Goal: Answer question/provide support

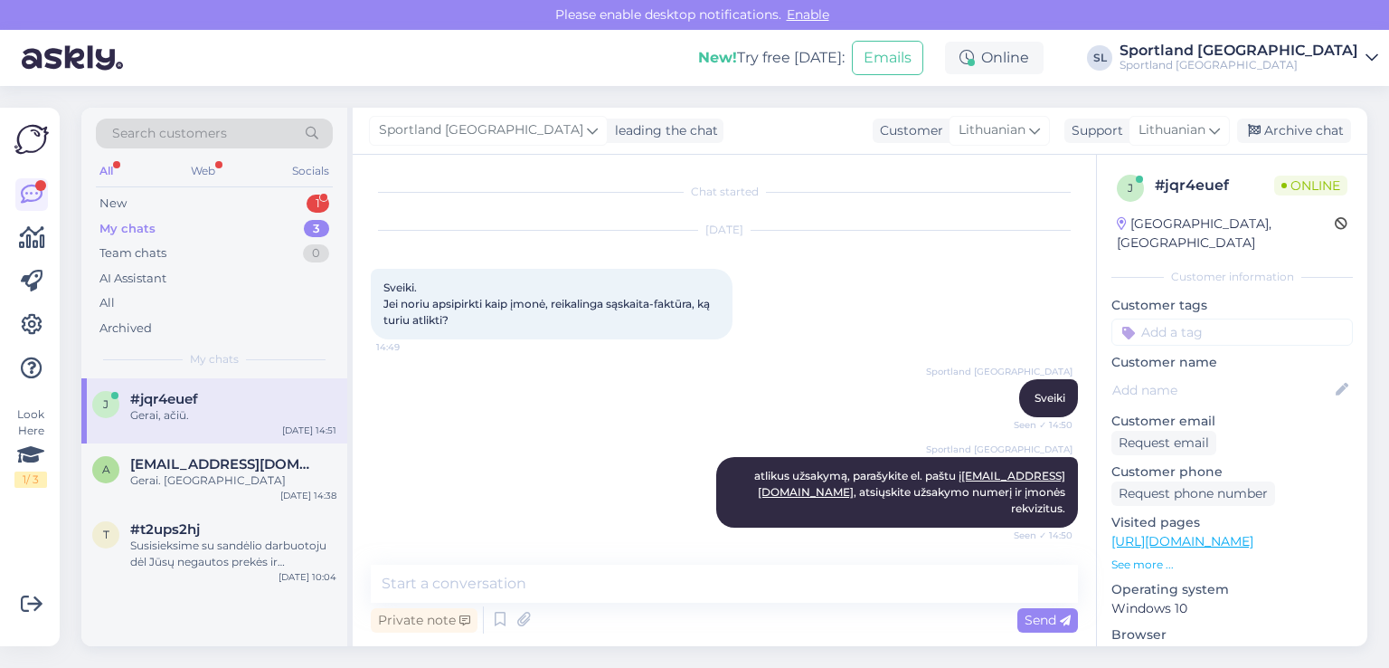
scroll to position [77, 0]
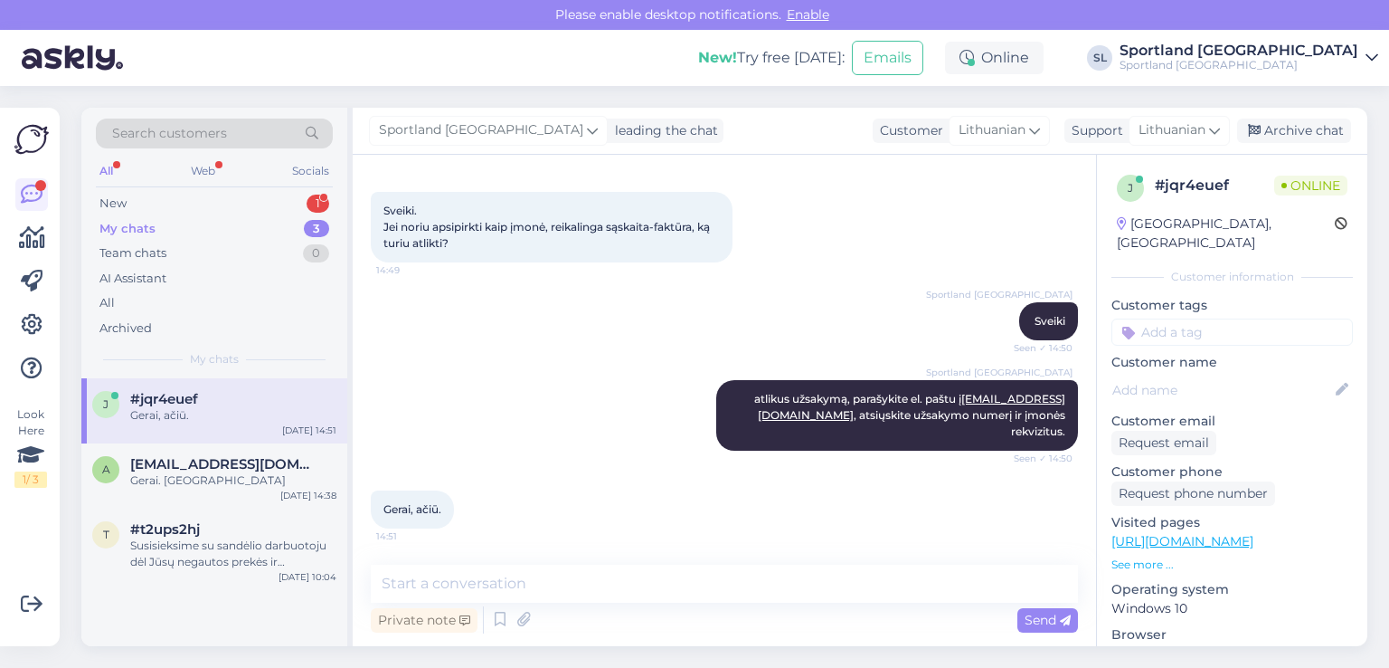
click at [154, 216] on div "My chats 3" at bounding box center [214, 228] width 237 height 25
click at [152, 196] on div "New 1" at bounding box center [214, 203] width 237 height 25
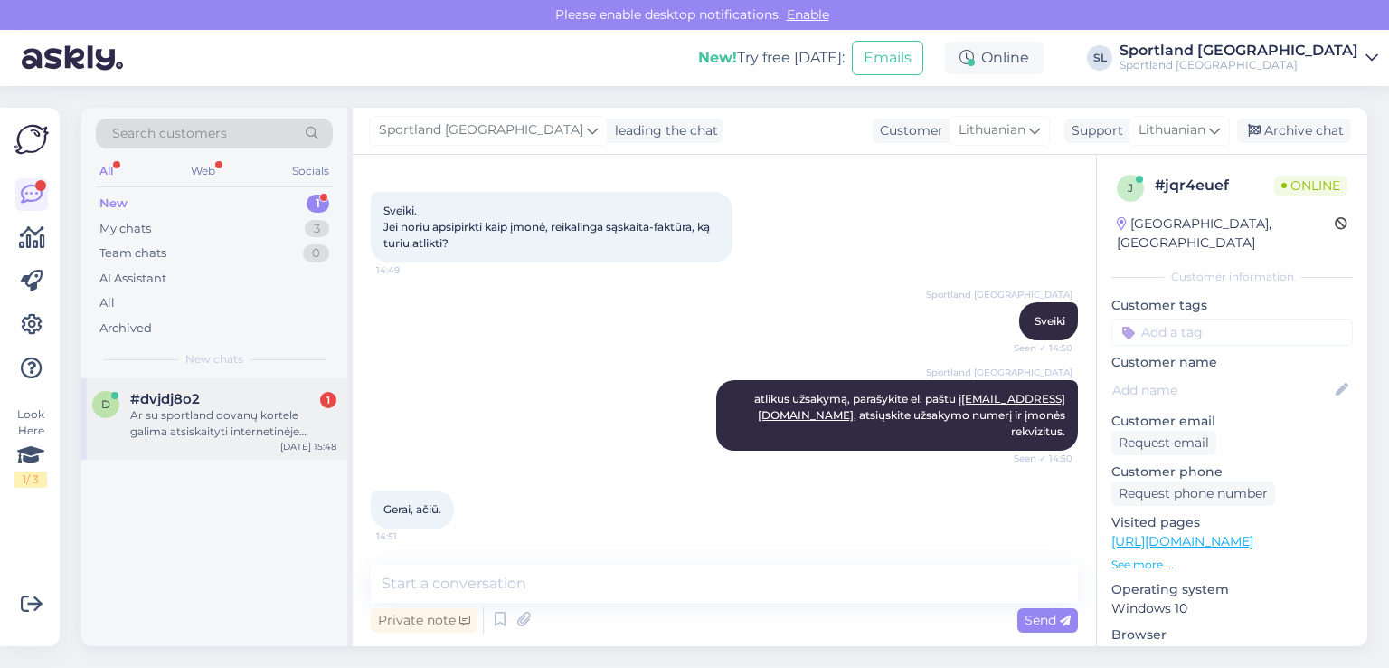
click at [185, 408] on div "Ar su sportland dovanų kortele galima atsiskaityti internetinėje parduotuvėje?" at bounding box center [233, 423] width 206 height 33
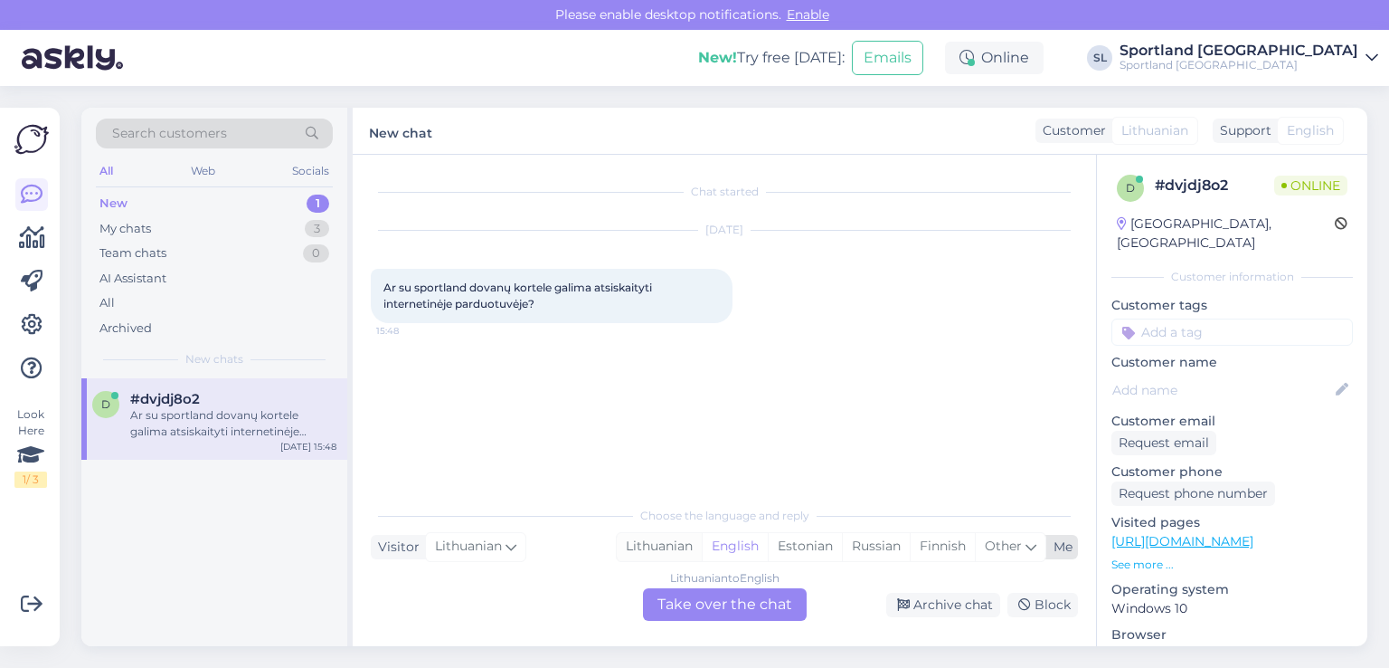
click at [652, 540] on div "Lithuanian" at bounding box center [659, 546] width 85 height 27
click at [677, 589] on div "Lithuanian to Lithuanian Take over the chat" at bounding box center [725, 604] width 164 height 33
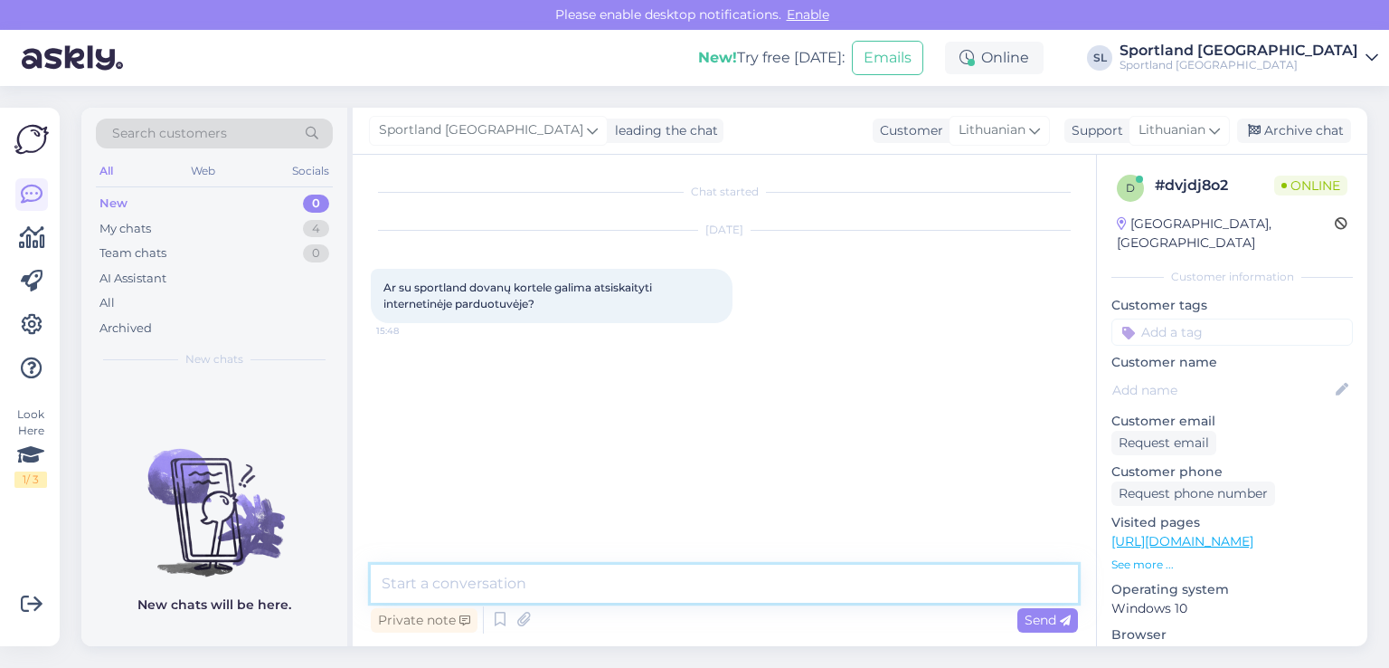
click at [646, 583] on textarea at bounding box center [724, 583] width 707 height 38
type textarea "Sveiki"
click at [531, 587] on textarea "deja tokios galimyb4s n4ra" at bounding box center [724, 583] width 707 height 38
click at [557, 587] on textarea "deja tokios galimybės n4ra" at bounding box center [724, 583] width 707 height 38
type textarea "deja tokios galimybės nėra"
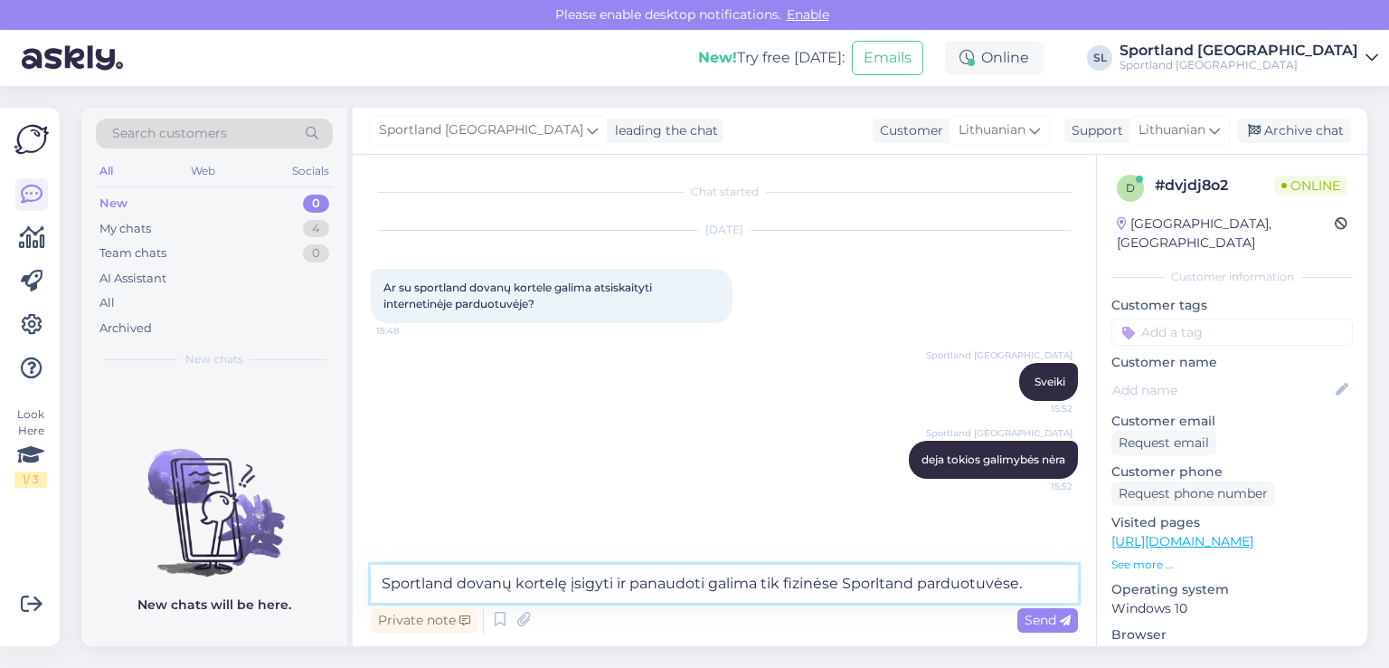
type textarea "Sportland dovanų kortelę įsigyti ir panaudoti galima tik fizinėse Sporltand par…"
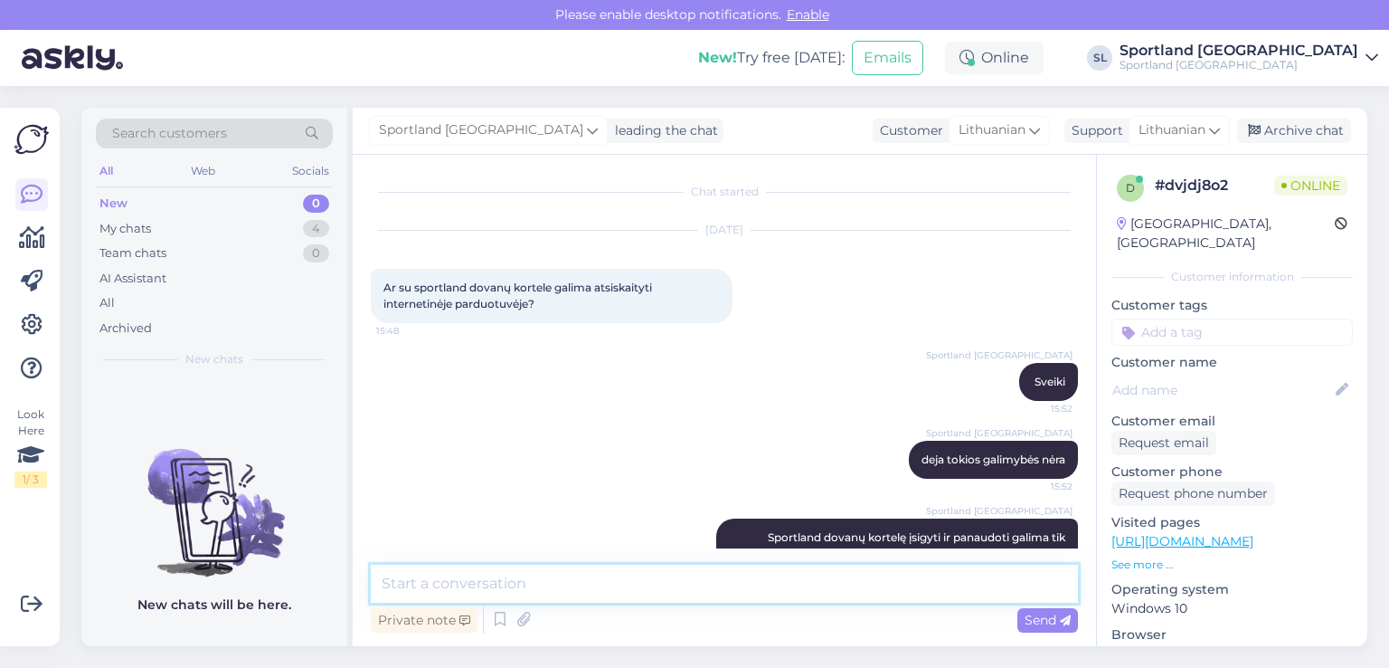
scroll to position [44, 0]
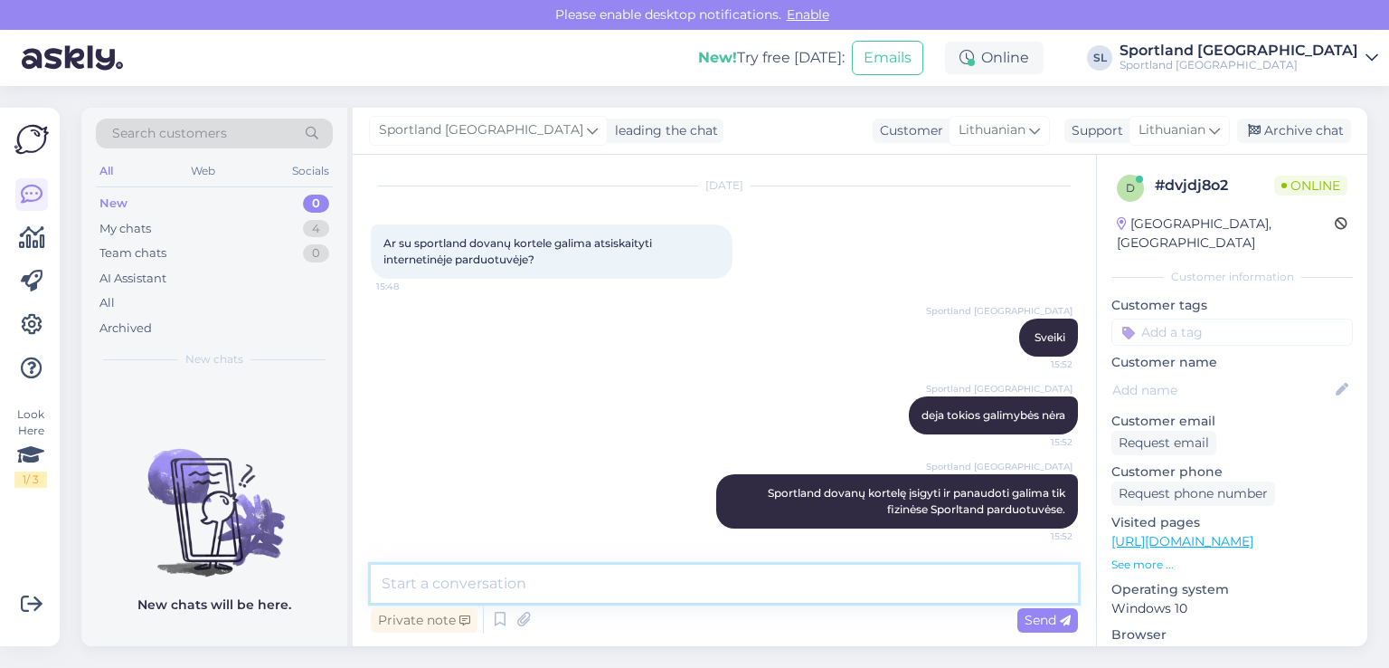
paste textarea "[URL][DOMAIN_NAME]"
type textarea "[URL][DOMAIN_NAME]"
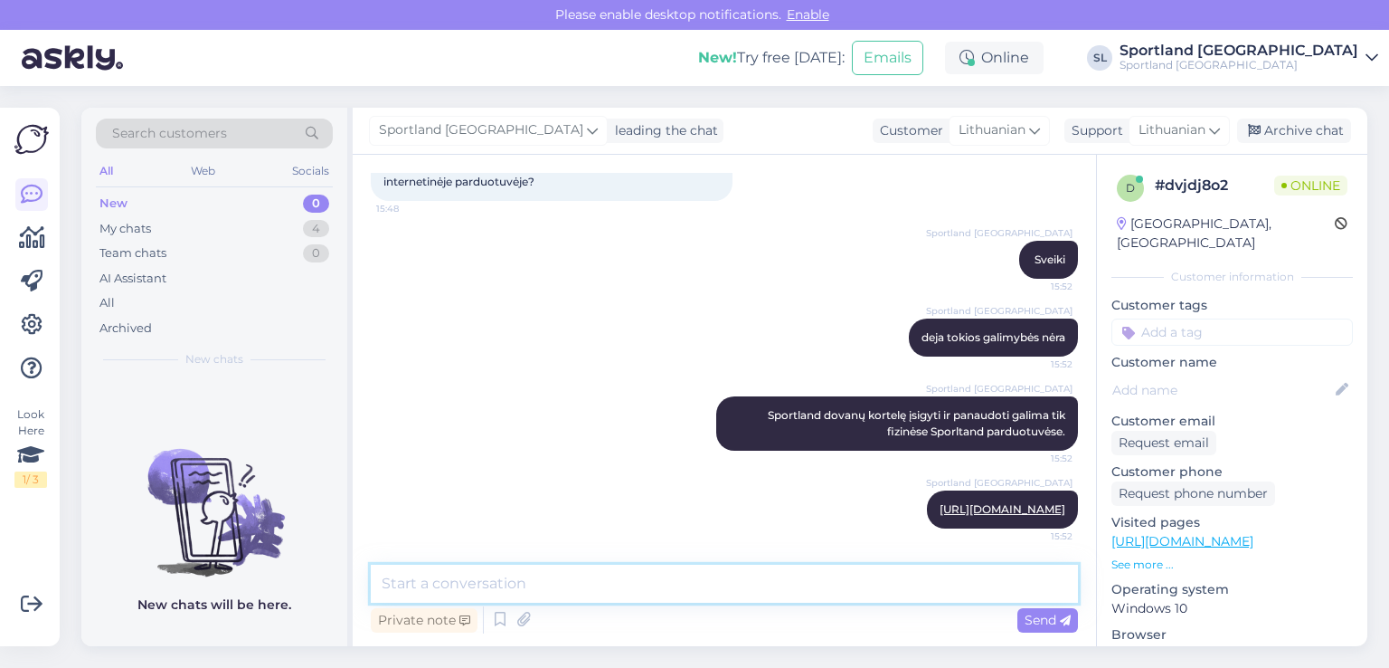
scroll to position [122, 0]
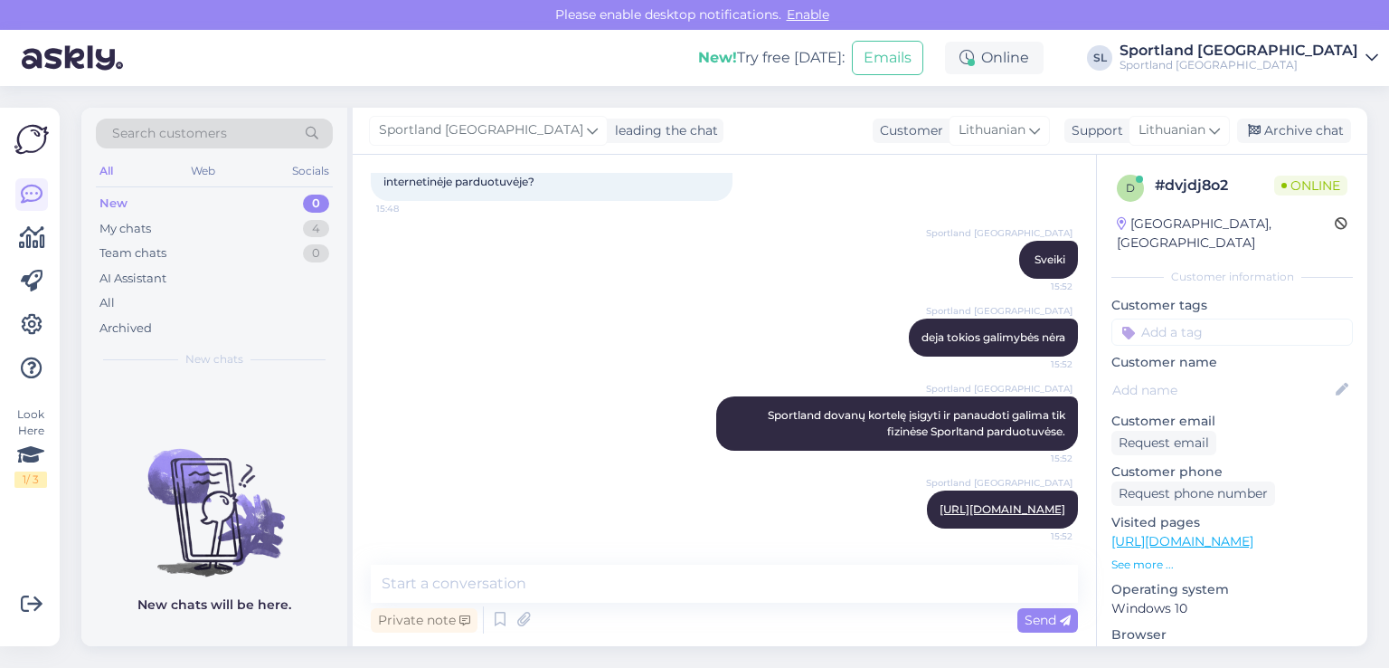
click at [51, 220] on div "Look Here 1 / 3 Get more Your checklist to get more value from Askly. Close Con…" at bounding box center [30, 377] width 60 height 538
click at [22, 239] on icon at bounding box center [32, 238] width 26 height 22
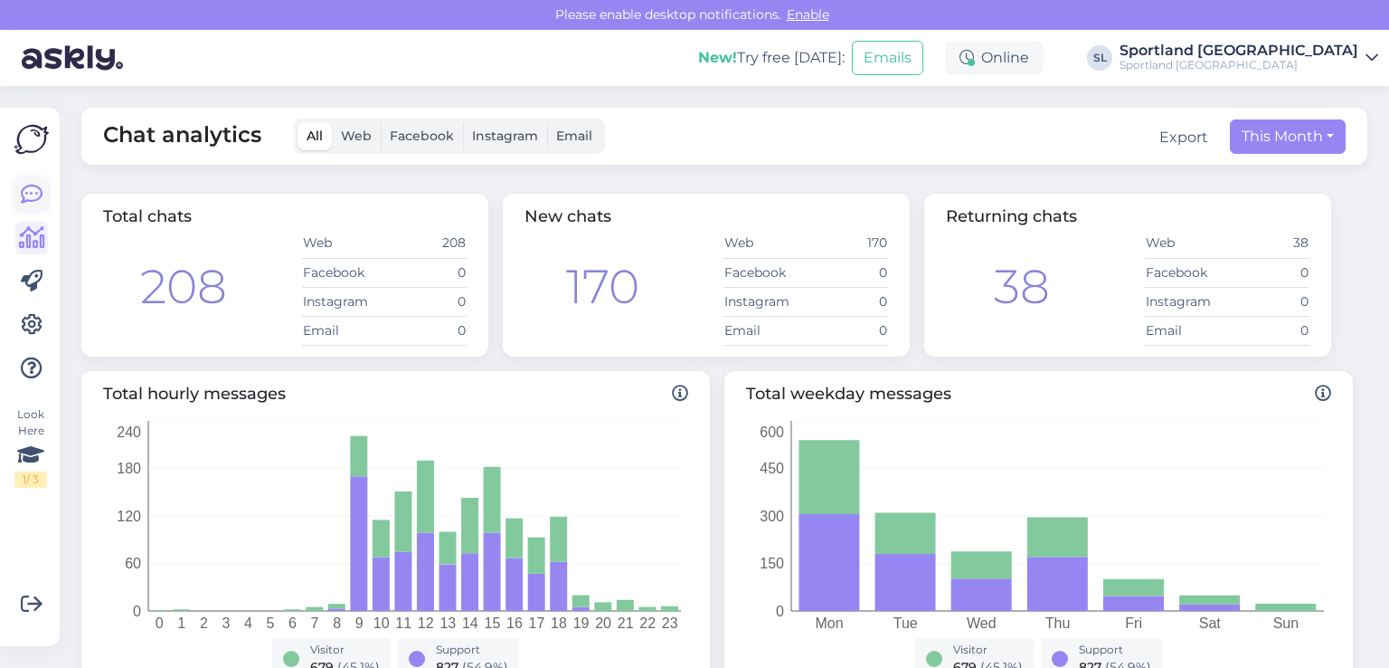
click at [27, 196] on icon at bounding box center [32, 195] width 22 height 22
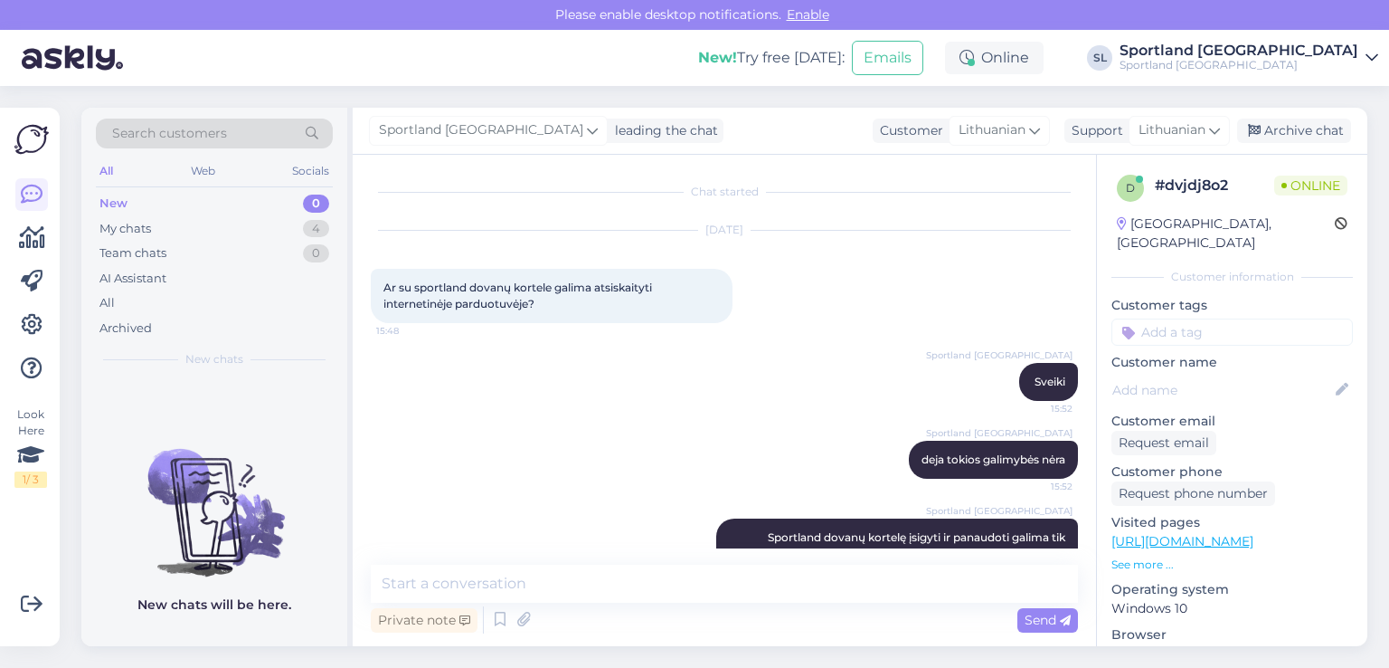
scroll to position [38, 0]
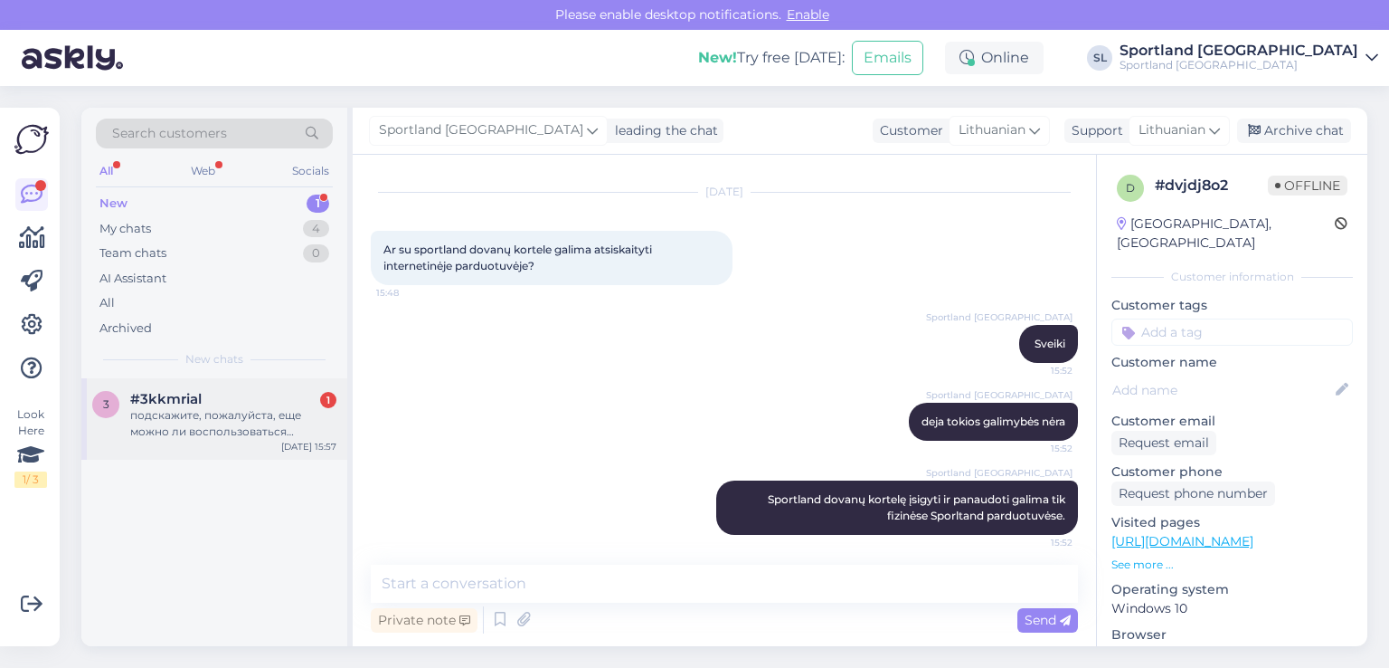
click at [156, 422] on div "подскажите, пожалуйста, еще можно ли воспользоваться подарочным сертификатом на…" at bounding box center [233, 423] width 206 height 33
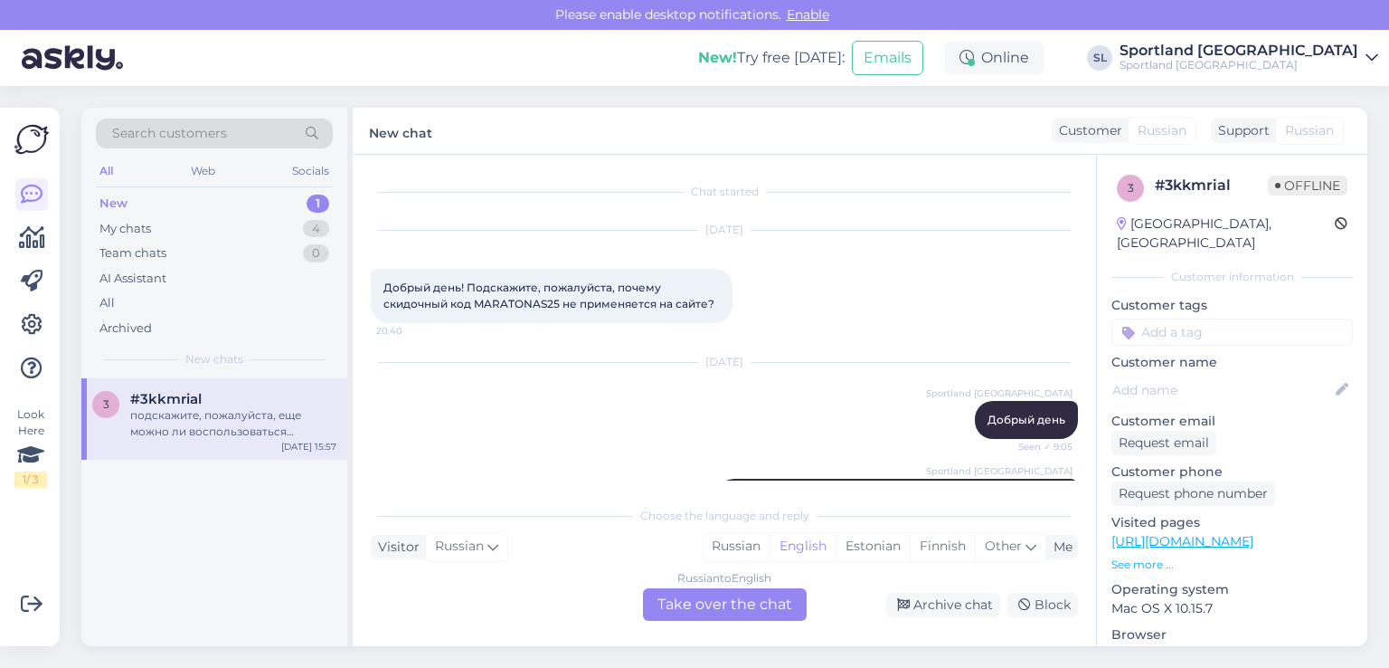
scroll to position [497, 0]
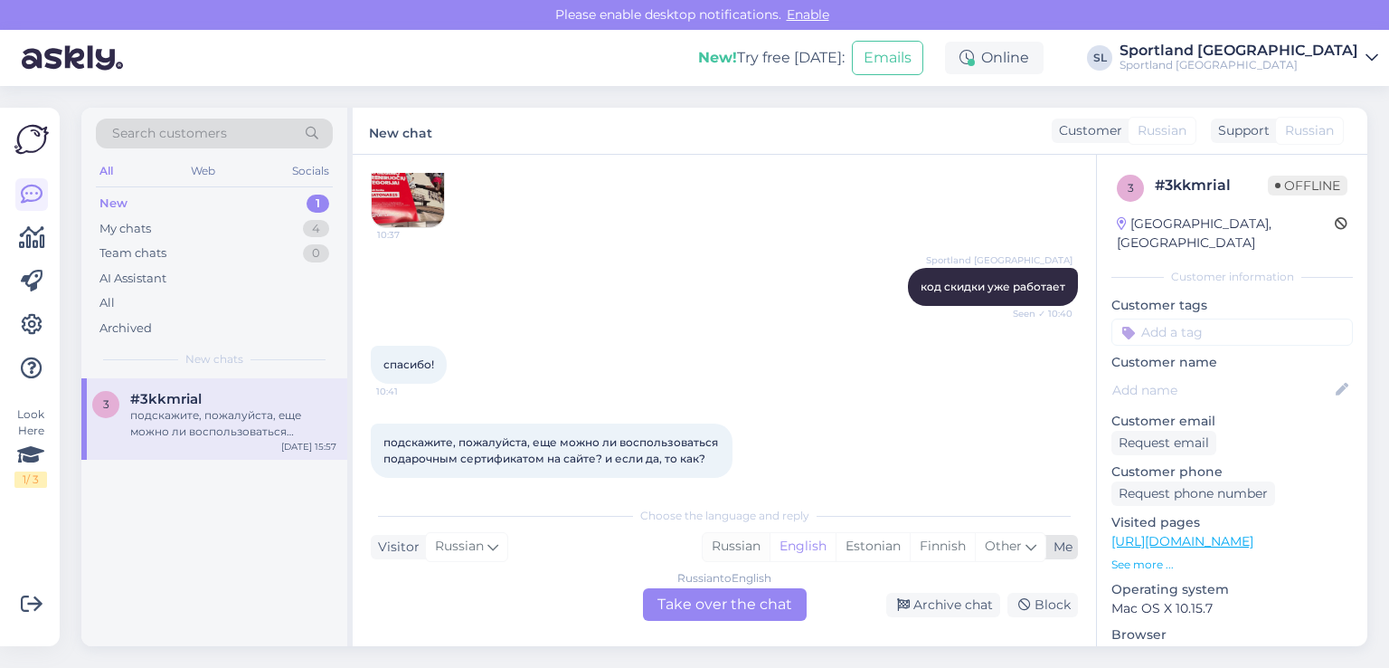
click at [742, 543] on div "Russian" at bounding box center [736, 546] width 67 height 27
click at [714, 604] on div "Russian to Russian Take over the chat" at bounding box center [725, 604] width 164 height 33
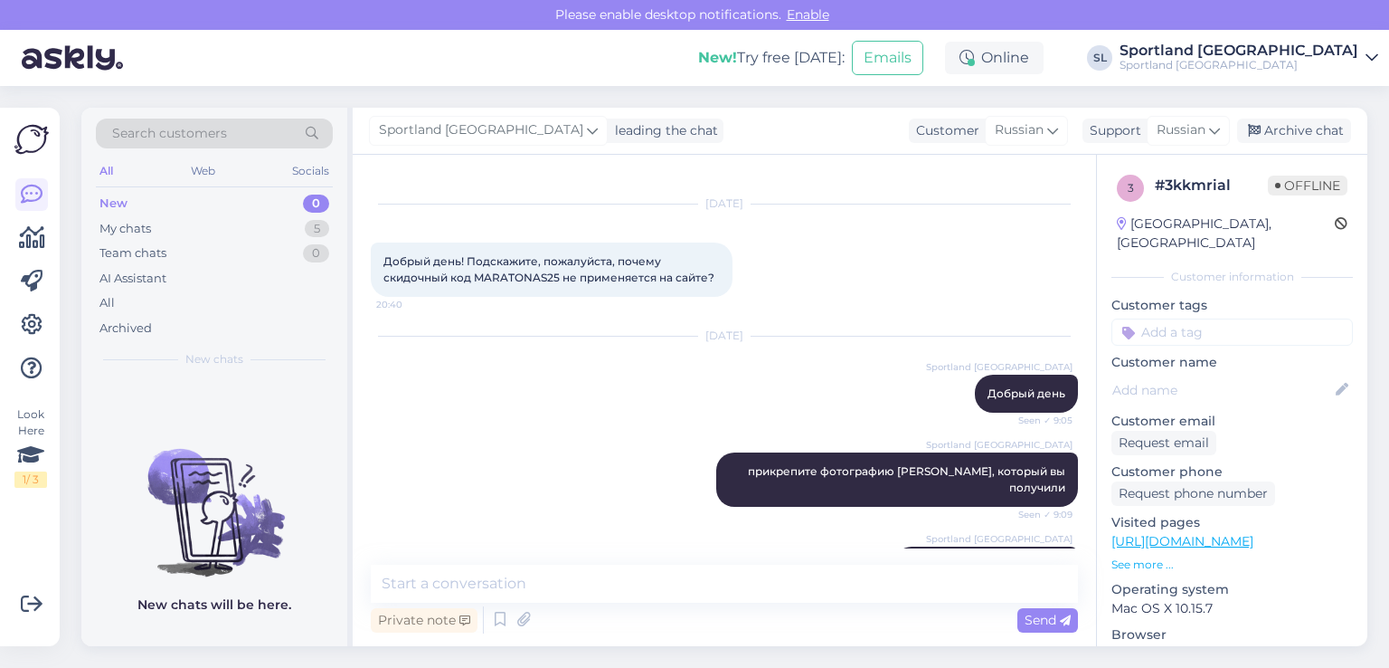
scroll to position [0, 0]
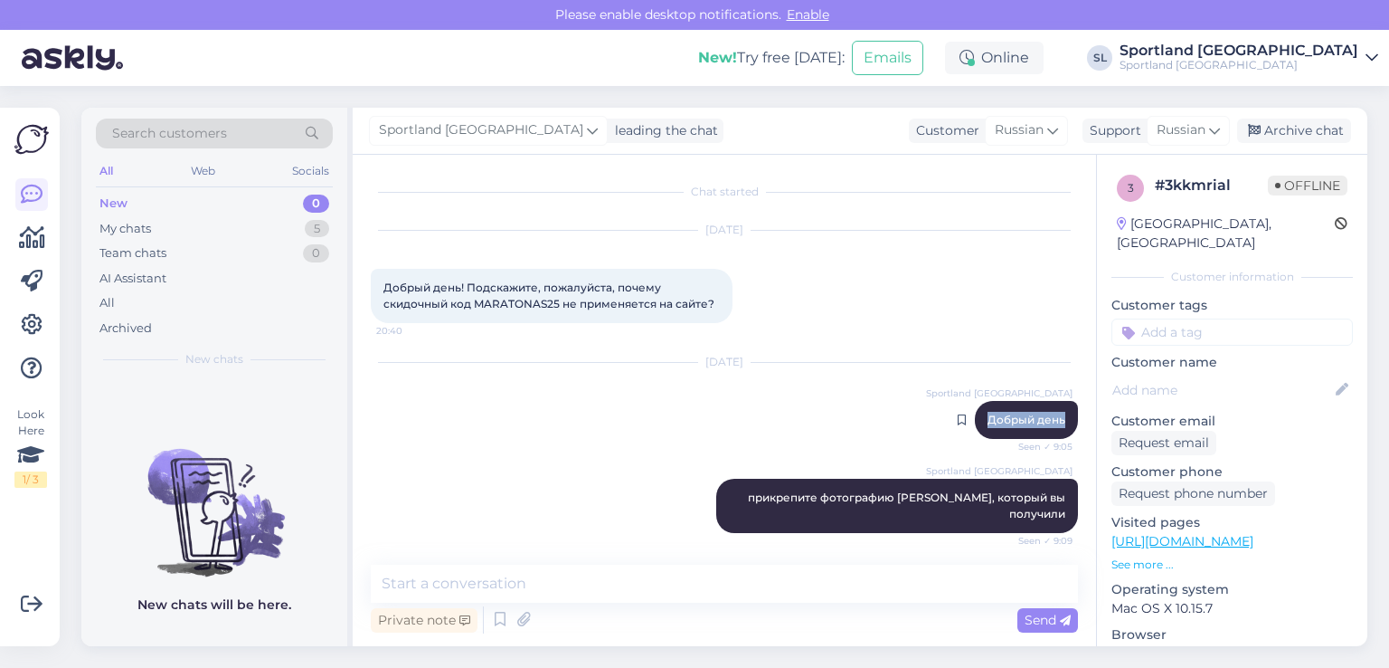
drag, startPoint x: 1050, startPoint y: 424, endPoint x: 976, endPoint y: 428, distance: 74.3
click at [976, 428] on div "Sportland Lithuania Добрый день Seen ✓ 9:05" at bounding box center [1026, 420] width 103 height 38
copy span "Добрый день"
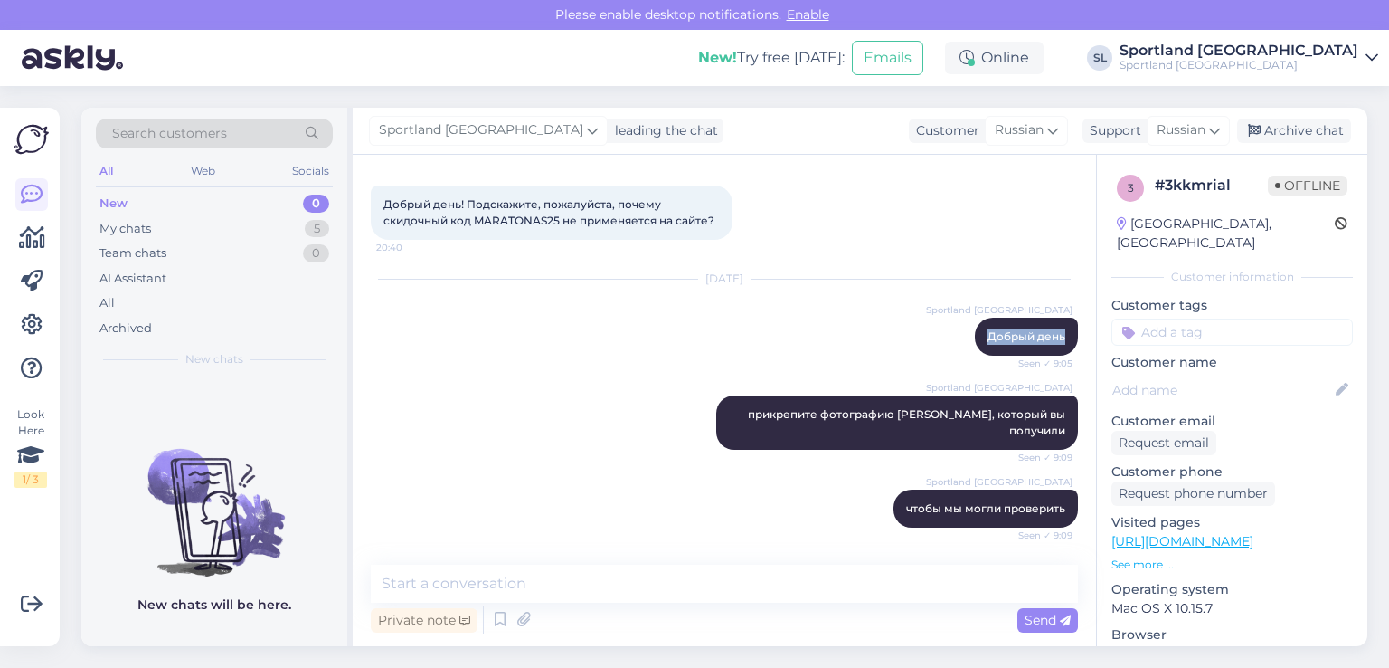
scroll to position [430, 0]
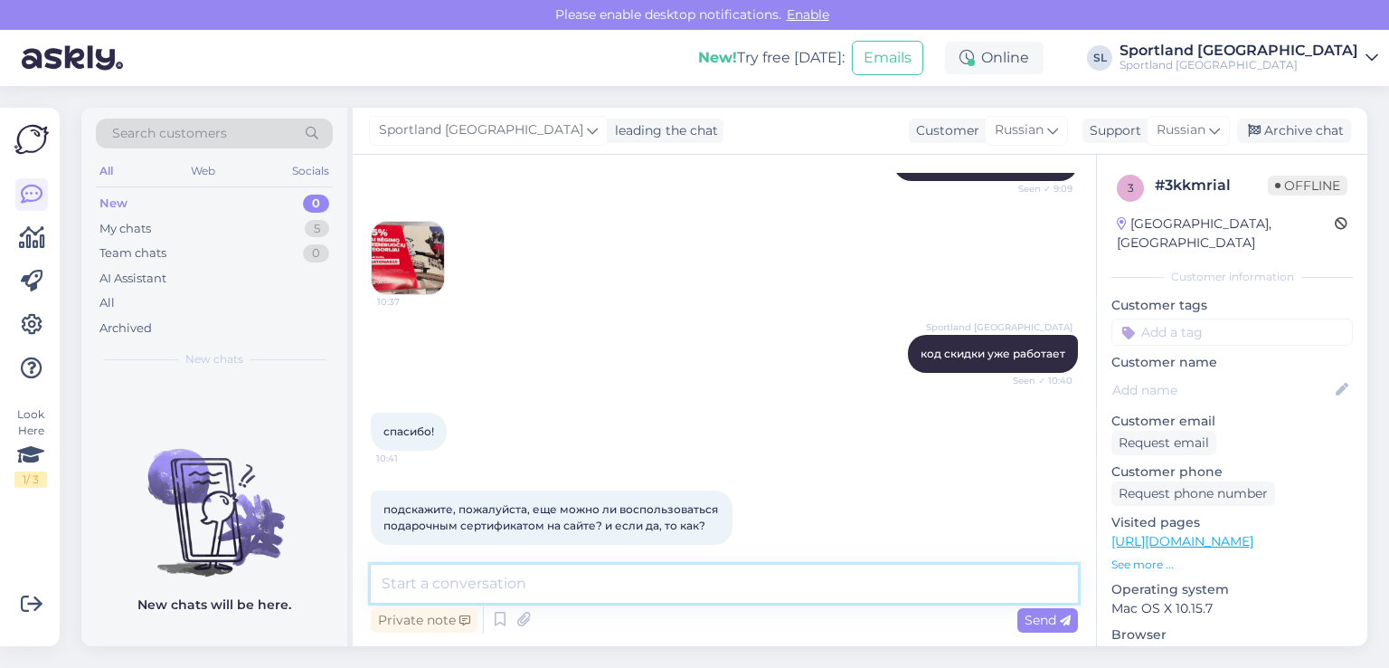
click at [778, 589] on textarea at bounding box center [724, 583] width 707 height 38
paste textarea "Добрый день"
type textarea "Добрый день"
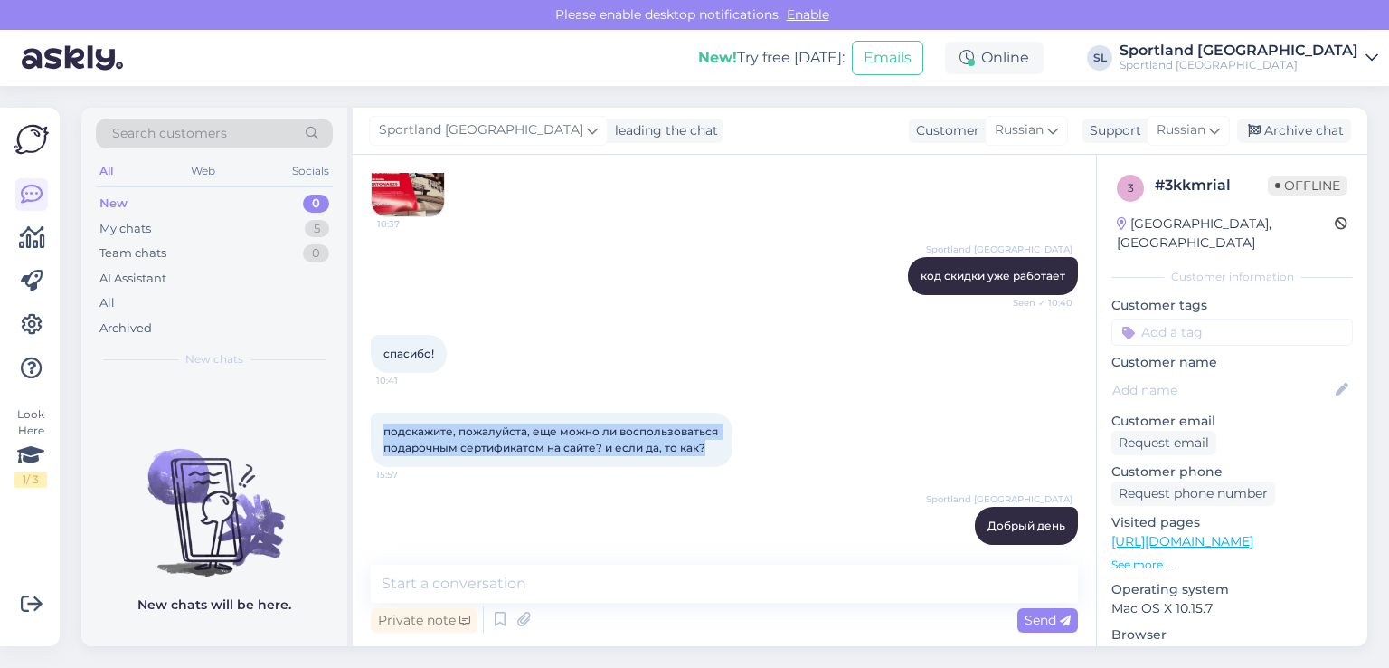
drag, startPoint x: 712, startPoint y: 431, endPoint x: 379, endPoint y: 420, distance: 333.0
click at [379, 420] on div "подскажите, пожалуйста, еще можно ли воспользоваться подарочным сертификатом на…" at bounding box center [552, 439] width 362 height 54
copy span "подскажите, пожалуйста, еще можно ли воспользоваться подарочным сертификатом на…"
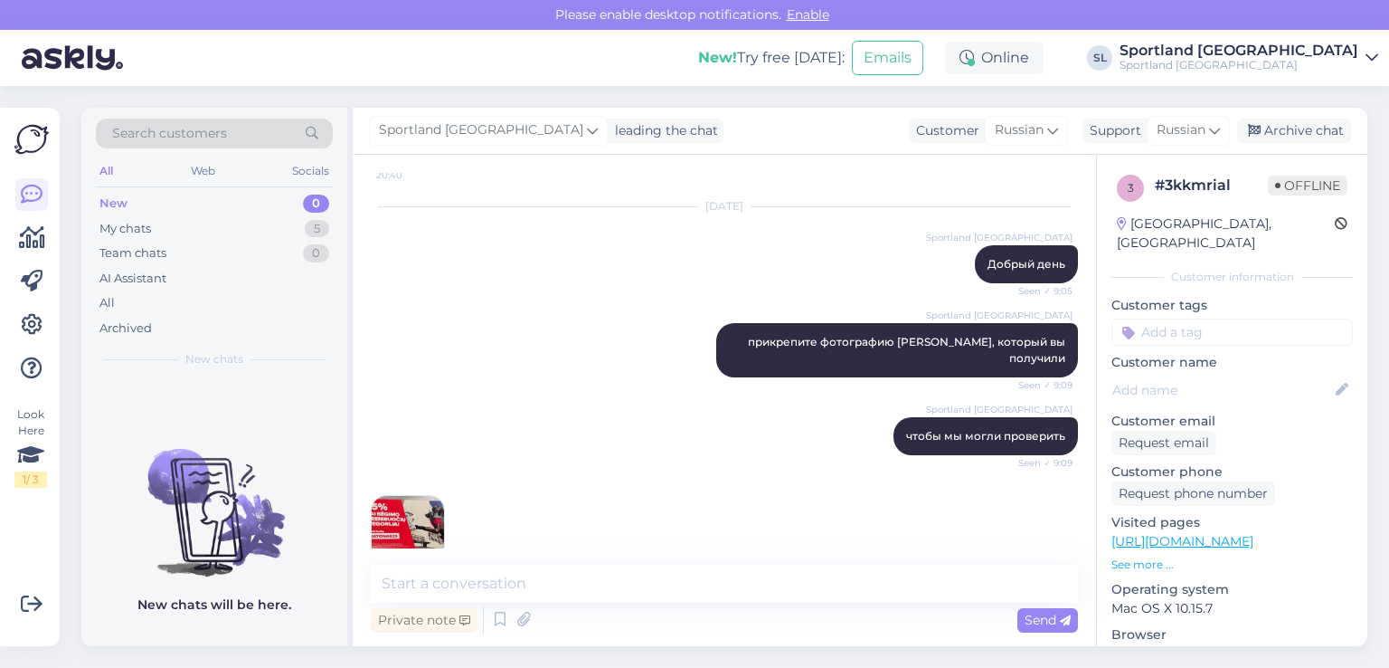
scroll to position [146, 0]
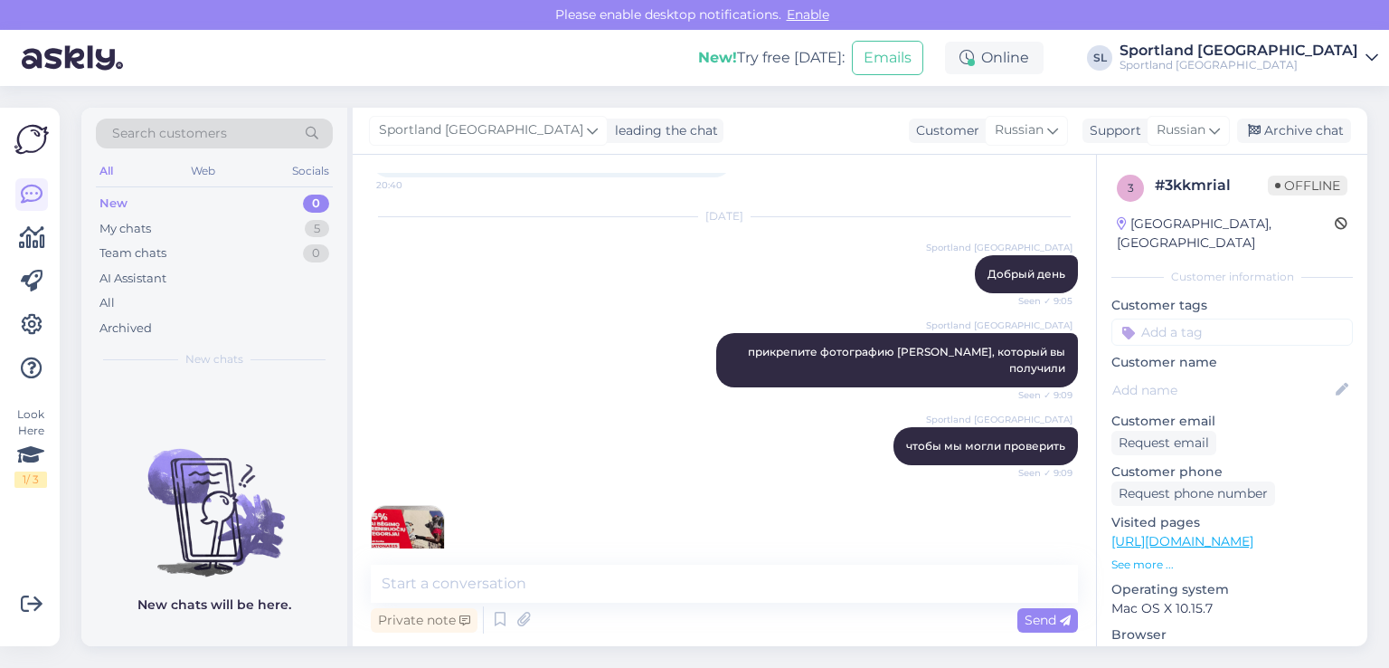
click at [404, 514] on img at bounding box center [408, 542] width 72 height 72
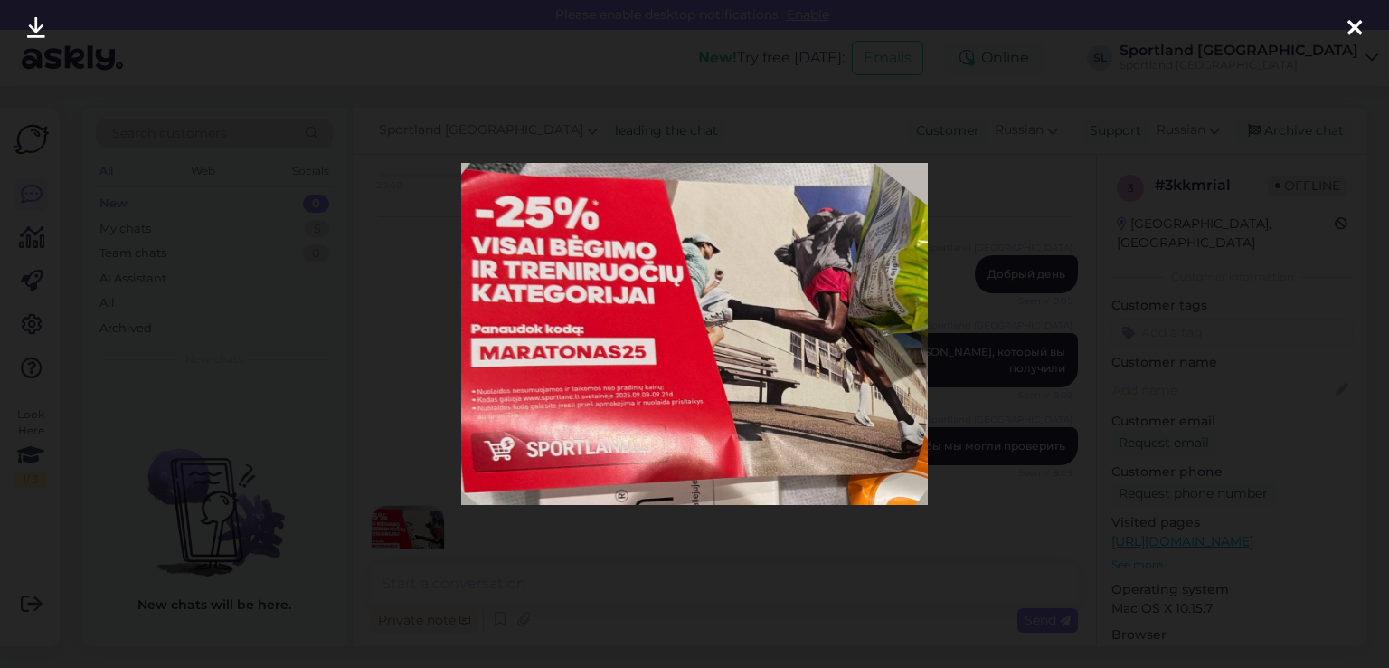
click at [1346, 27] on div at bounding box center [1355, 28] width 36 height 57
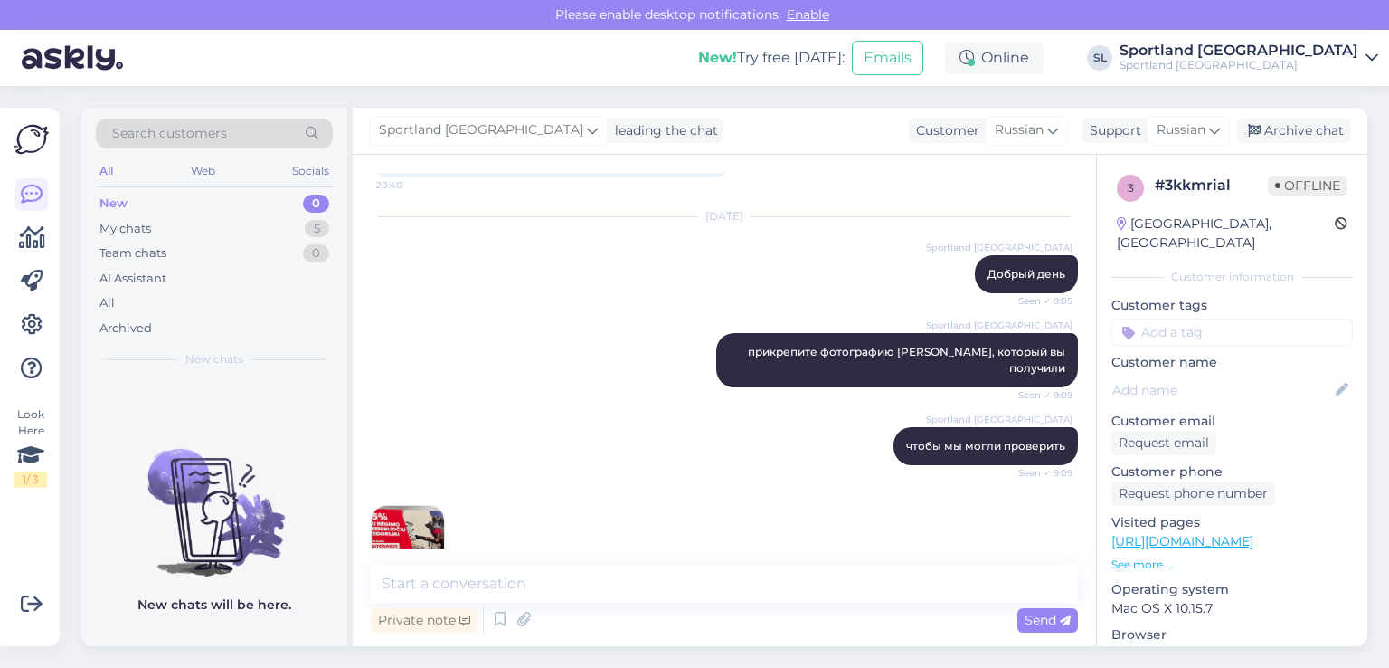
scroll to position [507, 0]
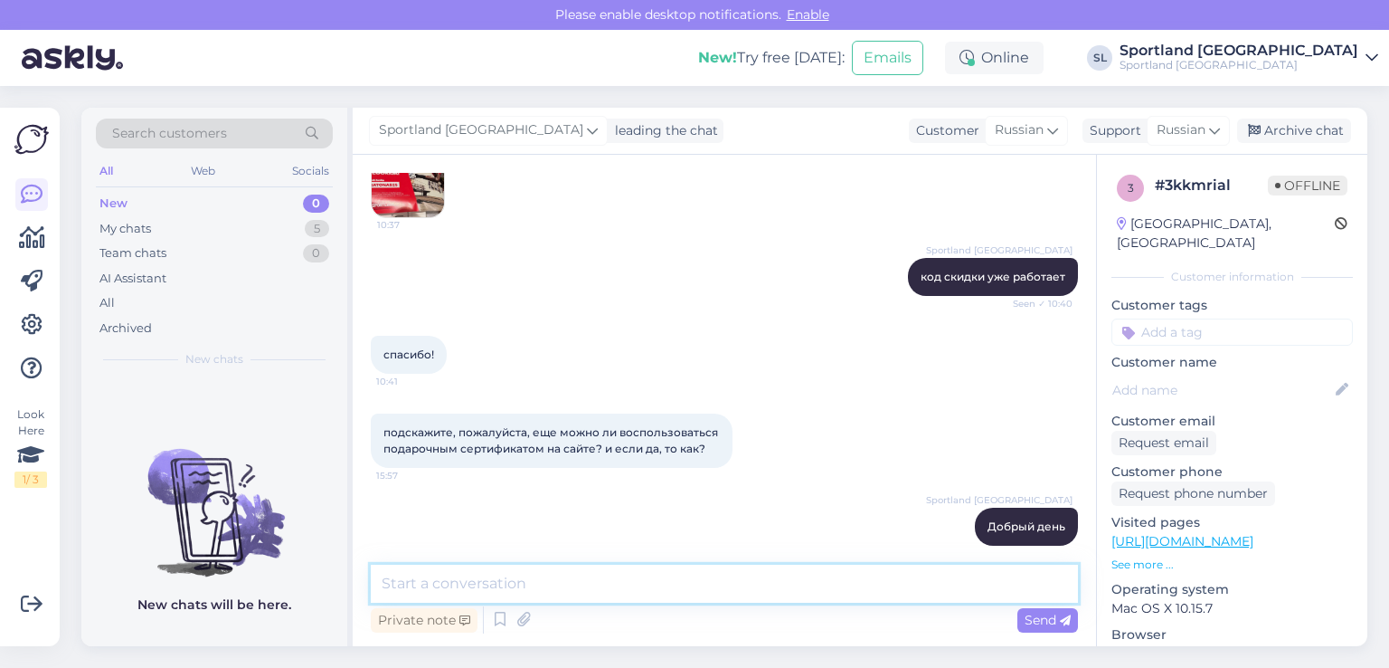
click at [650, 588] on textarea at bounding box center [724, 583] width 707 height 38
paste textarea "Да, этот код скидки действителен на товары для бега и тренировок. Скидки не сум…"
type textarea "Да, этот код скидки действителен на товары для бега и тренировок. Скидки не сум…"
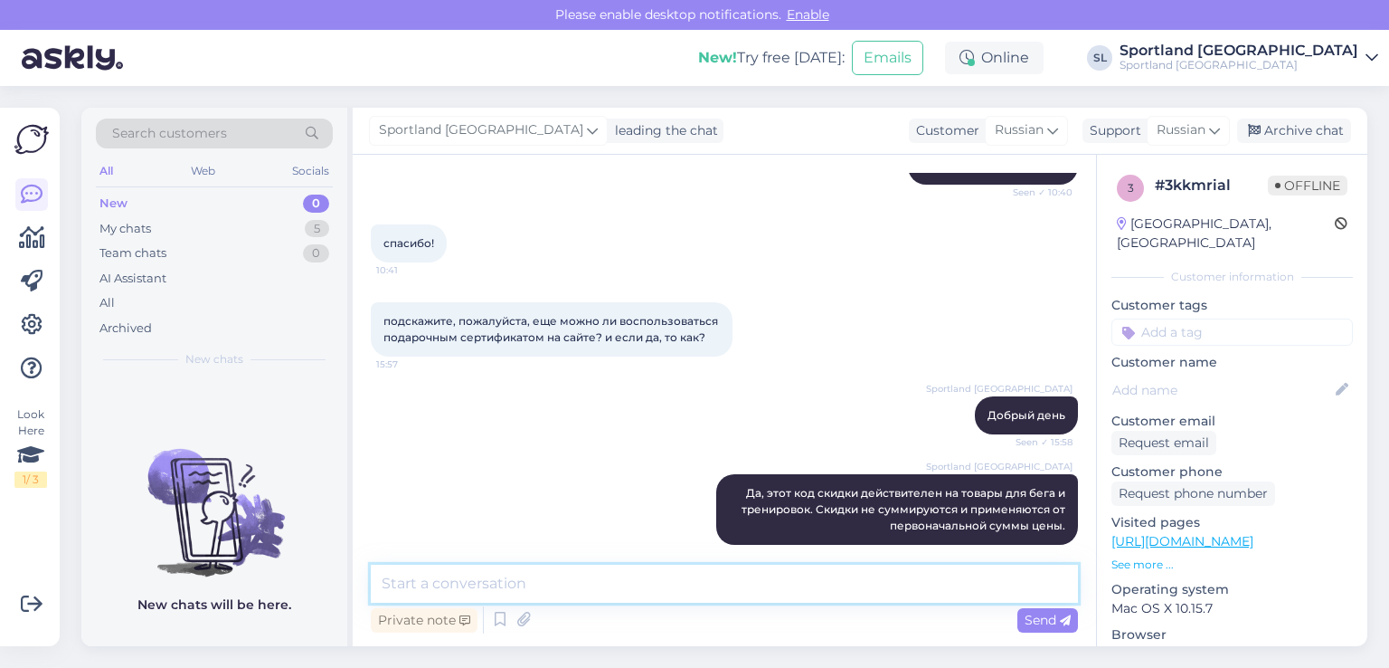
paste textarea "после помещения товара в корзину введите код скидки в поле «Код скидки»."
type textarea "после помещения товара в корзину введите код скидки в поле «Код скидки»."
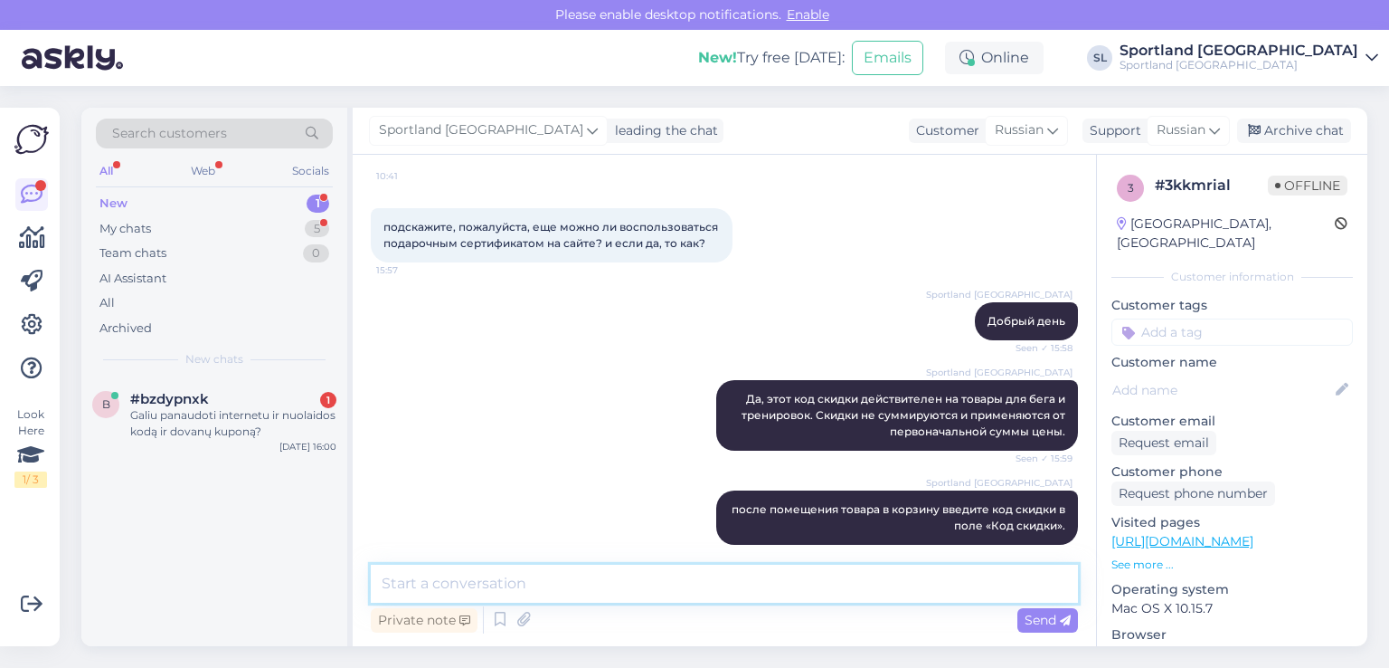
scroll to position [806, 0]
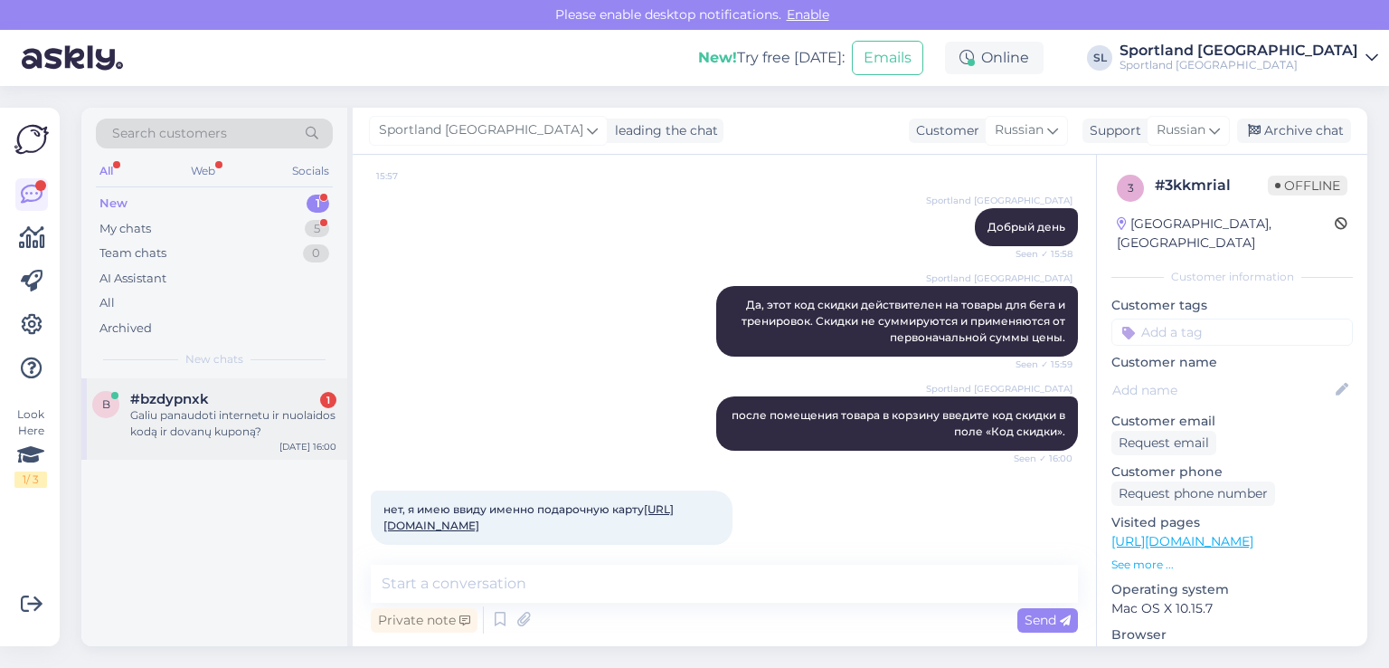
click at [255, 412] on div "Galiu panaudoti internetu ir nuolaidos kodą ir dovanų kuponą?" at bounding box center [233, 423] width 206 height 33
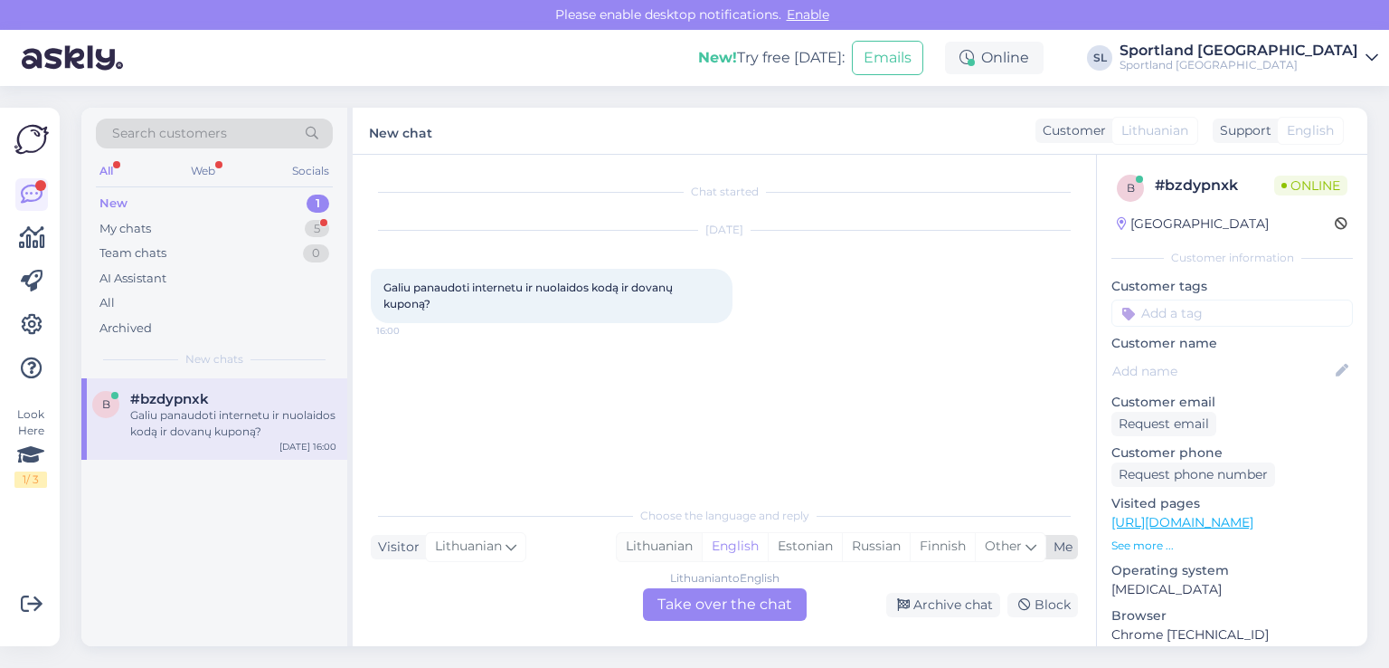
click at [676, 554] on div "Lithuanian" at bounding box center [659, 546] width 85 height 27
click at [700, 601] on div "Lithuanian to Lithuanian Take over the chat" at bounding box center [725, 604] width 164 height 33
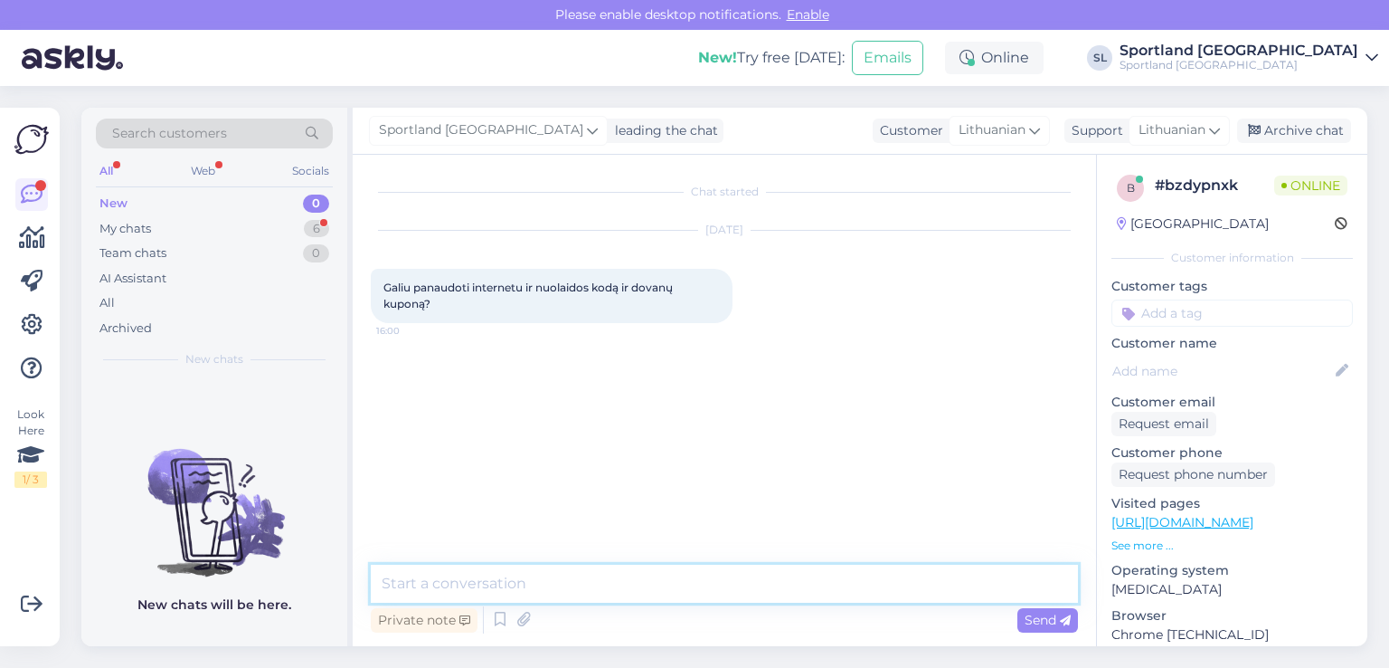
click at [644, 590] on textarea at bounding box center [724, 583] width 707 height 38
type textarea "Sveiki"
type textarea "S"
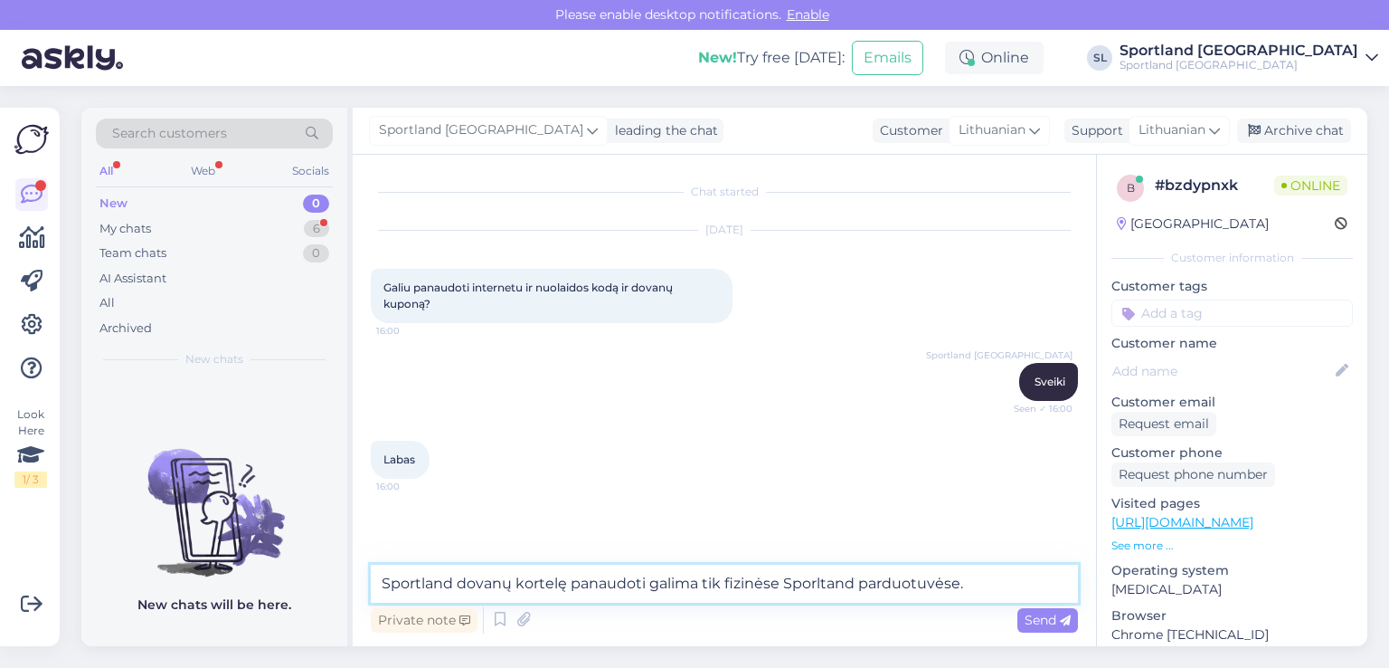
type textarea "Sportland dovanų kortelę panaudoti galima tik fizinėse Sporltand parduotuvėse."
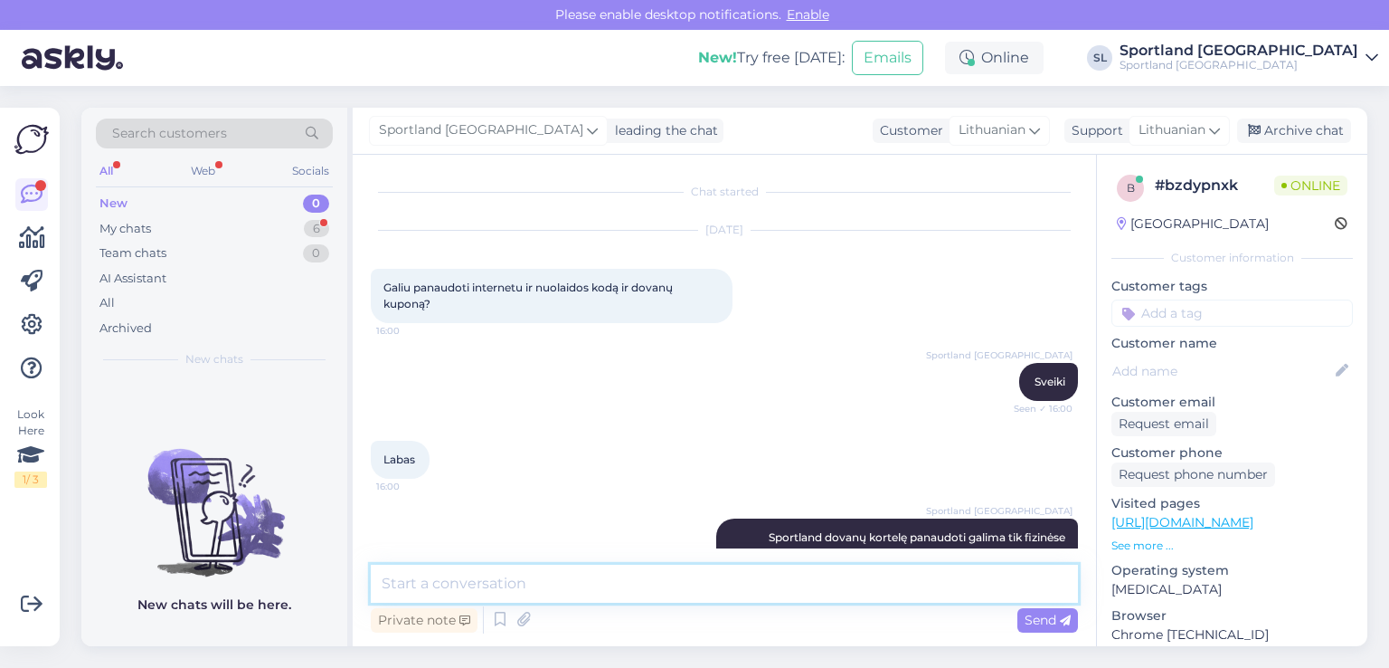
scroll to position [44, 0]
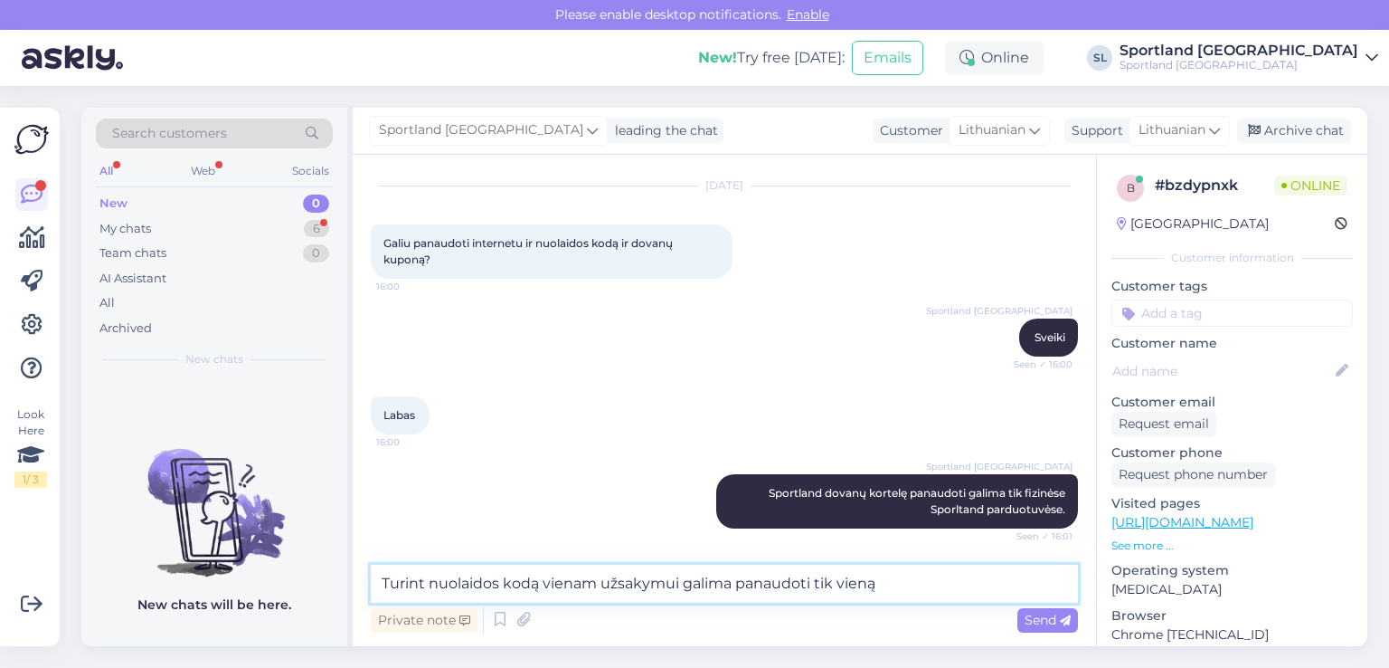
type textarea "Turint nuolaidos kodą vienam užsakymui galima panaudoti tik vieną"
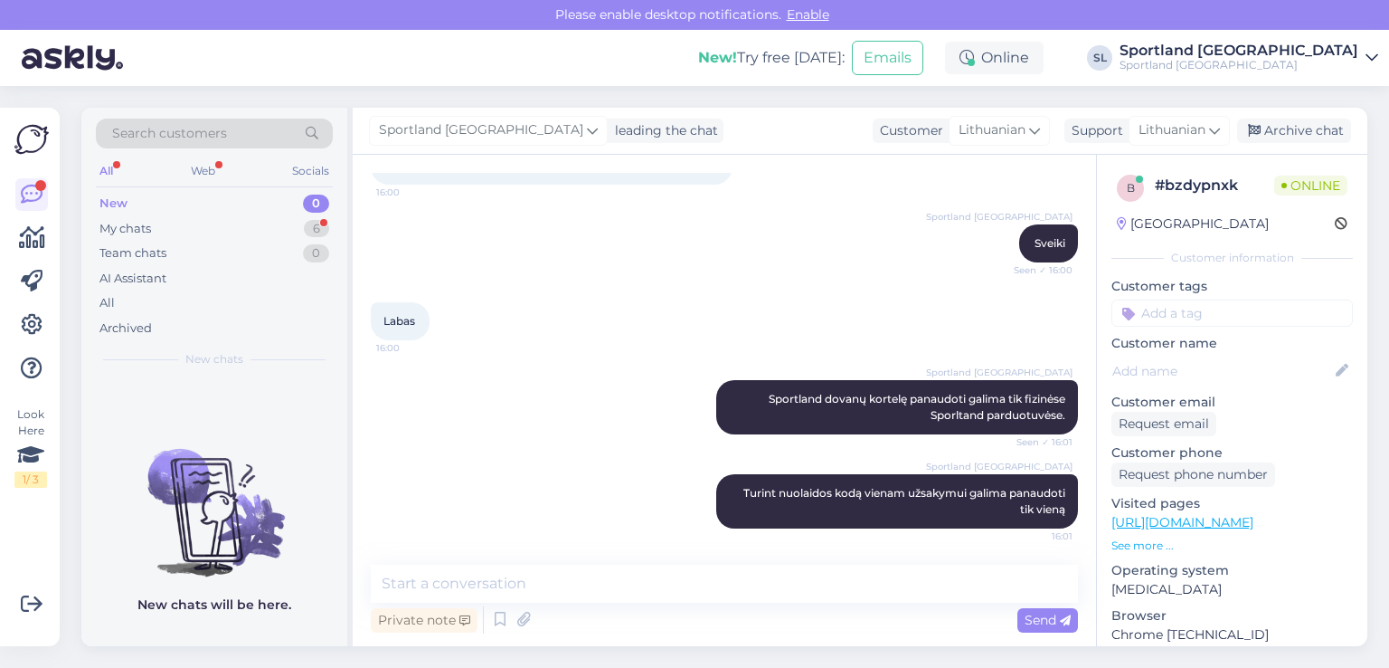
drag, startPoint x: 238, startPoint y: 702, endPoint x: 0, endPoint y: 702, distance: 237.9
drag, startPoint x: 0, startPoint y: 702, endPoint x: 590, endPoint y: 307, distance: 709.9
click at [591, 308] on div "Labas 16:00" at bounding box center [724, 321] width 707 height 78
click at [275, 223] on div "My chats 6" at bounding box center [214, 228] width 237 height 25
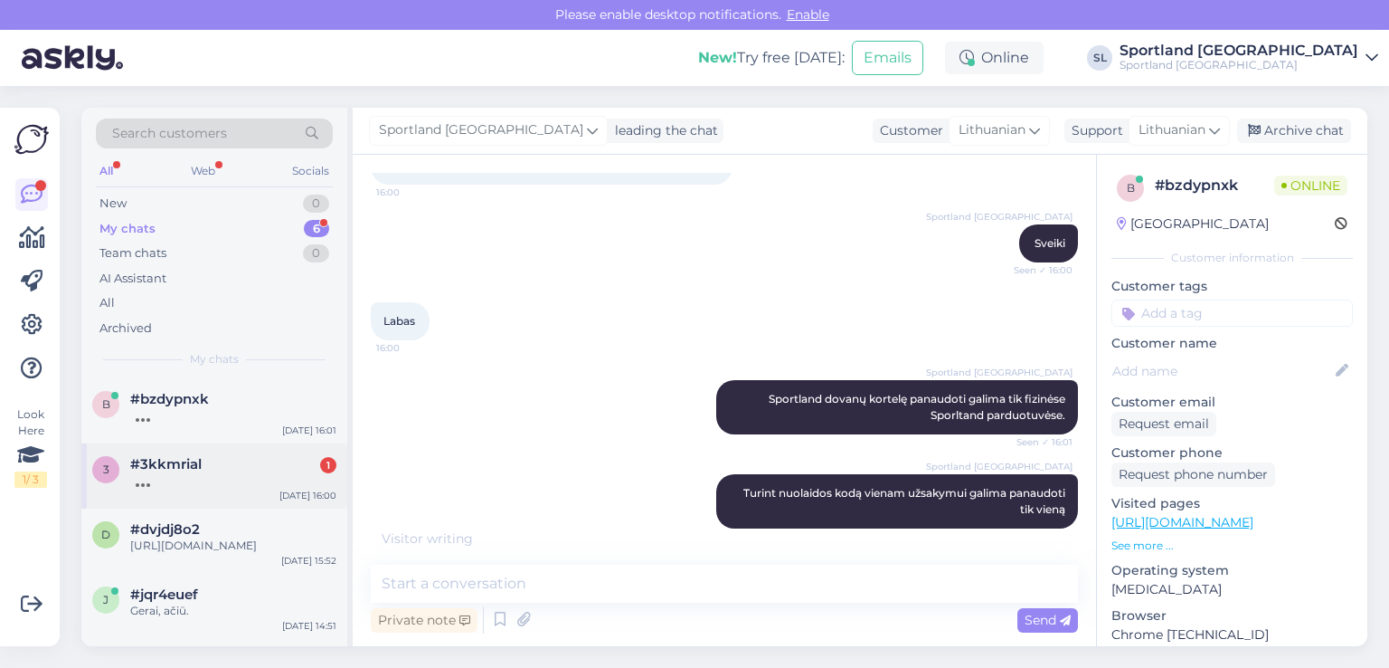
click at [190, 488] on div "3 #3kkmrial 1 Sep 11 16:00" at bounding box center [214, 475] width 266 height 65
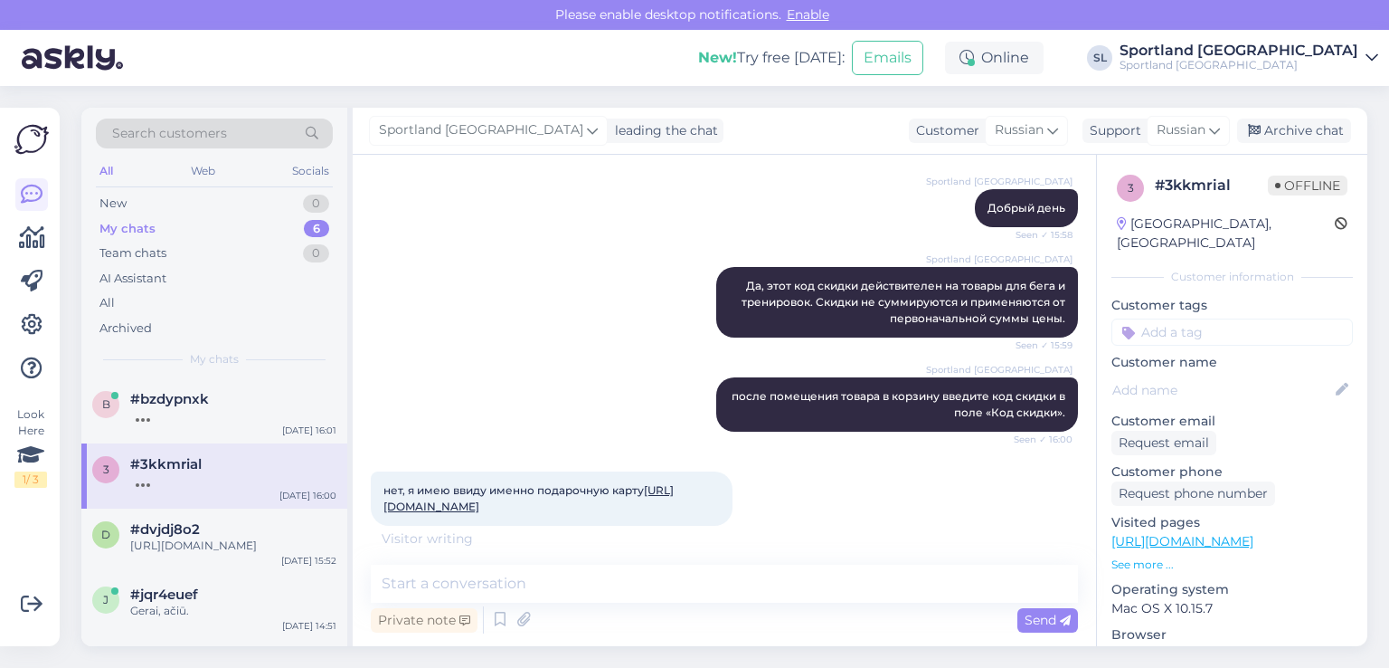
scroll to position [806, 0]
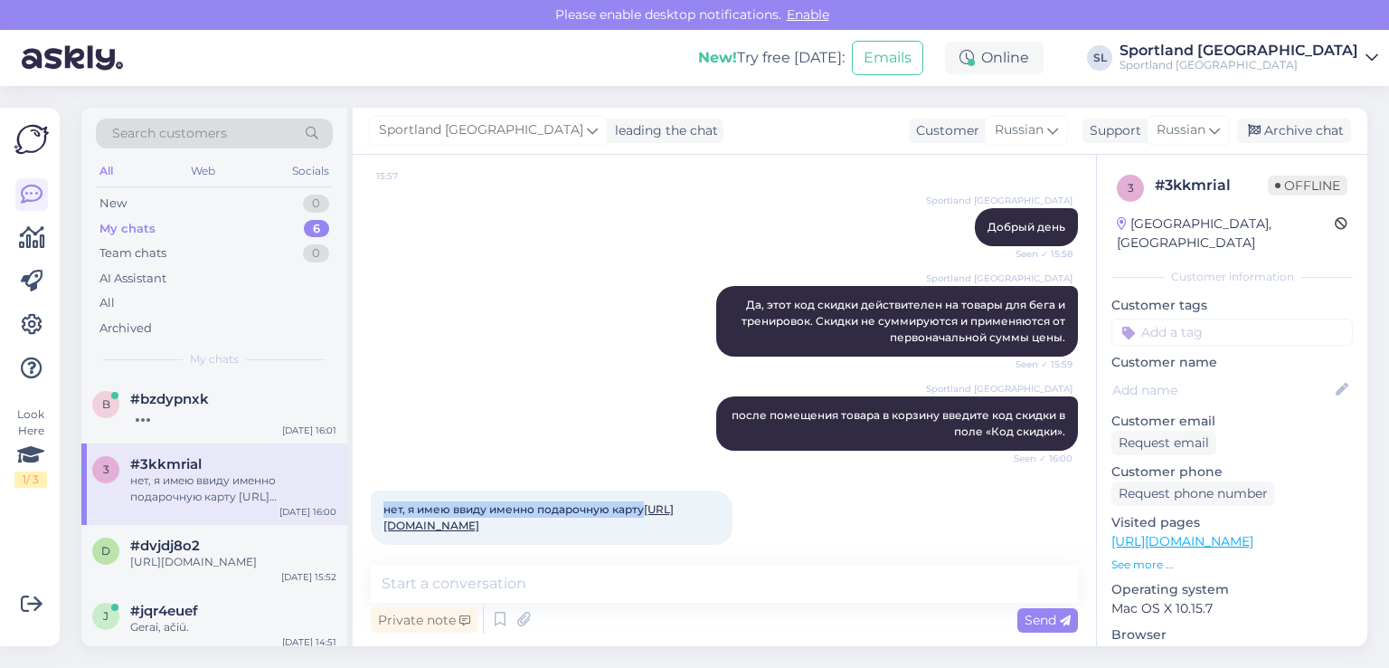
drag, startPoint x: 646, startPoint y: 493, endPoint x: 375, endPoint y: 493, distance: 270.4
click at [375, 493] on div "нет, я имею ввиду именно подарочную карту https://ru.sportland.lt/dovanukortele…" at bounding box center [552, 517] width 362 height 54
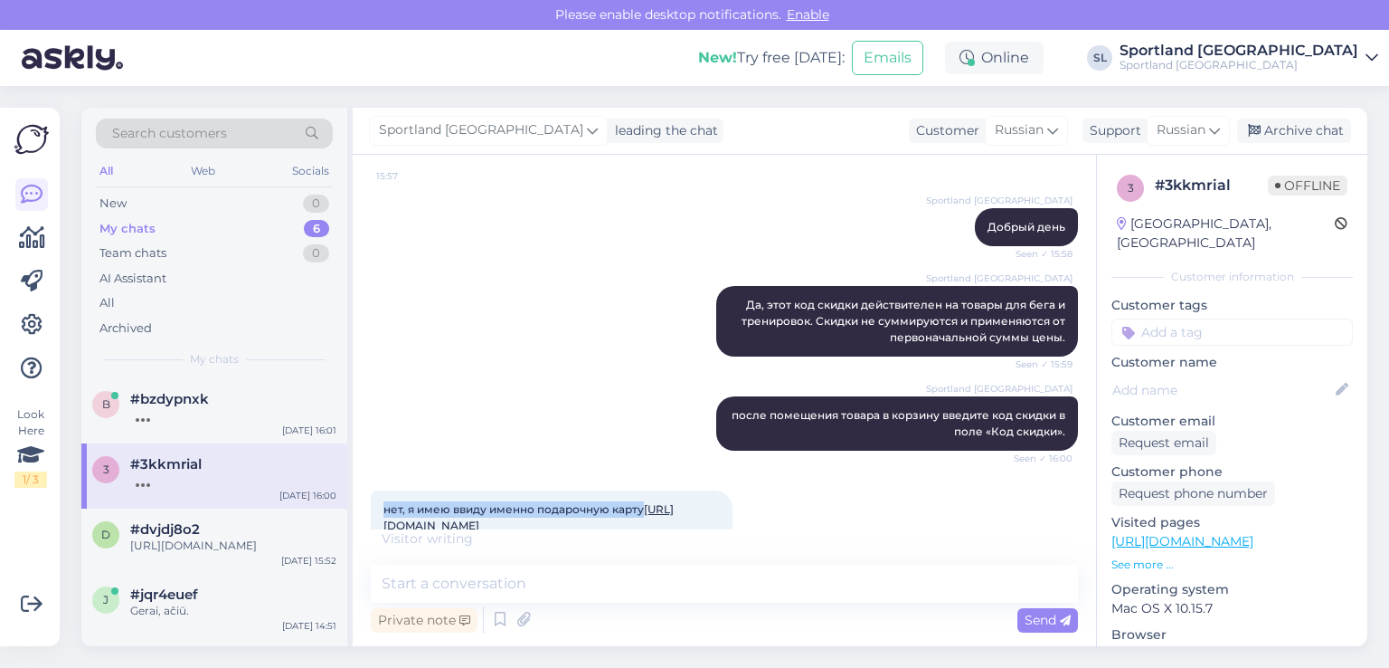
scroll to position [825, 0]
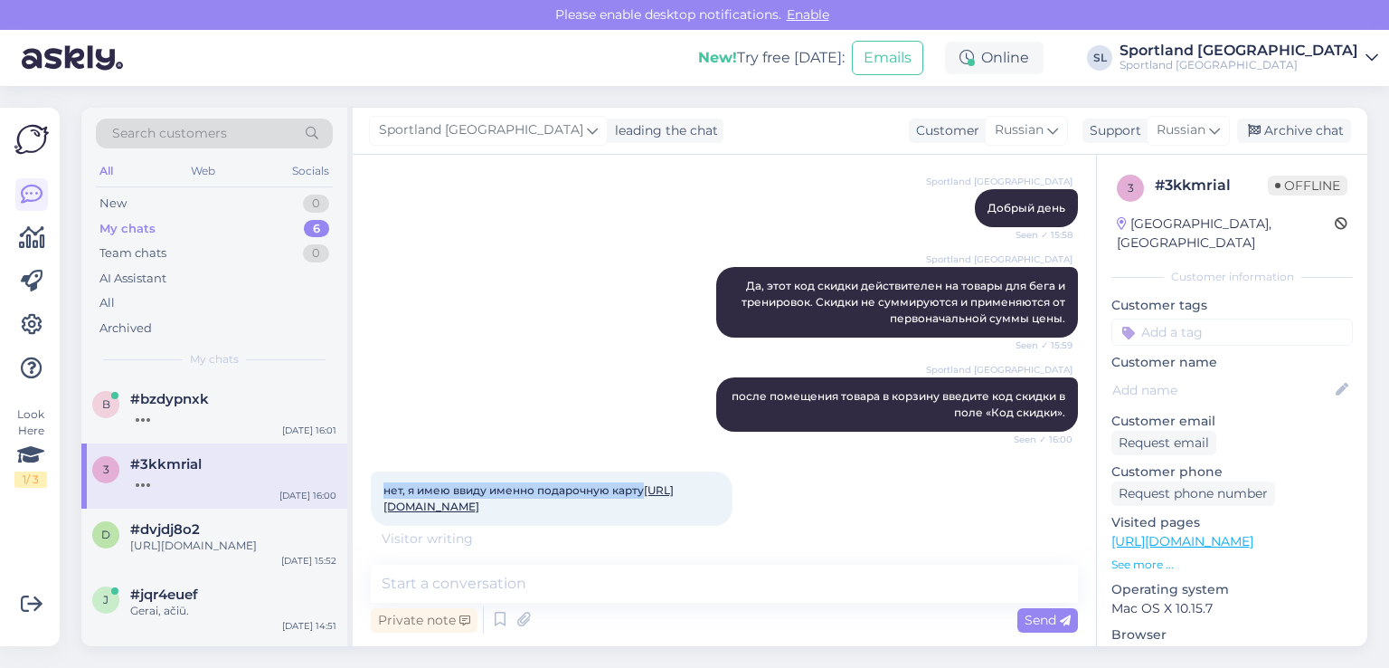
copy span "нет, я имею ввиду именно подарочную карту"
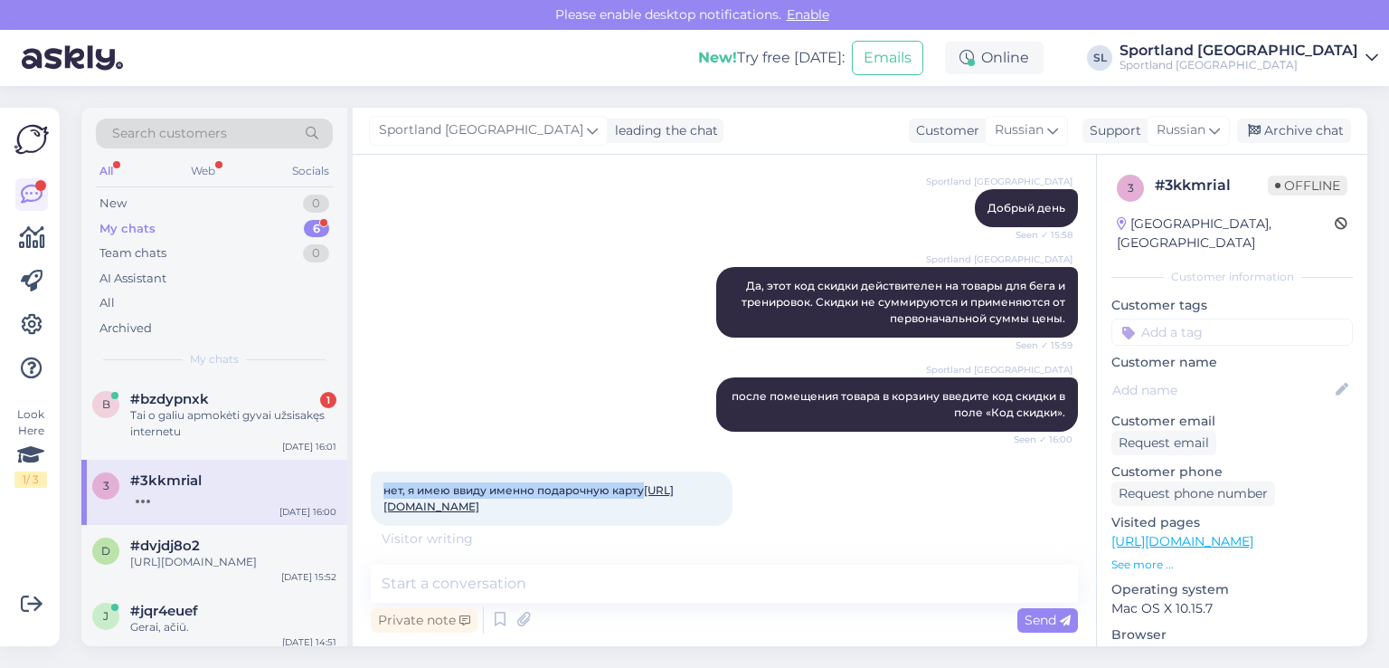
click at [523, 489] on link "https://ru.sportland.lt/dovanukortele-rus-lit" at bounding box center [529, 498] width 290 height 30
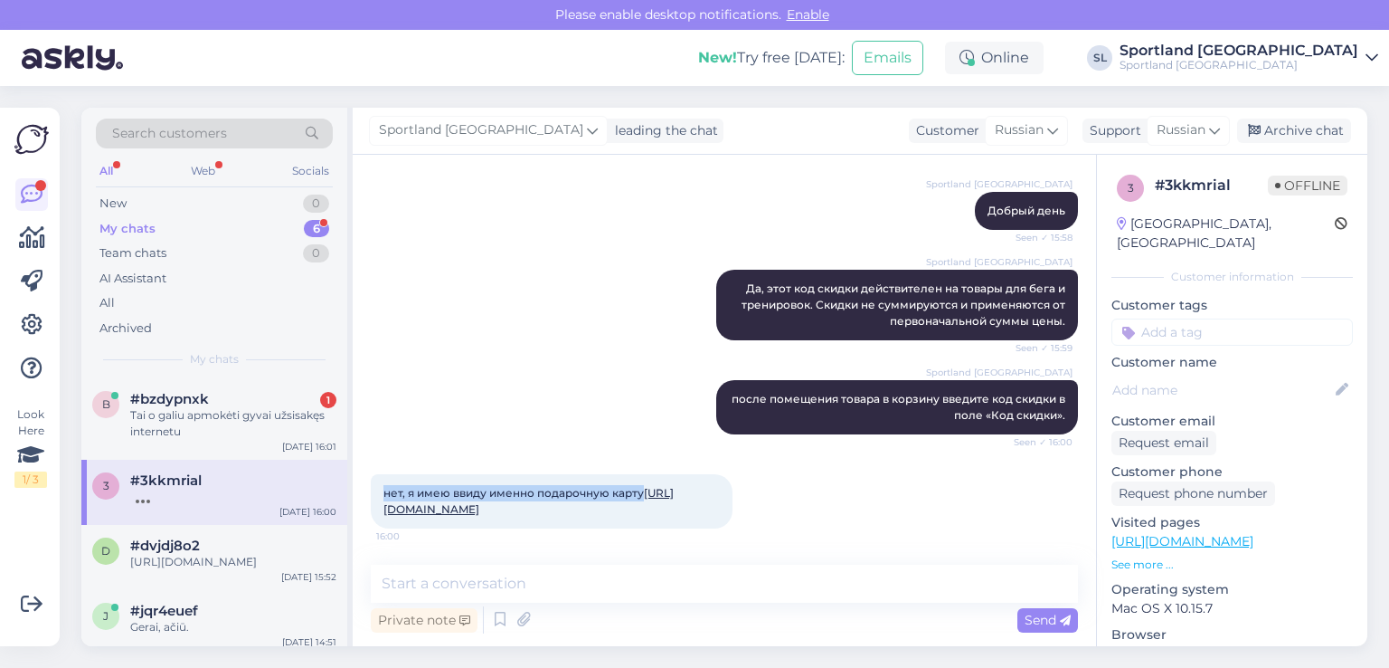
scroll to position [806, 0]
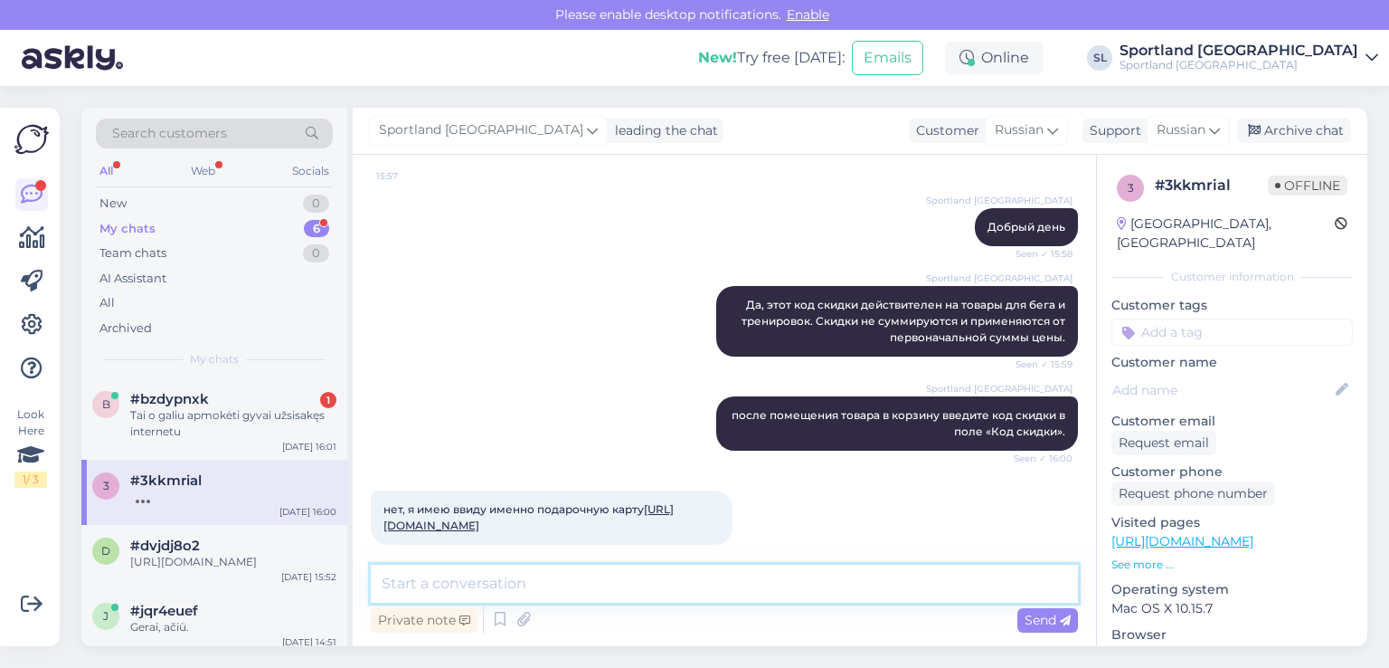
click at [590, 577] on textarea at bounding box center [724, 583] width 707 height 38
click at [535, 591] on textarea at bounding box center [724, 583] width 707 height 38
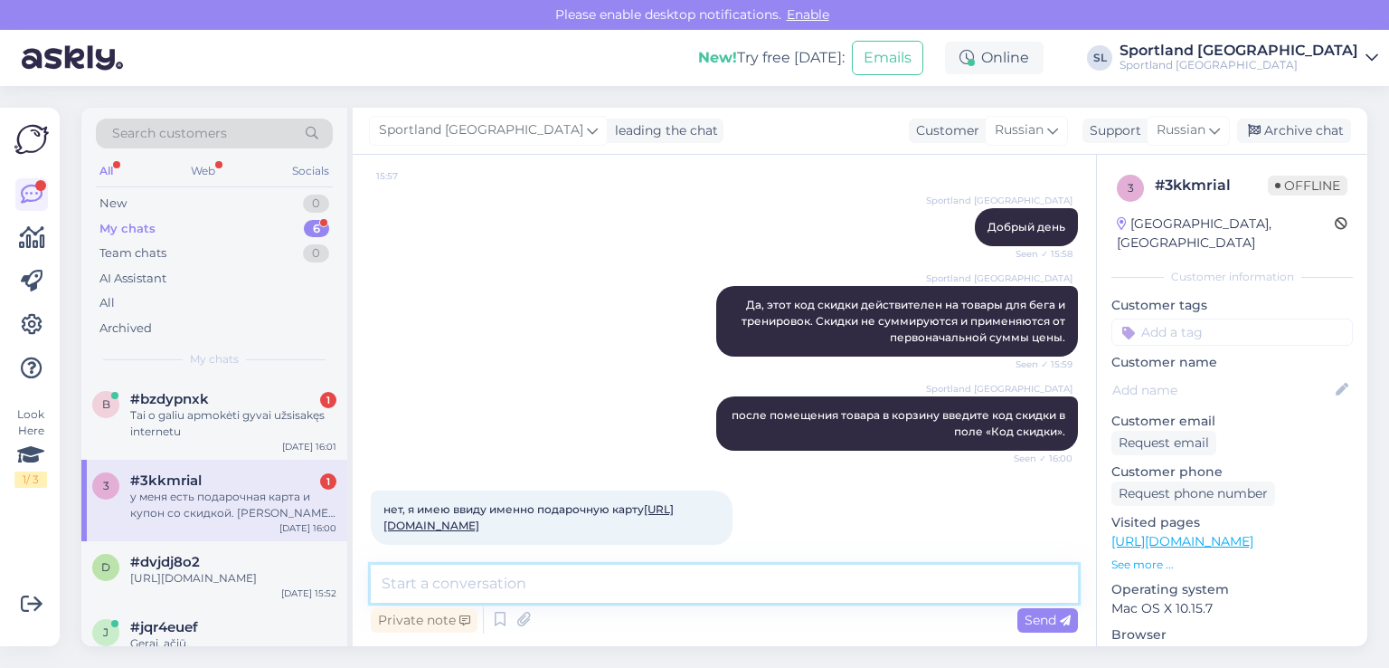
scroll to position [933, 0]
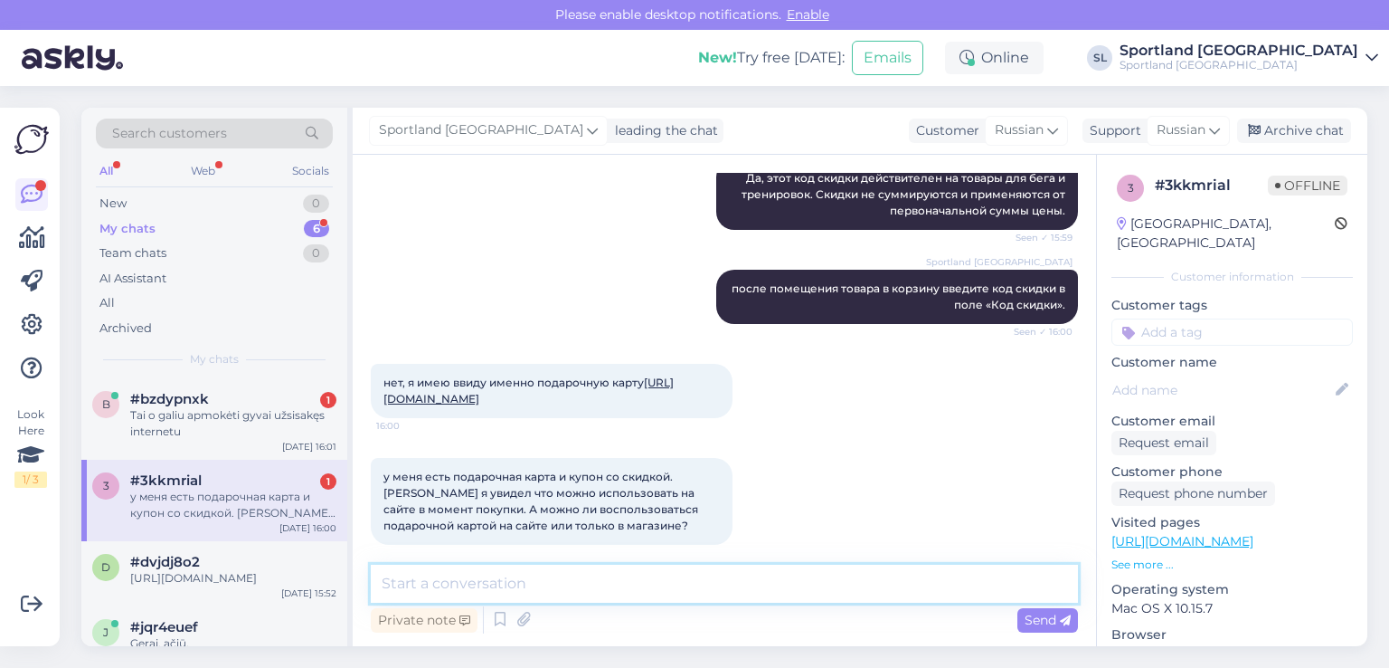
paste textarea "код скидки -"
type textarea "код скидки - MARATONAS25"
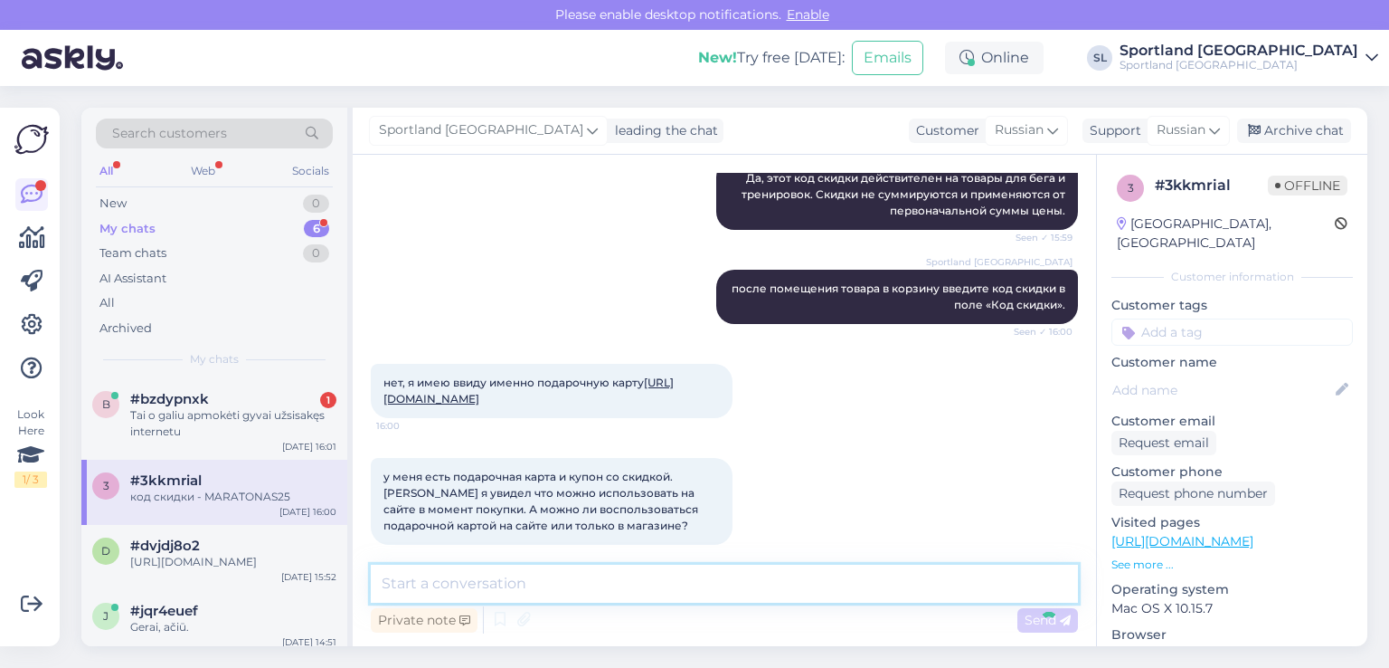
scroll to position [1010, 0]
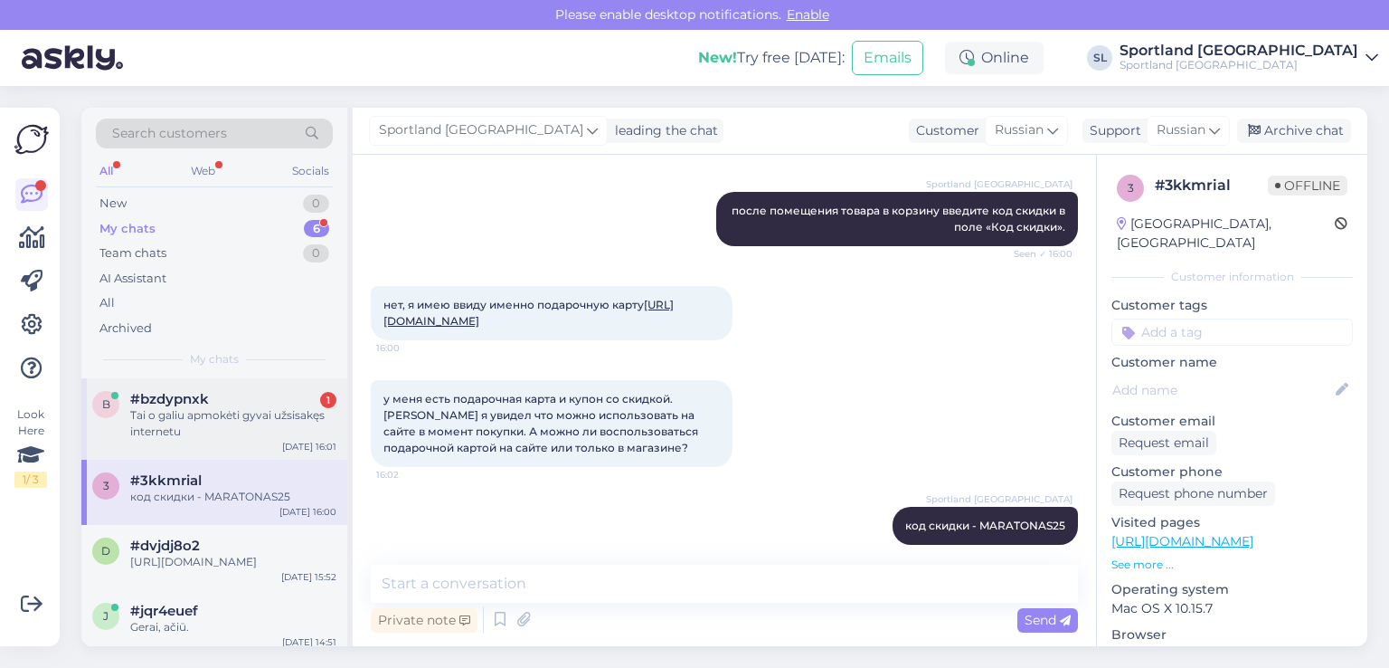
click at [184, 422] on div "Tai o galiu apmokėti gyvai užsisakęs internetu" at bounding box center [233, 423] width 206 height 33
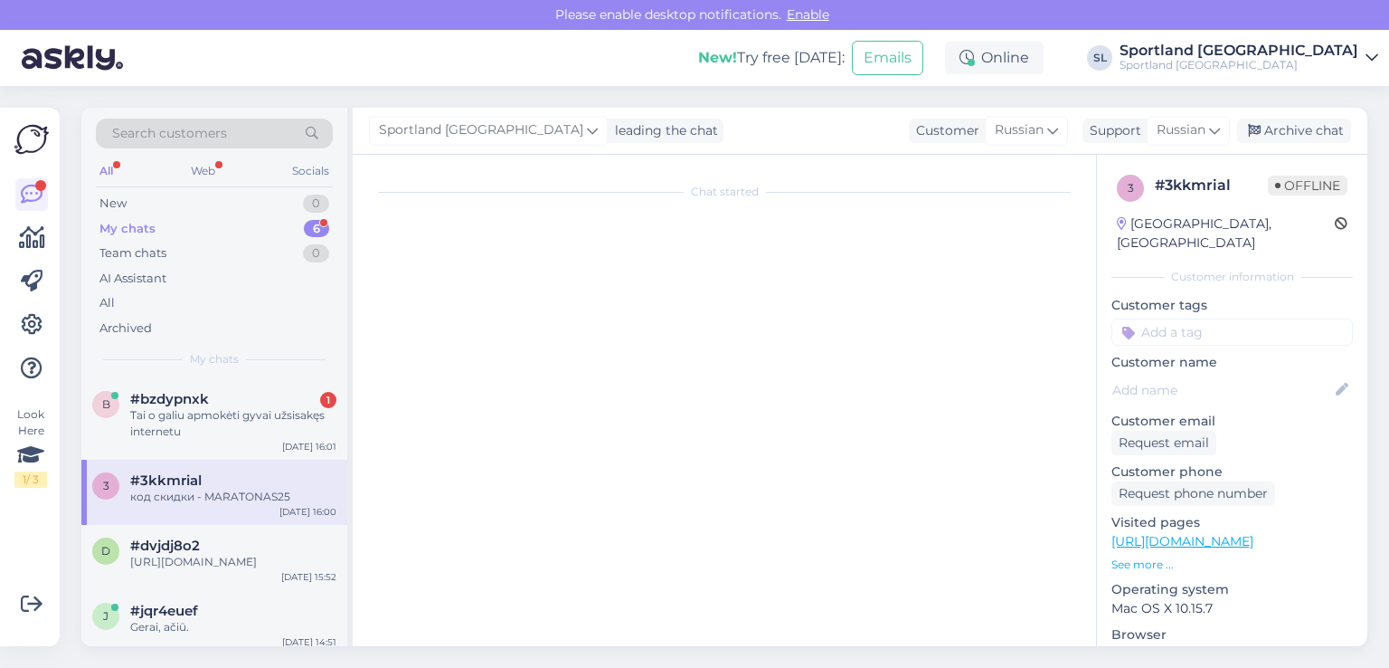
scroll to position [217, 0]
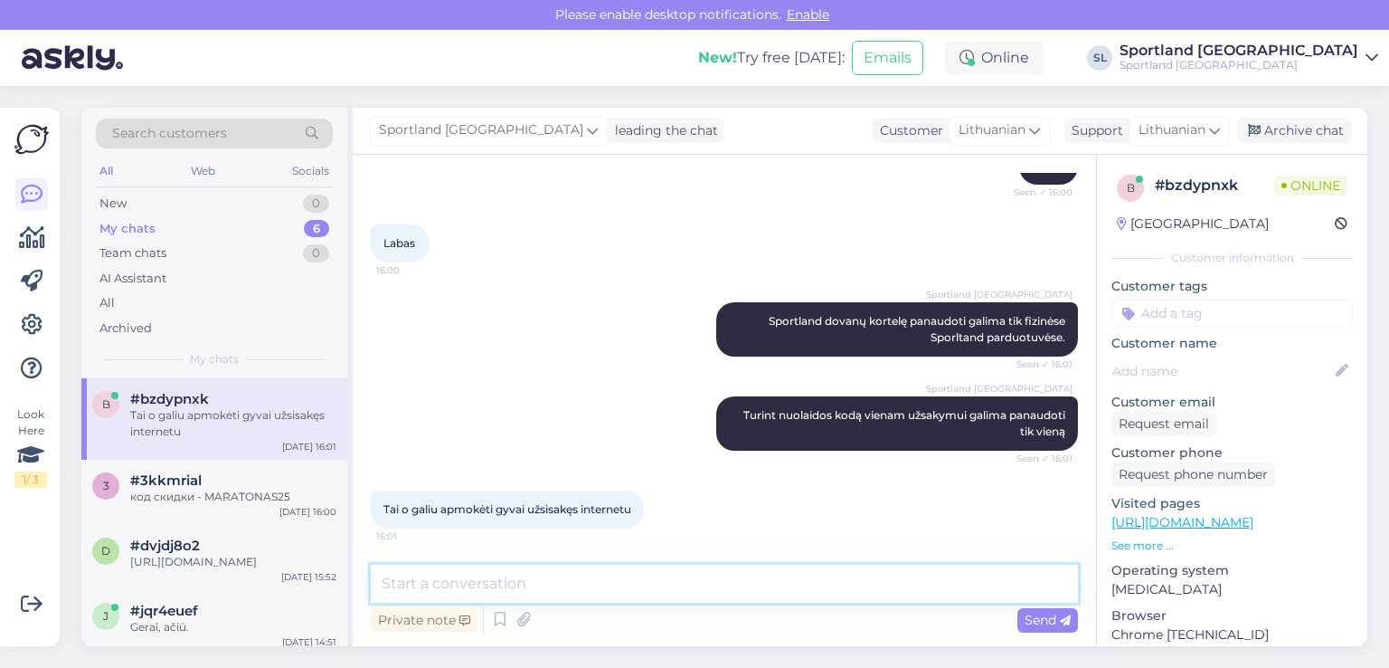
click at [606, 589] on textarea at bounding box center [724, 583] width 707 height 38
type textarea "Deja tokios galimybės nėra."
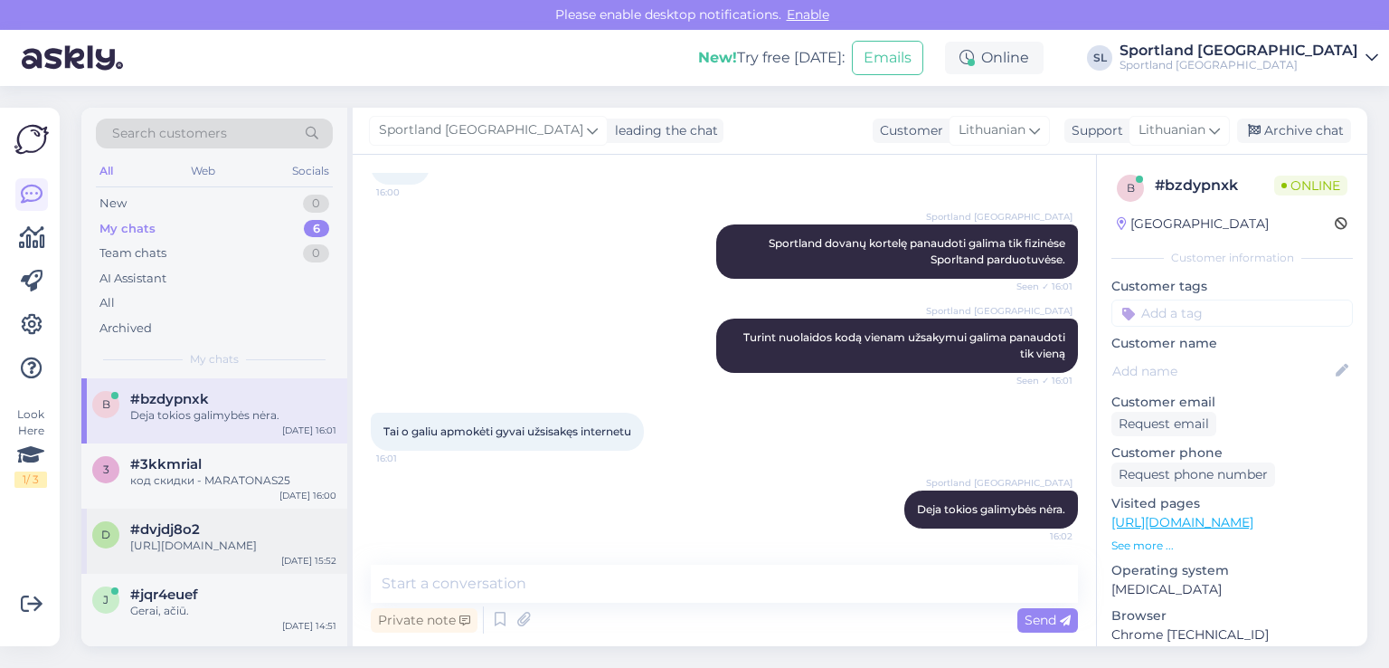
click at [156, 512] on div "d #dvjdj8o2 https://sportland.lt/dovanukortele Sep 11 15:52" at bounding box center [214, 540] width 266 height 65
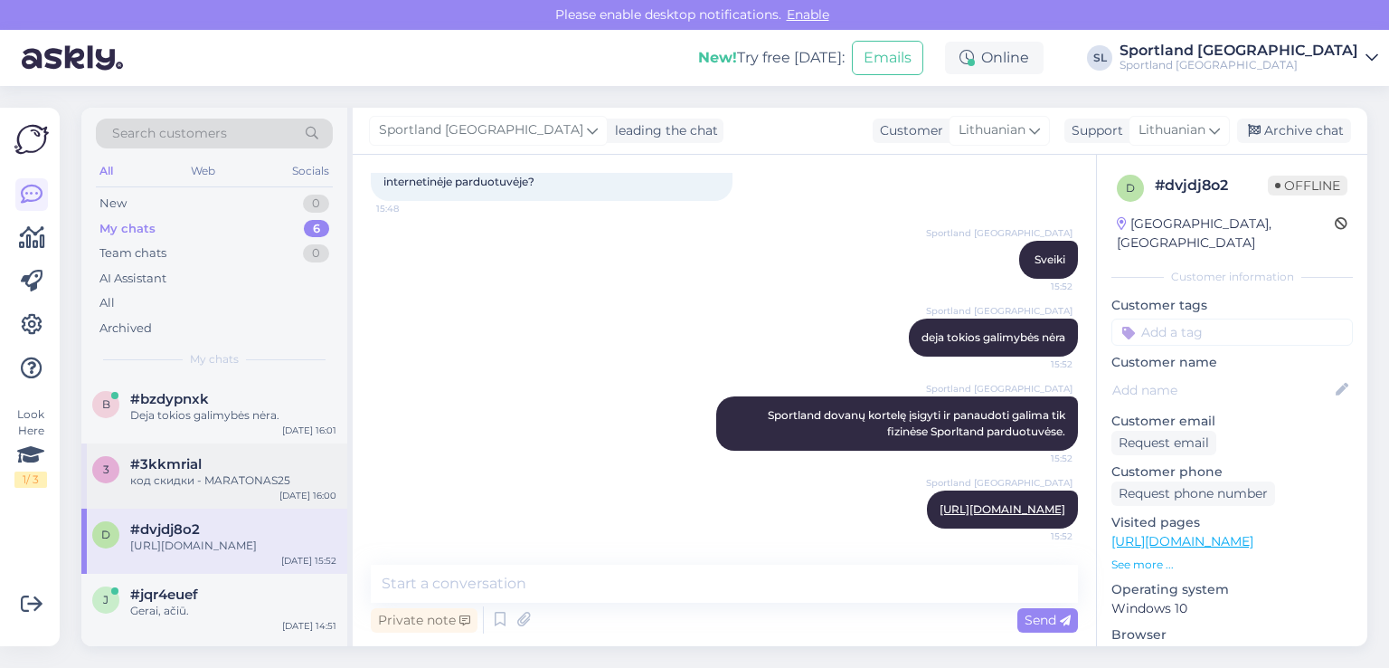
click at [177, 483] on div "код скидки - MARATONAS25" at bounding box center [233, 480] width 206 height 16
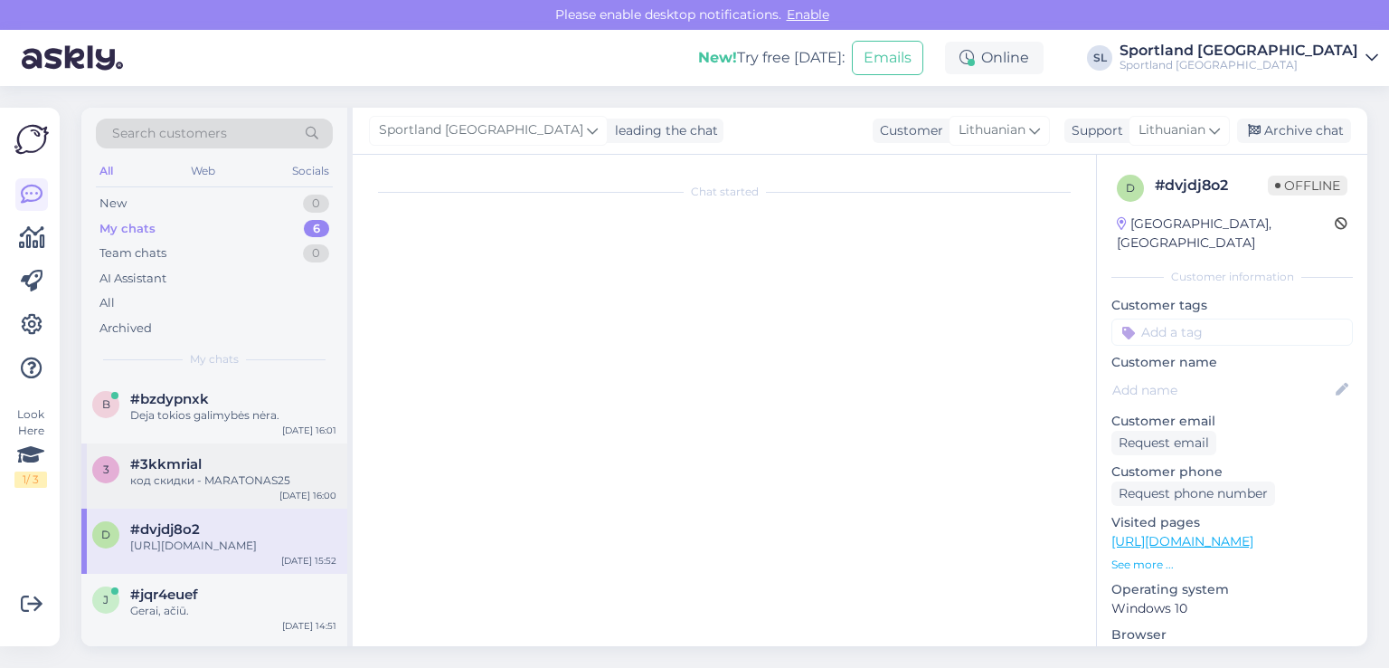
scroll to position [1010, 0]
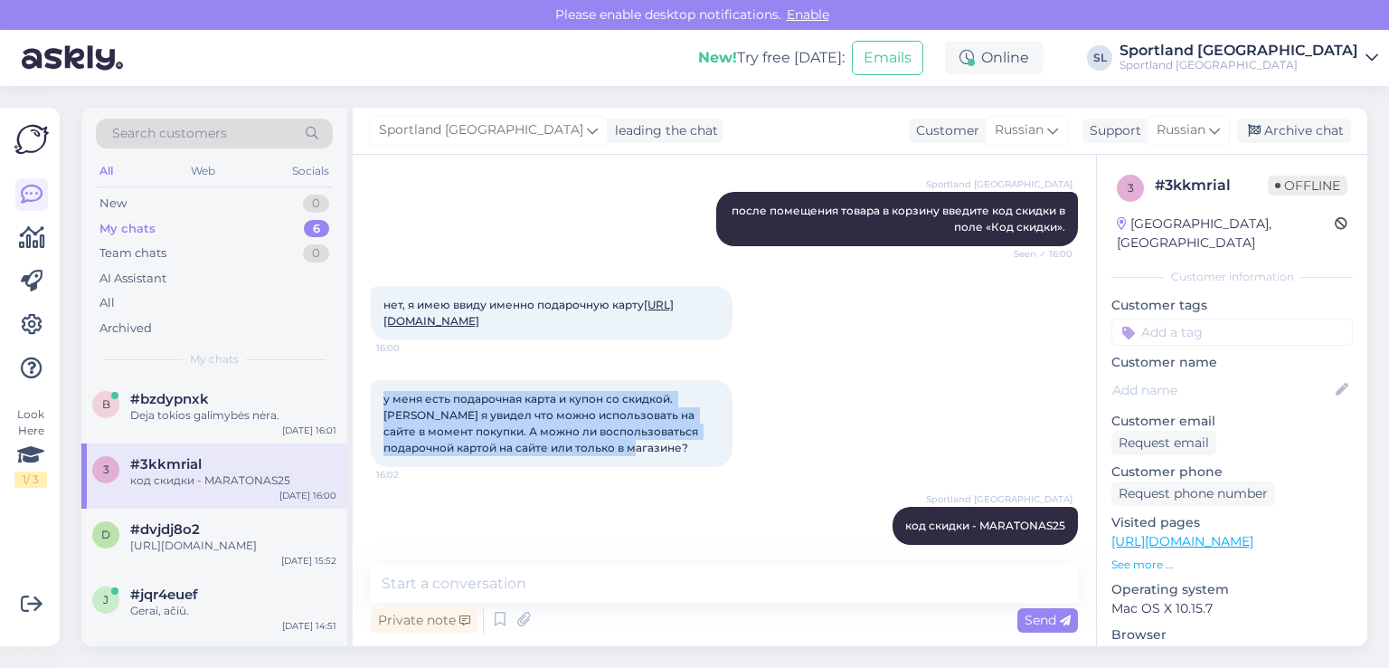
drag, startPoint x: 619, startPoint y: 431, endPoint x: 380, endPoint y: 373, distance: 245.9
click at [380, 380] on div "у меня есть подарочная карта и купон со скидкой. Купон я увидел что можно испол…" at bounding box center [552, 423] width 362 height 87
copy span "у меня есть подарочная карта и купон со скидкой. Купон я увидел что можно испол…"
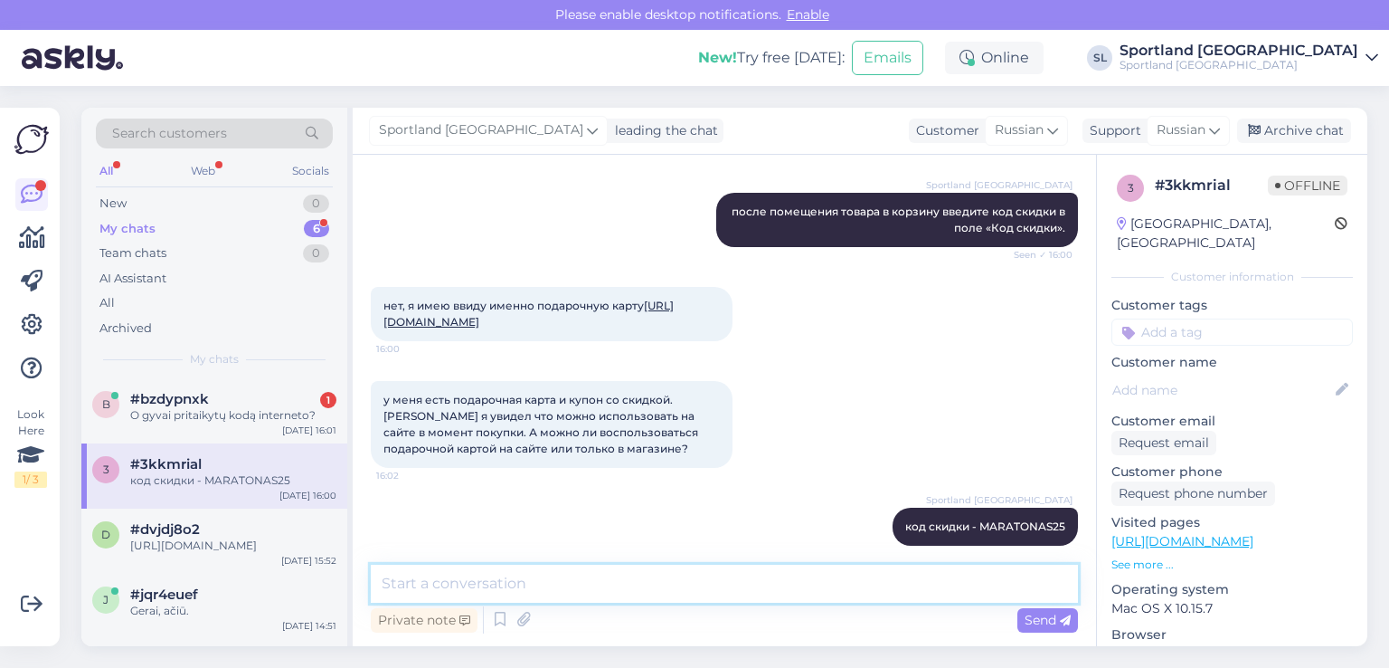
click at [573, 596] on textarea at bounding box center [724, 583] width 707 height 38
paste textarea "Вы можете использовать подарочную карту Sportland только в физических магазинах…"
type textarea "Вы можете использовать подарочную карту Sportland только в физических магазинах…"
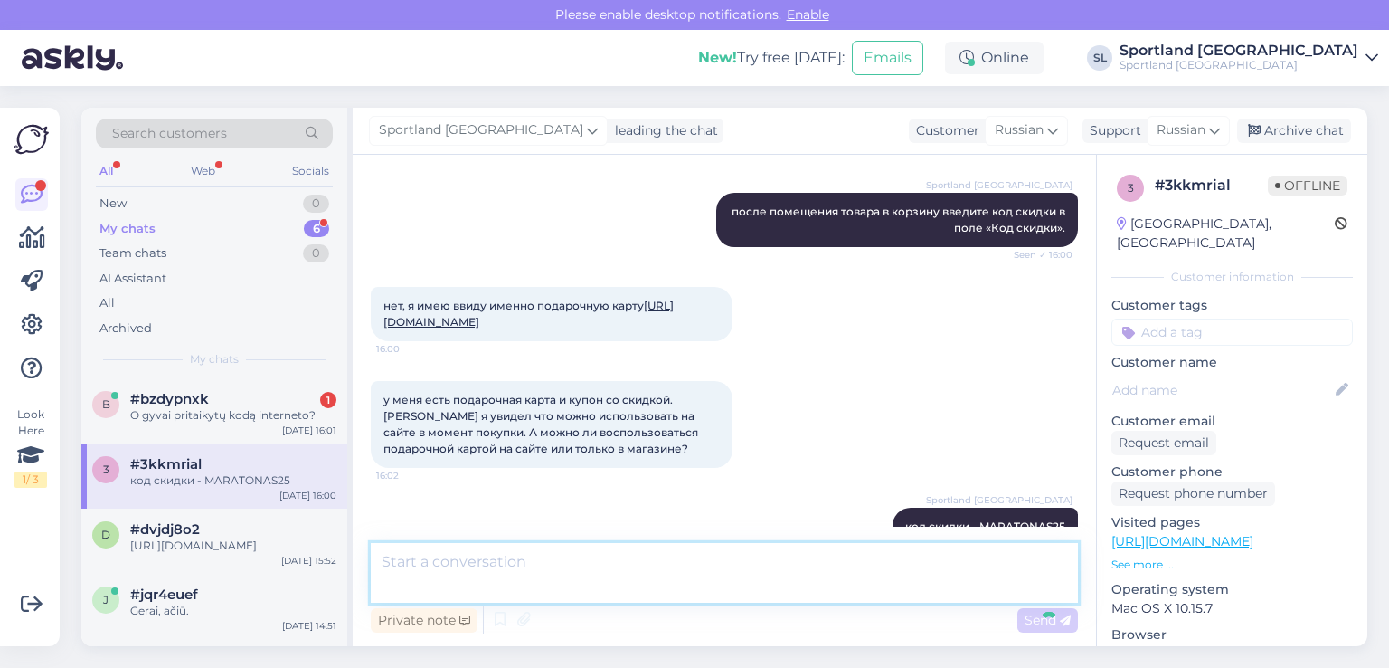
scroll to position [1104, 0]
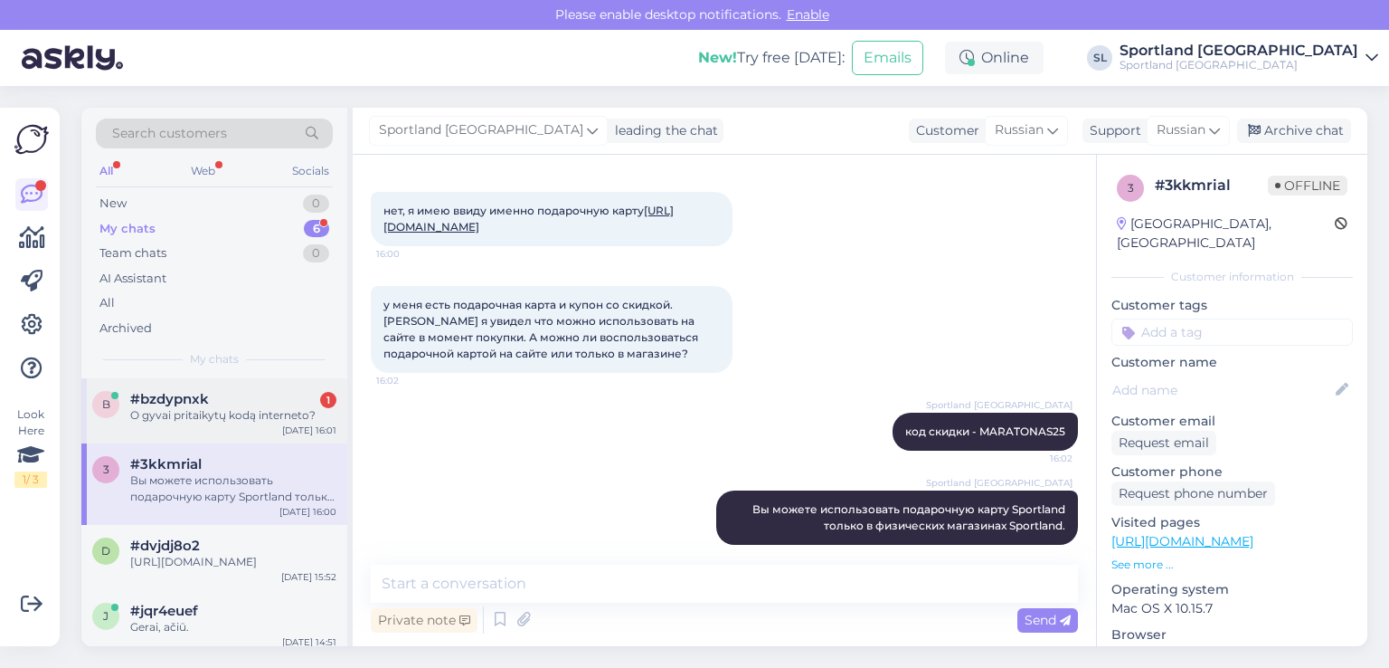
click at [209, 421] on div "O gyvai pritaikytų kodą interneto?" at bounding box center [233, 415] width 206 height 16
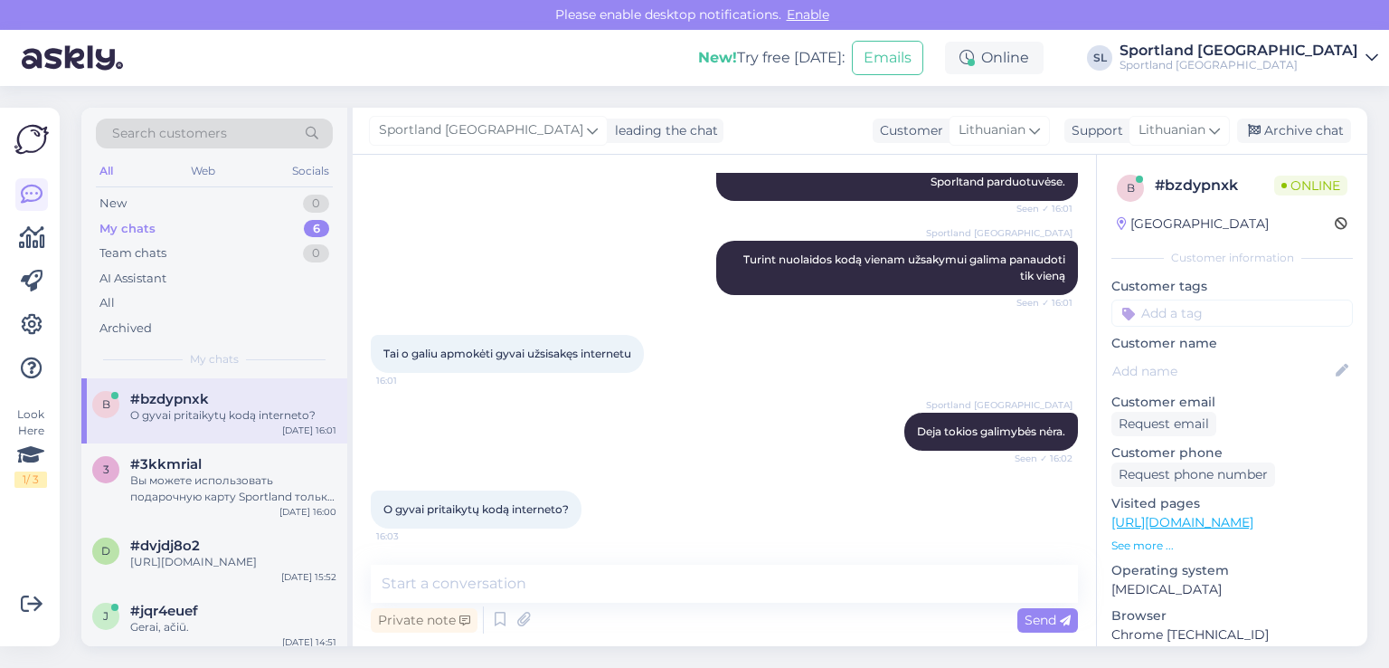
scroll to position [372, 0]
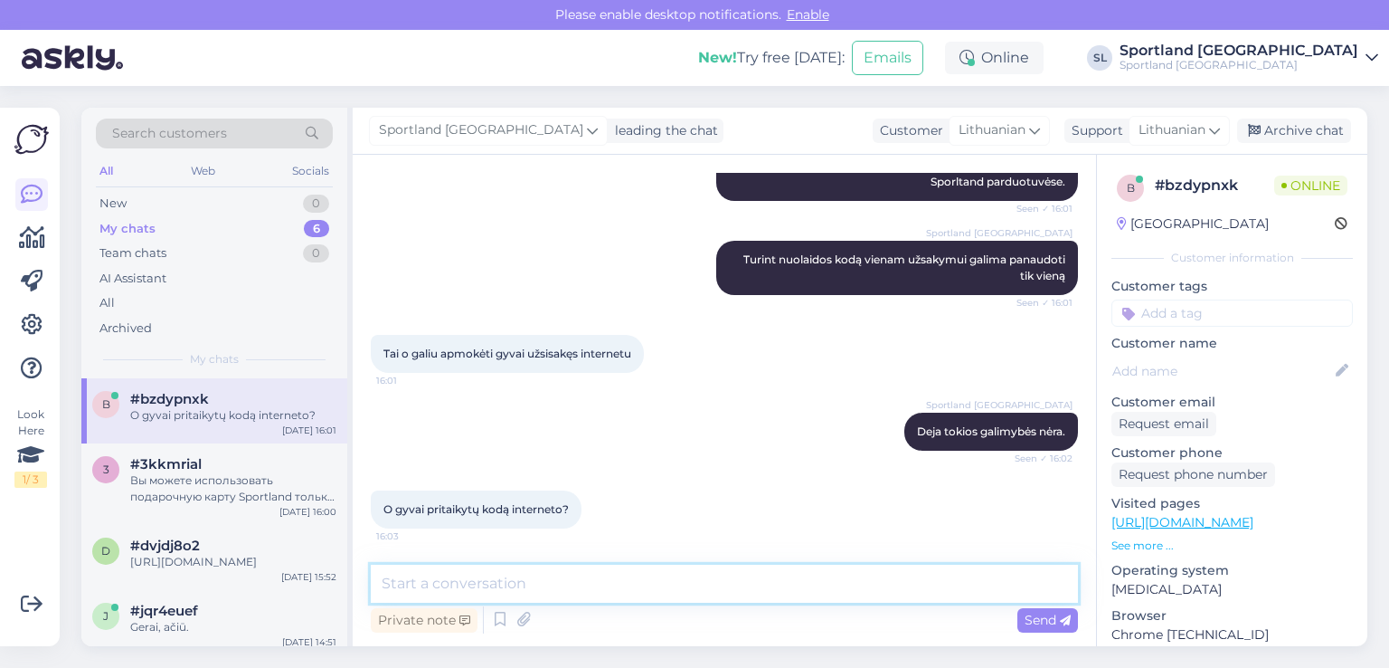
click at [630, 575] on textarea at bounding box center [724, 583] width 707 height 38
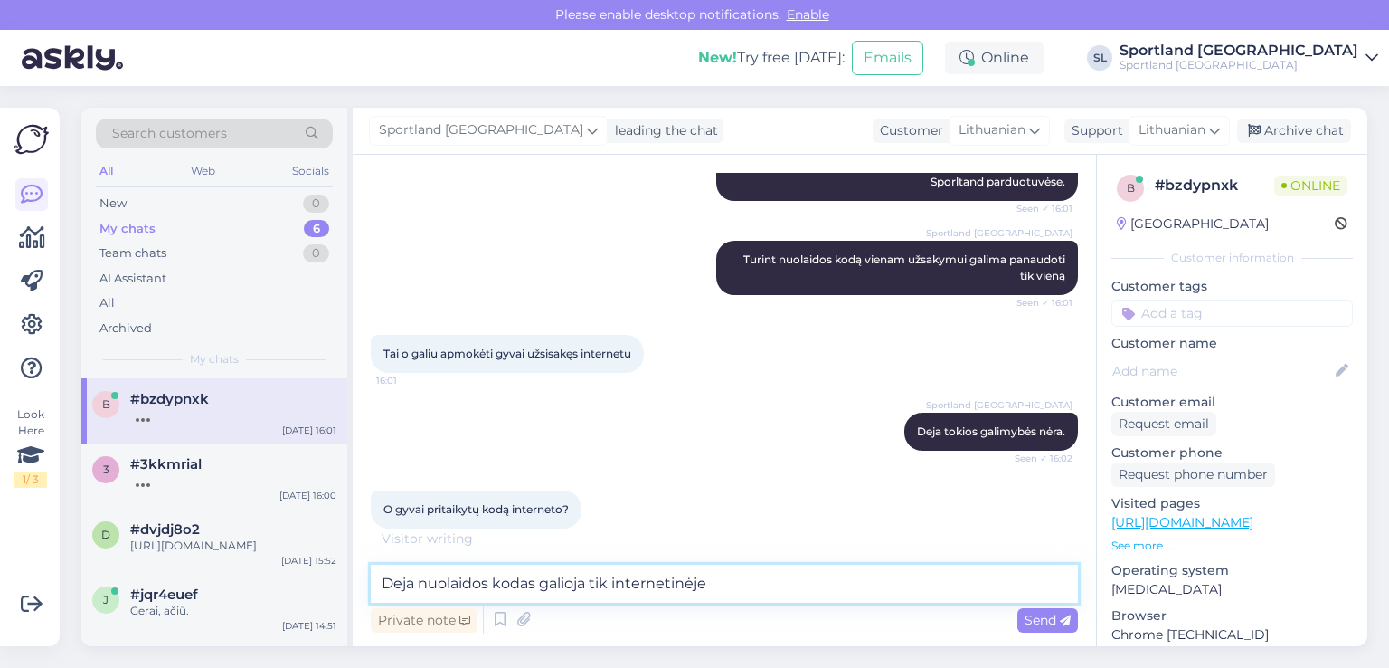
scroll to position [450, 0]
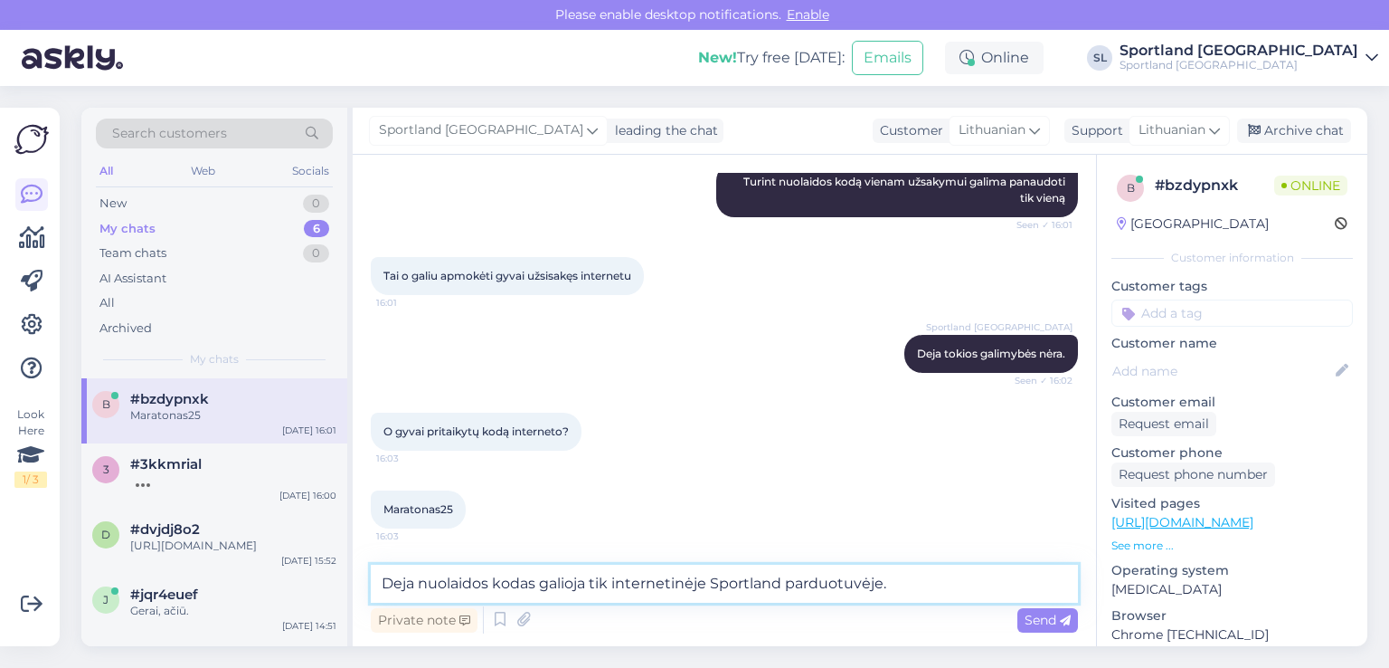
type textarea "Deja nuolaidos kodas galioja tik internetinėje Sportland parduotuvėje."
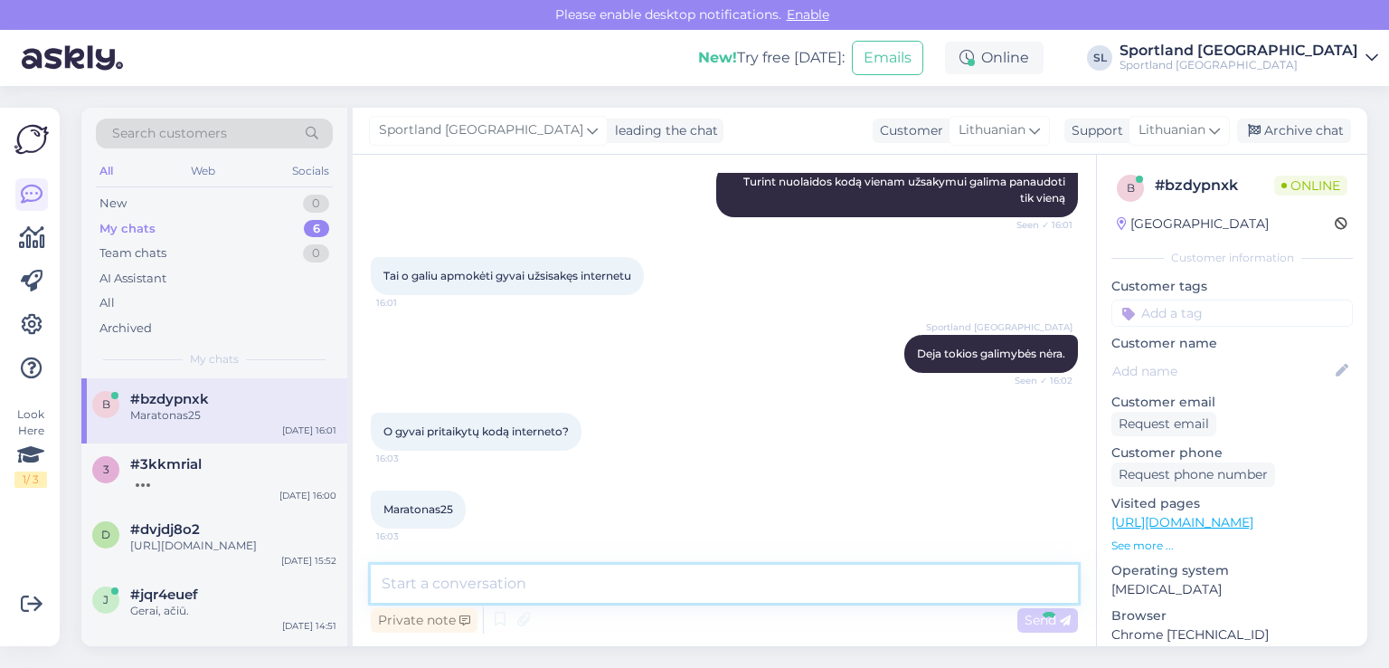
scroll to position [544, 0]
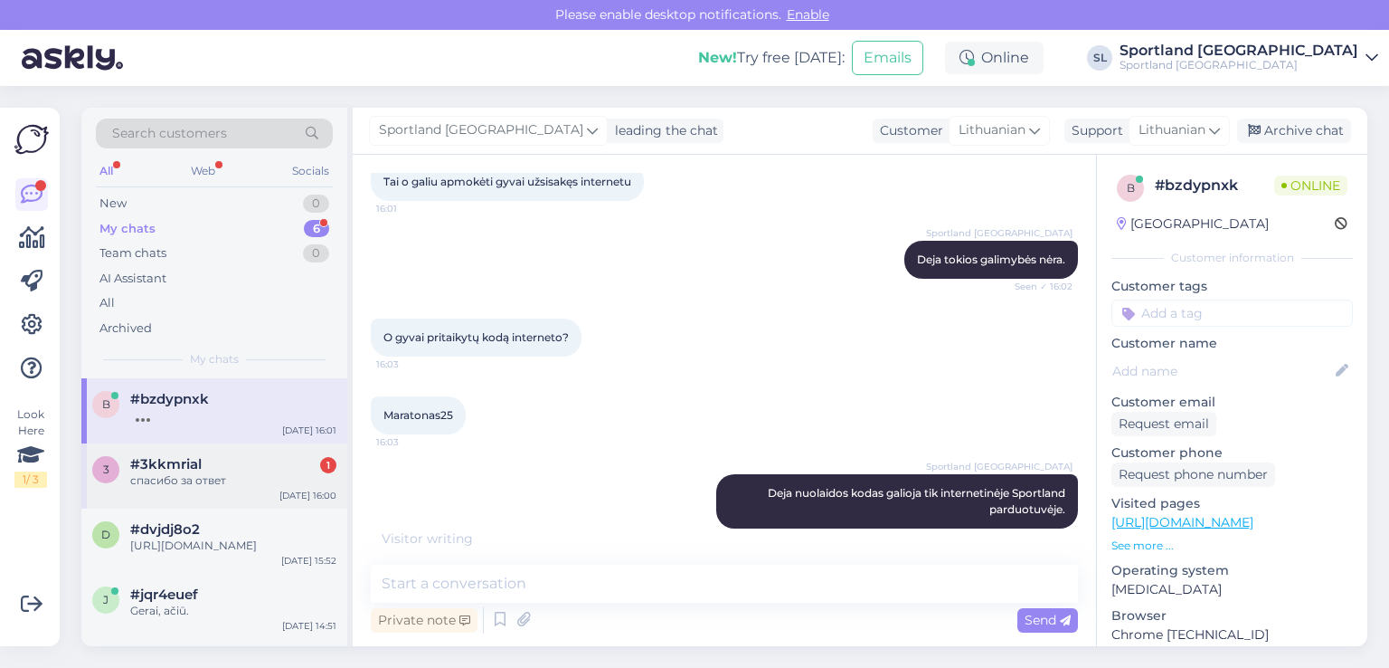
click at [213, 478] on div "спасибо за ответ" at bounding box center [233, 480] width 206 height 16
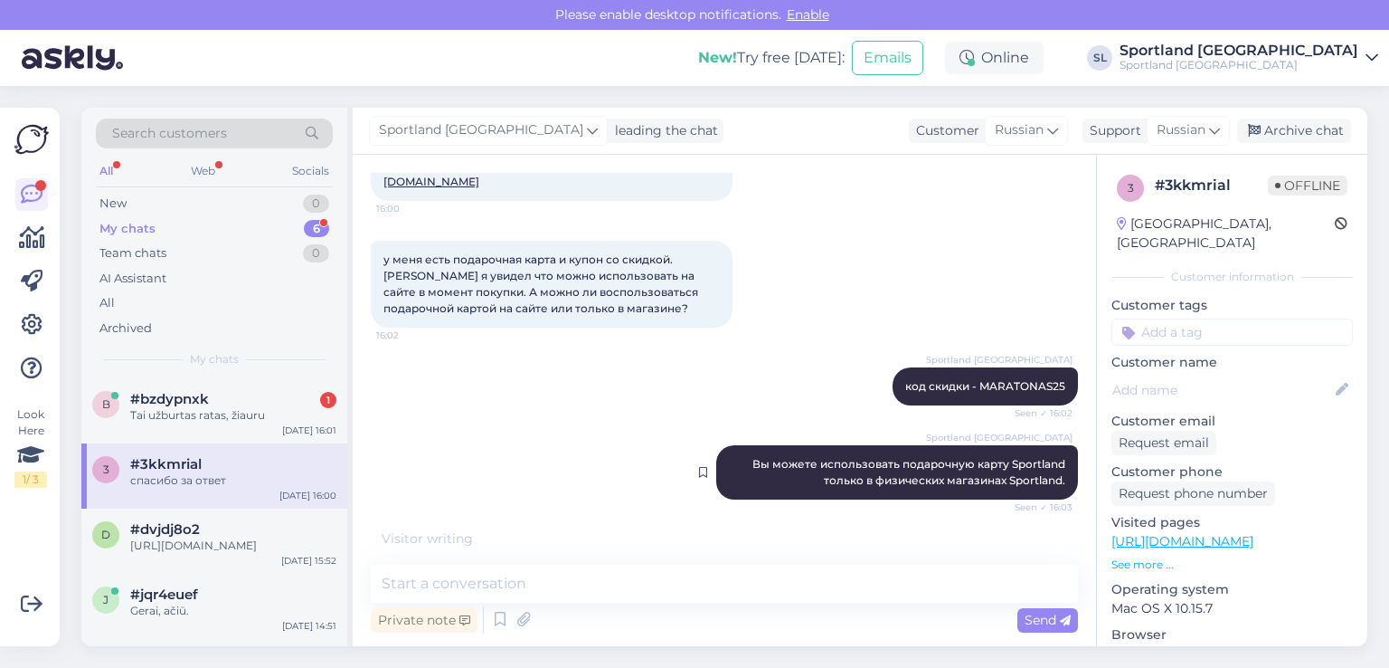
scroll to position [1201, 0]
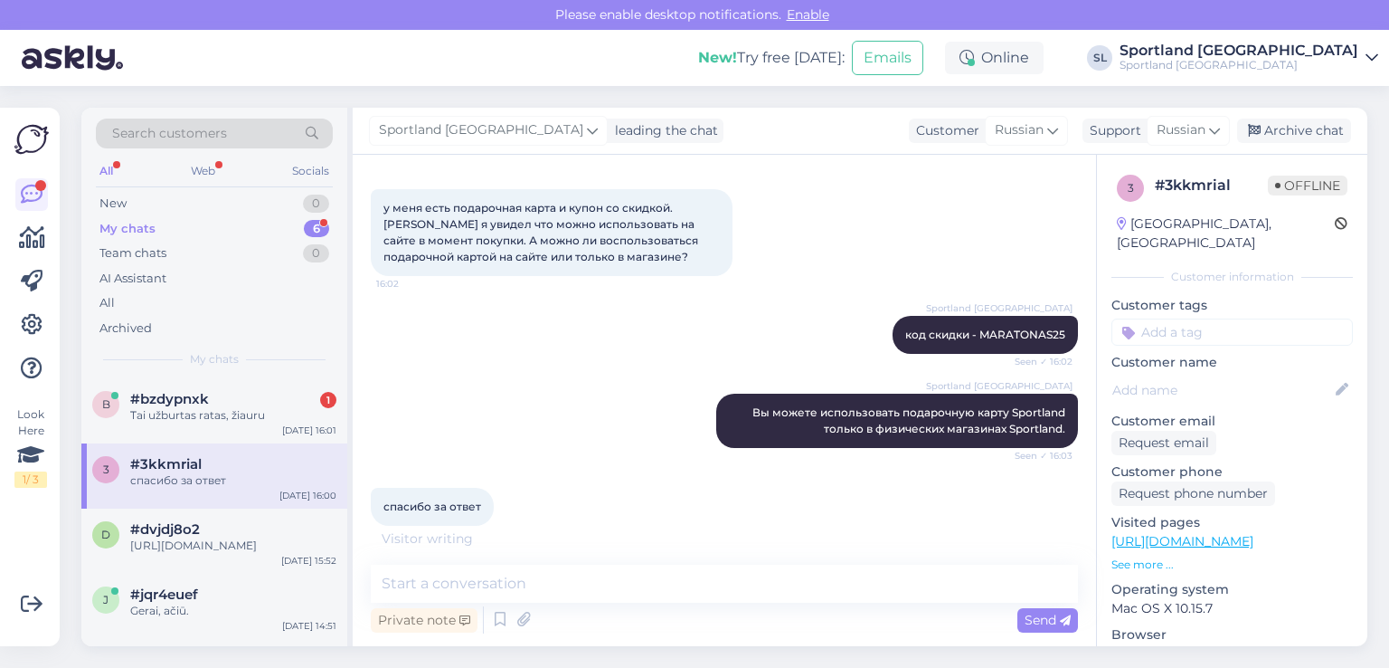
drag, startPoint x: 496, startPoint y: 481, endPoint x: 478, endPoint y: 488, distance: 19.2
click at [481, 488] on div "спасибо за ответ 16:04" at bounding box center [432, 507] width 123 height 38
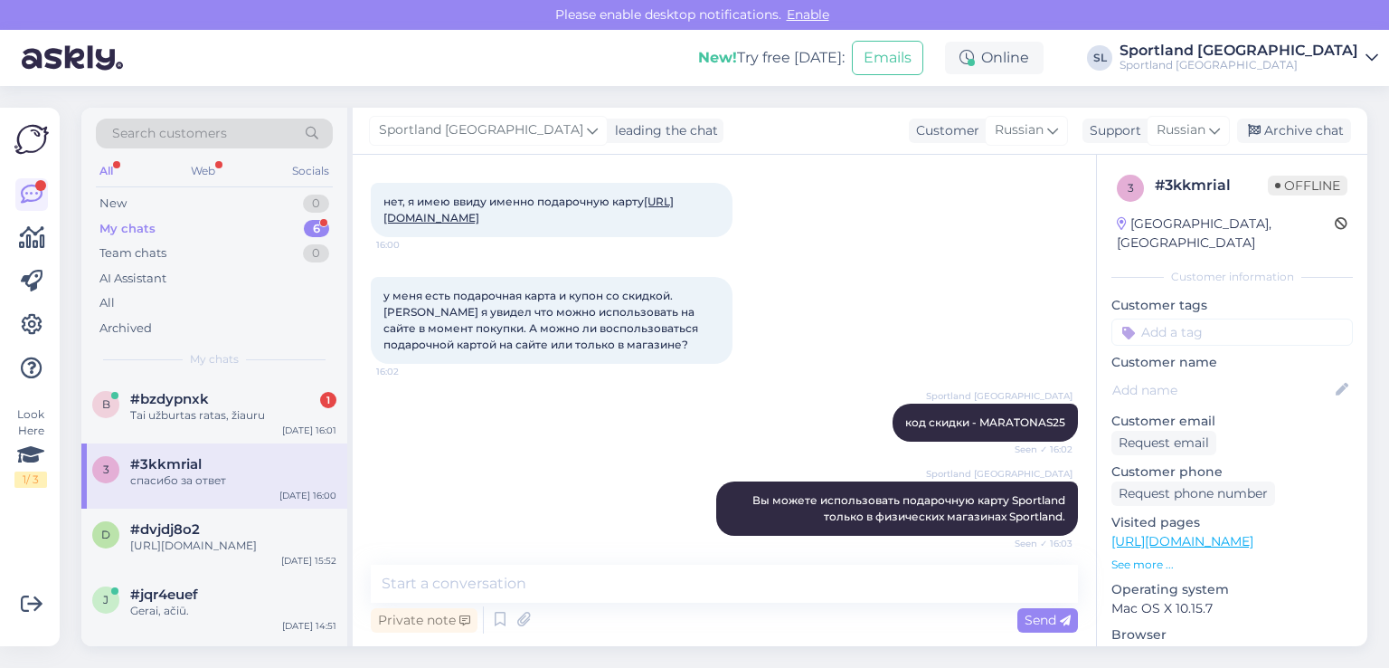
scroll to position [1182, 0]
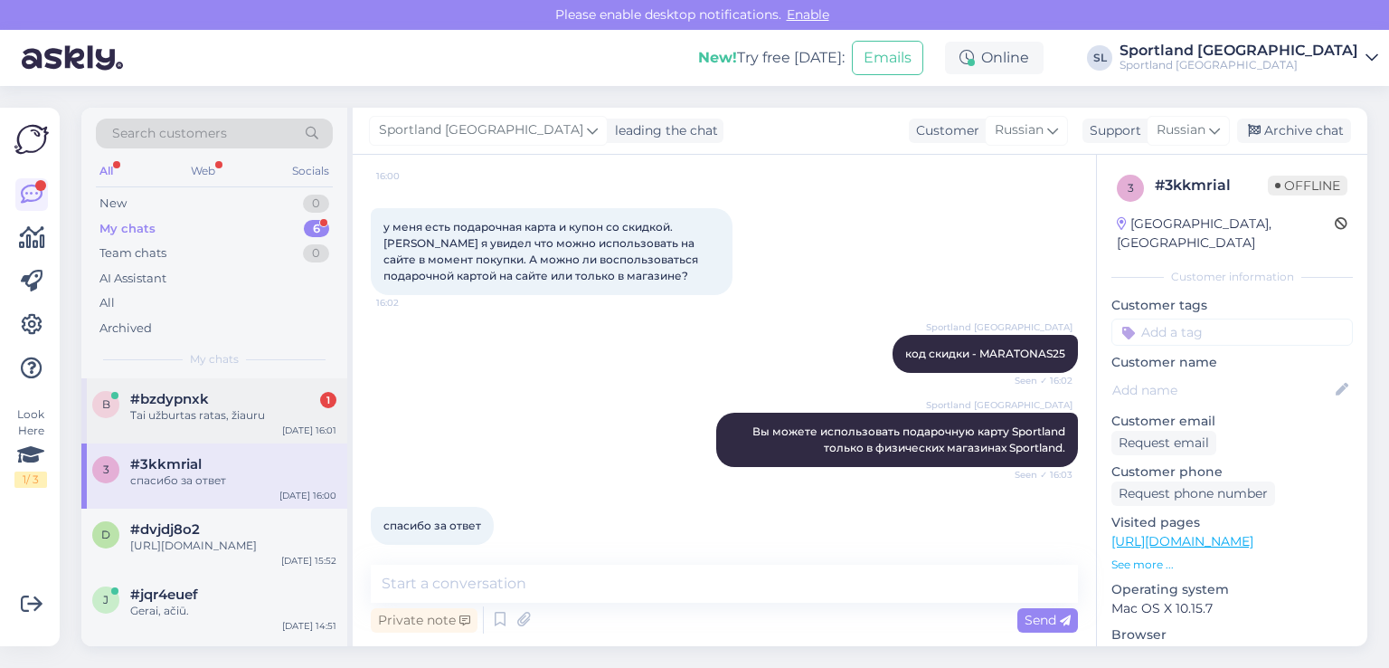
click at [210, 401] on div "#bzdypnxk 1" at bounding box center [233, 399] width 206 height 16
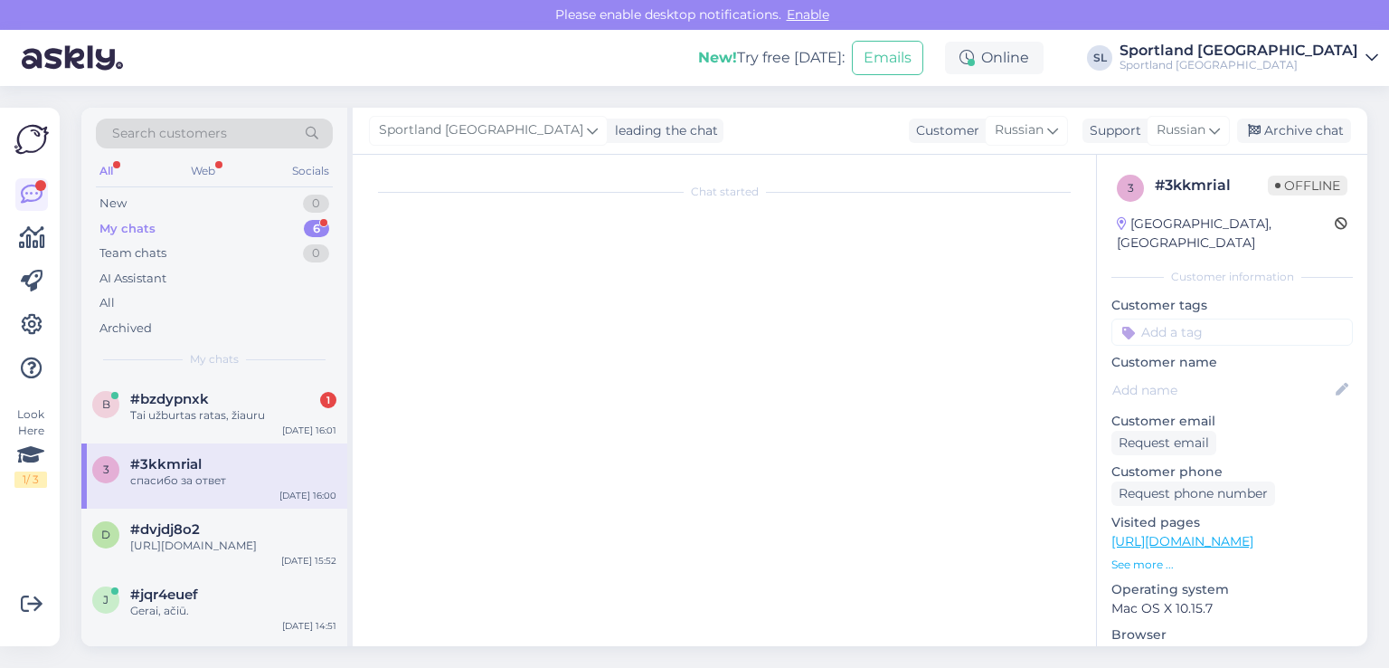
scroll to position [420, 0]
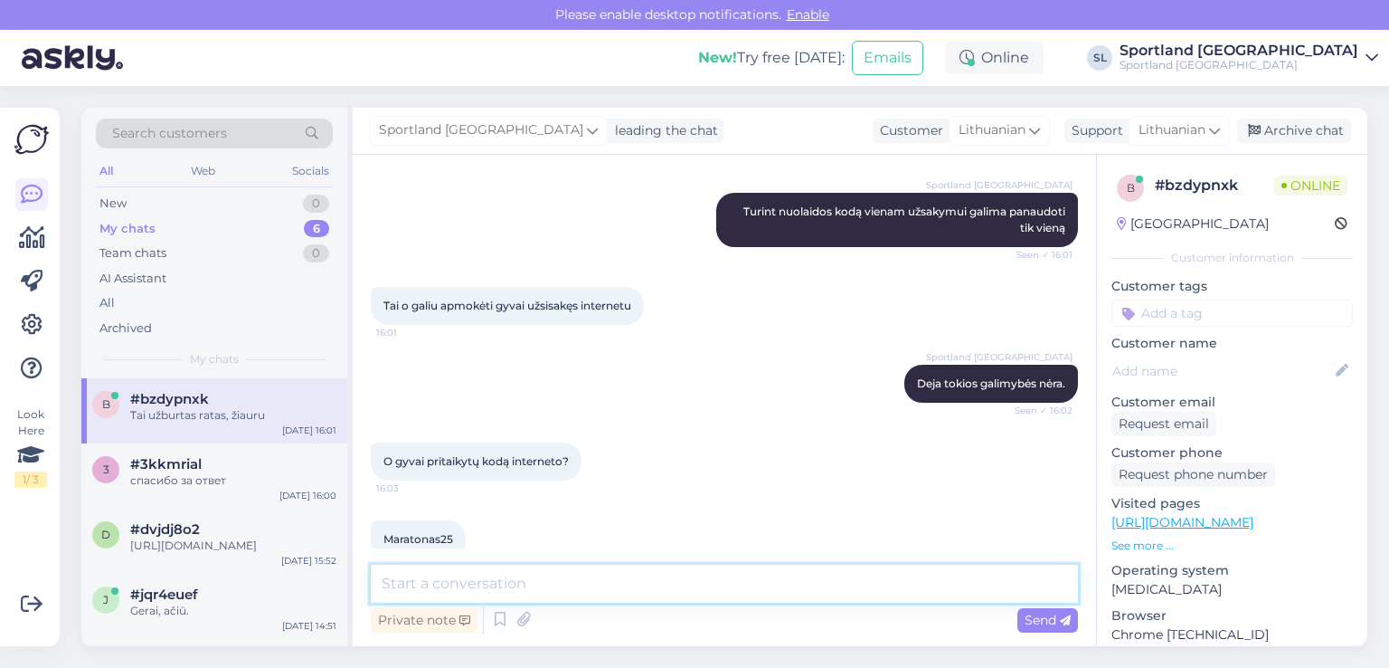
click at [597, 586] on textarea at bounding box center [724, 583] width 707 height 38
paste textarea "https://sportland.lt/dovanukortele"
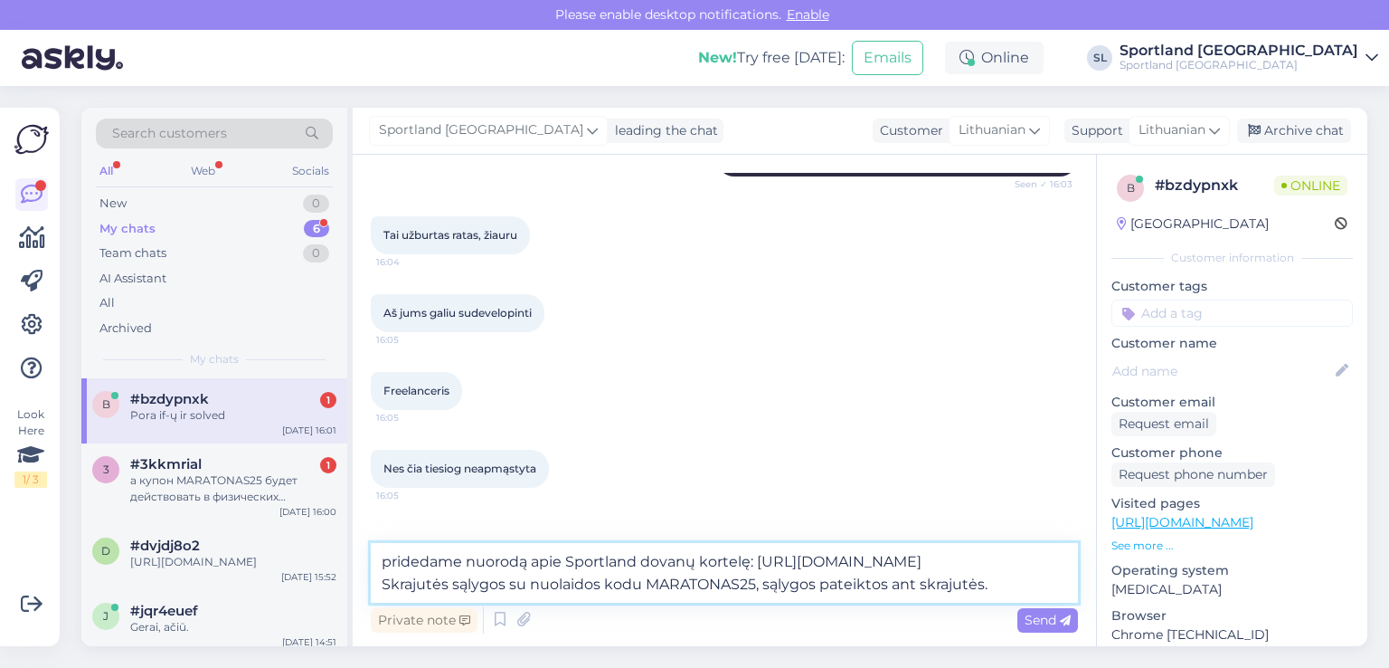
scroll to position [955, 0]
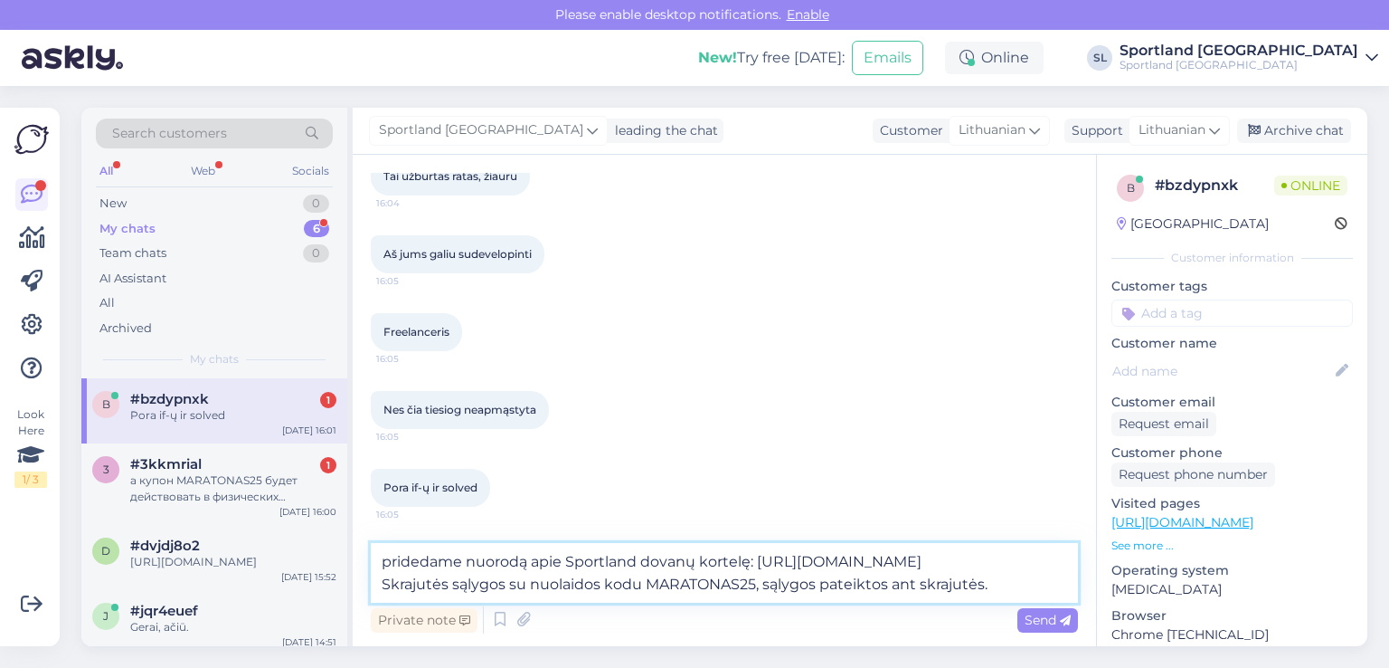
click at [643, 584] on textarea "pridedame nuorodą apie Sportland dovanų kortelę: https://sportland.lt/dovanukor…" at bounding box center [724, 573] width 707 height 60
drag, startPoint x: 529, startPoint y: 583, endPoint x: 379, endPoint y: 590, distance: 150.3
click at [379, 590] on textarea "pridedame nuorodą apie Sportland dovanų kortelę: https://sportland.lt/dovanukor…" at bounding box center [724, 573] width 707 height 60
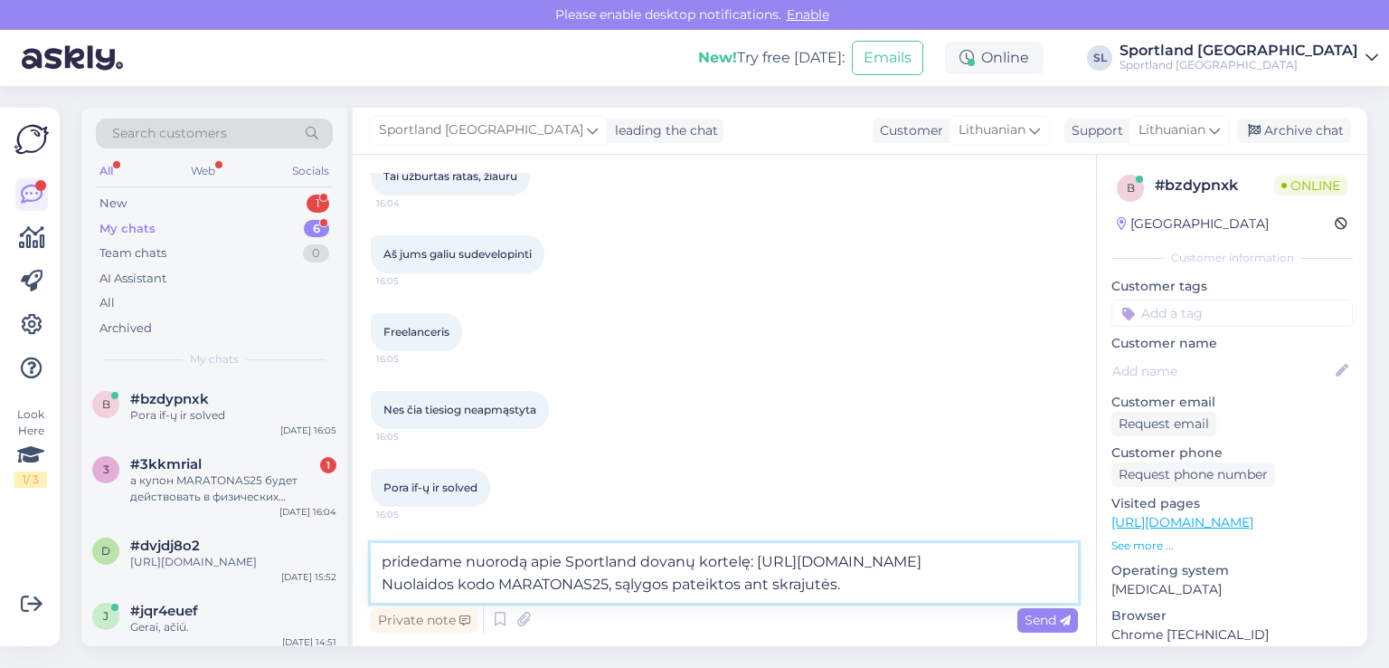
click at [857, 582] on textarea "pridedame nuorodą apie Sportland dovanų kortelę: https://sportland.lt/dovanukor…" at bounding box center [724, 573] width 707 height 60
type textarea "pridedame nuorodą apie Sportland dovanų kortelę: https://sportland.lt/dovanukor…"
click at [1038, 618] on span "Send" at bounding box center [1048, 619] width 46 height 16
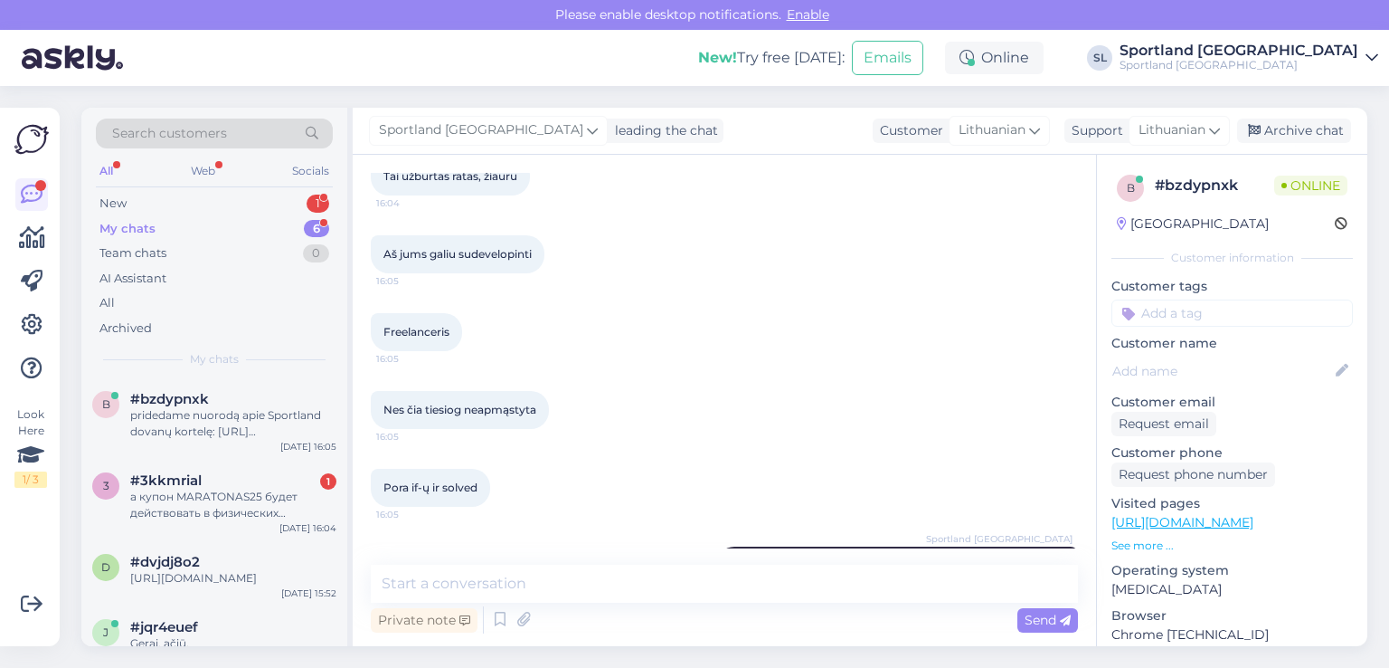
scroll to position [1060, 0]
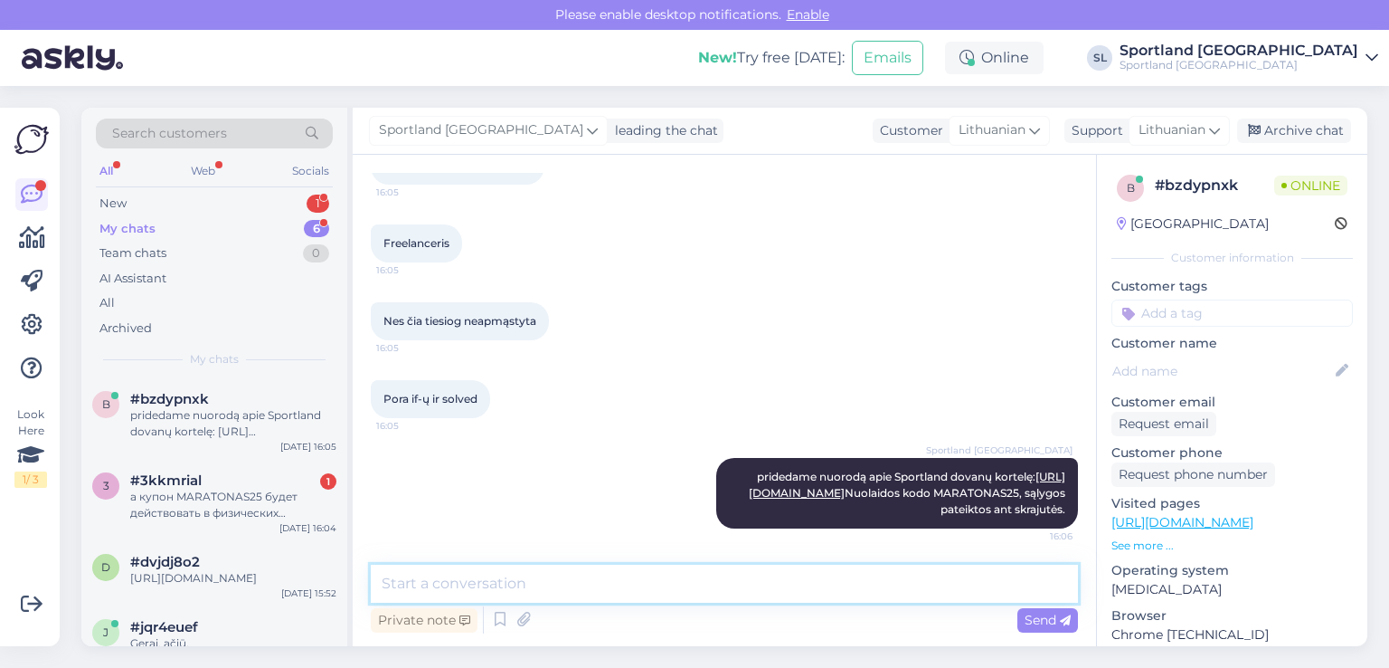
click at [760, 592] on textarea at bounding box center [724, 583] width 707 height 38
type textarea "Maloniai atsiprašome už nepatogumus."
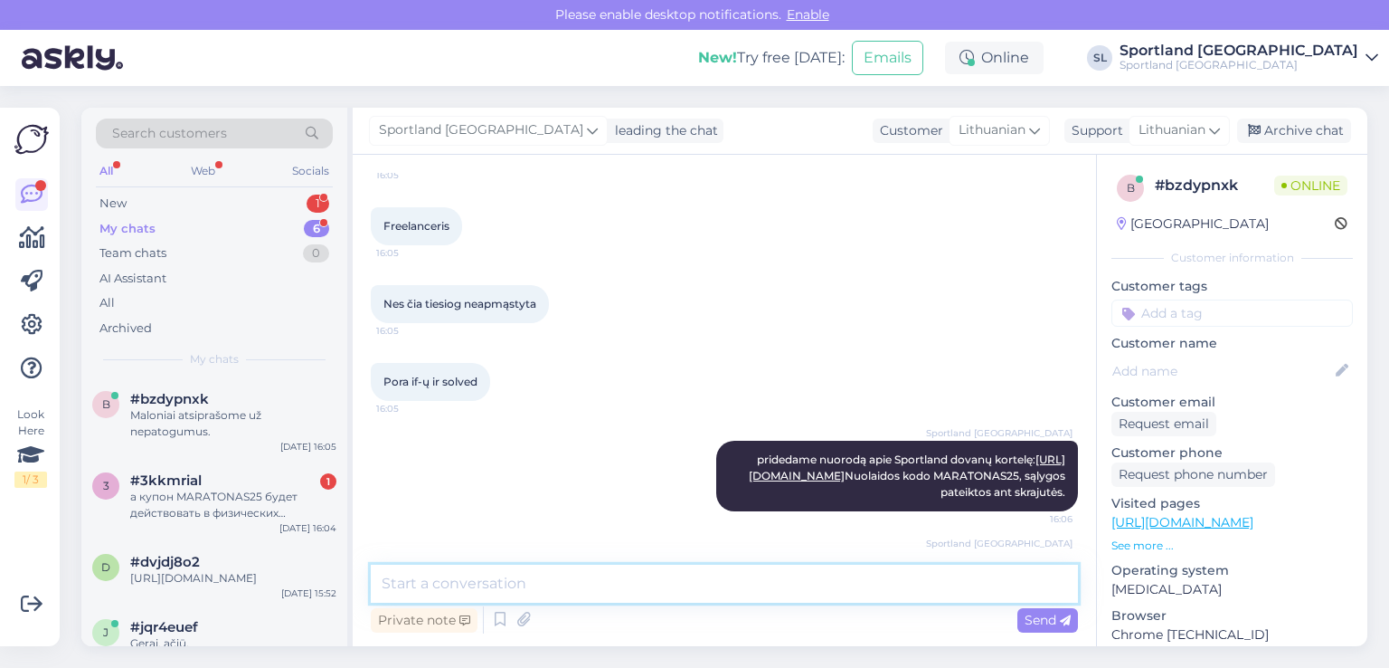
scroll to position [1137, 0]
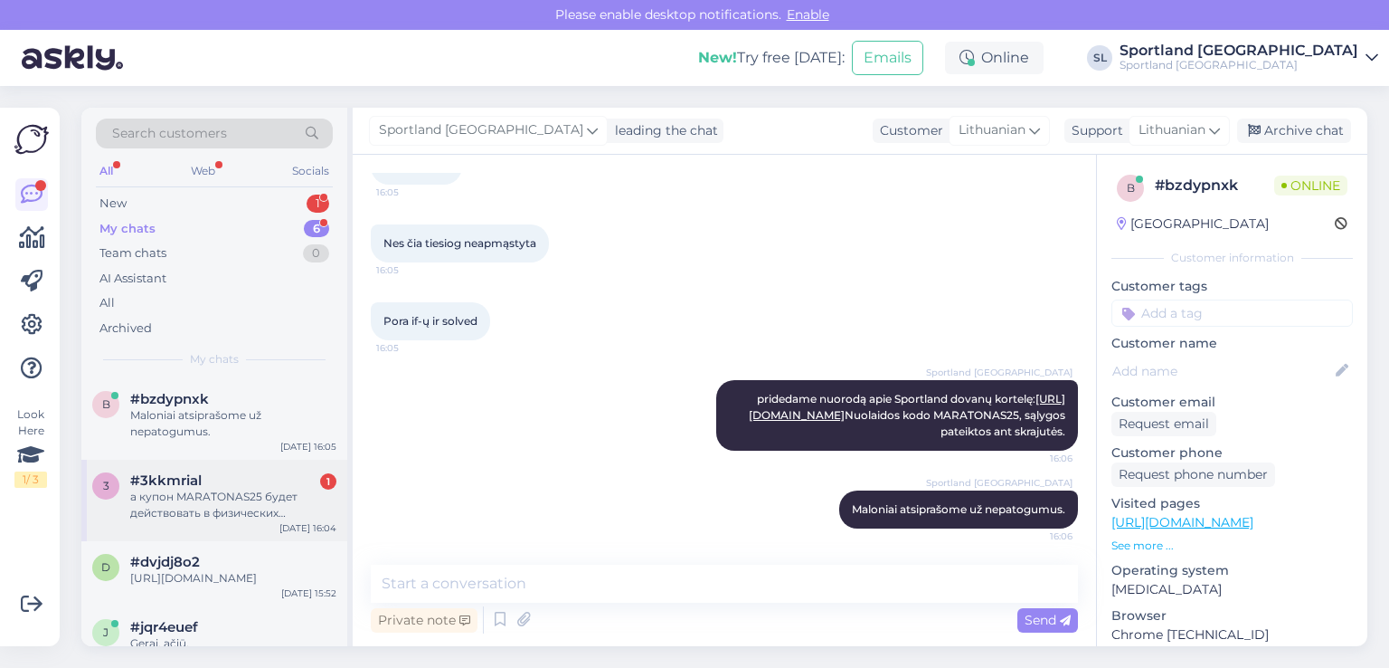
click at [206, 500] on div "а купон MARATONAS25 будет действовать в физических магазинах sportland?" at bounding box center [233, 504] width 206 height 33
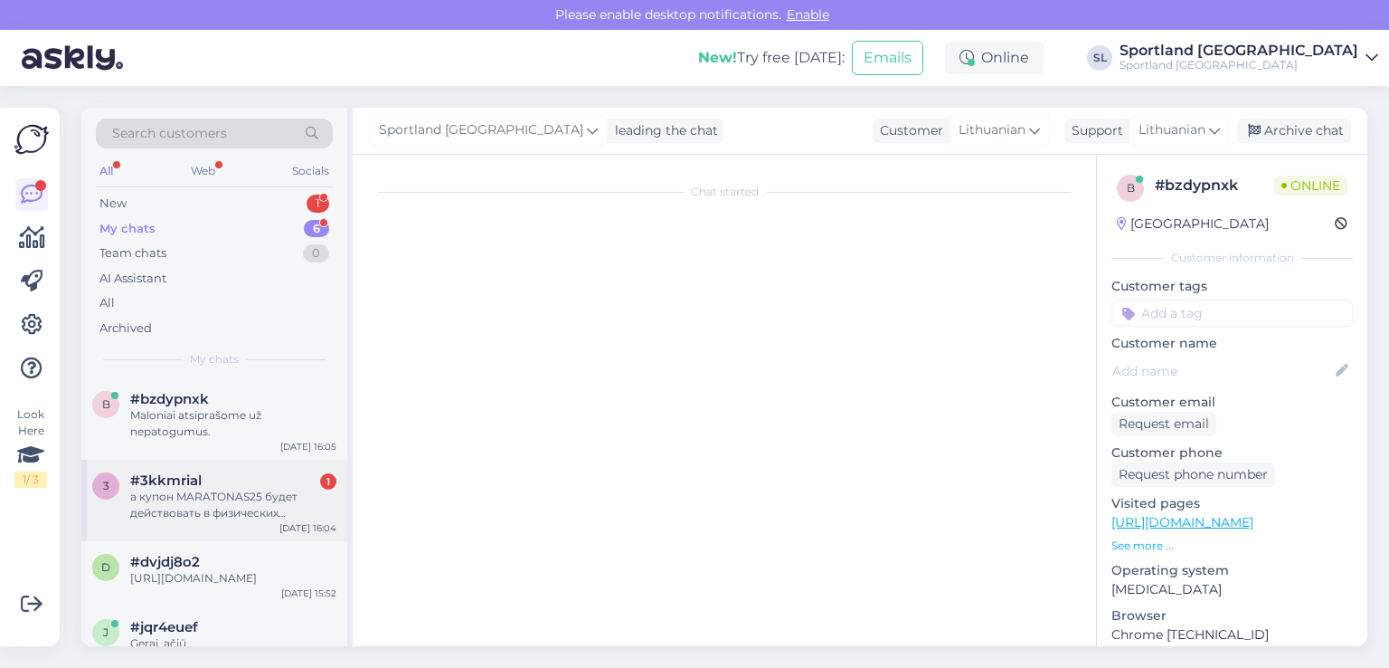
scroll to position [1276, 0]
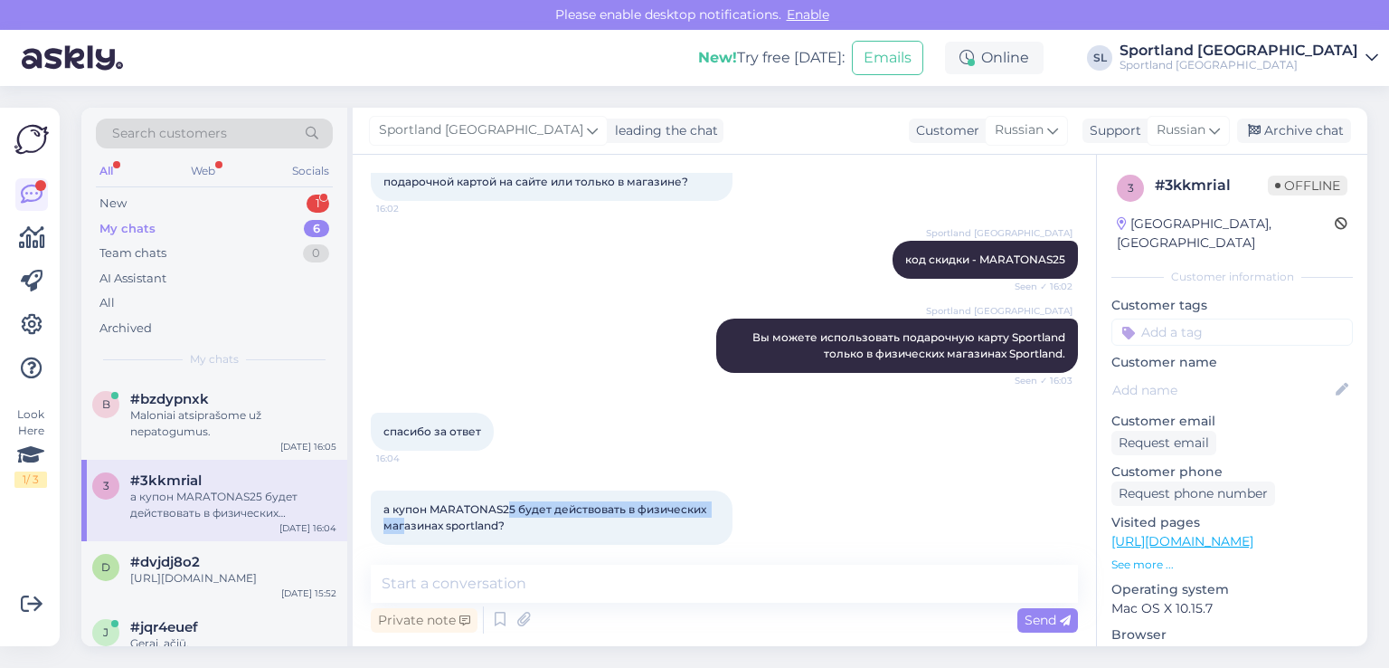
drag, startPoint x: 506, startPoint y: 498, endPoint x: 407, endPoint y: 504, distance: 98.7
click at [405, 502] on div "а купон MARATONAS25 будет действовать в физических магазинах sportland? 16:04" at bounding box center [552, 517] width 362 height 54
click at [525, 508] on div "а купон MARATONAS25 будет действовать в физических магазинах sportland? 16:04" at bounding box center [552, 517] width 362 height 54
drag, startPoint x: 519, startPoint y: 510, endPoint x: 384, endPoint y: 489, distance: 137.3
click at [384, 490] on div "а купон MARATONAS25 будет действовать в физических магазинах sportland? 16:04" at bounding box center [552, 517] width 362 height 54
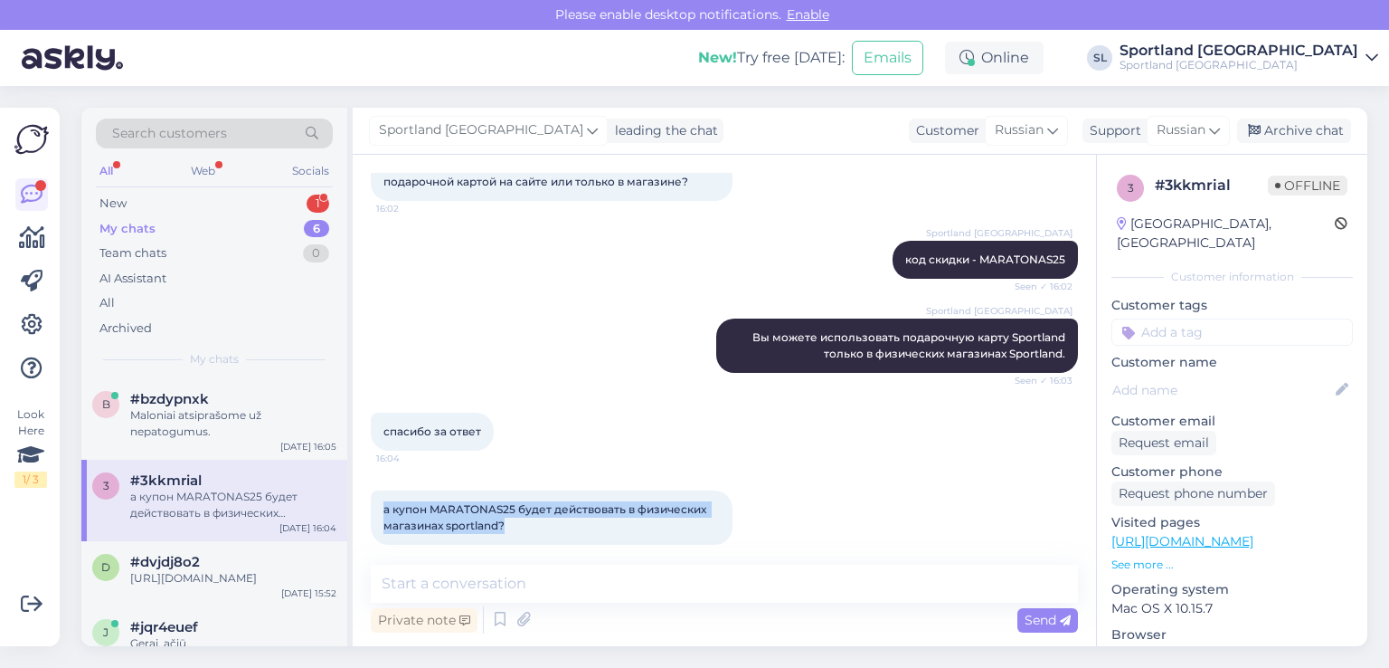
copy span "а купон MARATONAS25 будет действовать в физических магазинах sportland?"
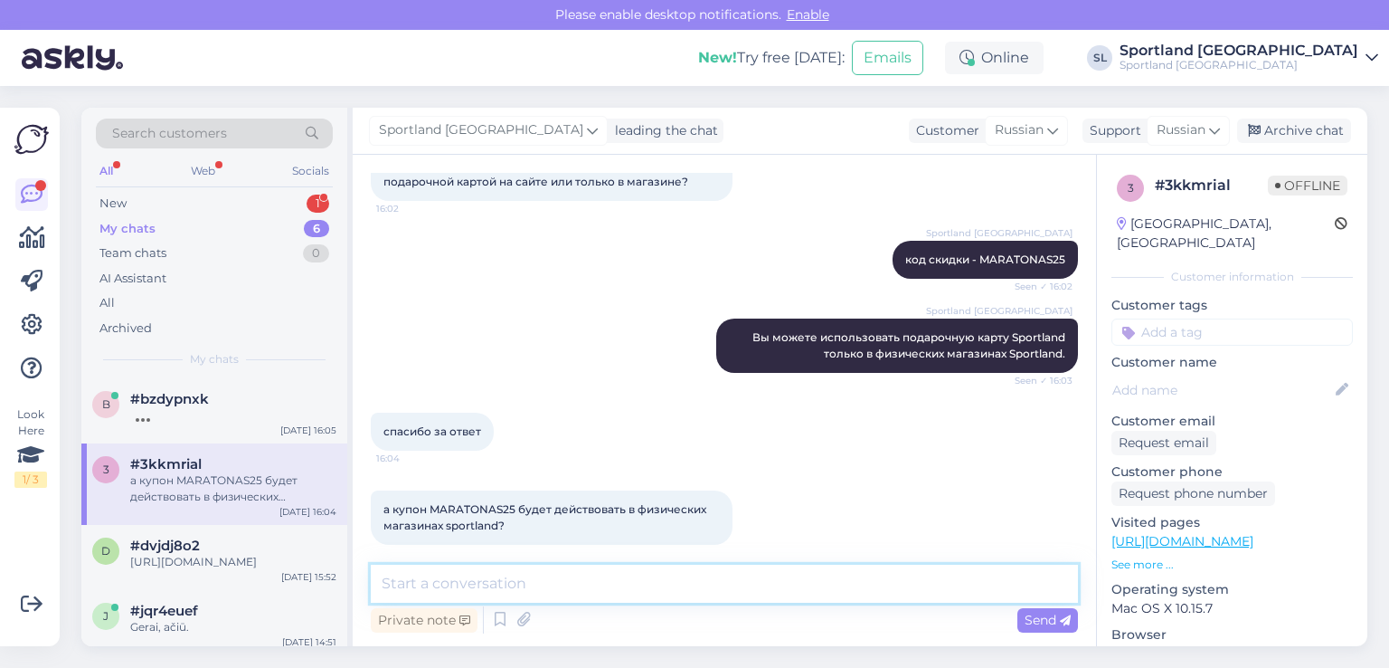
click at [593, 571] on textarea at bounding box center [724, 583] width 707 height 38
paste textarea "Нет"
type textarea "Нет"
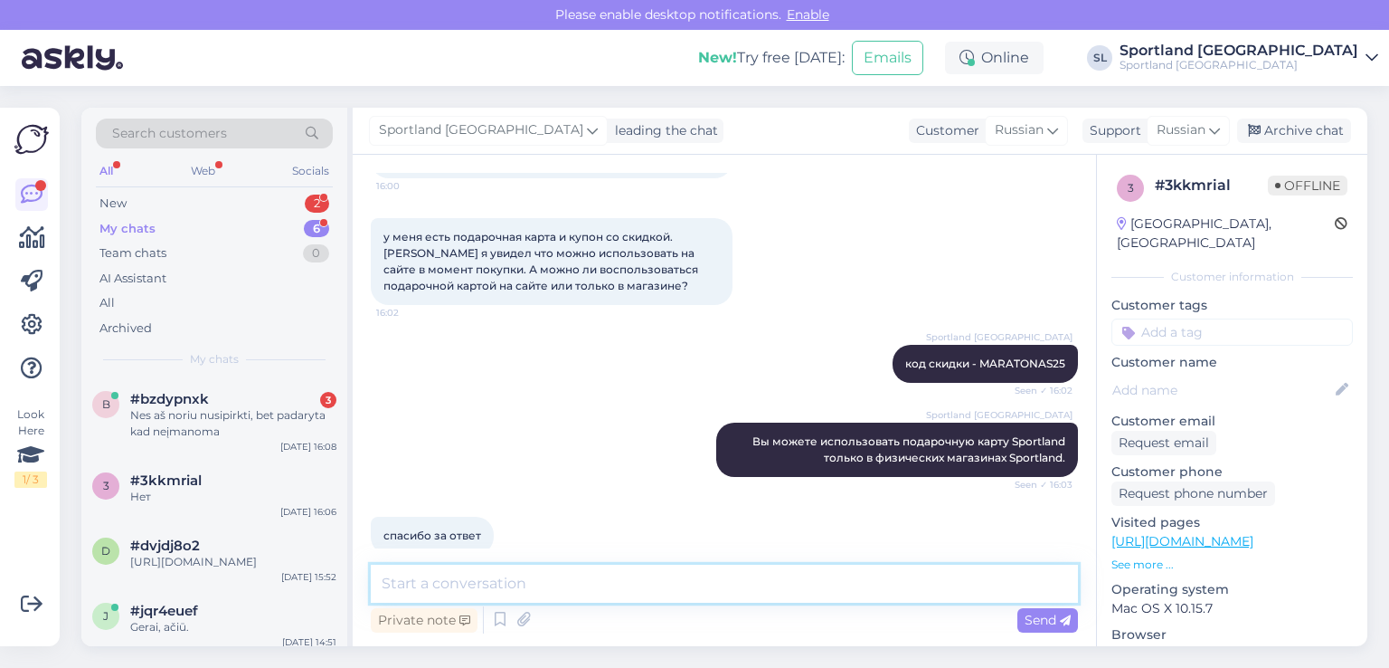
scroll to position [1353, 0]
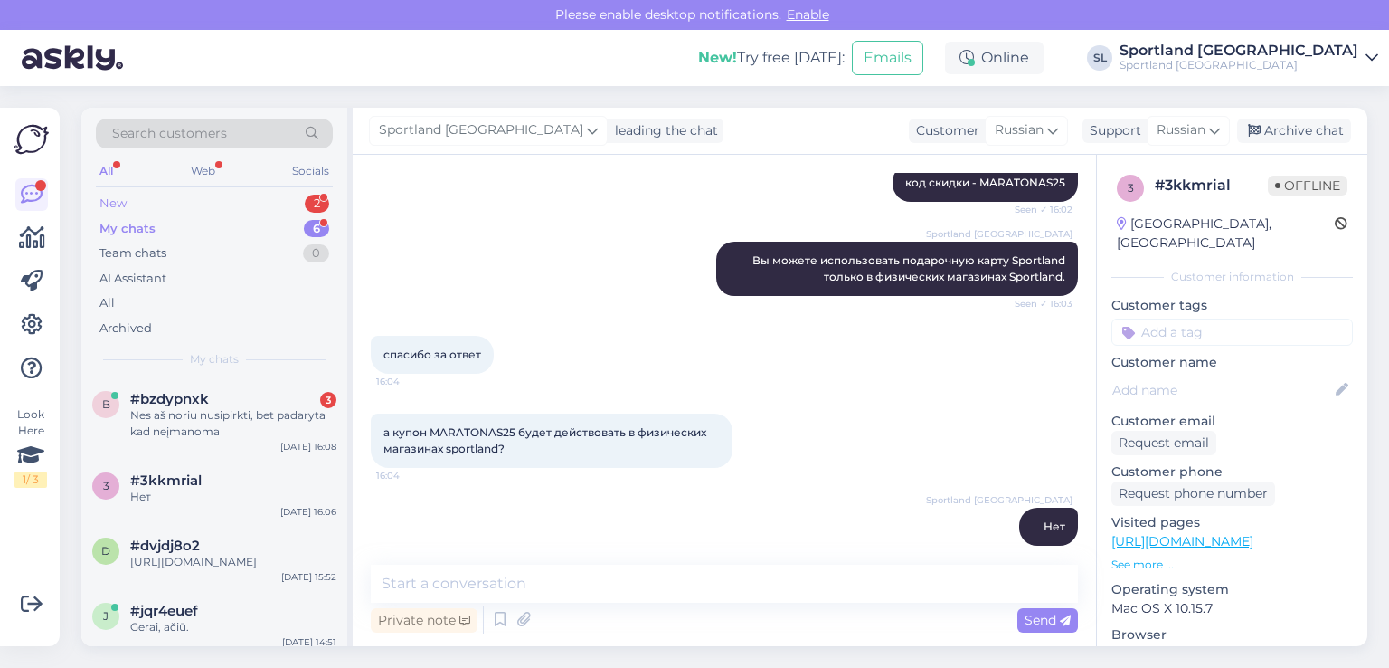
click at [211, 199] on div "New 2" at bounding box center [214, 203] width 237 height 25
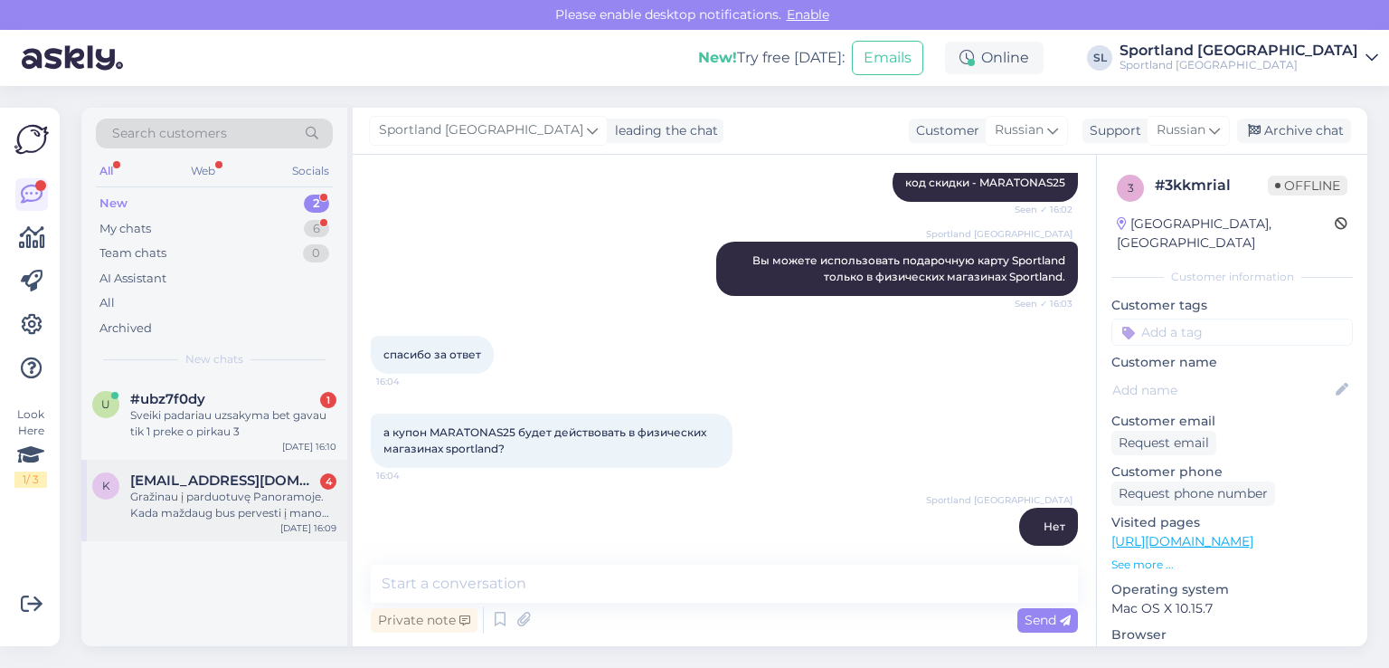
click at [256, 509] on div "Gražinau į parduotuvę Panoramoje. Kada maždaug bus pervesti į mano sąskaitą 124…" at bounding box center [233, 504] width 206 height 33
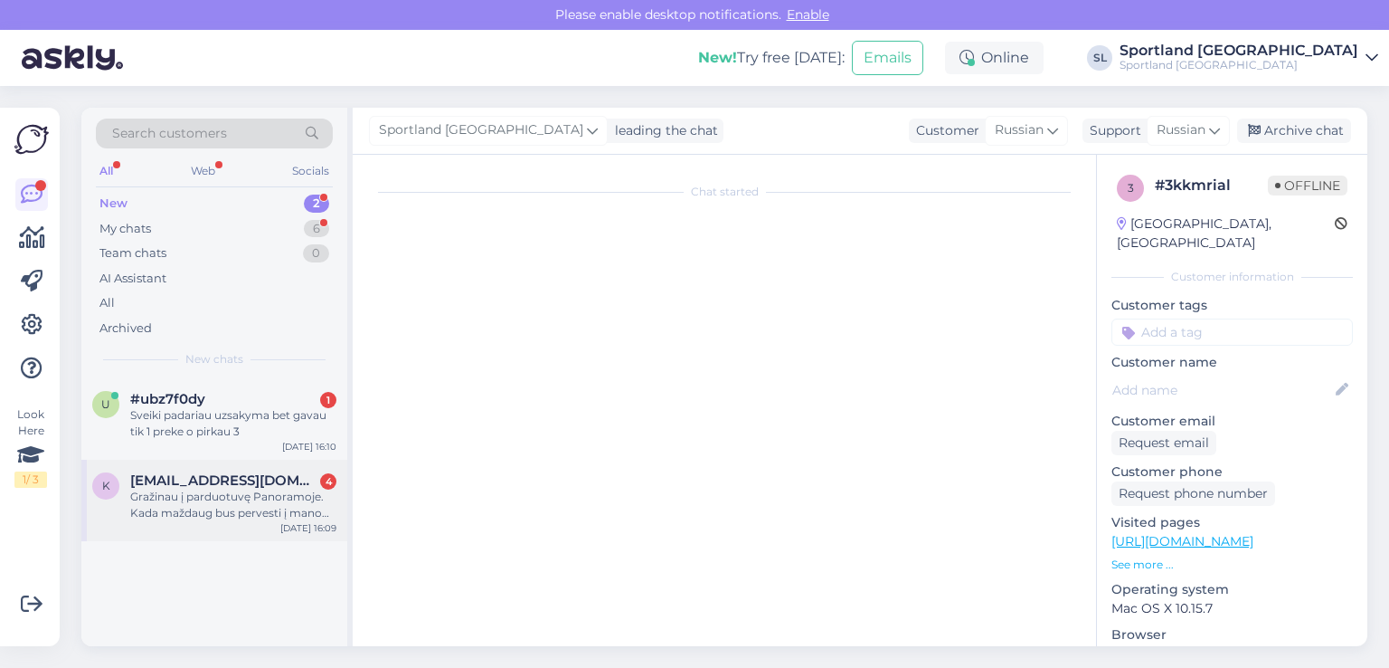
scroll to position [96, 0]
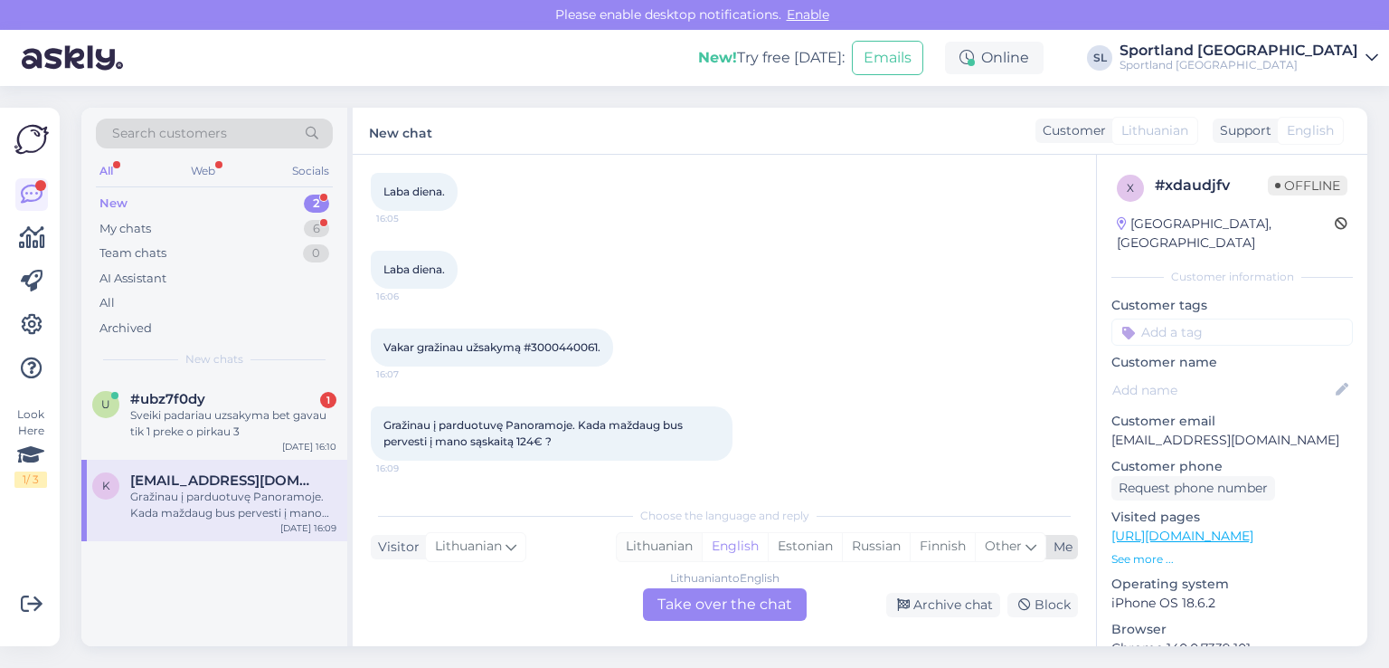
click at [669, 541] on div "Lithuanian" at bounding box center [659, 546] width 85 height 27
click at [720, 611] on div "Lithuanian to Lithuanian Take over the chat" at bounding box center [725, 604] width 164 height 33
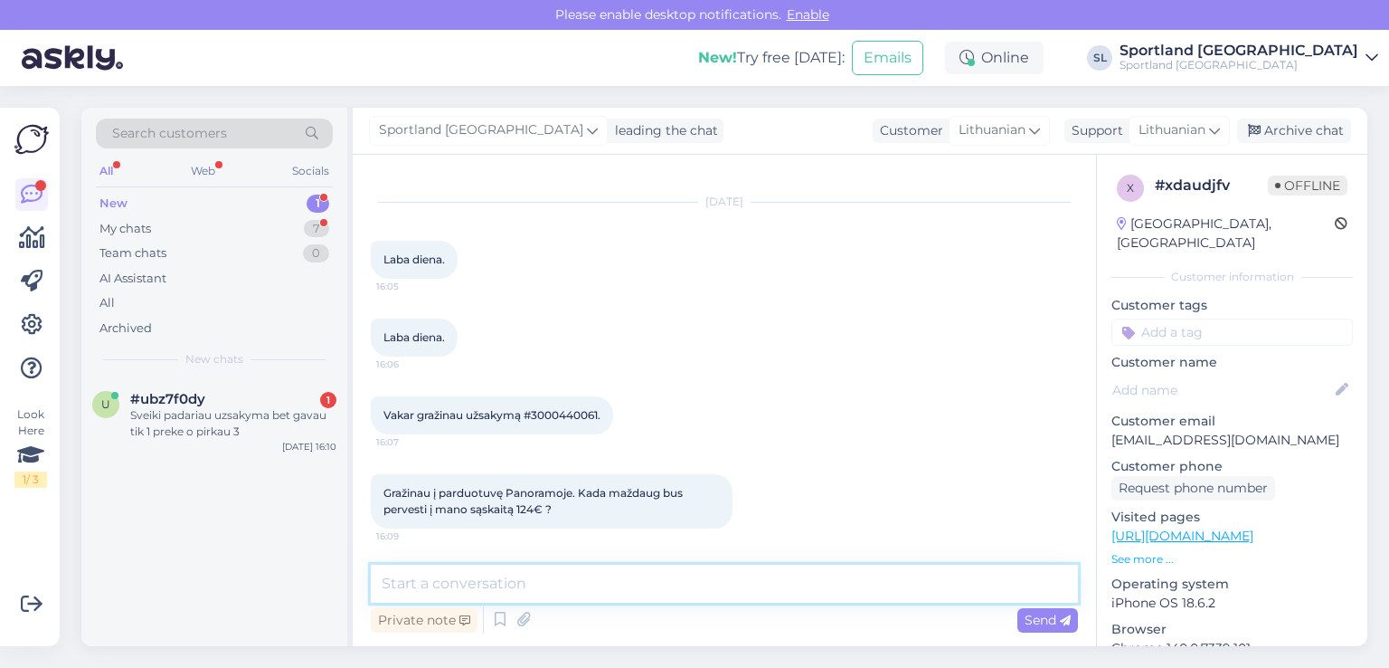
click at [658, 580] on textarea at bounding box center [724, 583] width 707 height 38
type textarea "Sveiki"
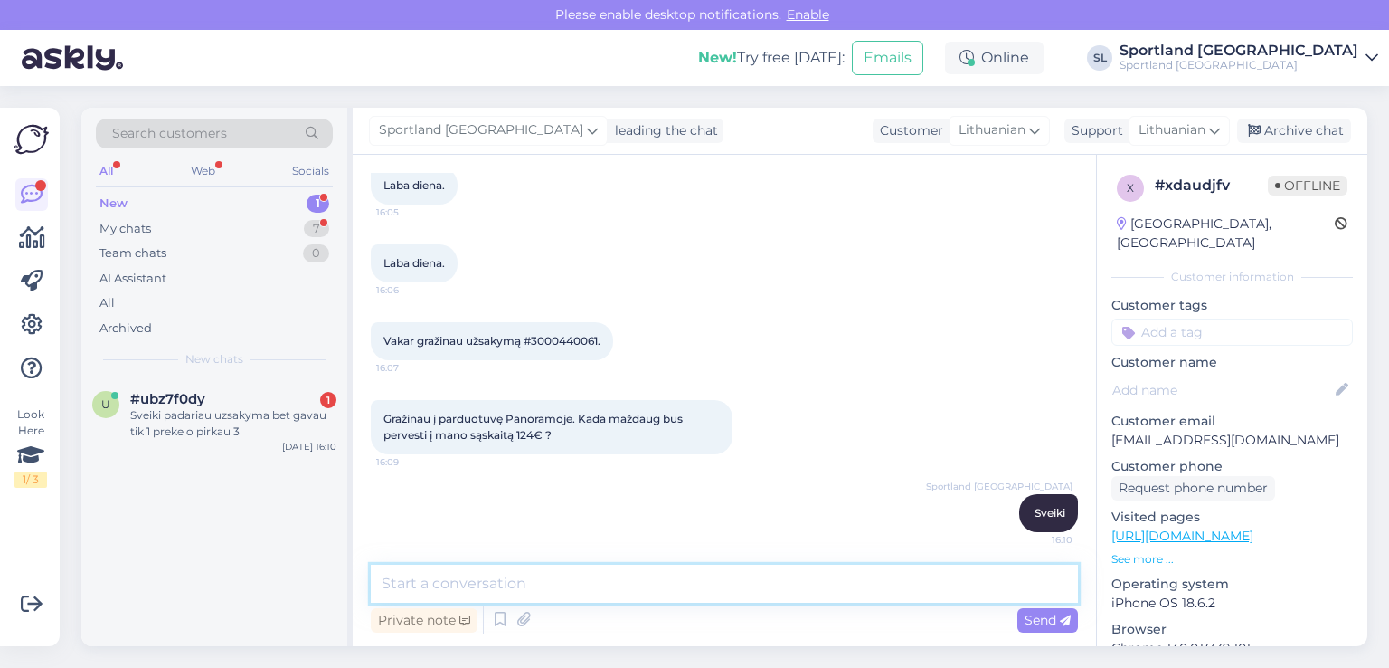
scroll to position [106, 0]
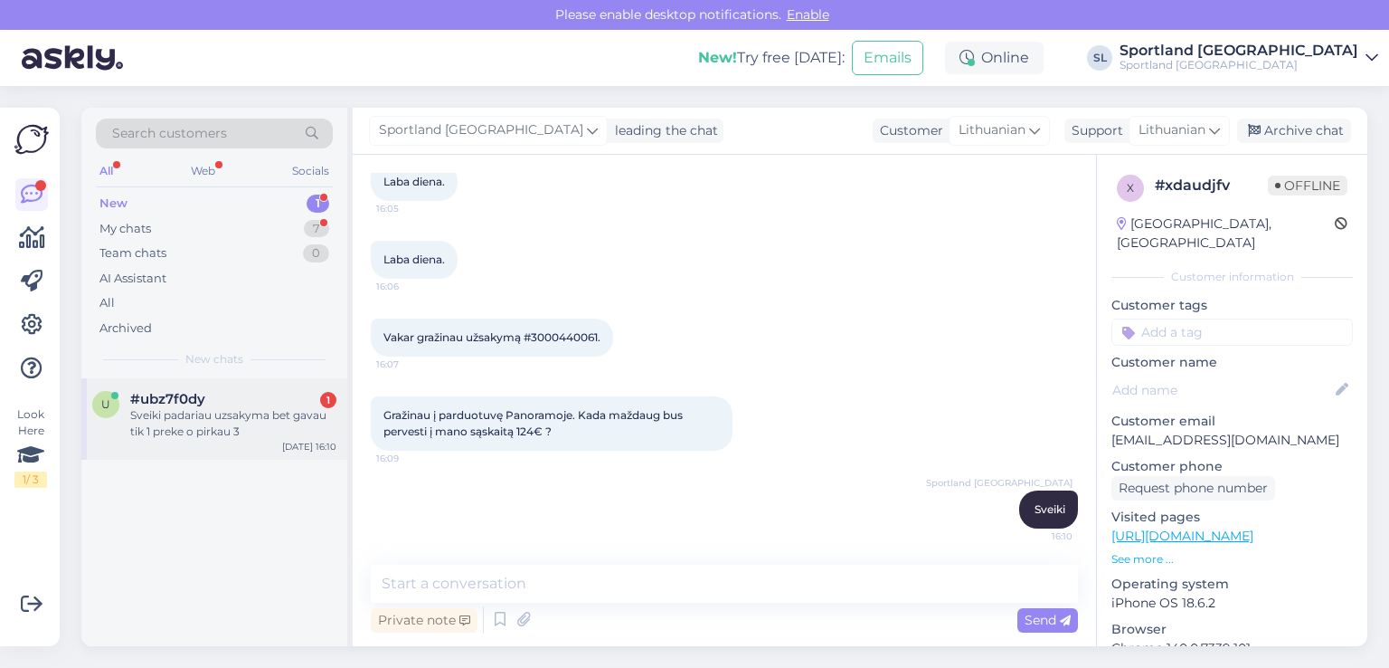
click at [268, 424] on div "Sveiki padariau uzsakyma bet gavau tik 1 preke o pirkau 3" at bounding box center [233, 423] width 206 height 33
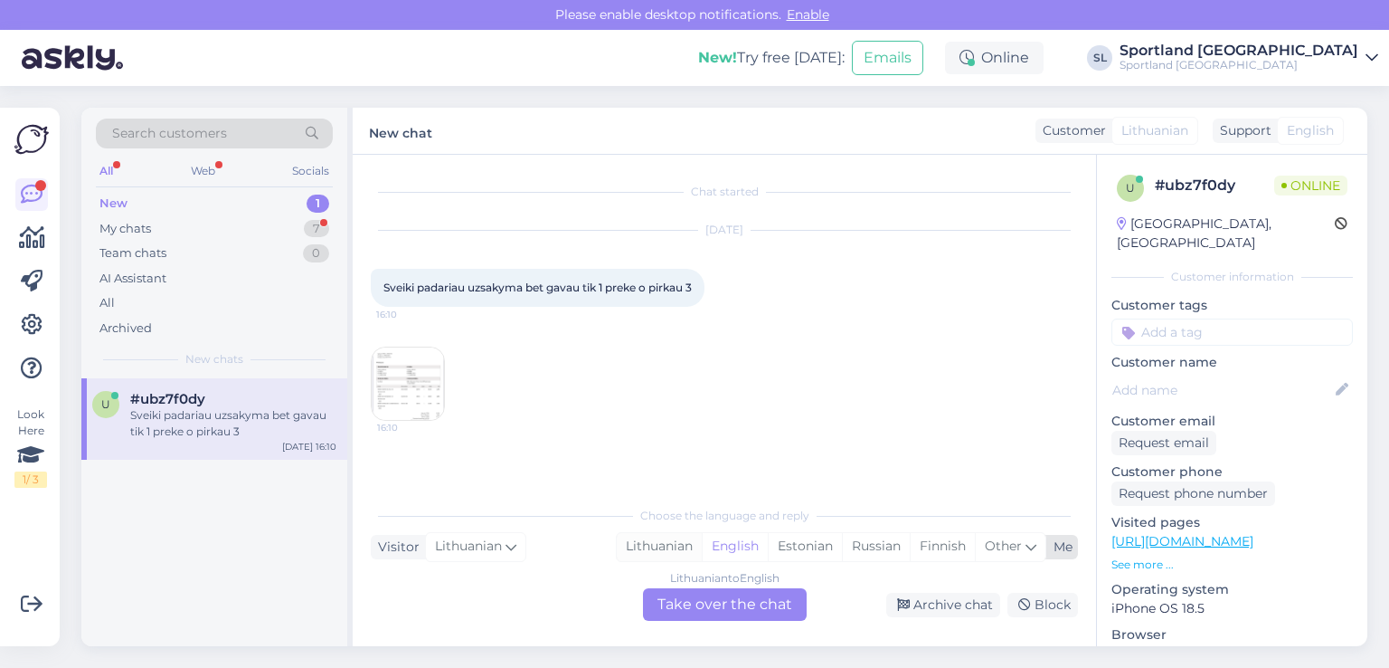
click at [651, 535] on div "Lithuanian" at bounding box center [659, 546] width 85 height 27
click at [713, 596] on div "Lithuanian to Lithuanian Take over the chat" at bounding box center [725, 604] width 164 height 33
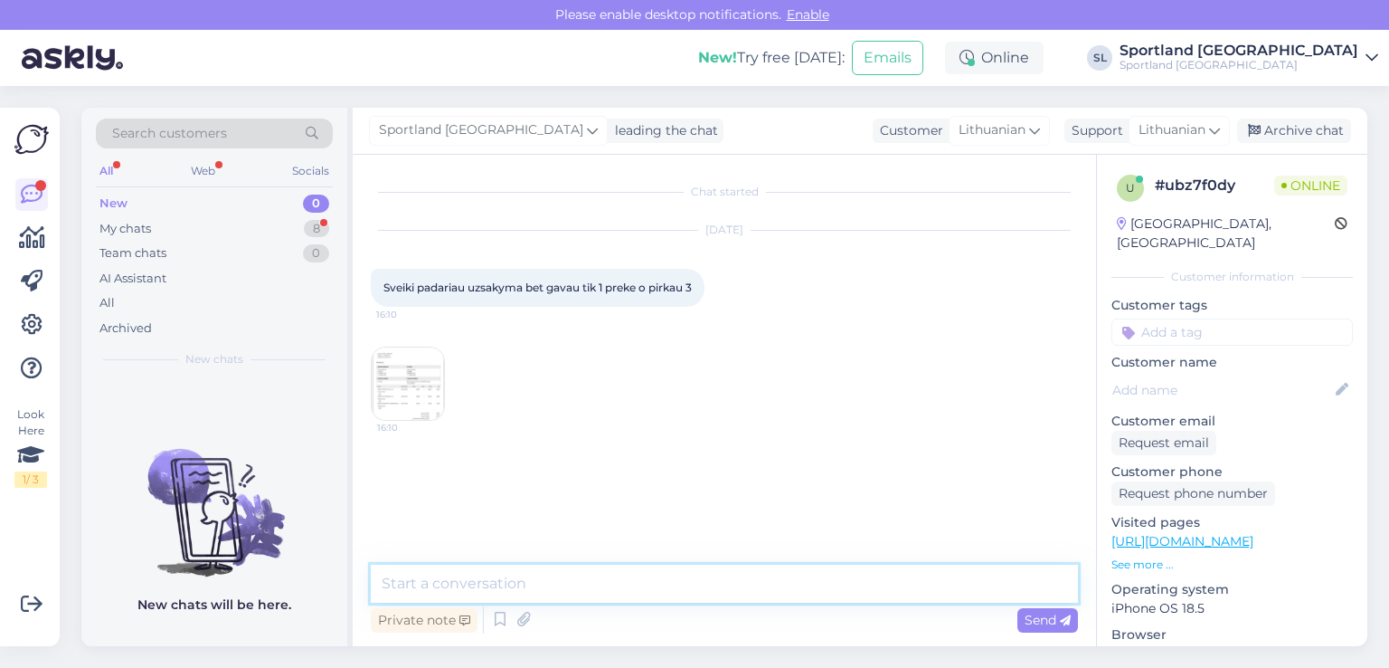
click at [666, 579] on textarea at bounding box center [724, 583] width 707 height 38
type textarea "Sveiki, patikrinsime"
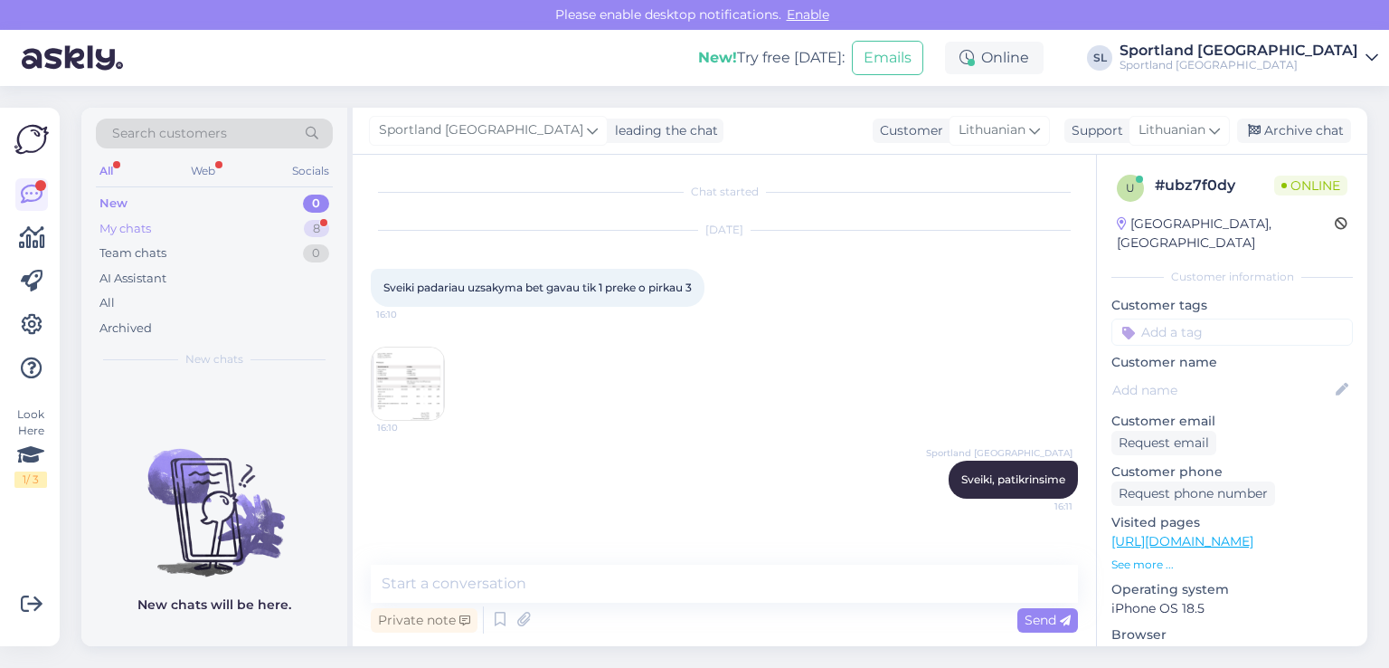
click at [177, 222] on div "My chats 8" at bounding box center [214, 228] width 237 height 25
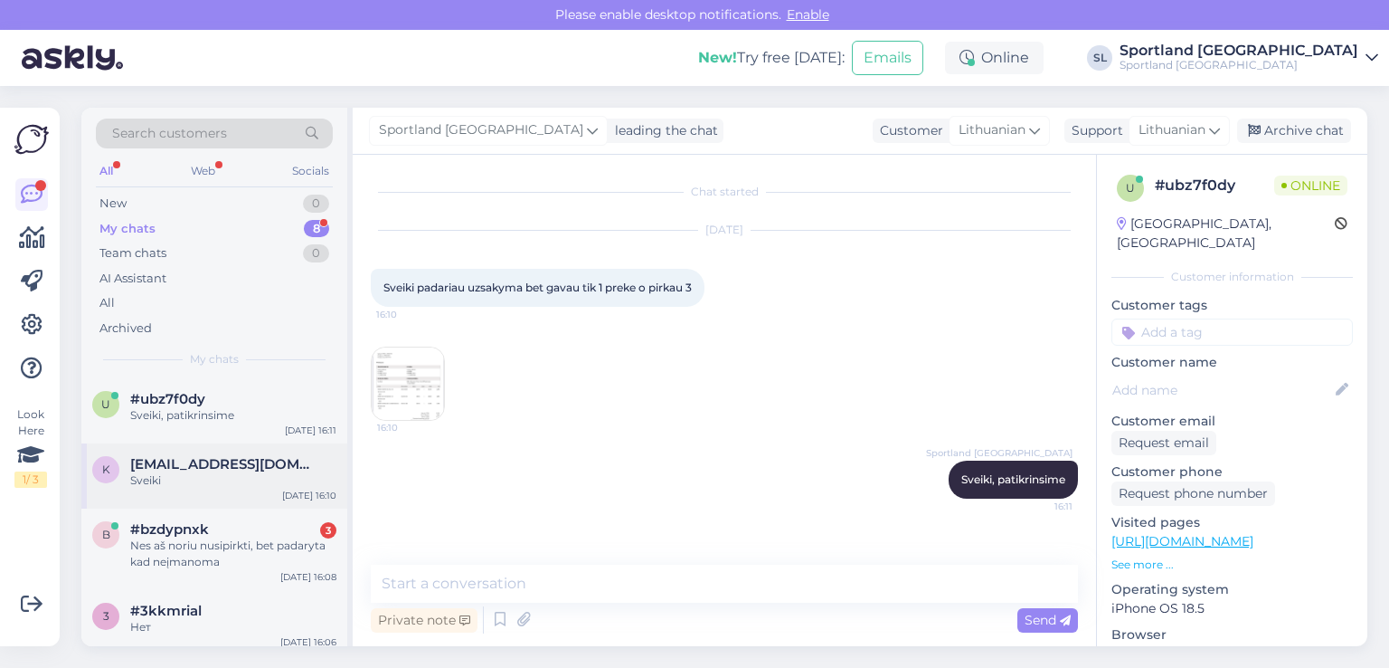
click at [204, 491] on div "k keksiukas2@gmail.com Sveiki Sep 11 16:10" at bounding box center [214, 475] width 266 height 65
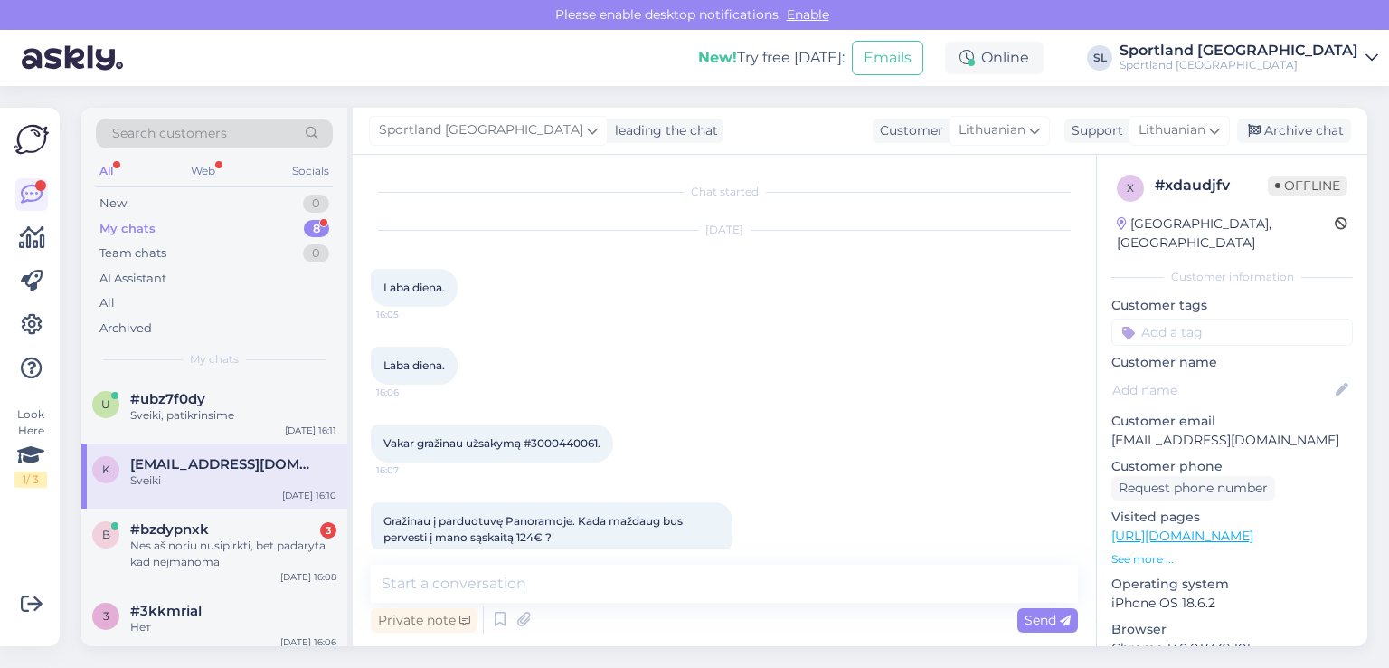
scroll to position [106, 0]
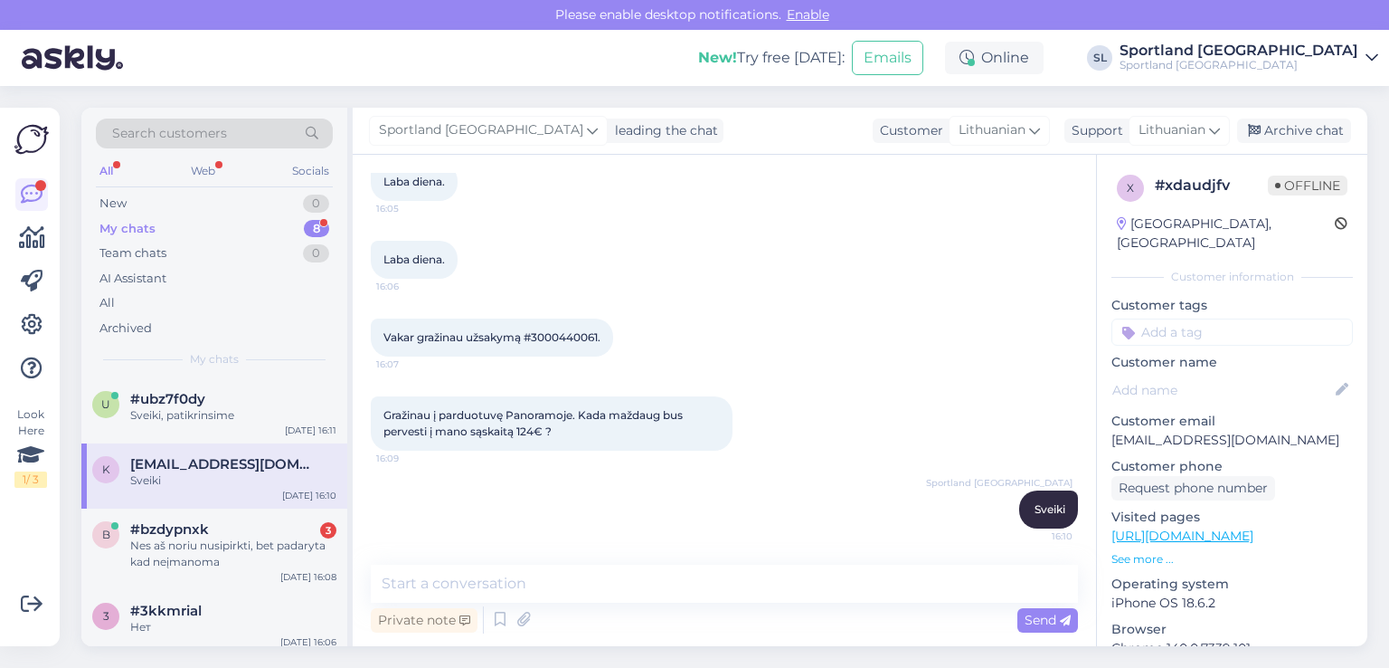
click at [592, 335] on span "Vakar gražinau užsakymą #3000440061." at bounding box center [492, 337] width 217 height 14
copy div "3000440061. 16:07"
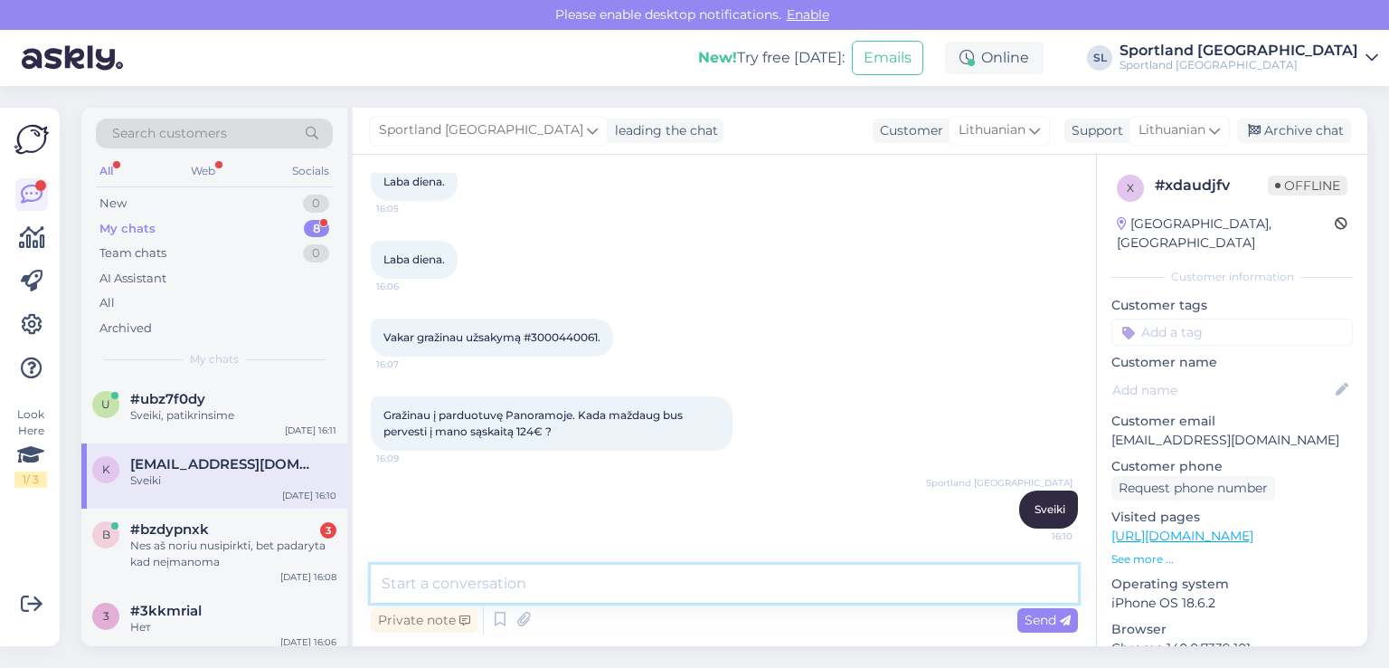
click at [678, 587] on textarea at bounding box center [724, 583] width 707 height 38
type textarea "r"
type textarea "grąžinimas už prekę atliekamas 14 dienų laikotarpyje nuo prekės grąžinimo"
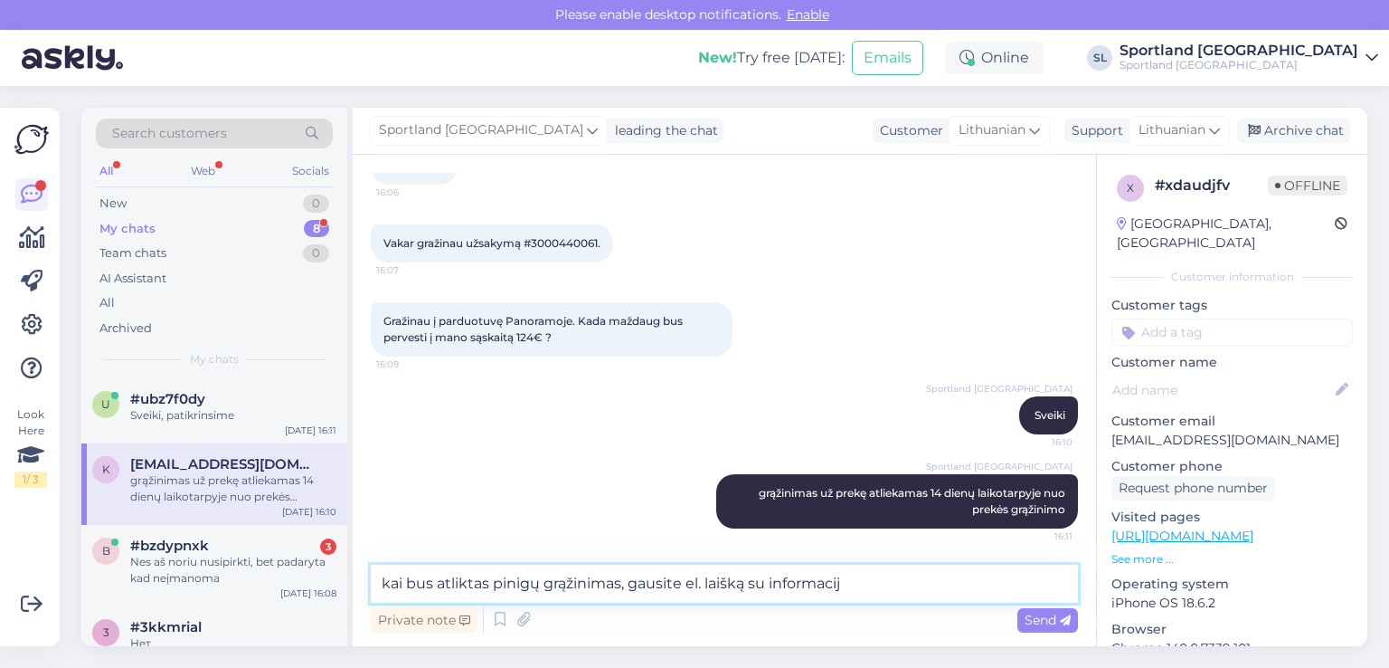
type textarea "kai bus atliktas pinigų grąžinimas, gausite el. laišką su informacija"
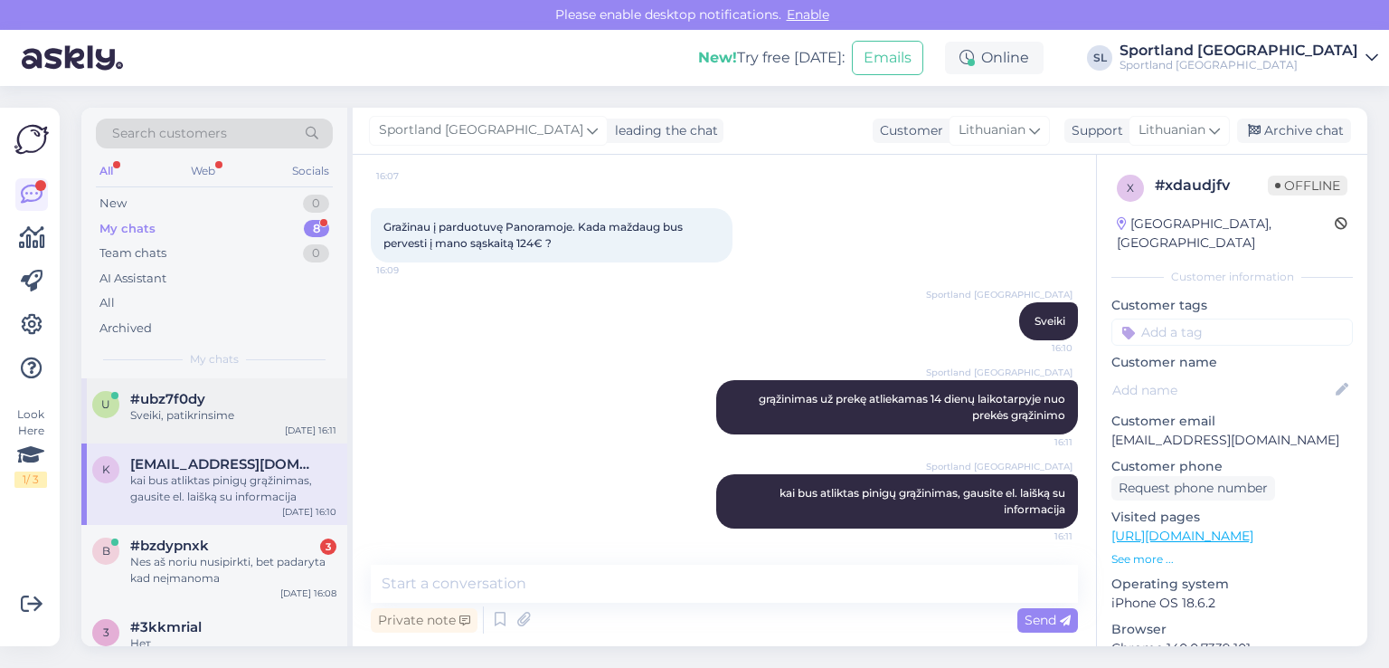
click at [204, 403] on span "#ubz7f0dy" at bounding box center [167, 399] width 75 height 16
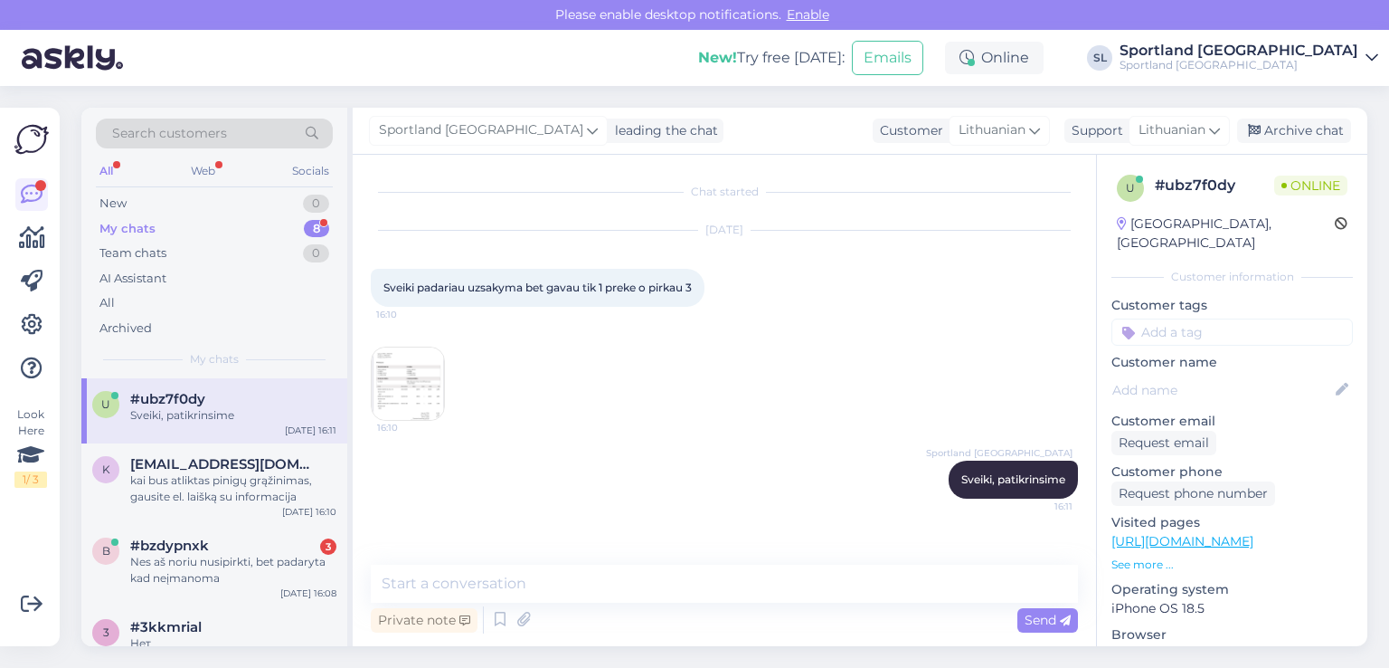
click at [408, 373] on img at bounding box center [408, 383] width 72 height 72
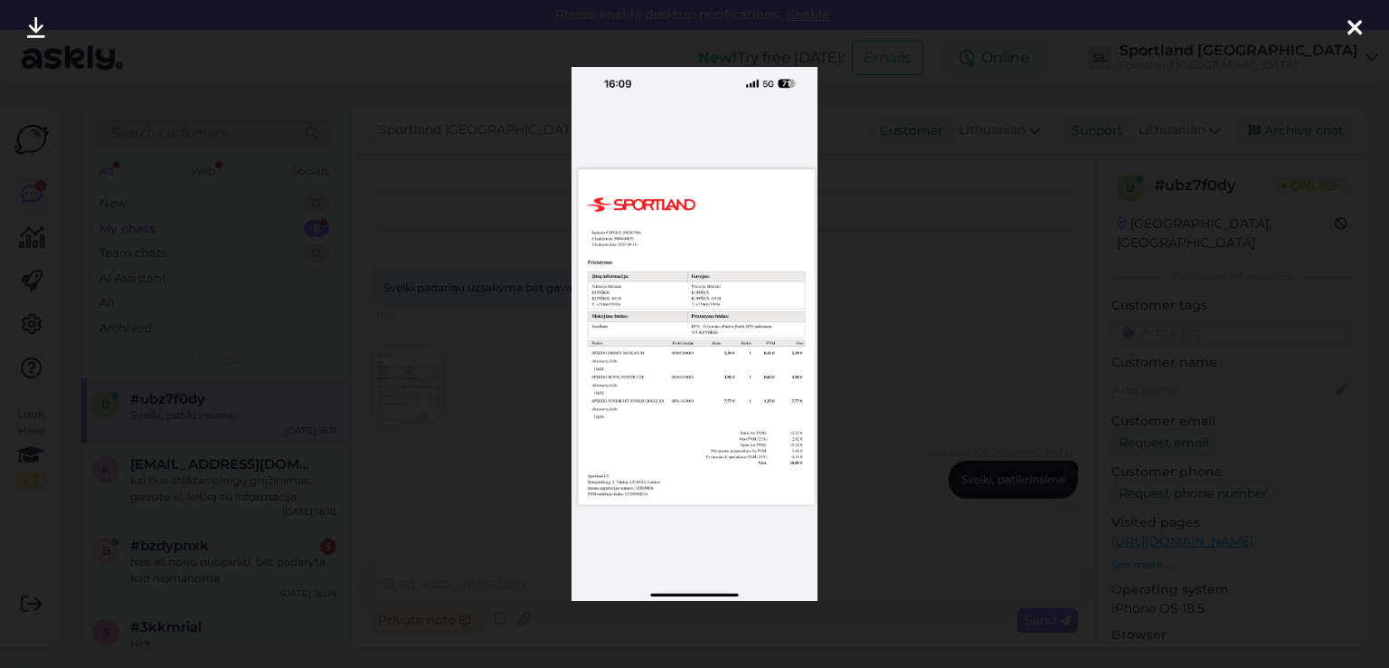
click at [27, 36] on icon at bounding box center [36, 29] width 18 height 24
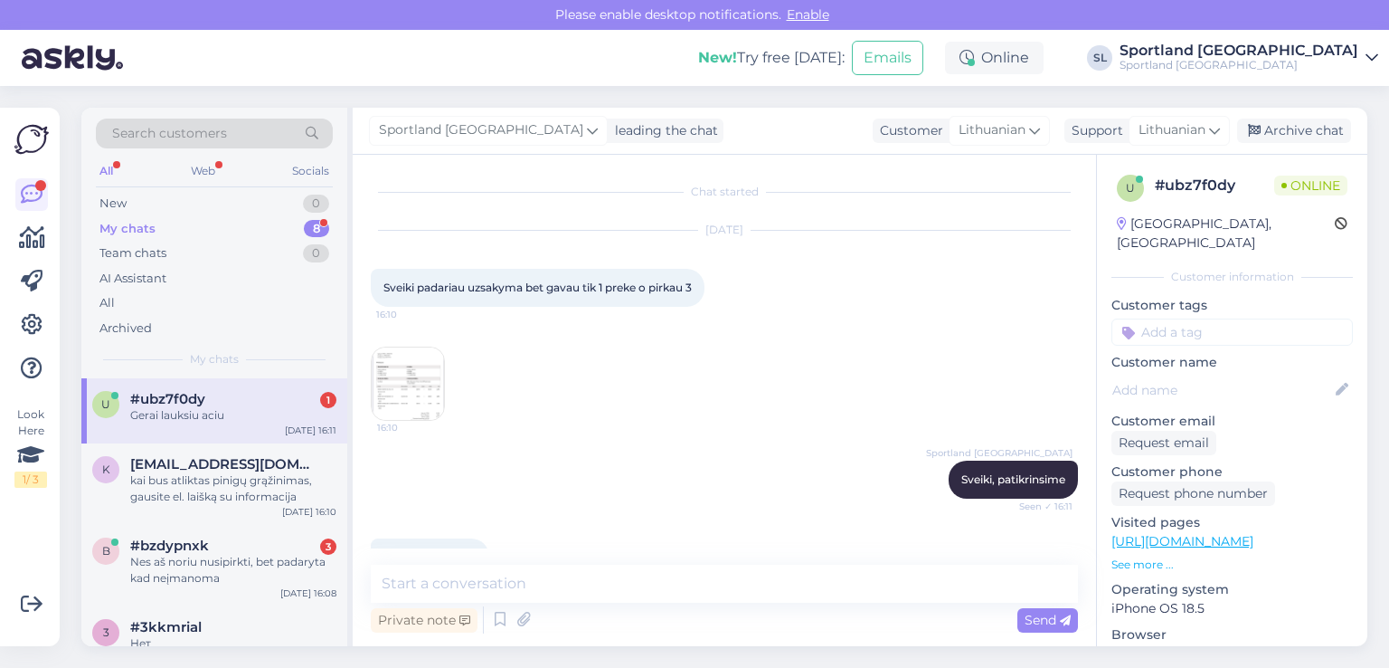
scroll to position [48, 0]
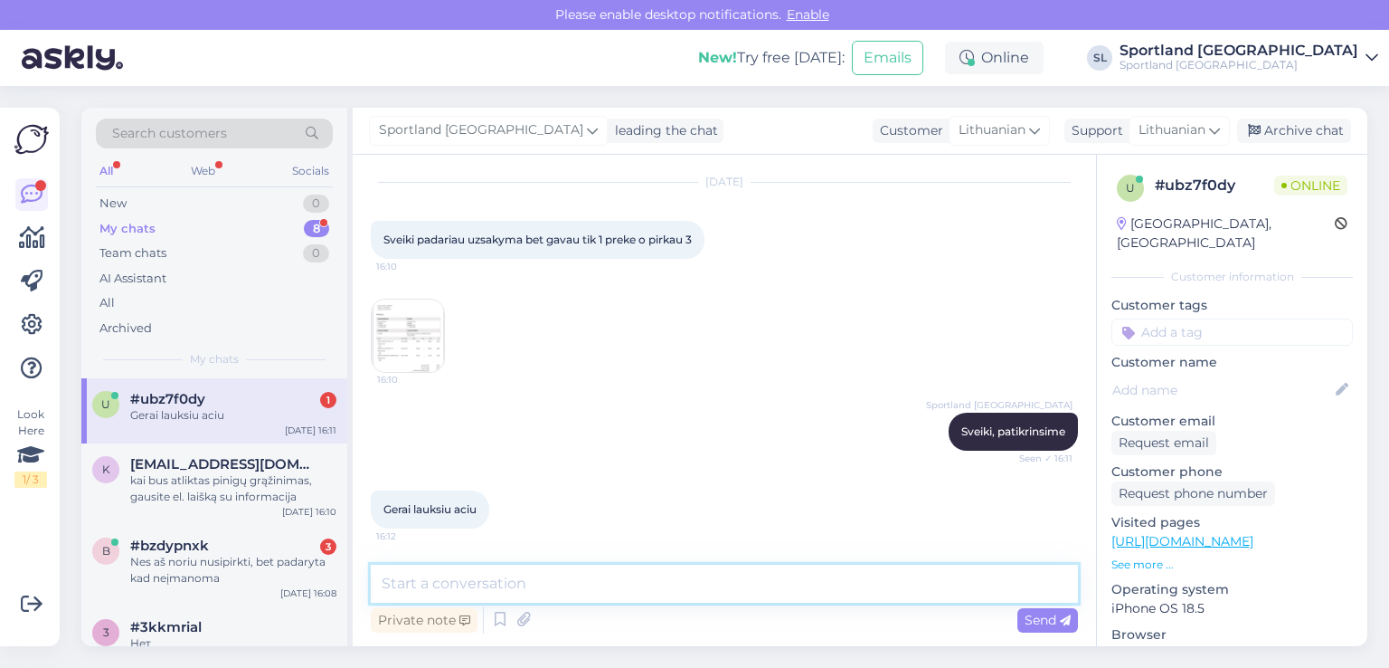
click at [629, 585] on textarea at bounding box center [724, 583] width 707 height 38
paste textarea "05805112086857"
type textarea "Likusios prekės atkeliaus atskira siunta, pridedame siuntos numerį 058051120868…"
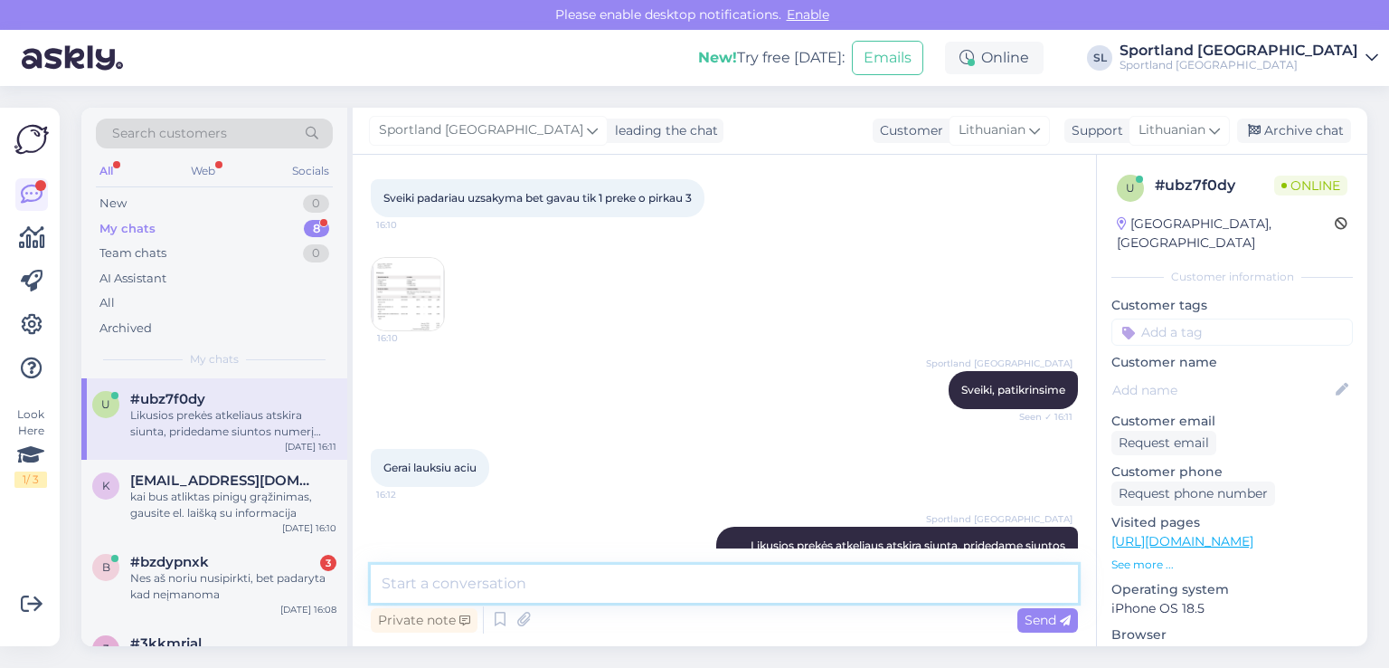
scroll to position [0, 0]
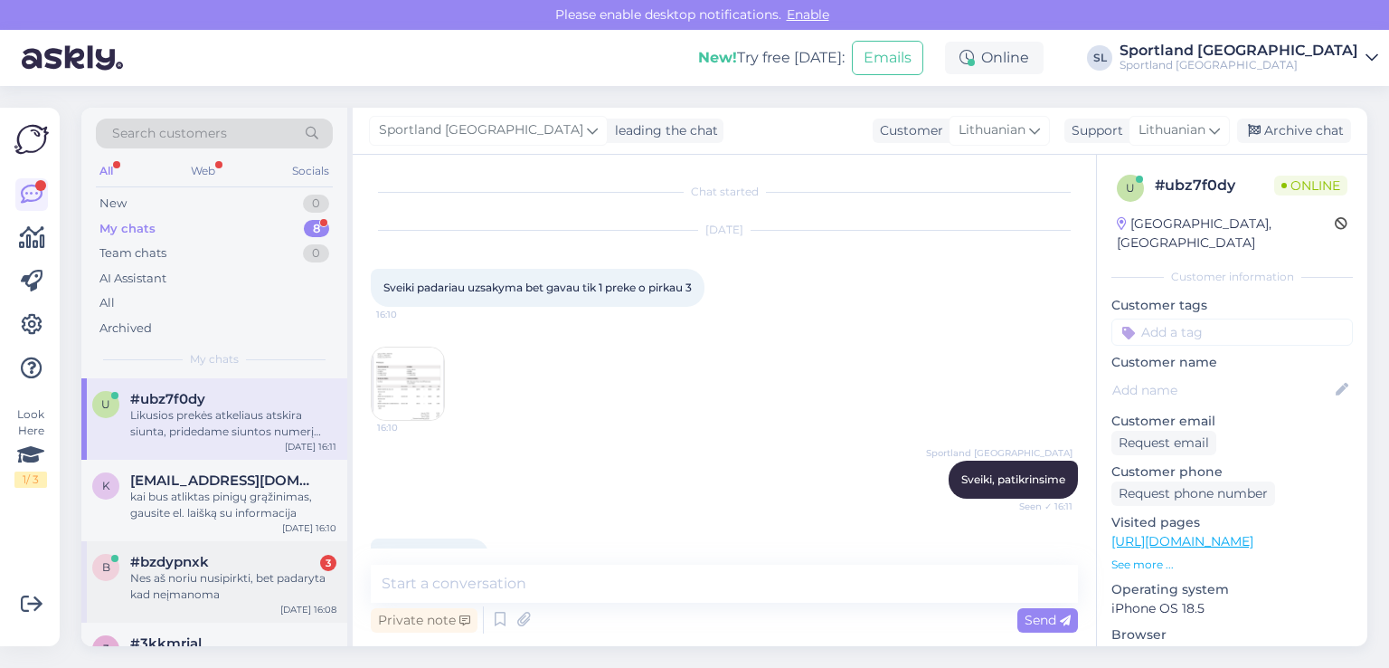
click at [232, 554] on div "#bzdypnxk 3" at bounding box center [233, 562] width 206 height 16
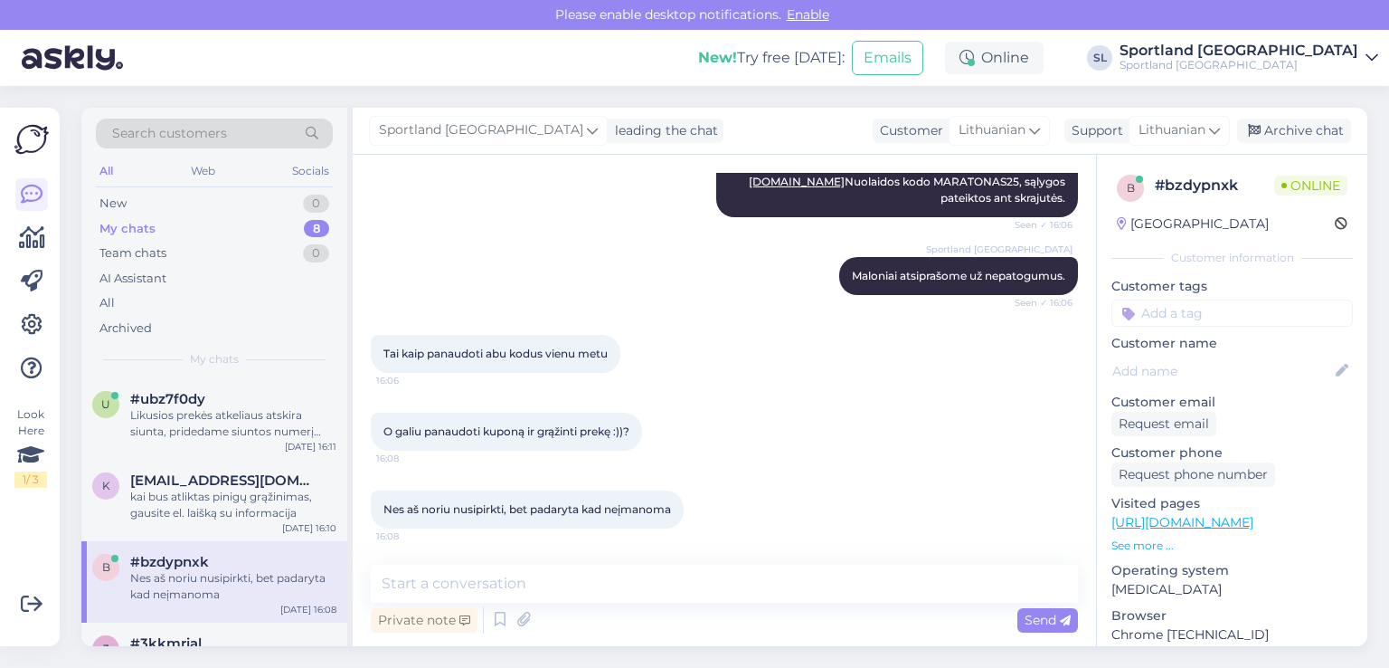
scroll to position [1370, 0]
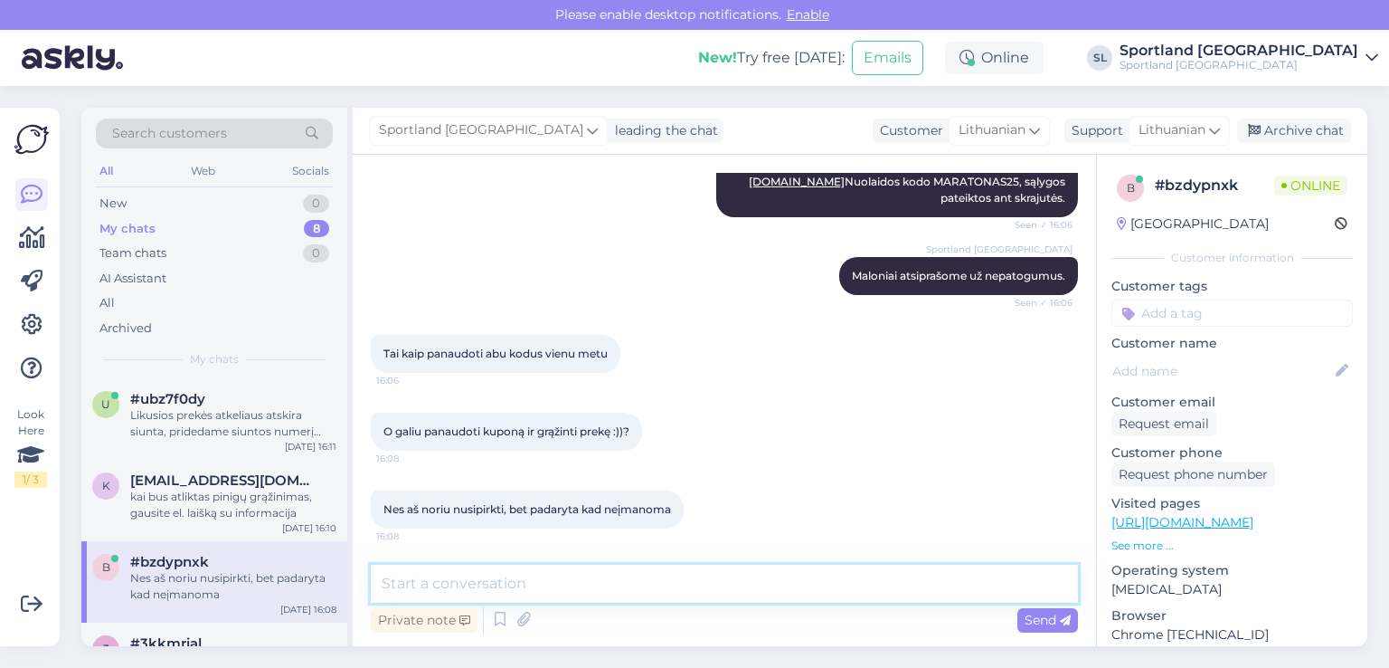
click at [828, 591] on textarea at bounding box center [724, 583] width 707 height 38
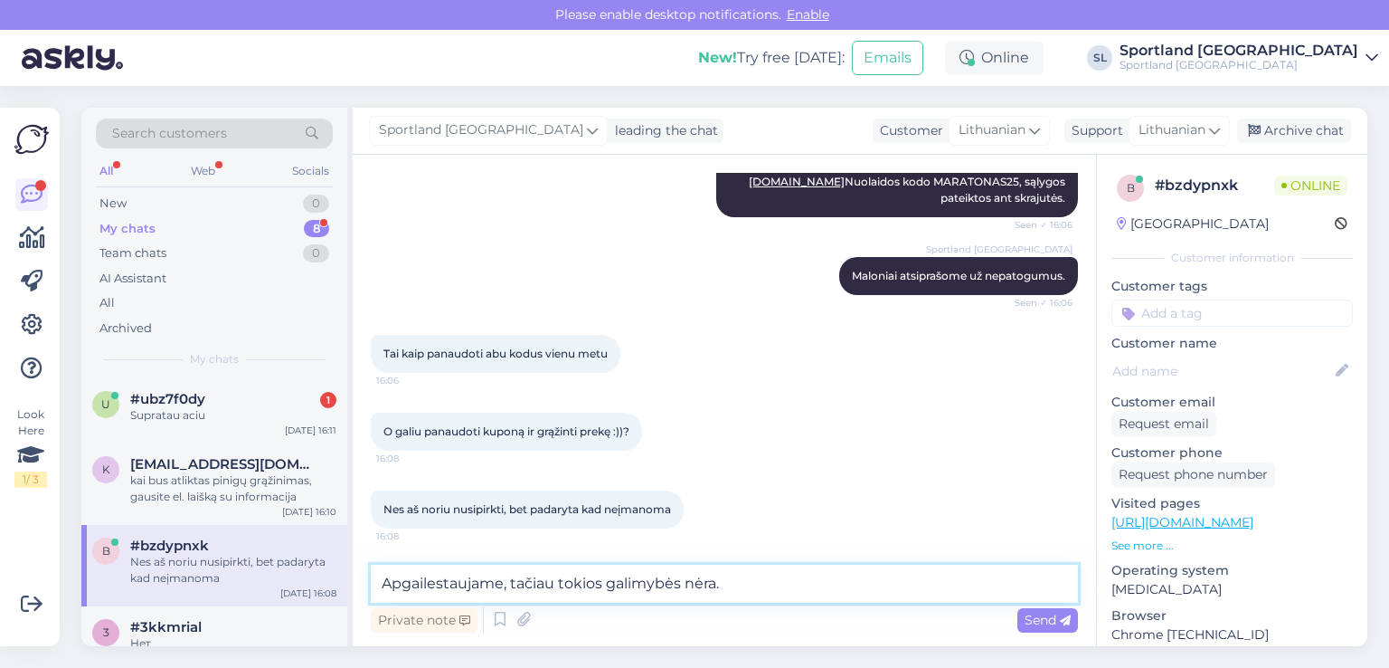
type textarea "Apgailestaujame, tačiau tokios galimybės nėra."
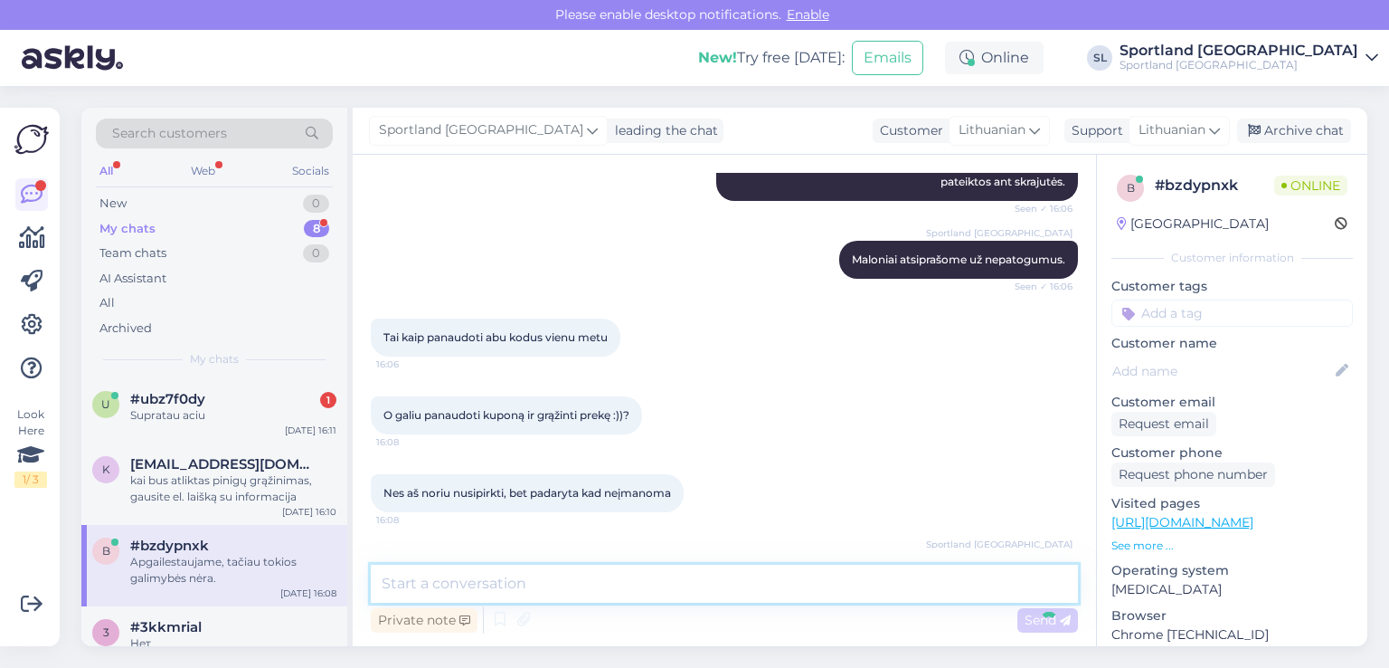
scroll to position [1448, 0]
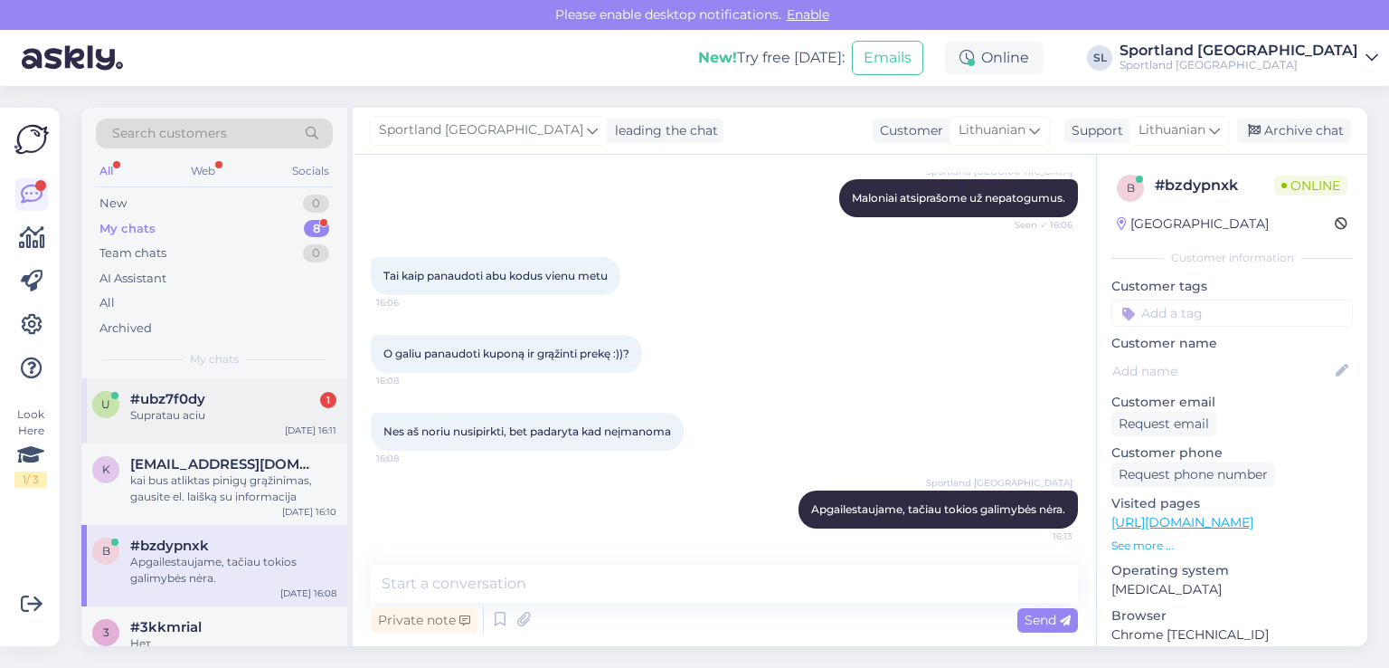
click at [191, 426] on div "u #ubz7f0dy 1 Supratau aciu Sep 11 16:11" at bounding box center [214, 410] width 266 height 65
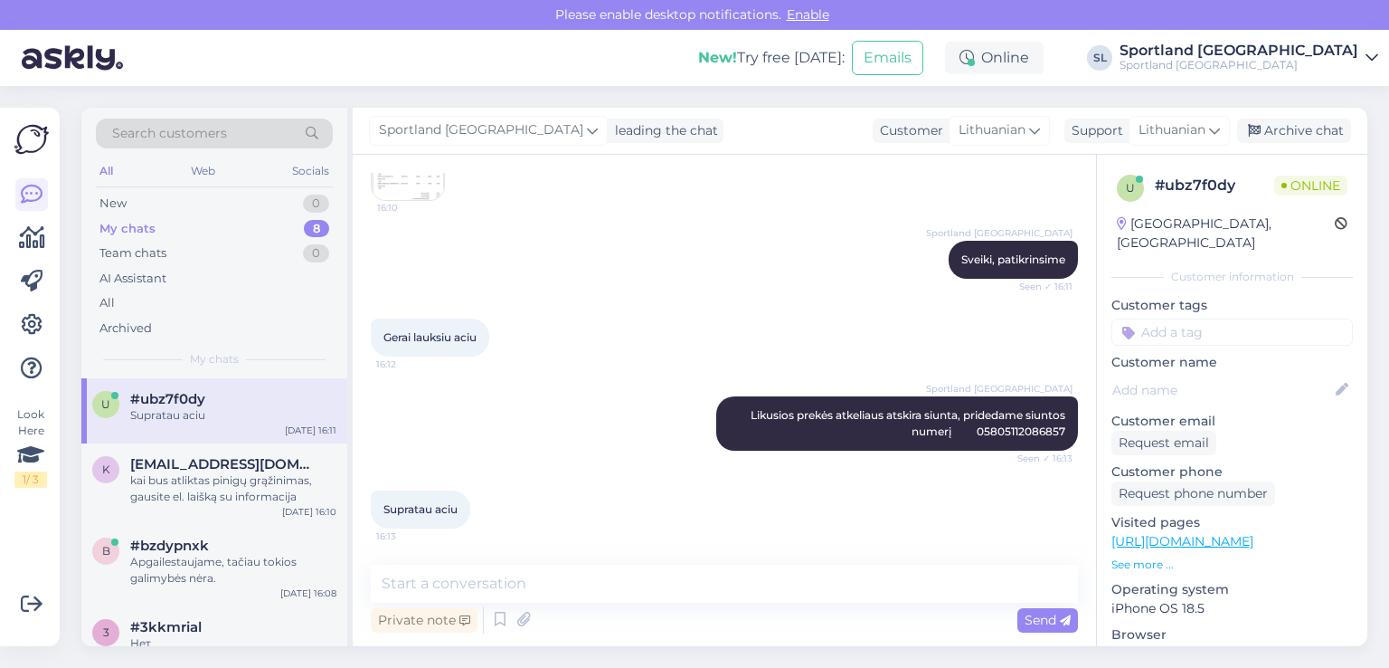
scroll to position [220, 0]
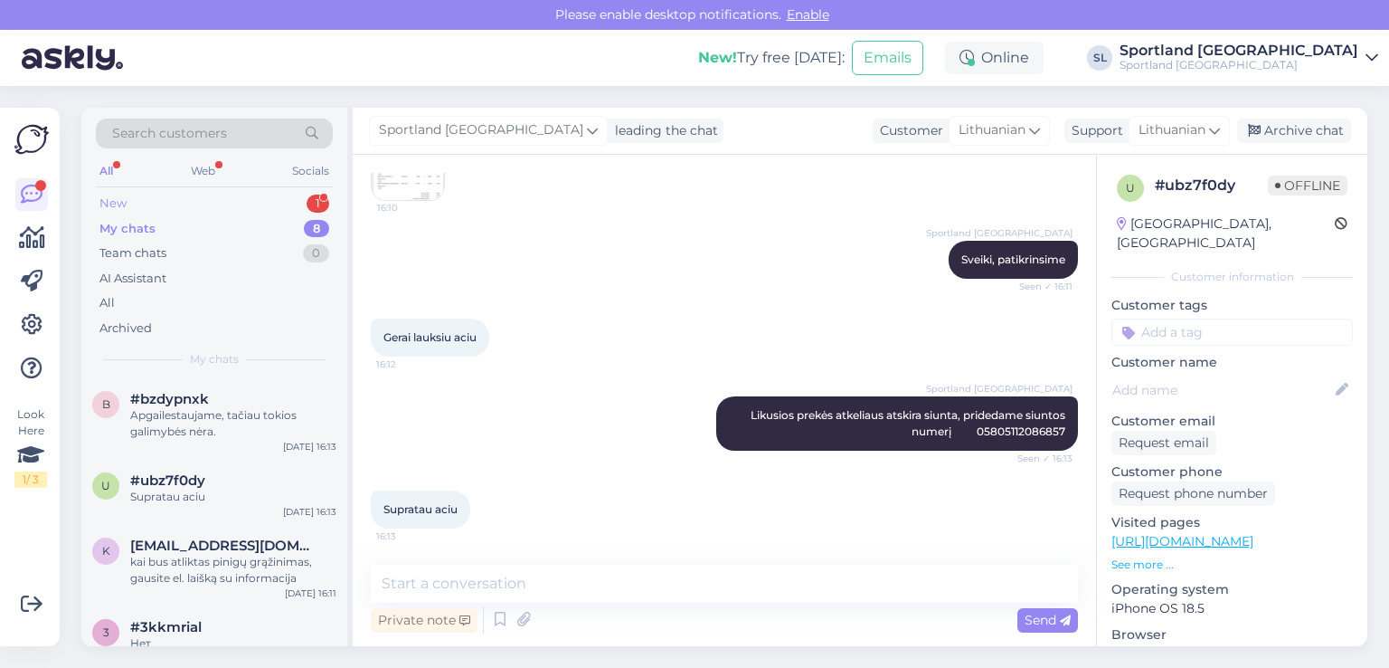
click at [168, 203] on div "New 1" at bounding box center [214, 203] width 237 height 25
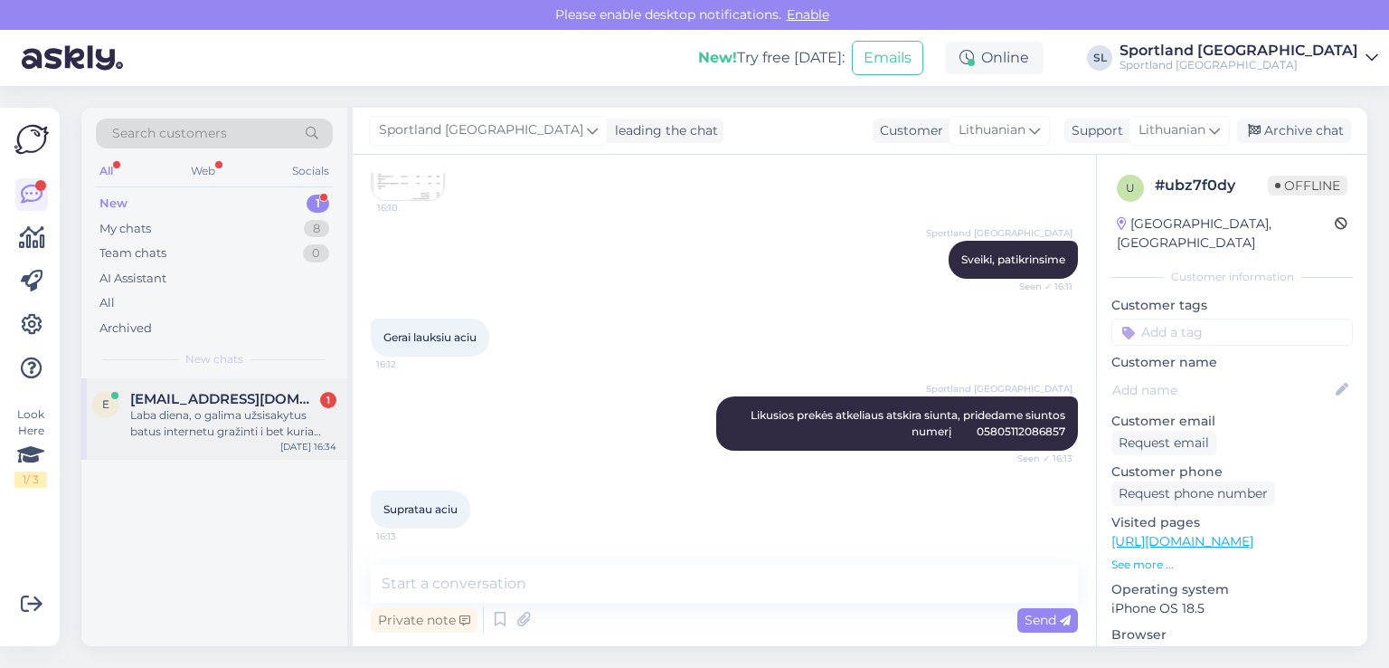
click at [226, 402] on span "ernestasmickunas4@gmail.com" at bounding box center [224, 399] width 188 height 16
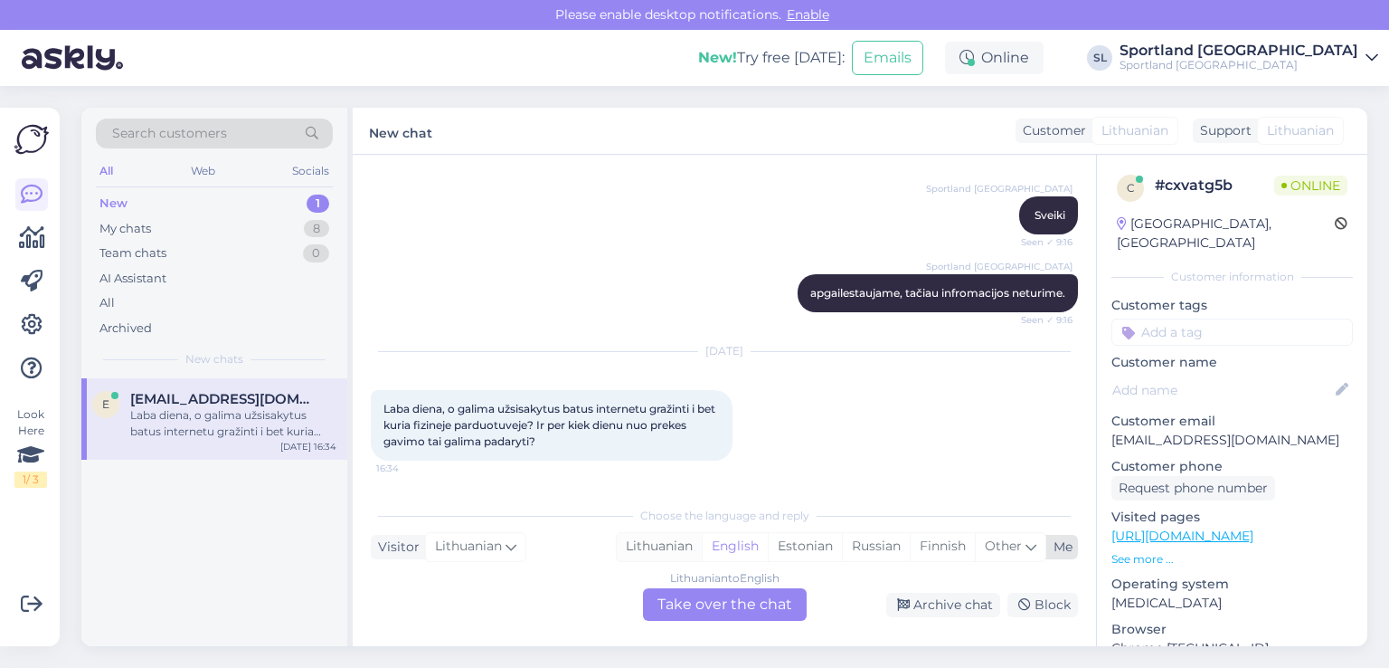
click at [665, 546] on div "Lithuanian" at bounding box center [659, 546] width 85 height 27
click at [699, 594] on div "Lithuanian to Lithuanian Take over the chat" at bounding box center [725, 604] width 164 height 33
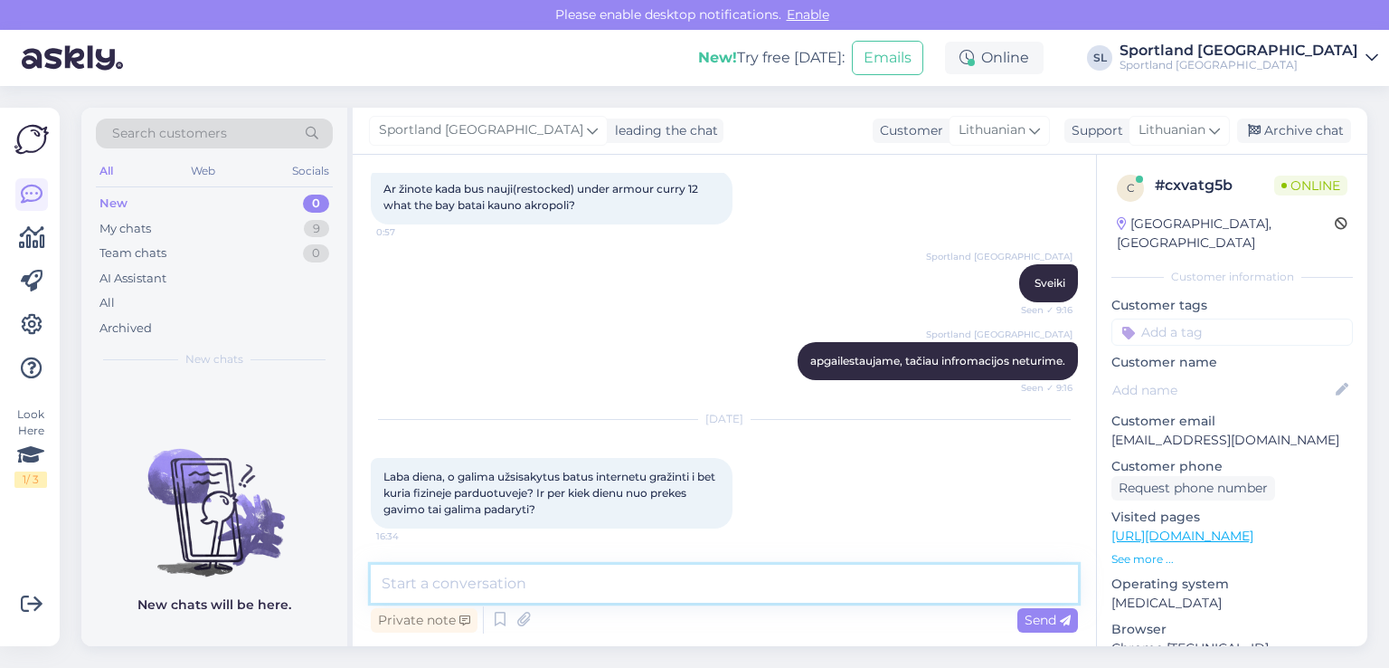
click at [617, 582] on textarea at bounding box center [724, 583] width 707 height 38
type textarea "Sveiki"
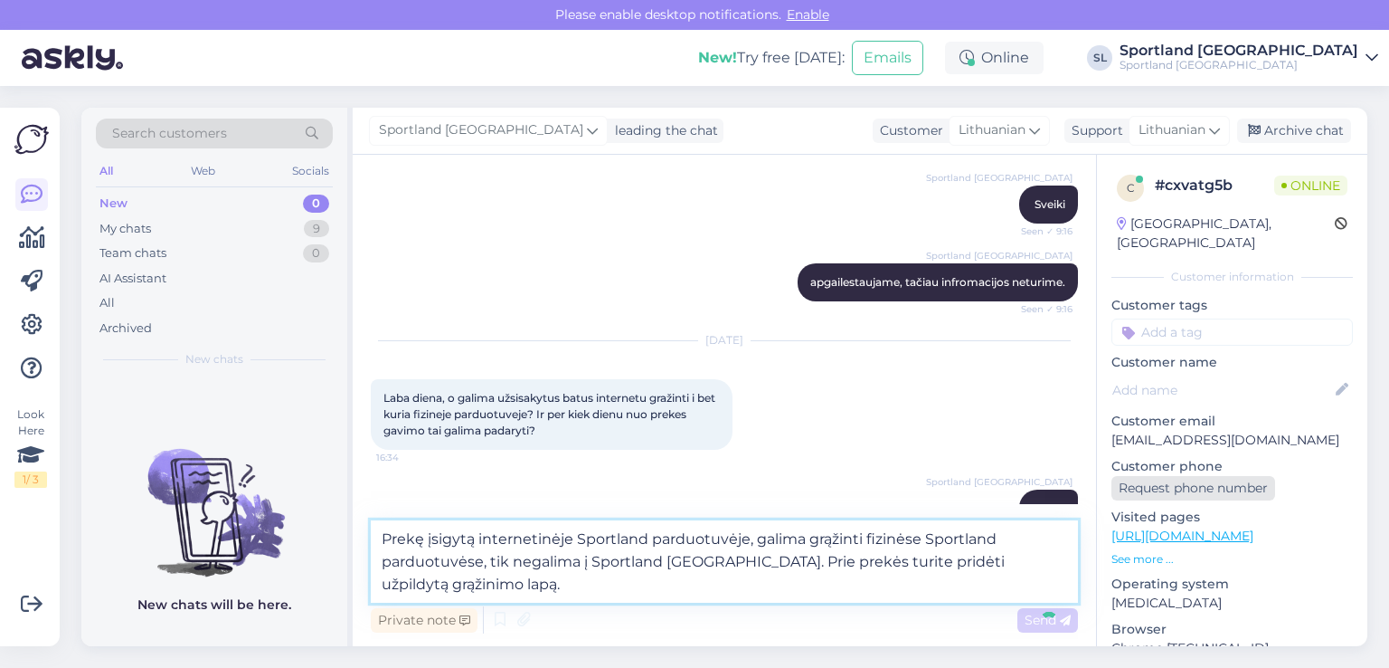
type textarea "Prekę įsigytą internetinėje Sportland parduotuvėje, galima grąžinti fizinėse Sp…"
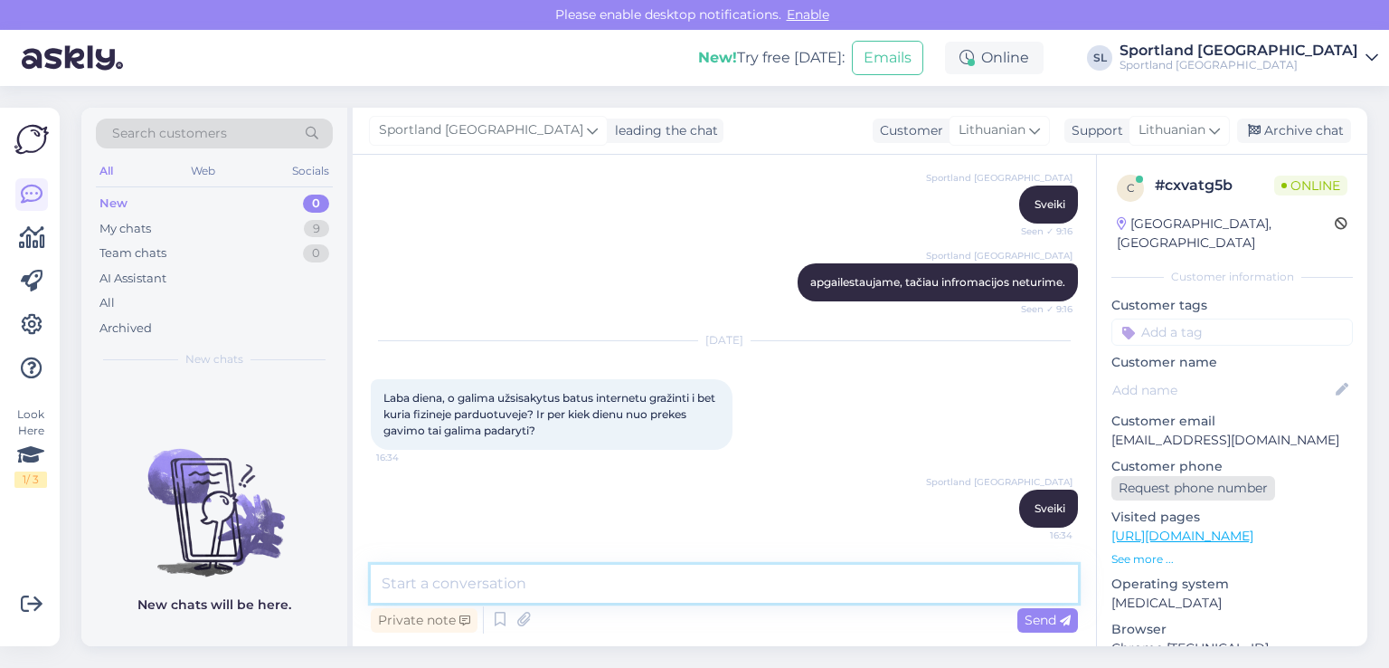
scroll to position [398, 0]
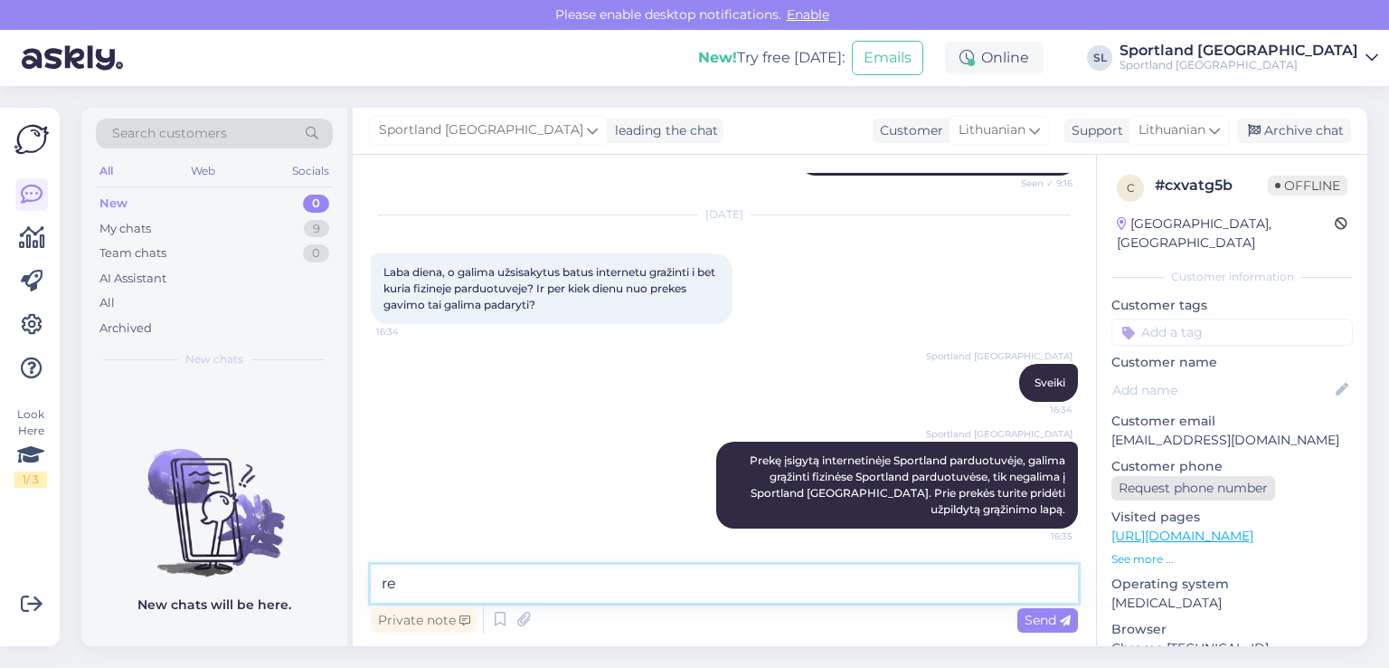
type textarea "r"
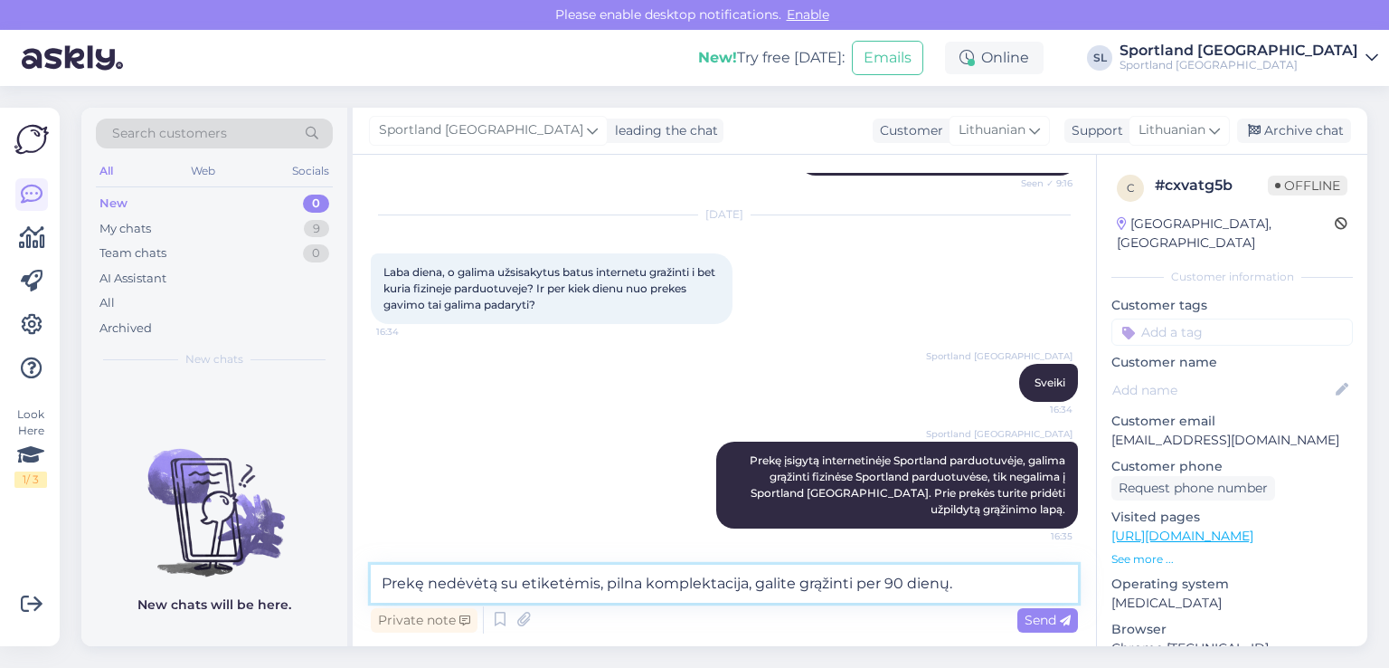
click at [492, 583] on textarea "Prekę nedėvėtą su etiketėmis, pilna komplektacija, galite grąžinti per 90 dienų." at bounding box center [724, 583] width 707 height 38
type textarea "Prekę nedėvėtą, su etiketėmis, pilna komplektacija, galite grąžinti per 90 dien…"
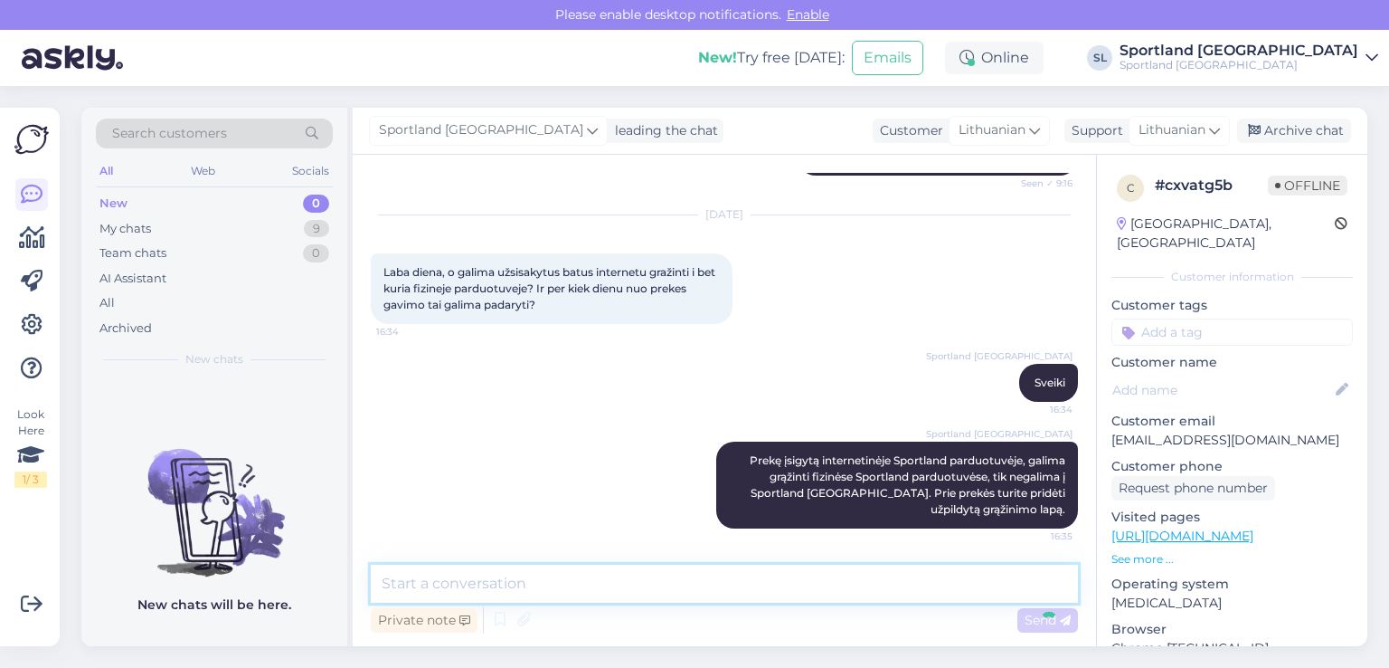
scroll to position [492, 0]
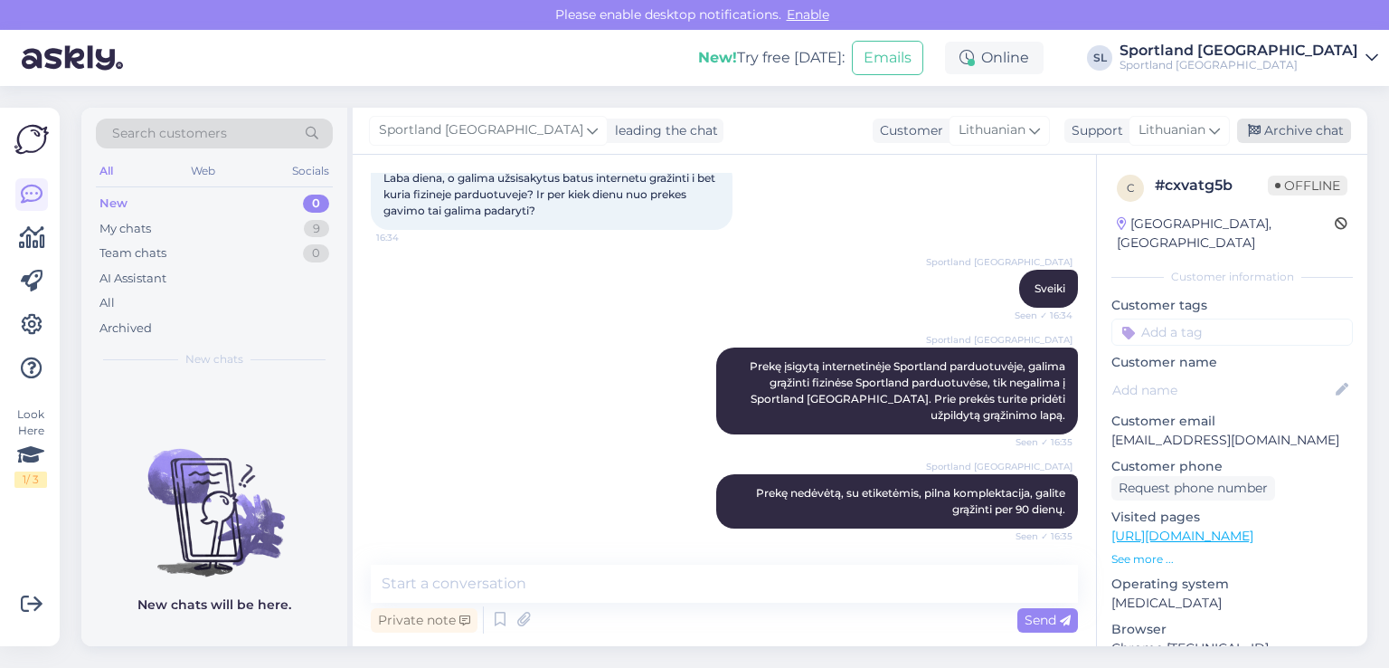
click at [1327, 123] on div "Archive chat" at bounding box center [1294, 130] width 114 height 24
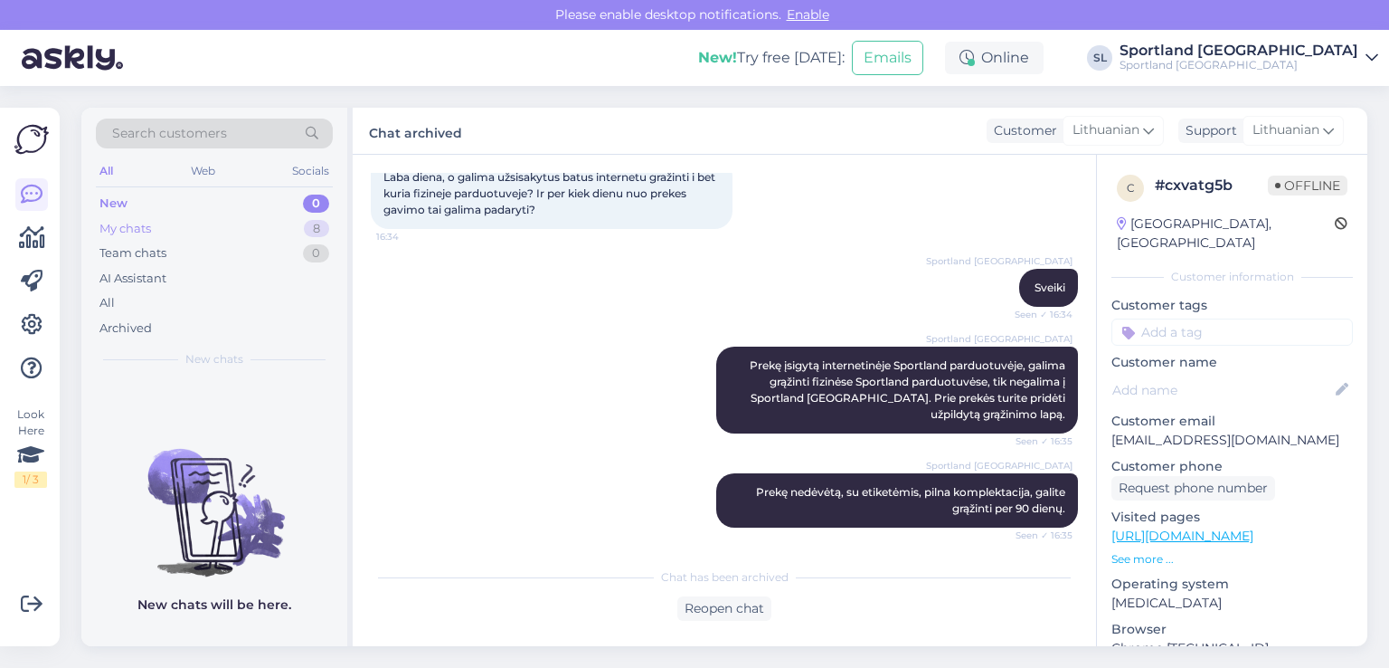
click at [206, 234] on div "My chats 8" at bounding box center [214, 228] width 237 height 25
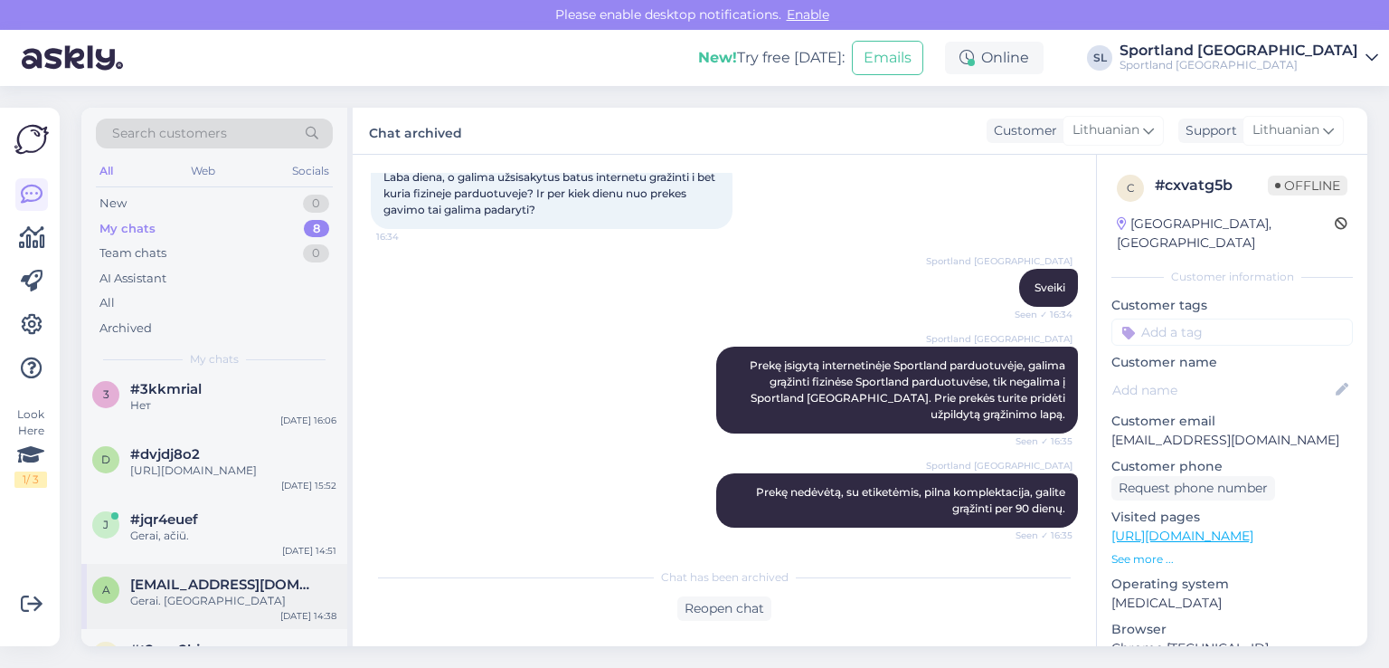
scroll to position [301, 0]
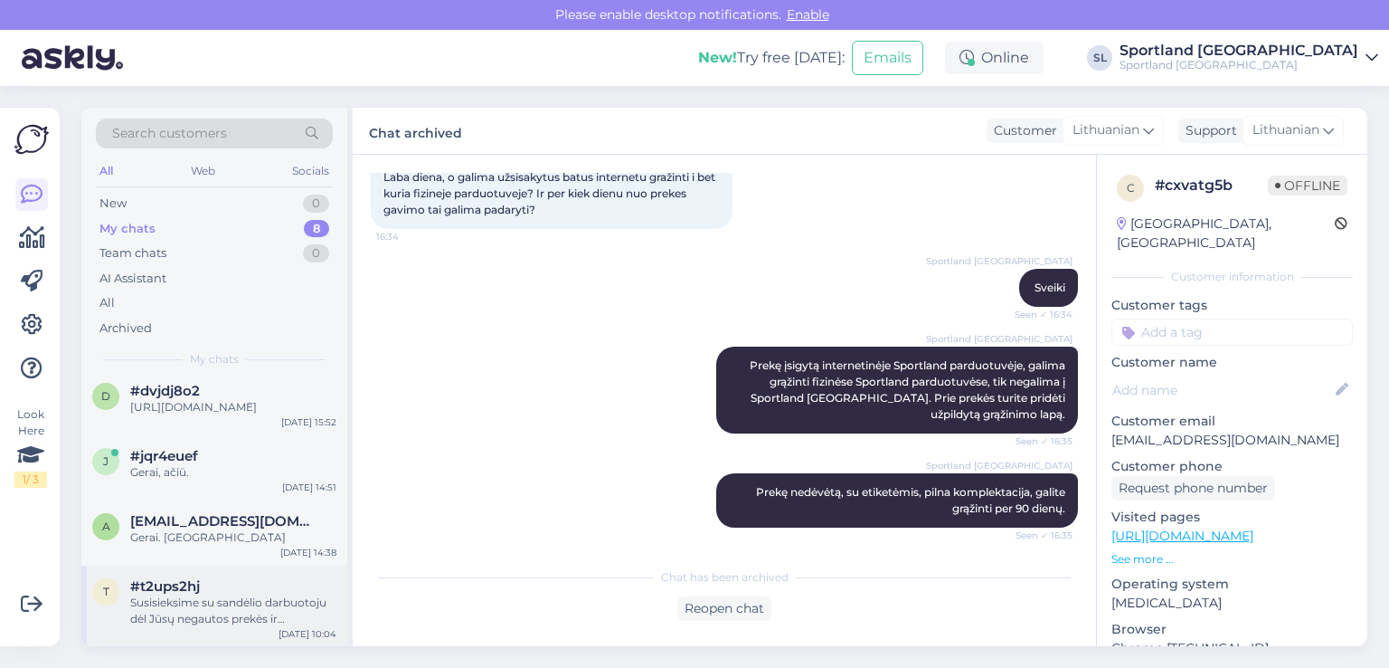
click at [234, 614] on div "Susisieksime su sandėlio darbuotoju dėl Jūsų negautos prekės ir Jus informuosim…" at bounding box center [233, 610] width 206 height 33
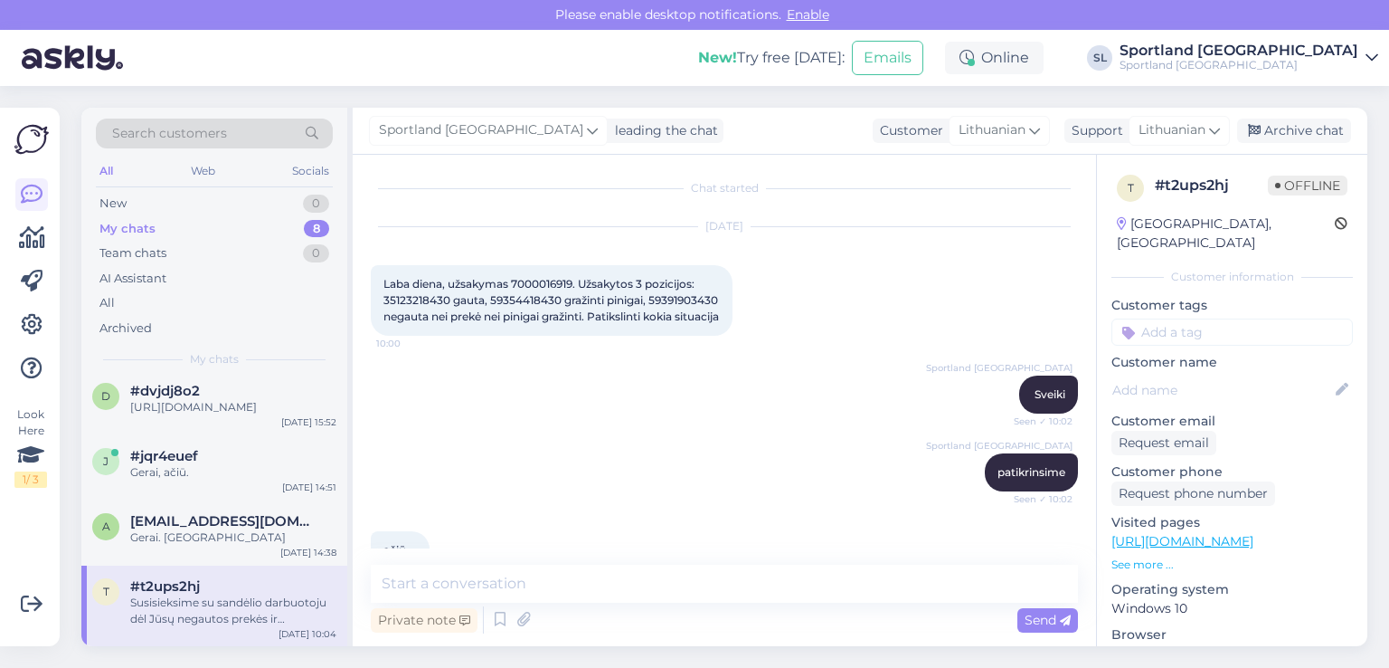
scroll to position [0, 0]
click at [550, 283] on span "Laba diena, užsakymas 7000016919. Užsakytos 3 pozicijos: 35123218430 gauta, 593…" at bounding box center [552, 303] width 337 height 46
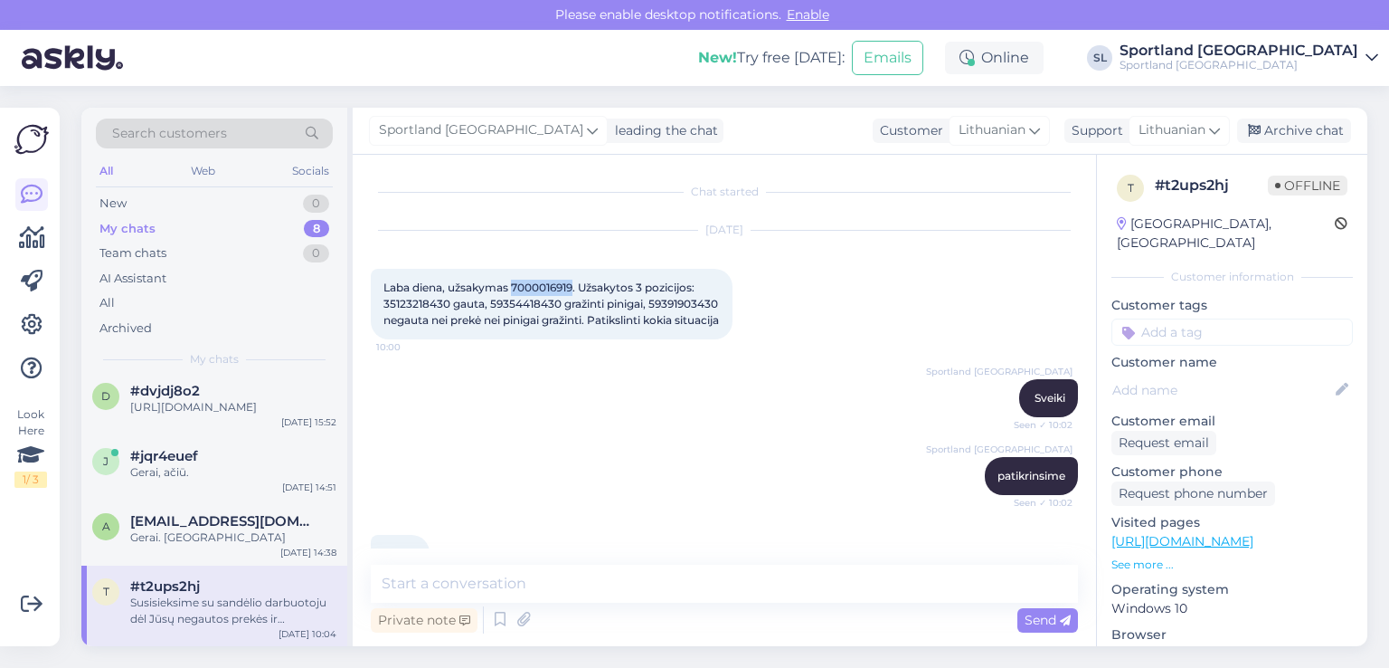
click at [550, 283] on span "Laba diena, užsakymas 7000016919. Užsakytos 3 pozicijos: 35123218430 gauta, 593…" at bounding box center [552, 303] width 337 height 46
copy span "7000016919"
click at [216, 533] on div "Gerai. [GEOGRAPHIC_DATA]" at bounding box center [233, 537] width 206 height 16
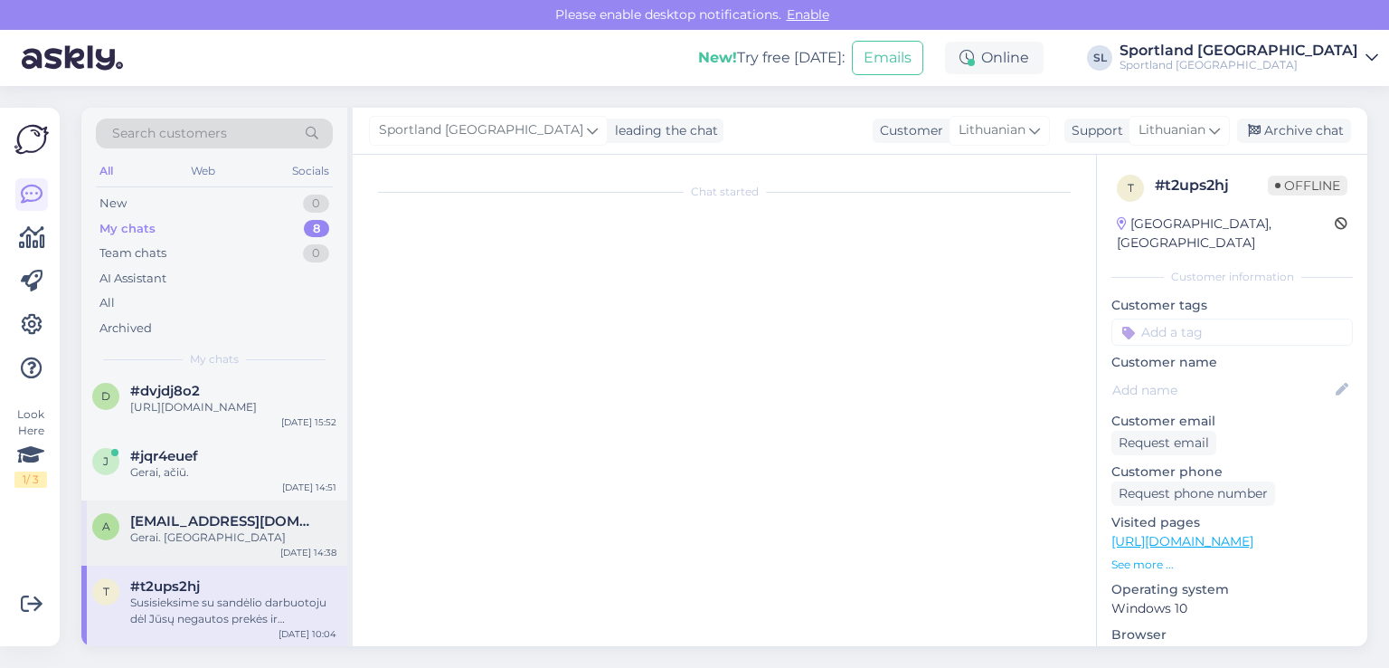
scroll to position [3727, 0]
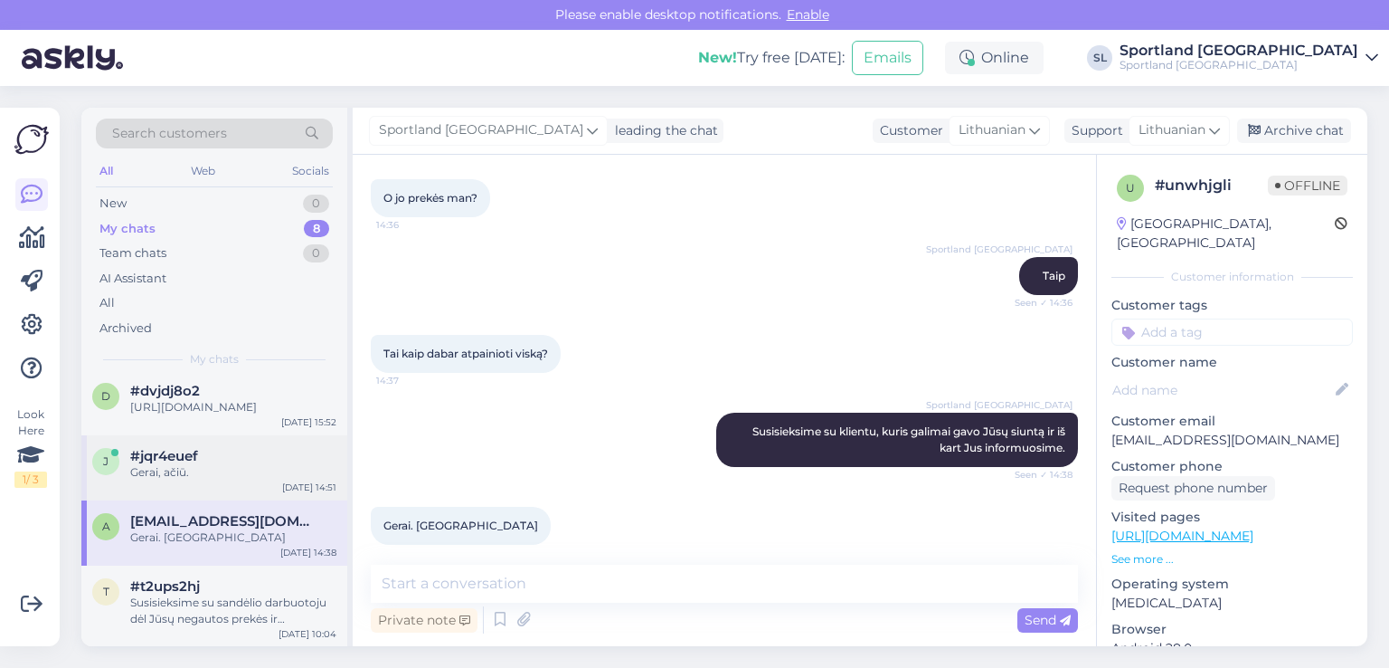
click at [197, 485] on div "j #jqr4euef Gerai, ačiū. Sep 11 14:51" at bounding box center [214, 467] width 266 height 65
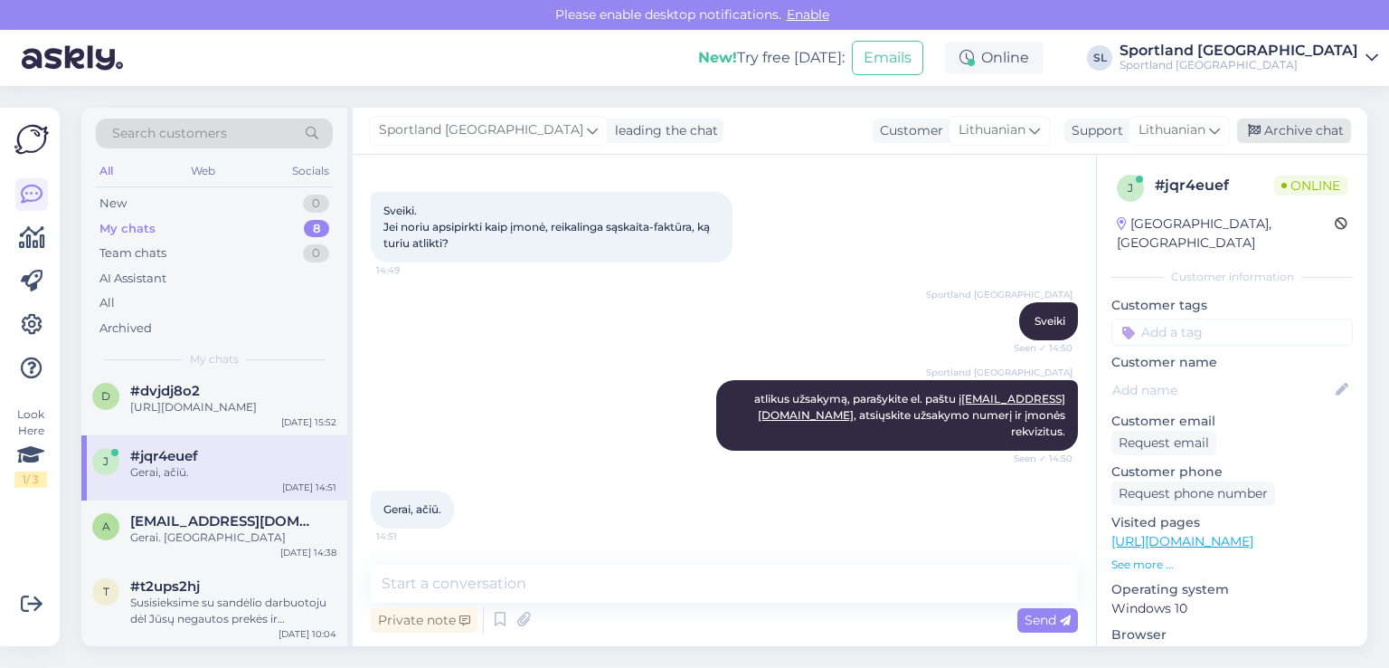
click at [1297, 128] on div "Archive chat" at bounding box center [1294, 130] width 114 height 24
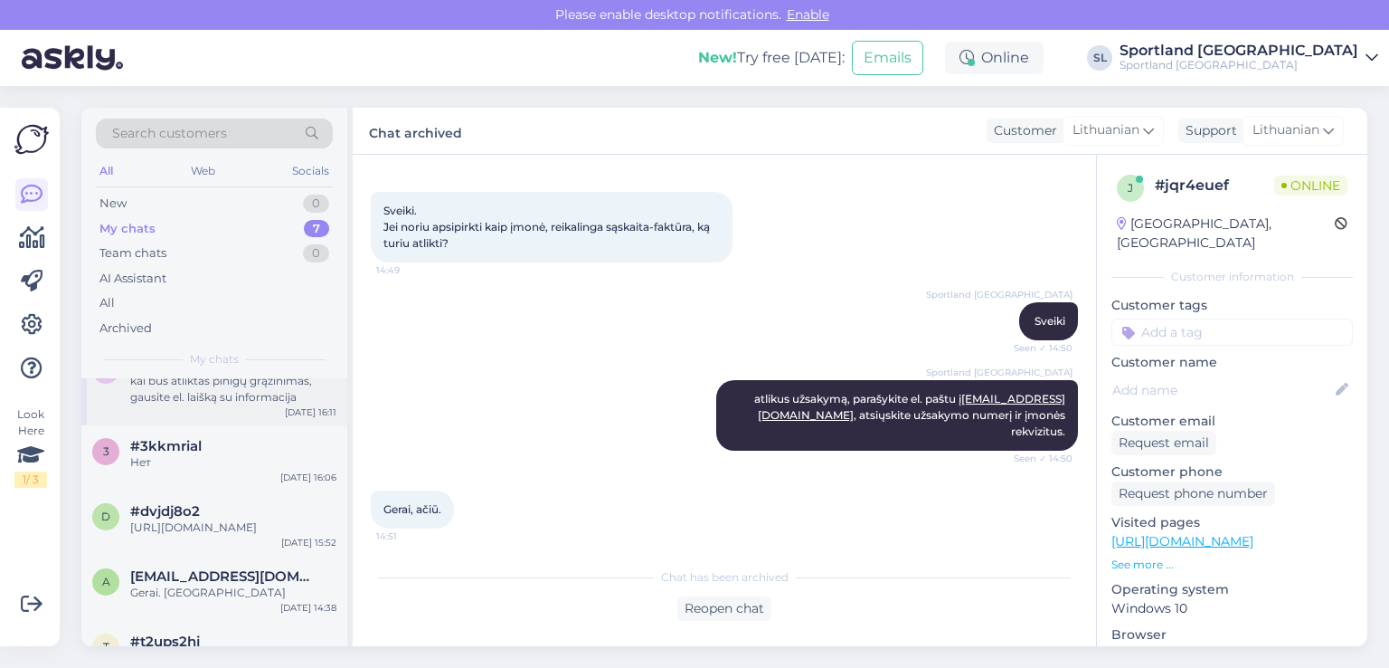
scroll to position [236, 0]
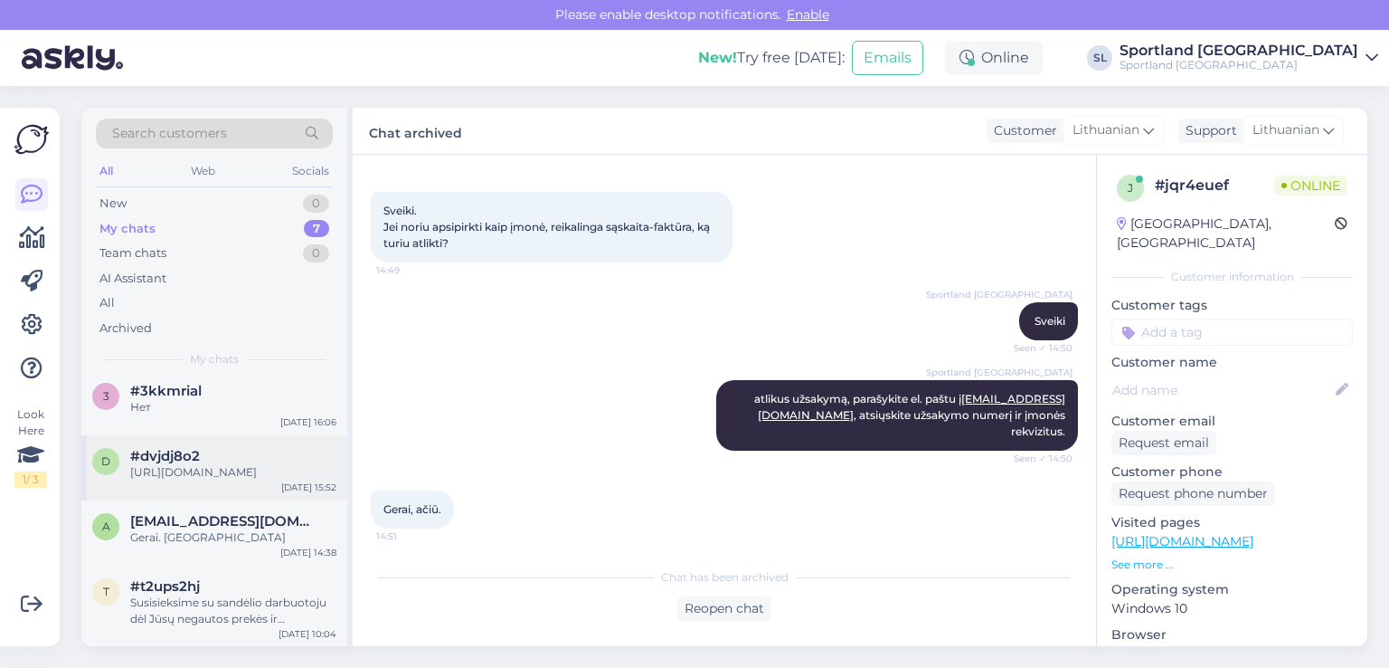
click at [192, 497] on div "d #dvjdj8o2 https://sportland.lt/dovanukortele Sep 11 15:52" at bounding box center [214, 467] width 266 height 65
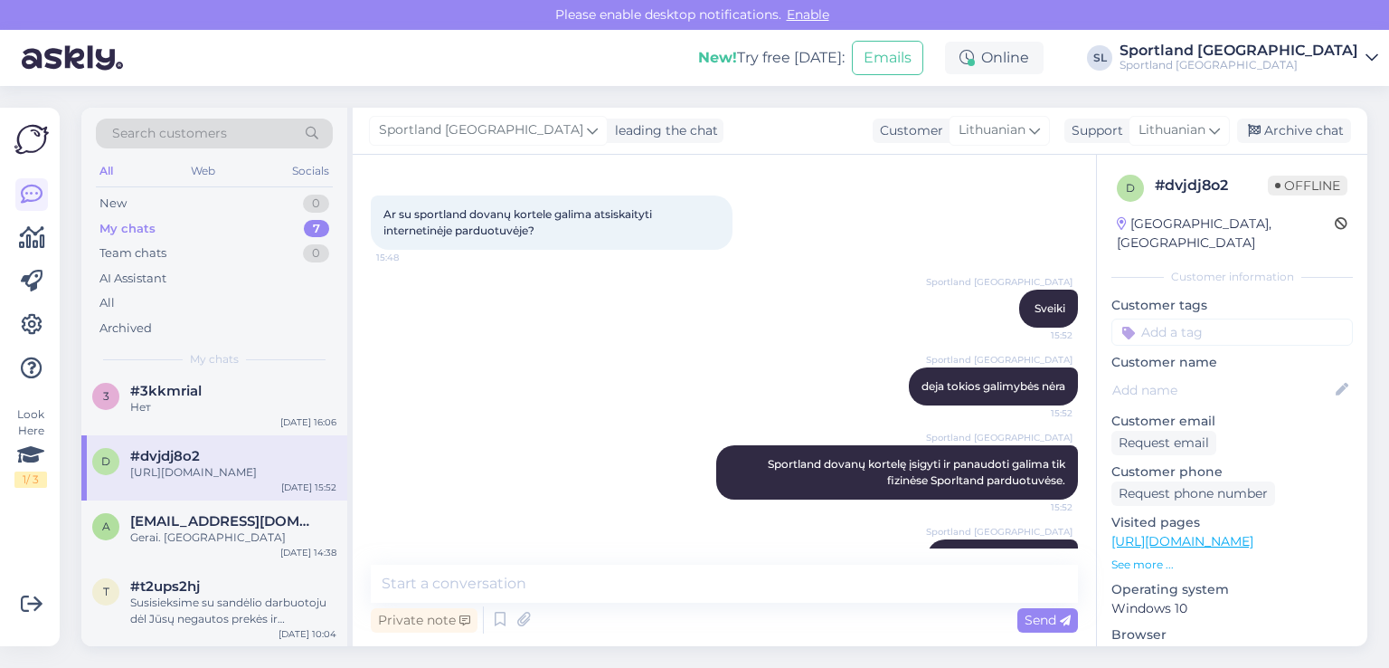
scroll to position [33, 0]
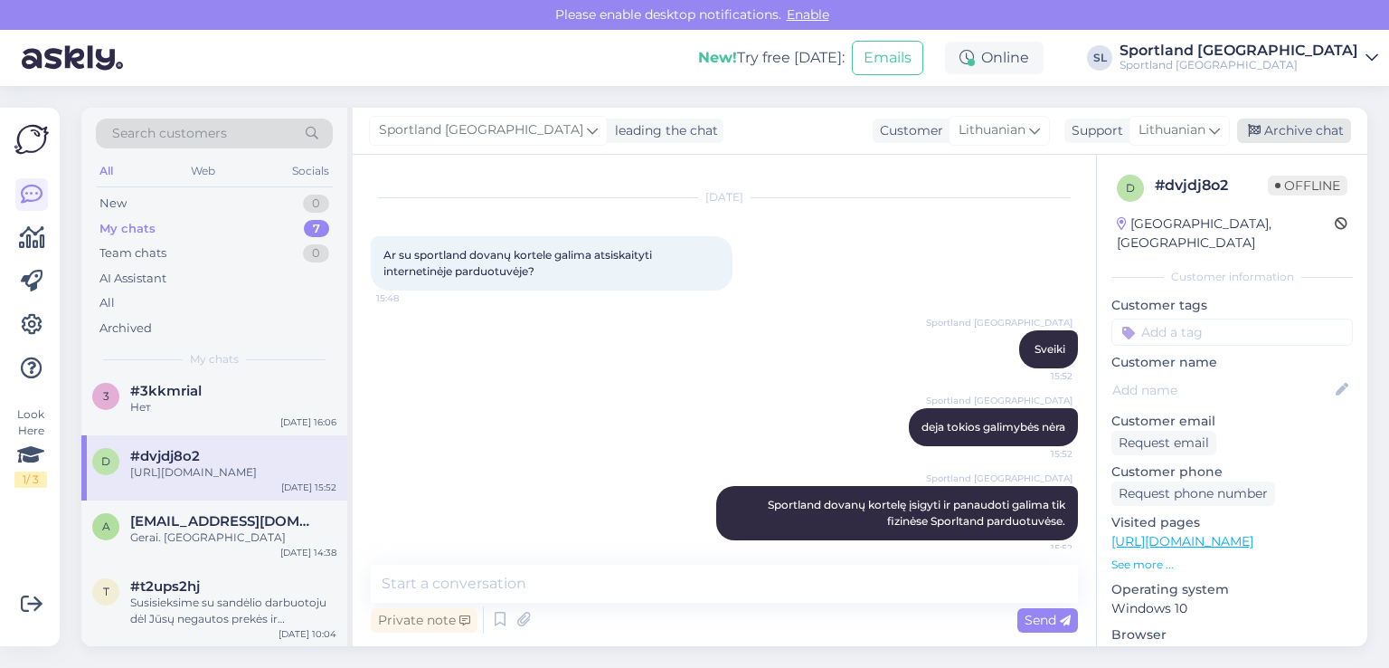
click at [1318, 126] on div "Archive chat" at bounding box center [1294, 130] width 114 height 24
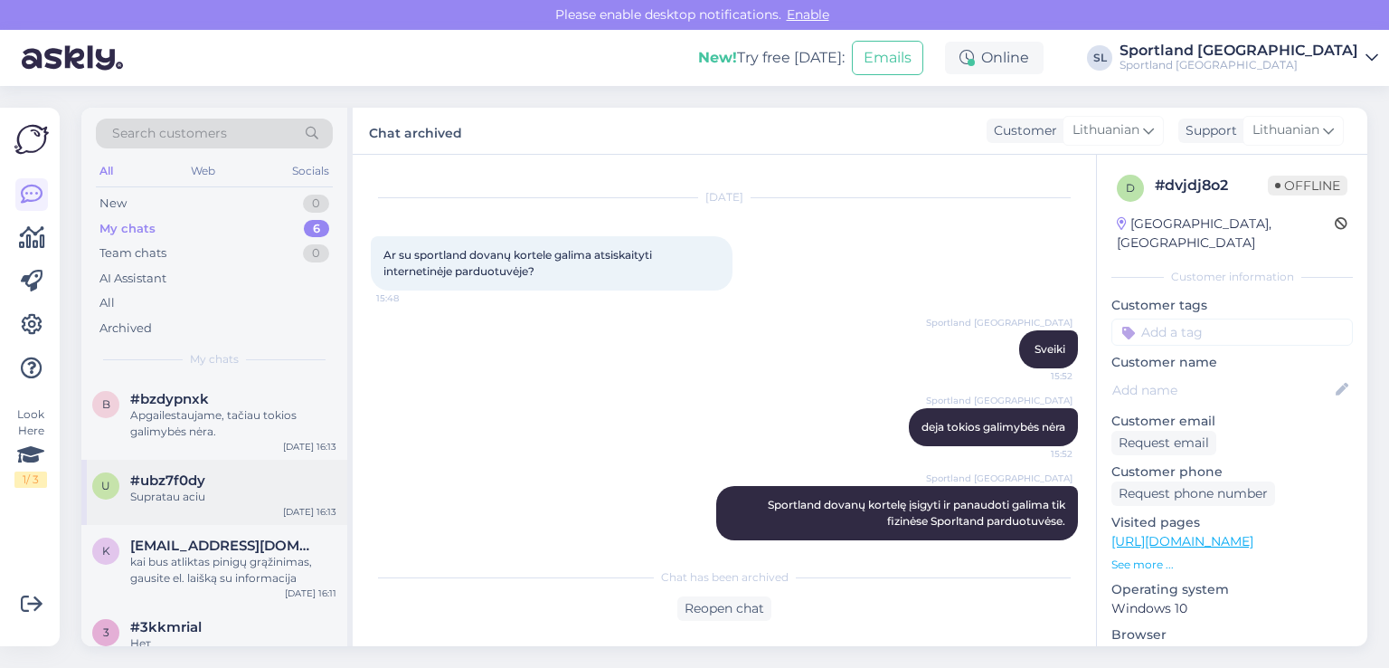
click at [207, 493] on div "Supratau aciu" at bounding box center [233, 496] width 206 height 16
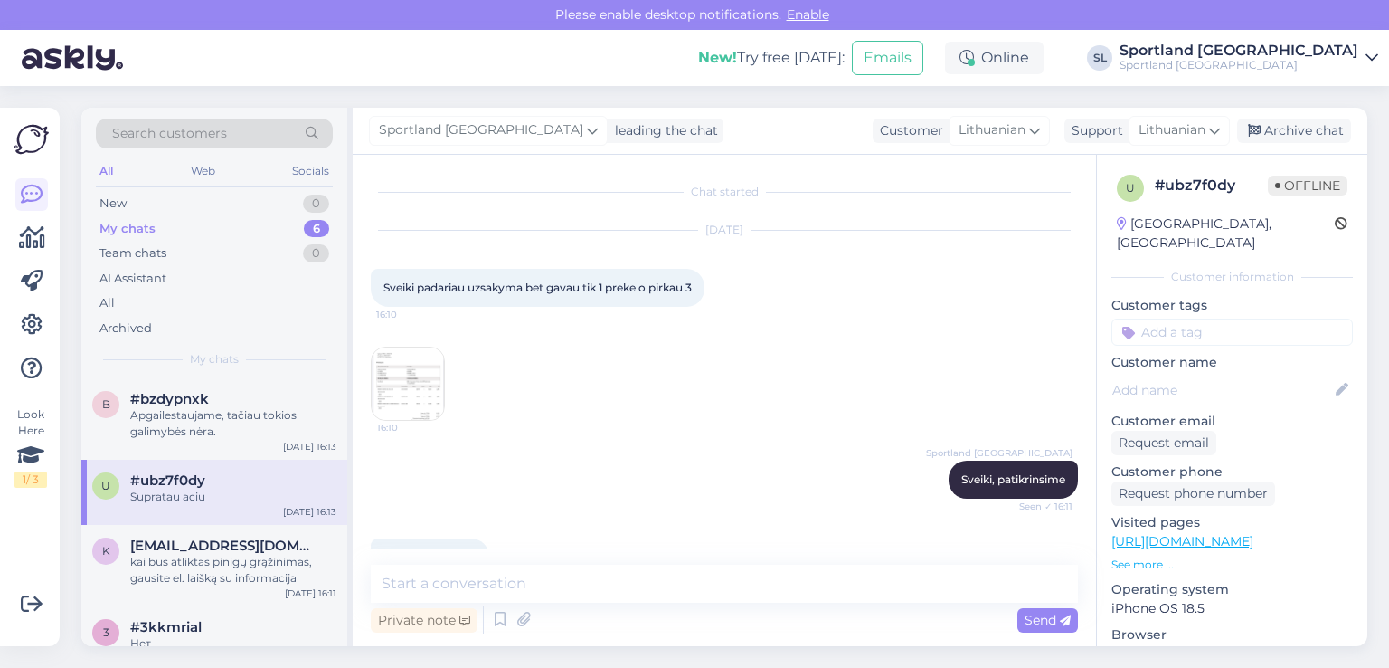
scroll to position [220, 0]
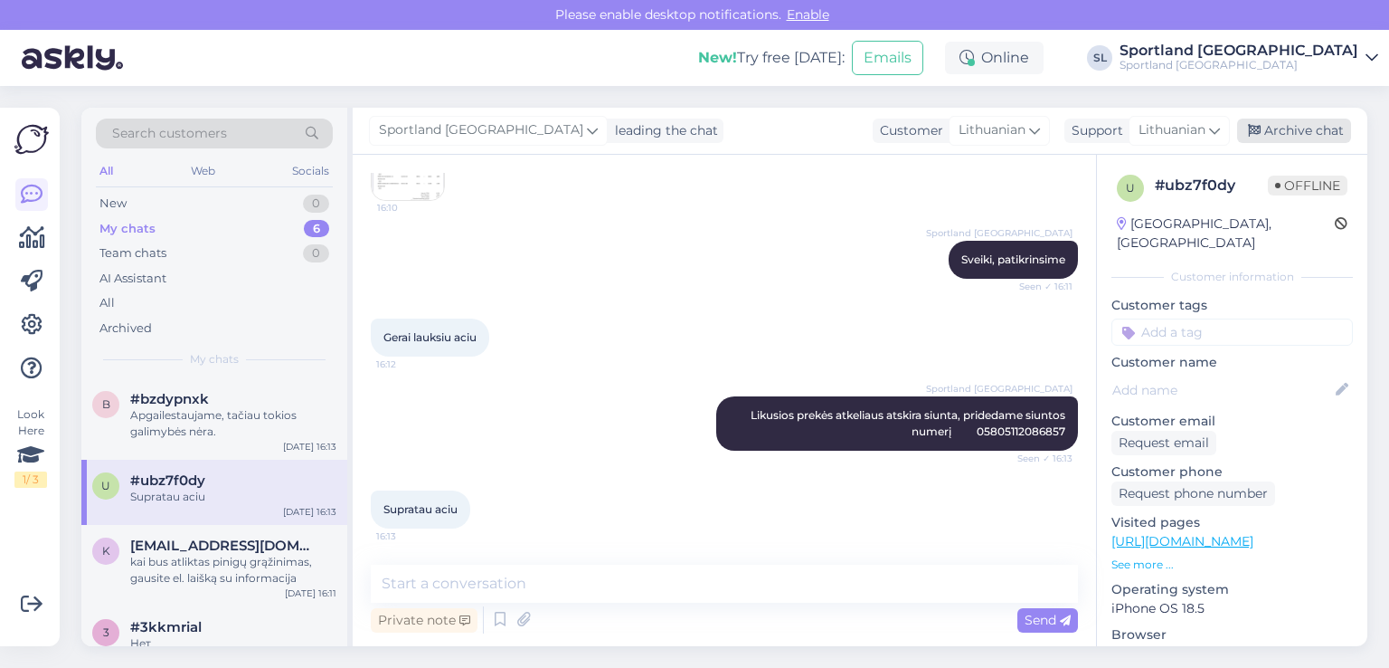
click at [1336, 131] on div "Archive chat" at bounding box center [1294, 130] width 114 height 24
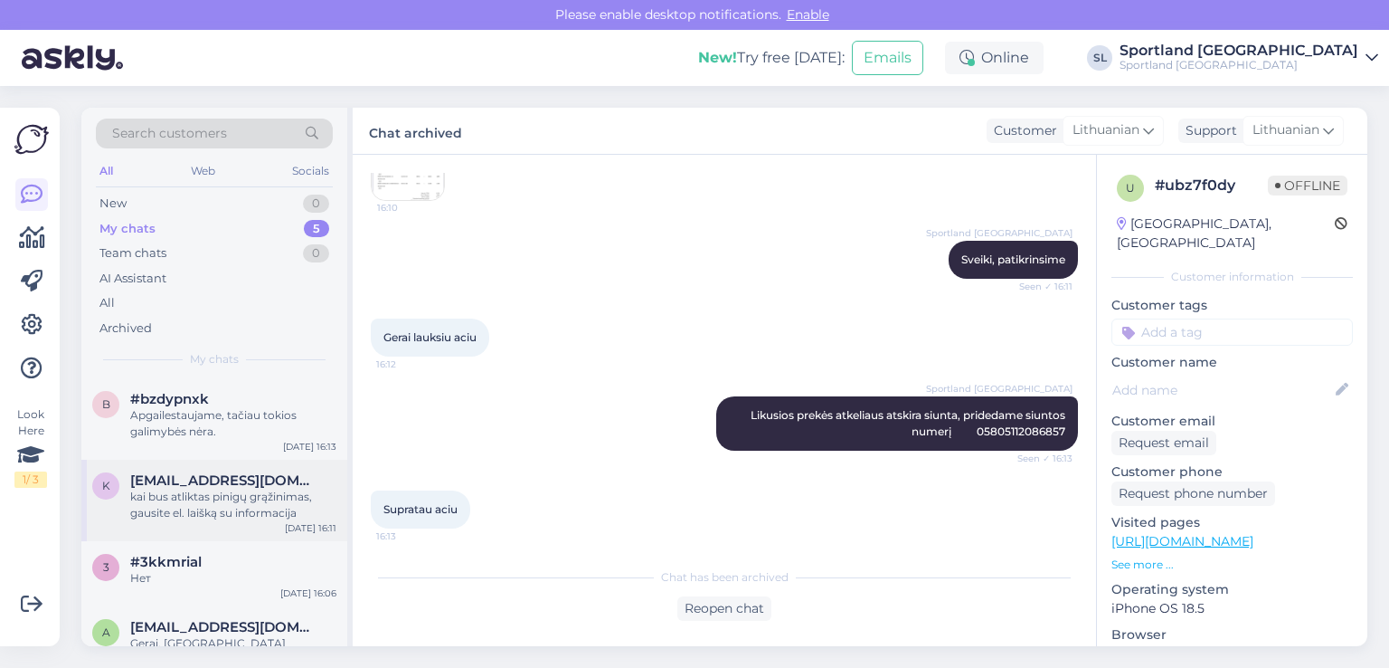
click at [229, 535] on div "k keksiukas2@gmail.com kai bus atliktas pinigų grąžinimas, gausite el. laišką s…" at bounding box center [214, 499] width 266 height 81
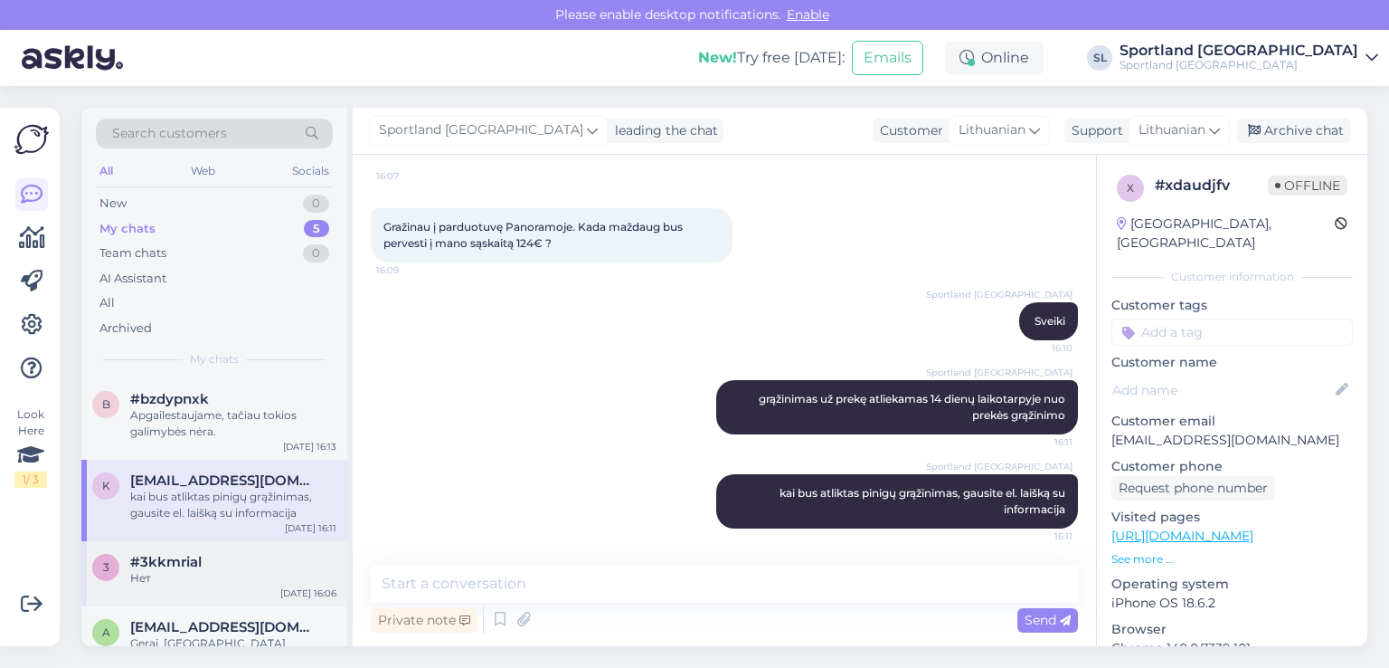
click at [225, 570] on div "Нет" at bounding box center [233, 578] width 206 height 16
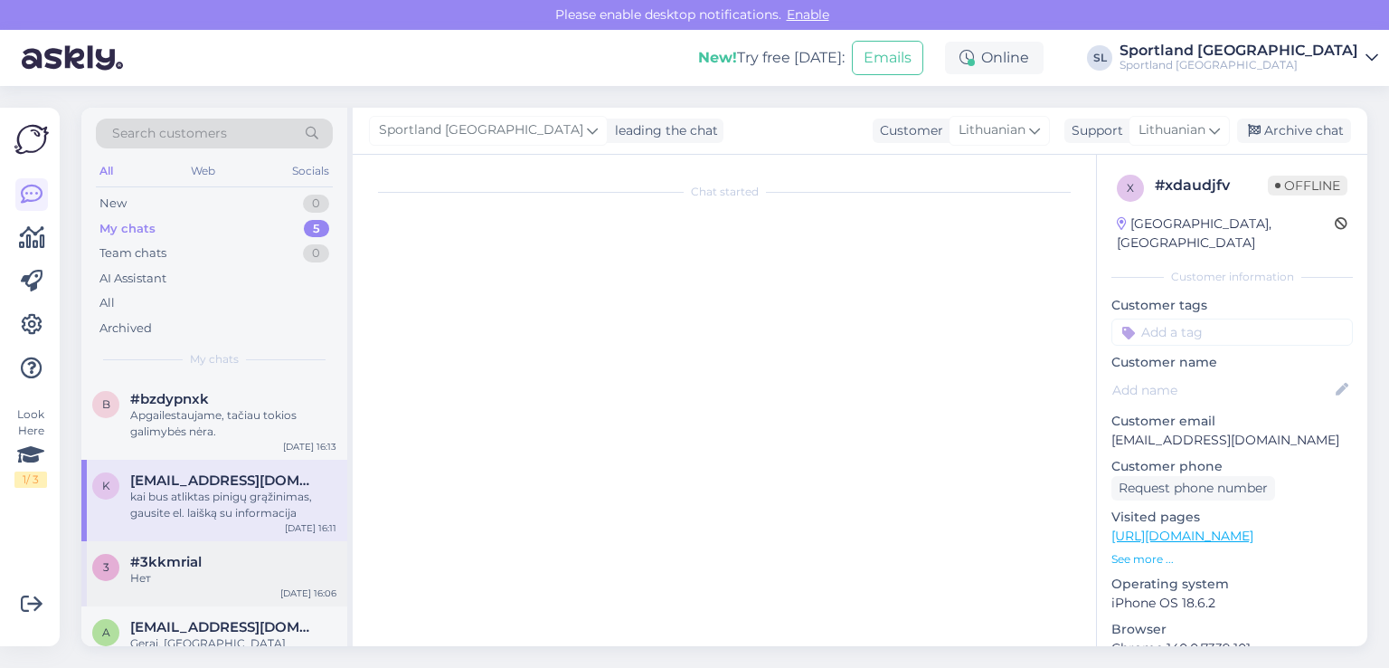
scroll to position [1354, 0]
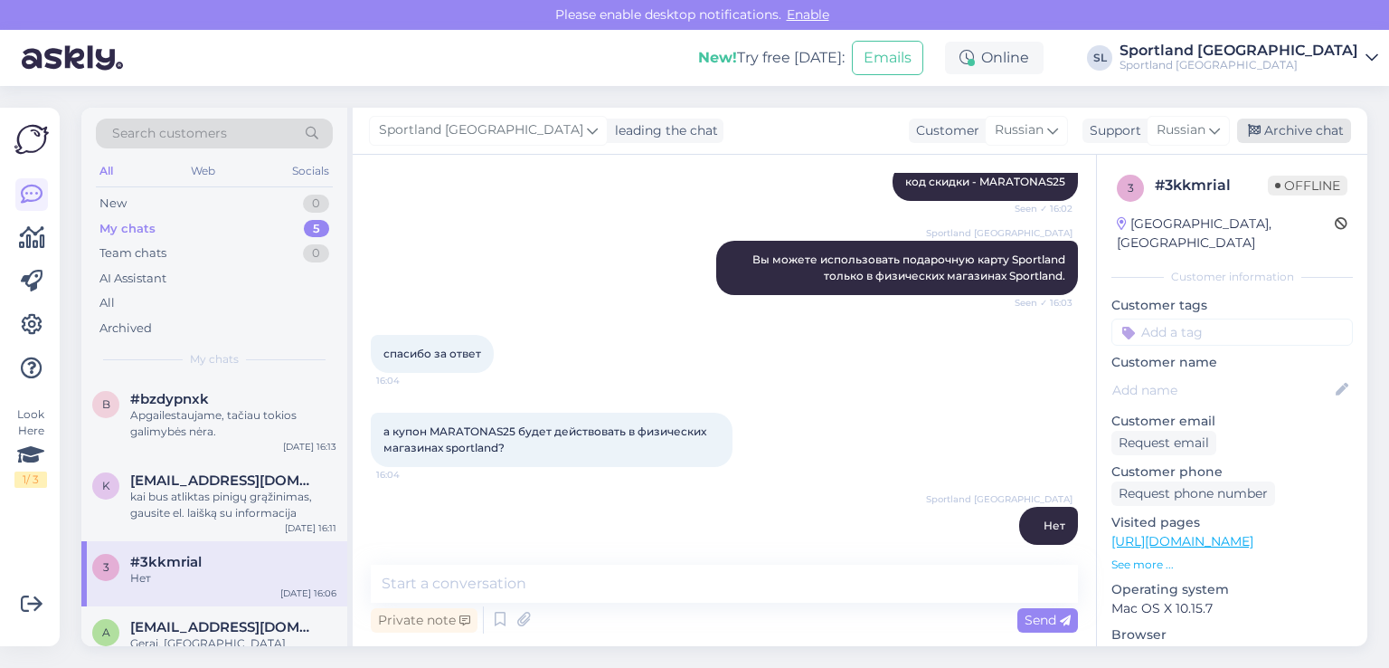
click at [1257, 127] on icon at bounding box center [1254, 131] width 13 height 13
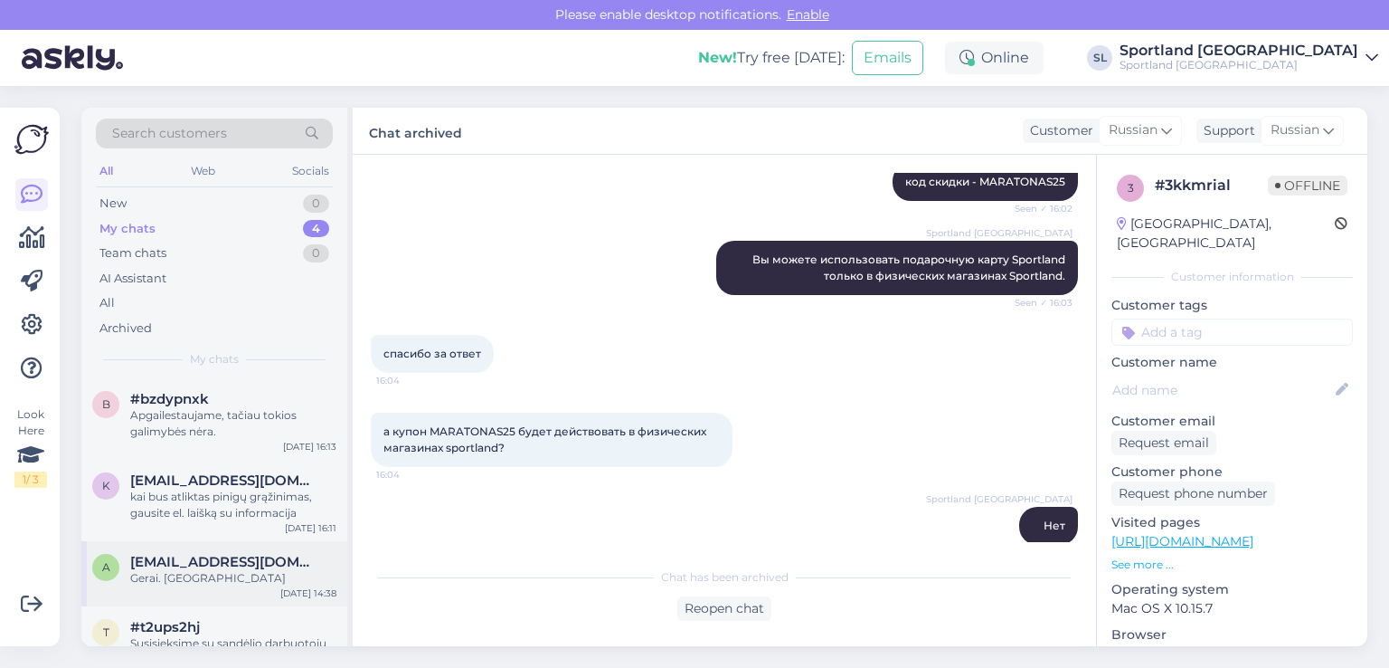
click at [206, 573] on div "Gerai. [GEOGRAPHIC_DATA]" at bounding box center [233, 578] width 206 height 16
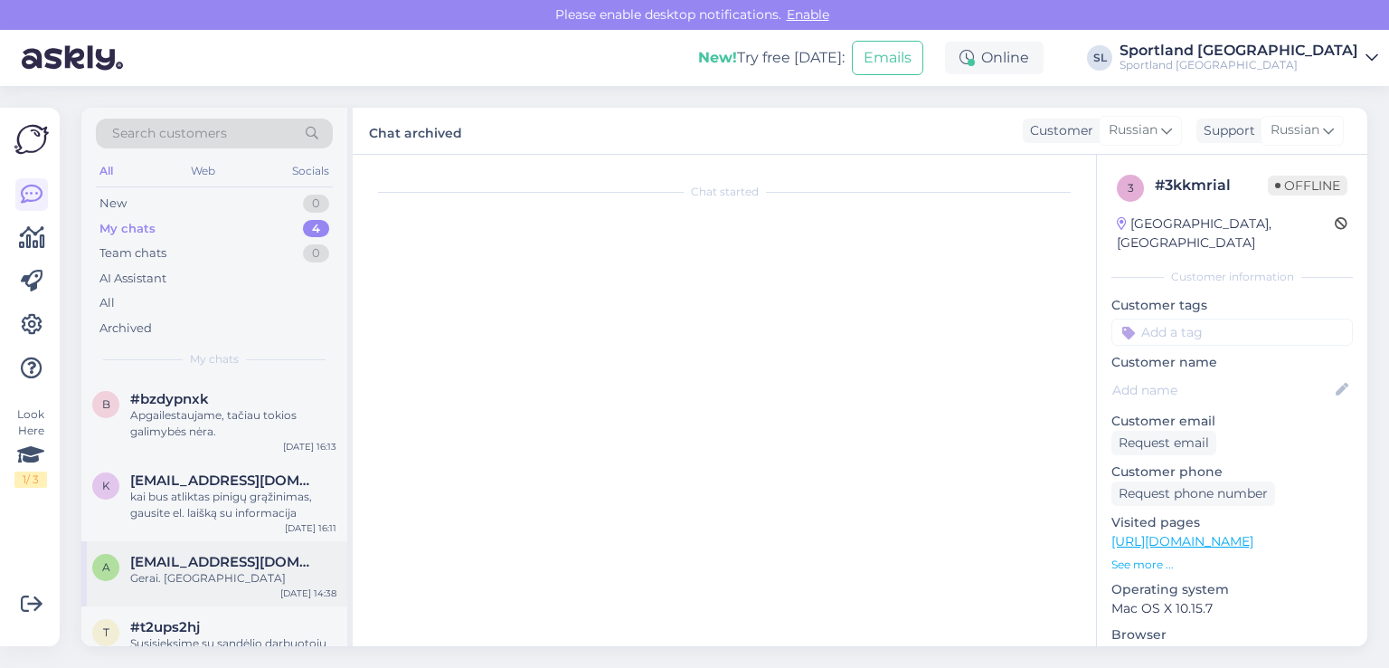
scroll to position [0, 0]
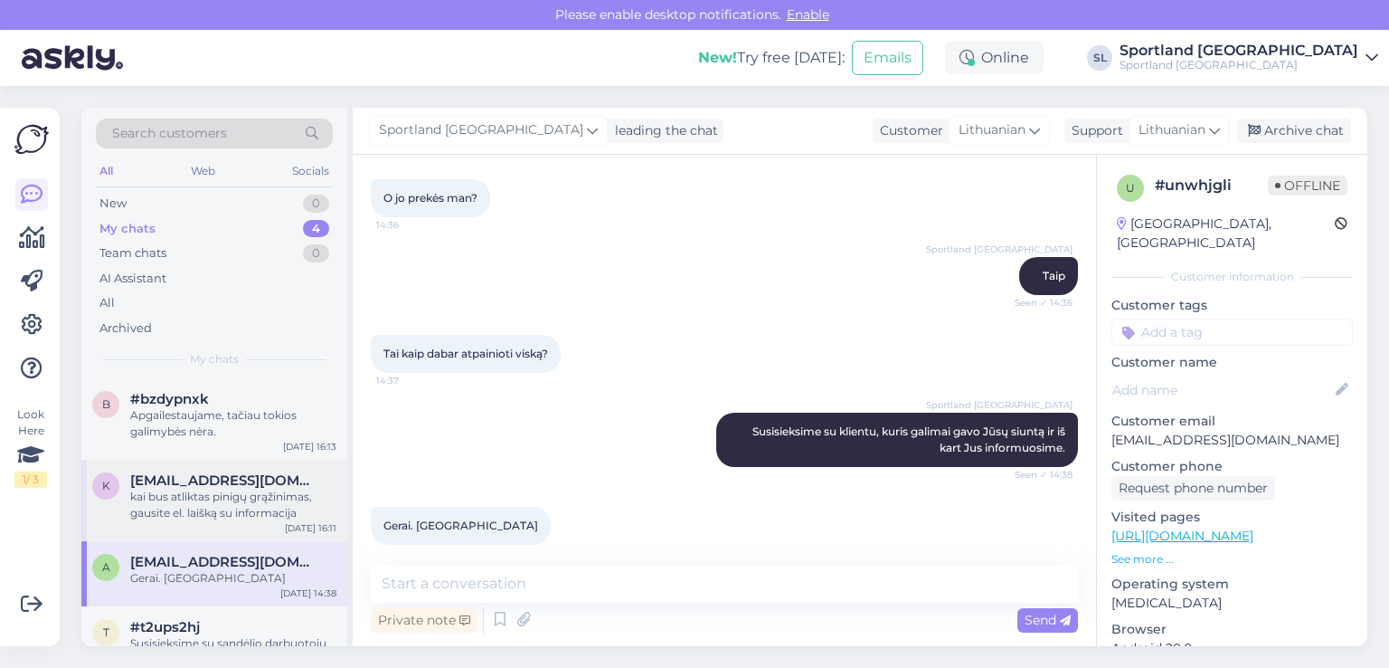
click at [194, 487] on span "keksiukas2@gmail.com" at bounding box center [224, 480] width 188 height 16
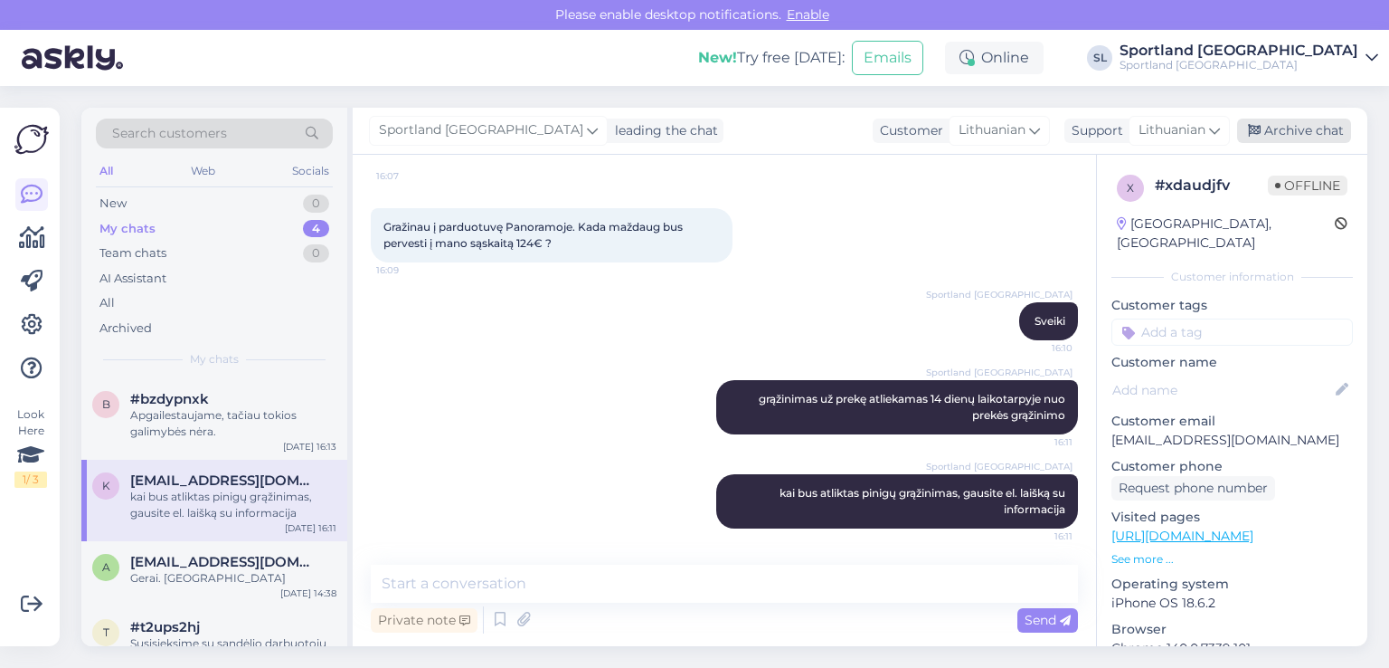
click at [1301, 131] on div "Archive chat" at bounding box center [1294, 130] width 114 height 24
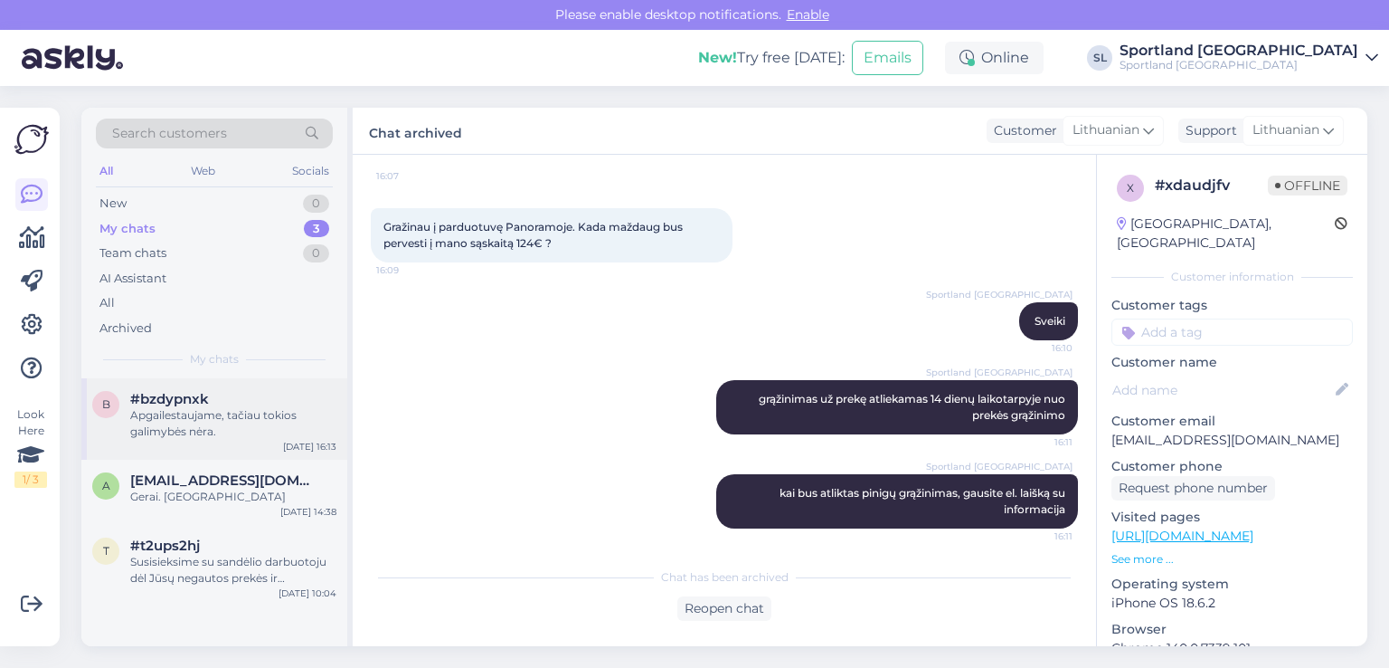
click at [167, 422] on div "Apgailestaujame, tačiau tokios galimybės nėra." at bounding box center [233, 423] width 206 height 33
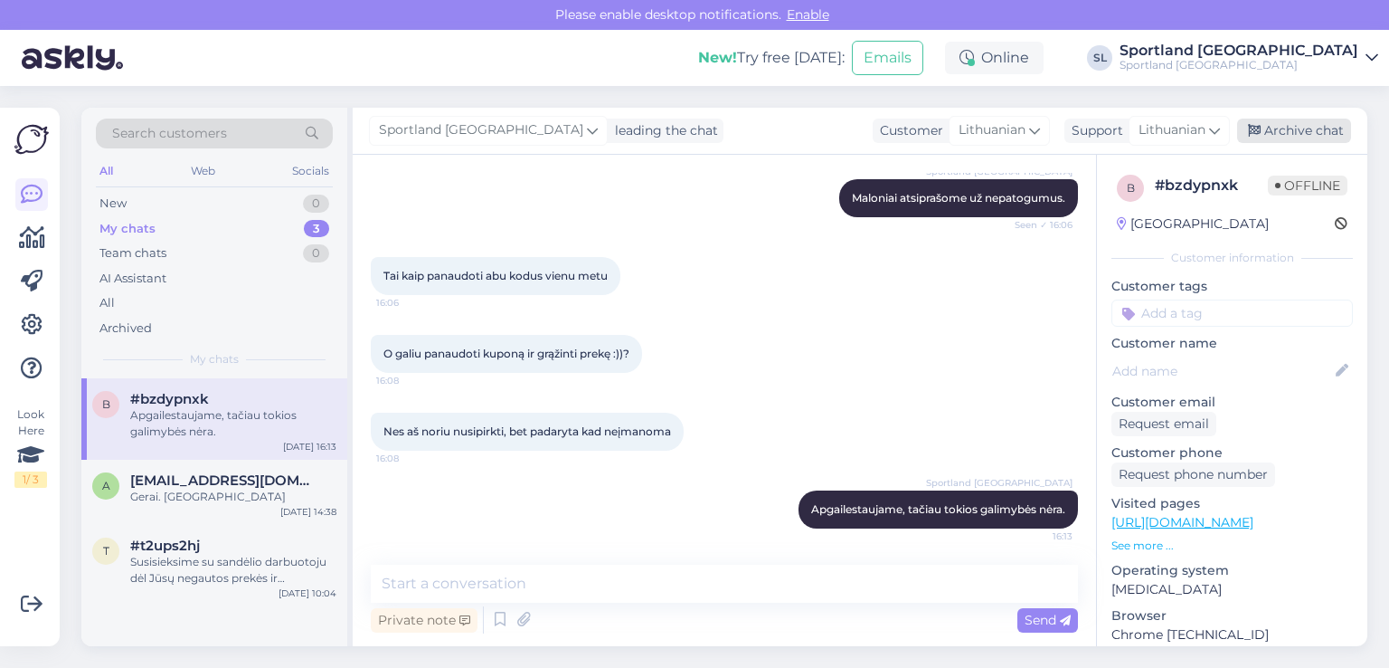
click at [1282, 118] on div "Archive chat" at bounding box center [1294, 130] width 114 height 24
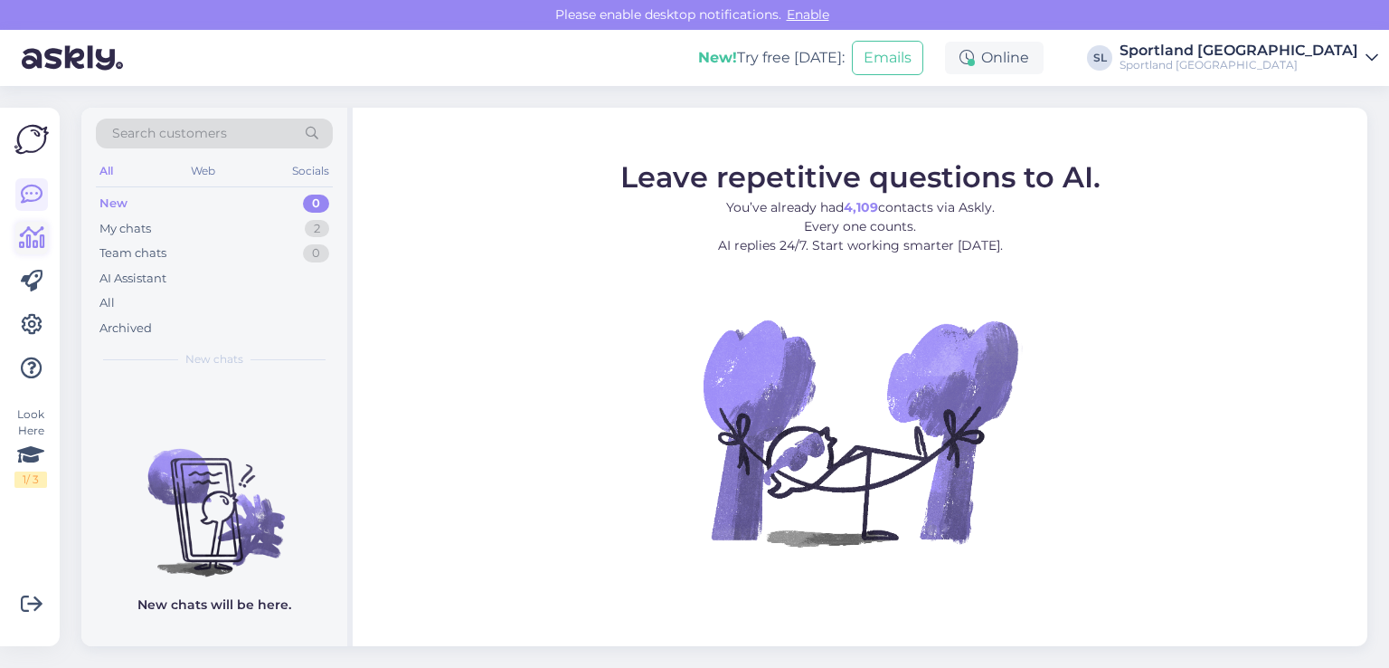
click at [33, 248] on icon at bounding box center [32, 238] width 26 height 22
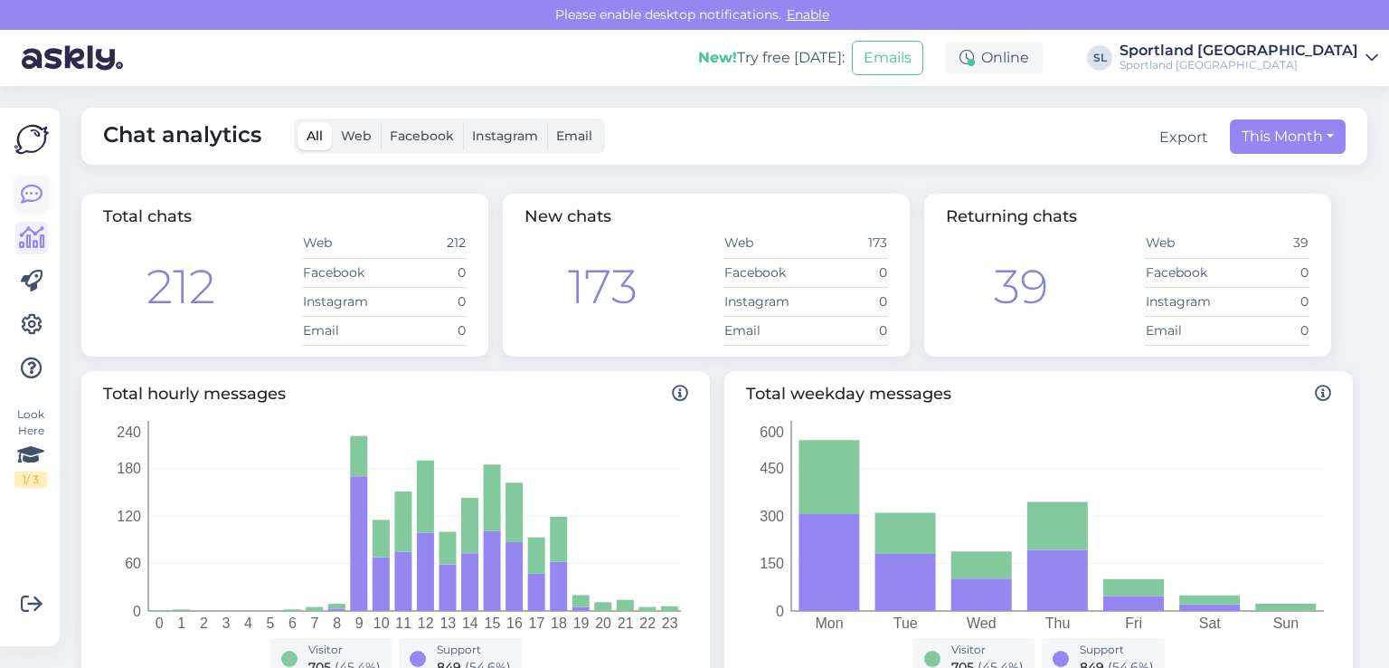
click at [26, 180] on link at bounding box center [31, 194] width 33 height 33
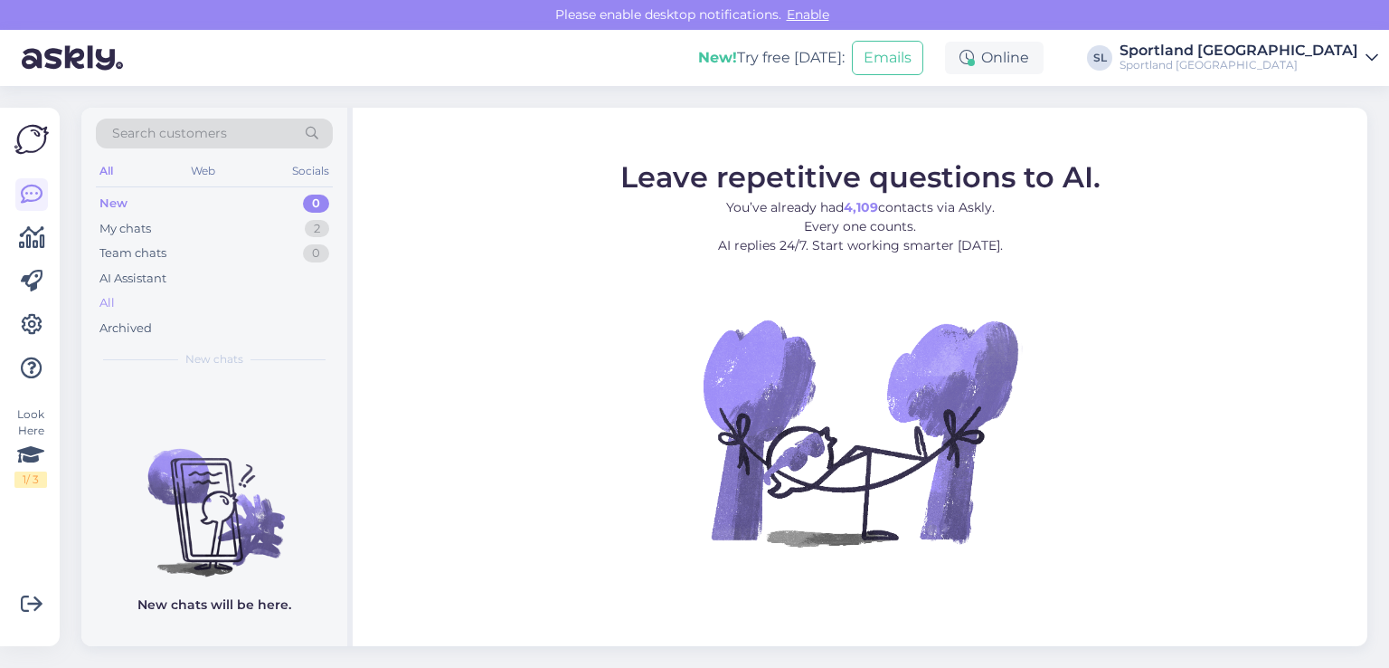
click at [158, 304] on div "All" at bounding box center [214, 302] width 237 height 25
click at [157, 290] on div "All" at bounding box center [214, 302] width 237 height 25
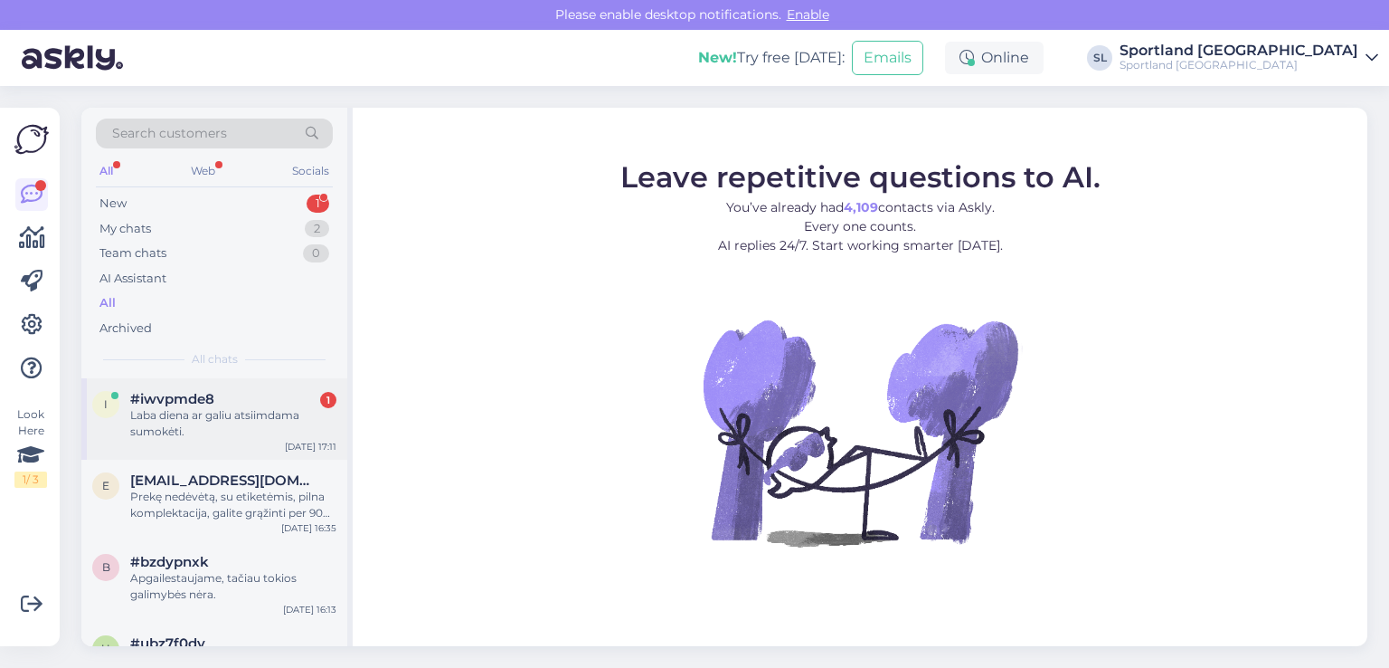
click at [227, 428] on div "Laba diena ar galiu atsiimdama sumokėti." at bounding box center [233, 423] width 206 height 33
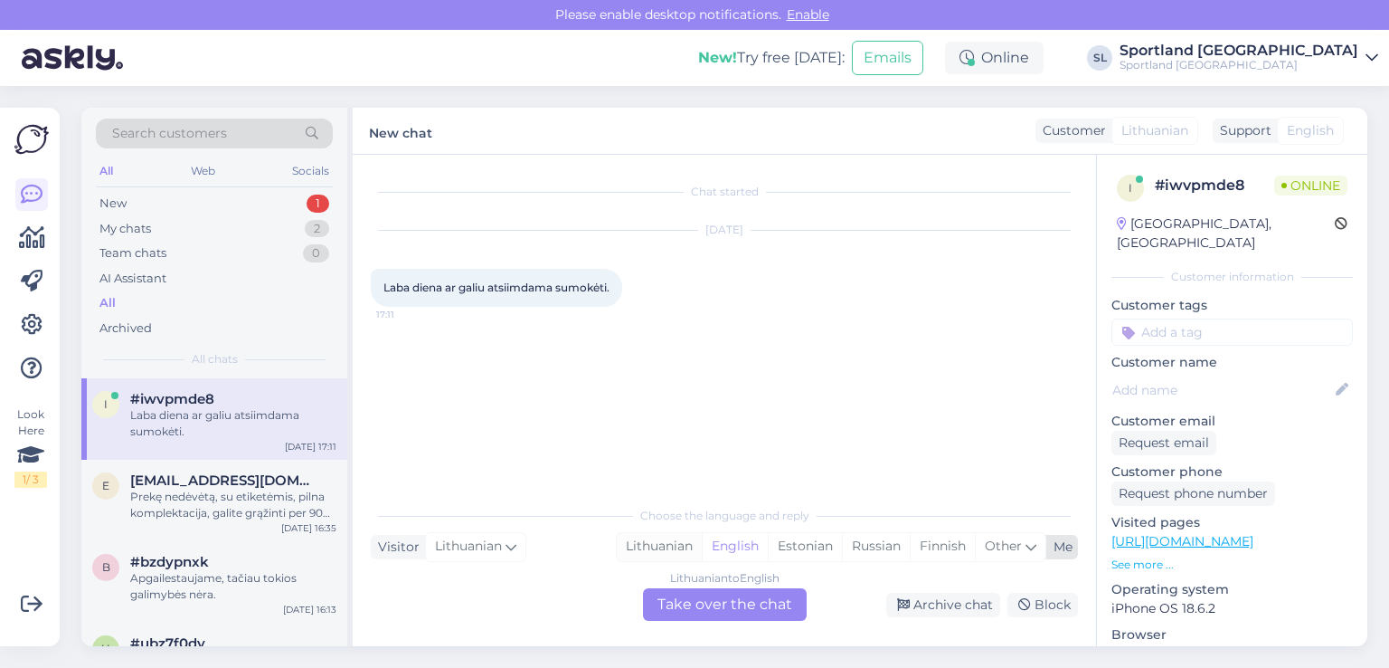
click at [658, 544] on div "Lithuanian" at bounding box center [659, 546] width 85 height 27
click at [680, 600] on div "Lithuanian to Lithuanian Take over the chat" at bounding box center [725, 604] width 164 height 33
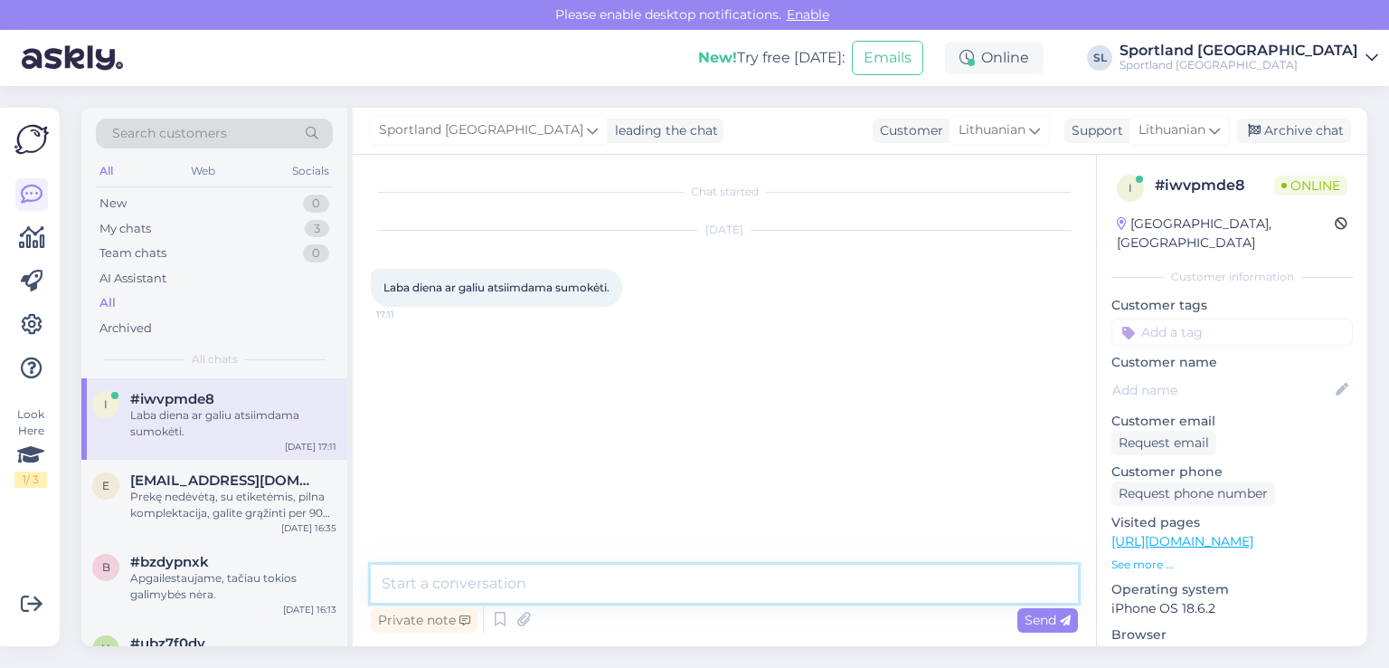
click at [638, 586] on textarea at bounding box center [724, 583] width 707 height 38
type textarea "Sveiki"
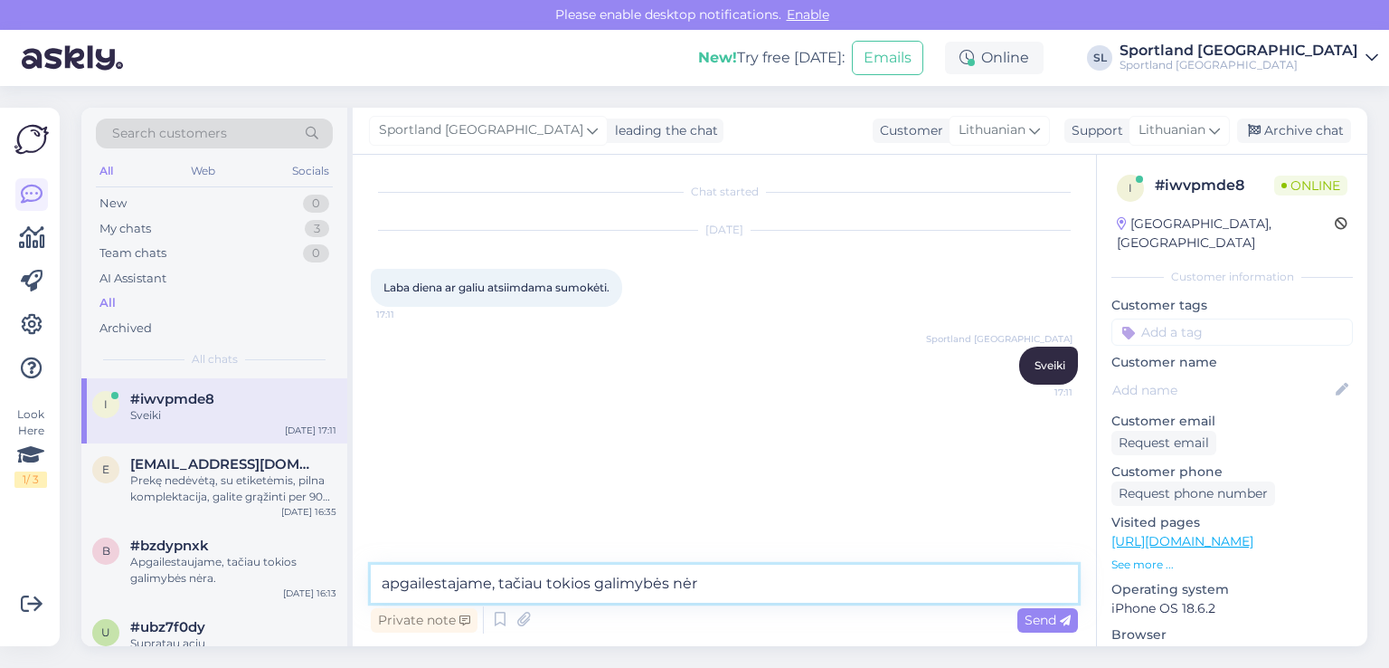
type textarea "apgailestajame, tačiau tokios galimybės nėra"
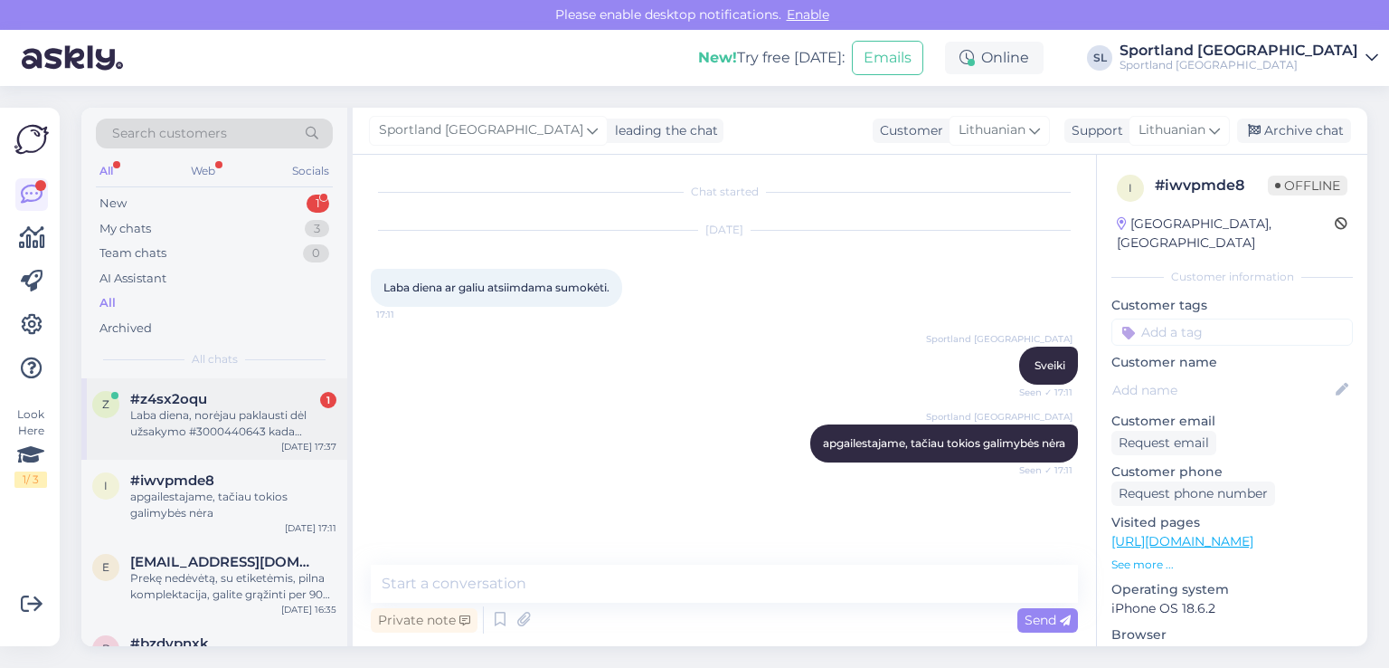
click at [220, 425] on div "Laba diena, norėjau paklausti dėl užsakymo #3000440643 kada planuojate pristaty…" at bounding box center [233, 423] width 206 height 33
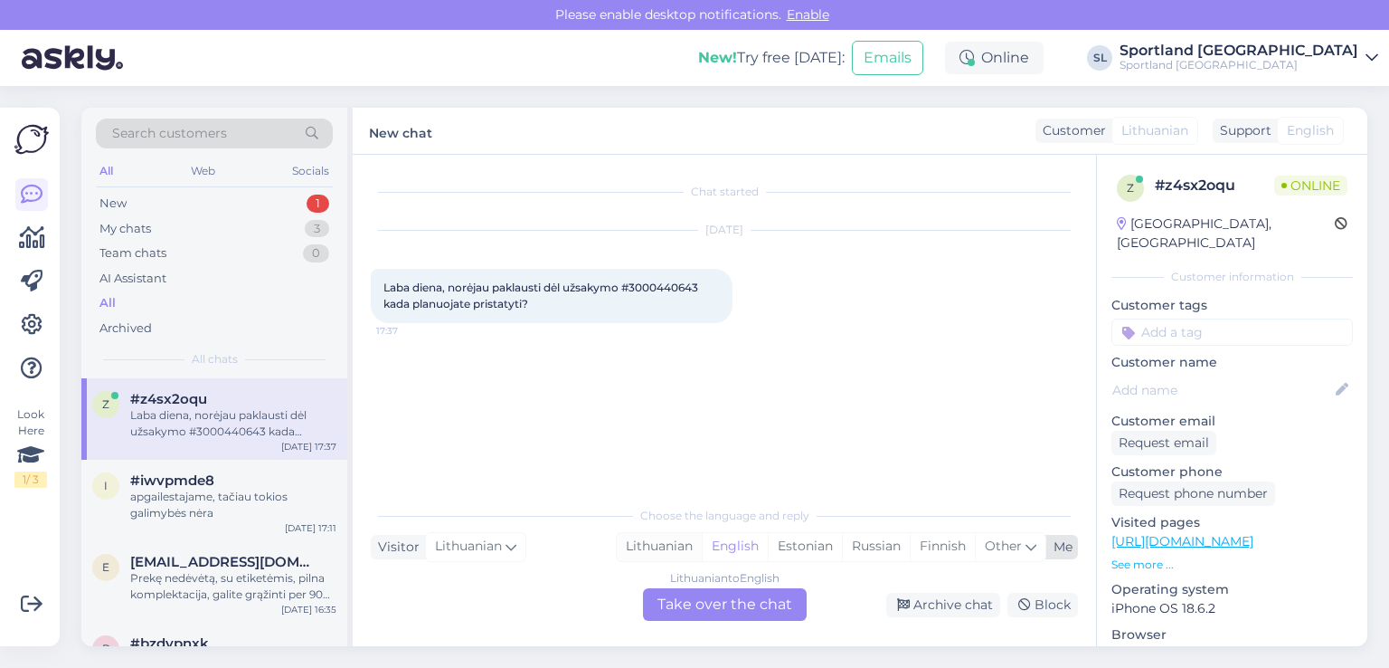
click at [645, 540] on div "Lithuanian" at bounding box center [659, 546] width 85 height 27
click at [687, 598] on div "Lithuanian to Lithuanian Take over the chat" at bounding box center [725, 604] width 164 height 33
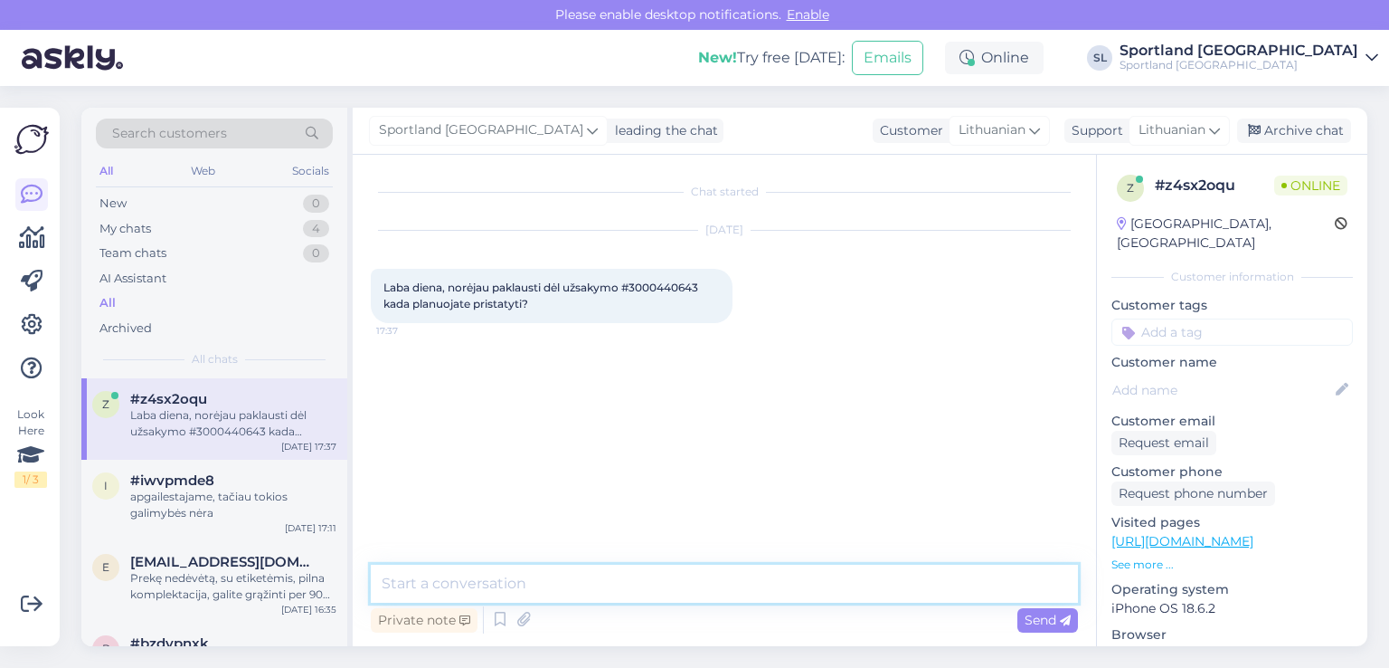
click at [664, 585] on textarea at bounding box center [724, 583] width 707 height 38
type textarea "Sveiki"
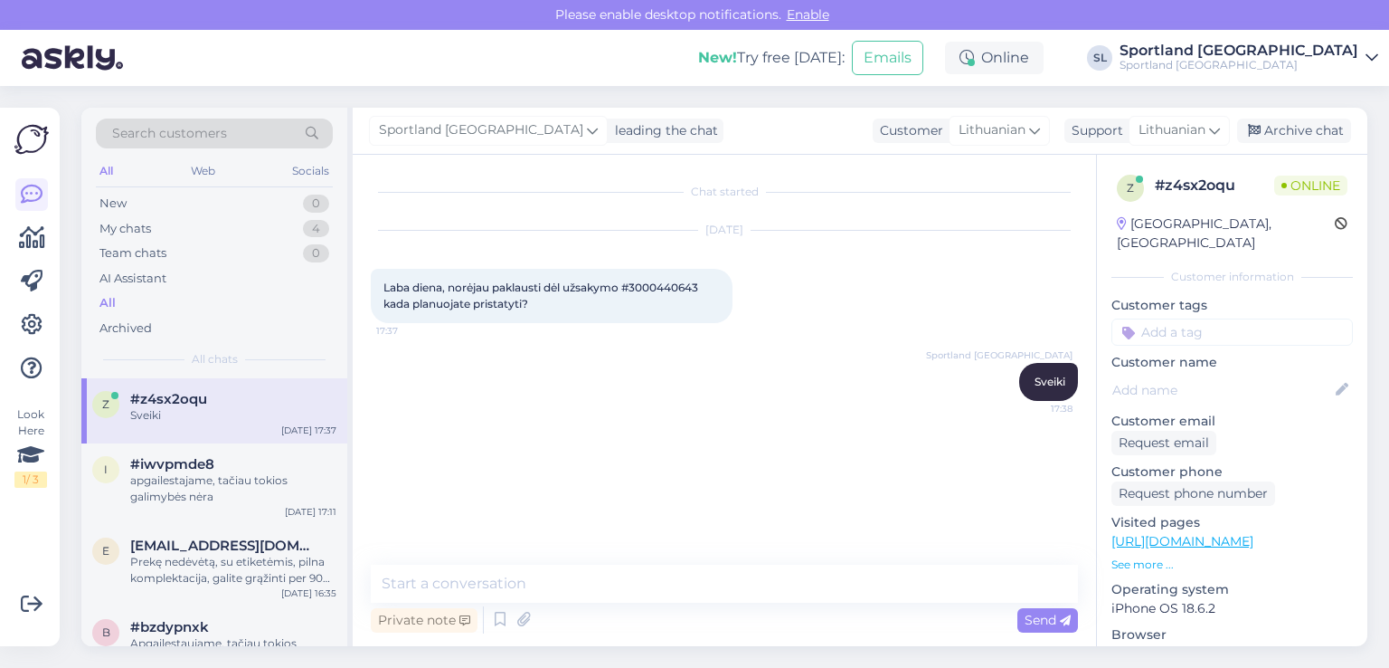
click at [642, 289] on span "Laba diena, norėjau paklausti dėl užsakymo #3000440643 kada planuojate pristaty…" at bounding box center [542, 295] width 317 height 30
copy span "3000440643"
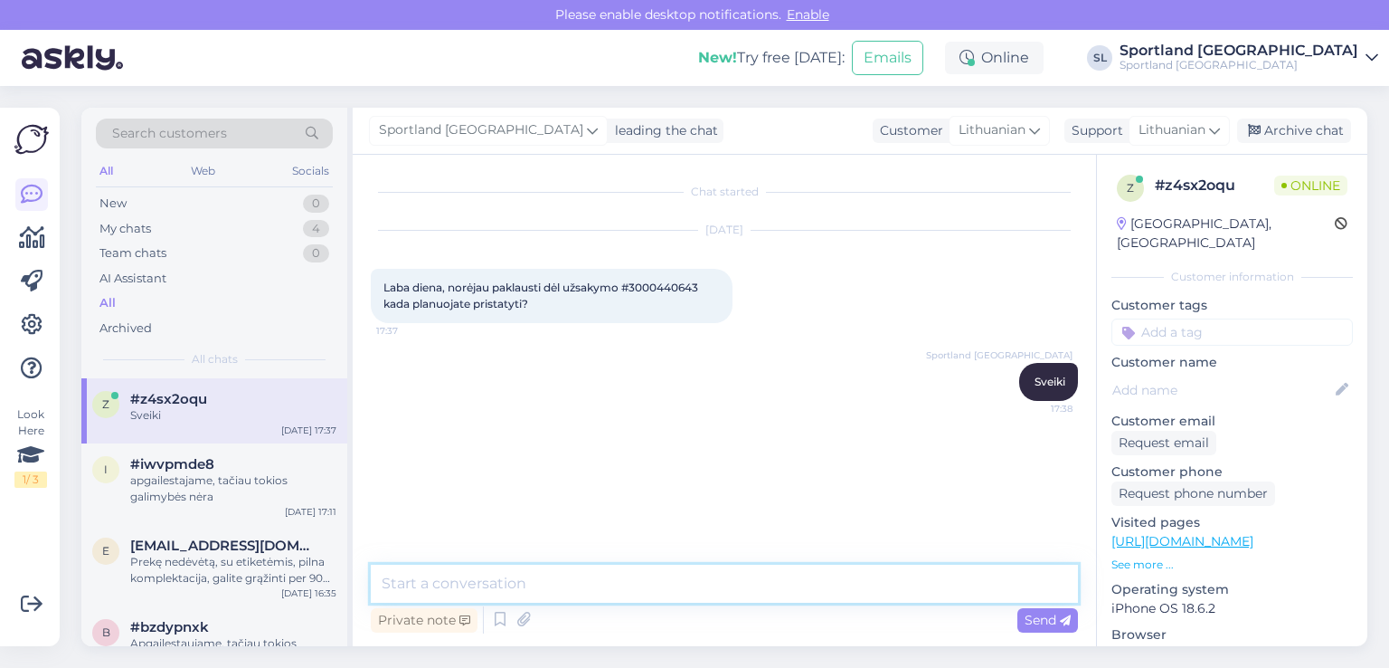
click at [663, 579] on textarea at bounding box center [724, 583] width 707 height 38
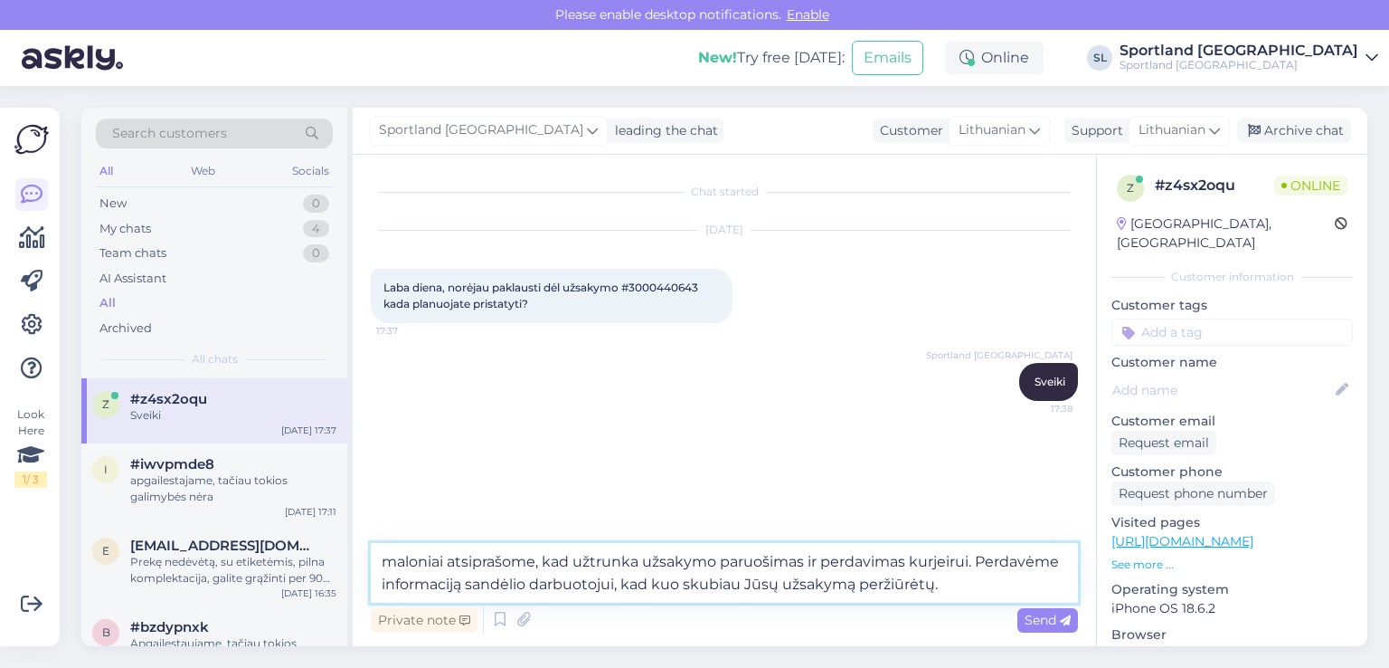
type textarea "maloniai atsiprašome, kad užtrunka užsakymo paruošimas ir perdavimas kurjeirui.…"
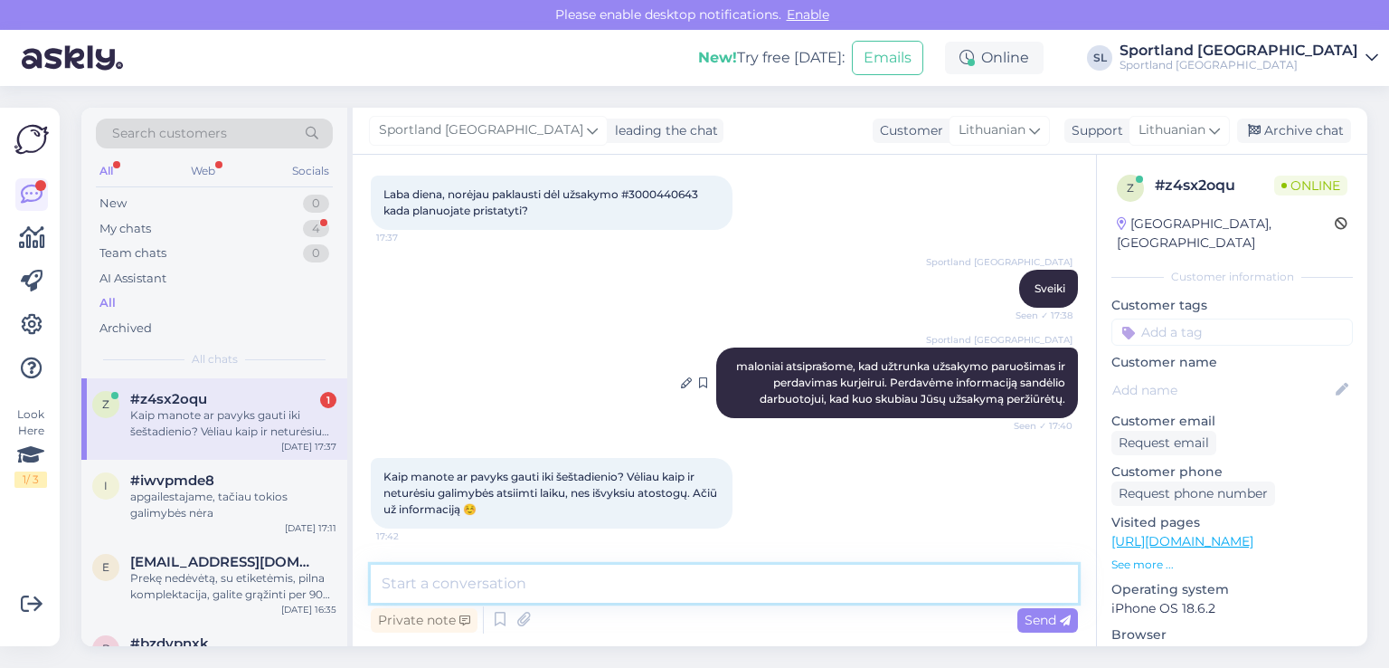
scroll to position [93, 0]
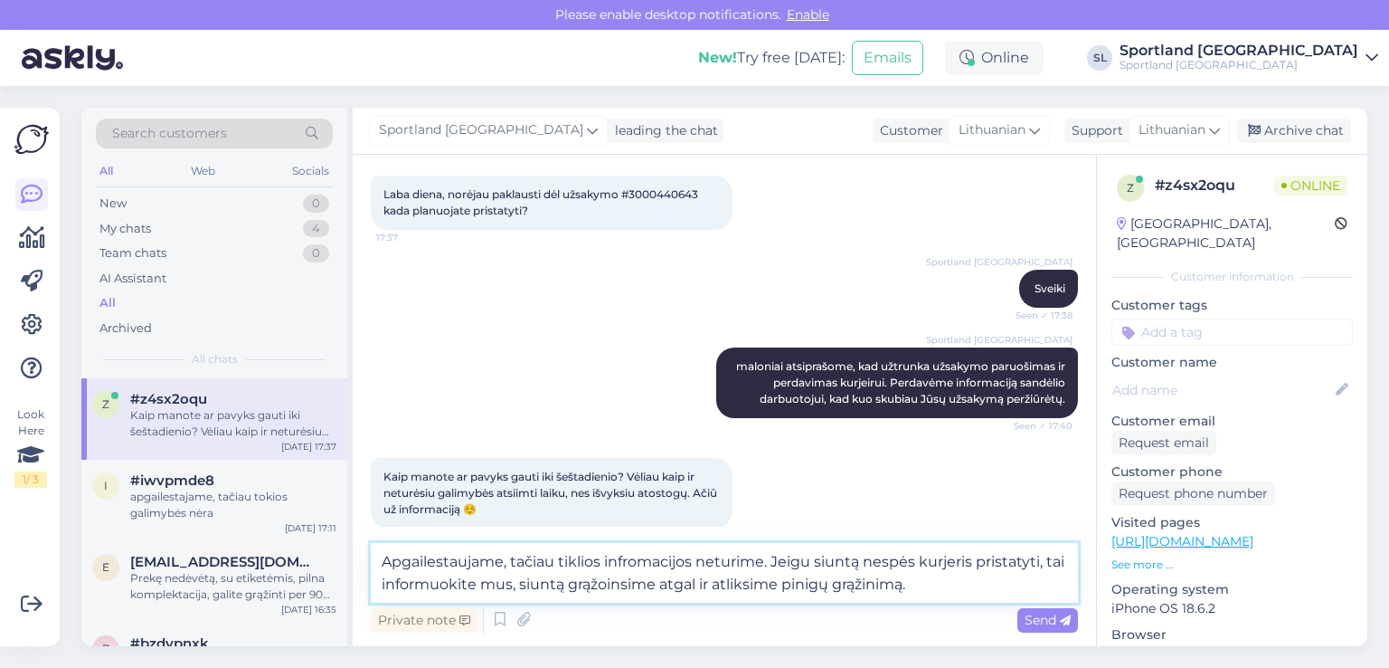
type textarea "Apgailestaujame, tačiau tiklios infromacijos neturime. Jeigu siuntą nespės kurj…"
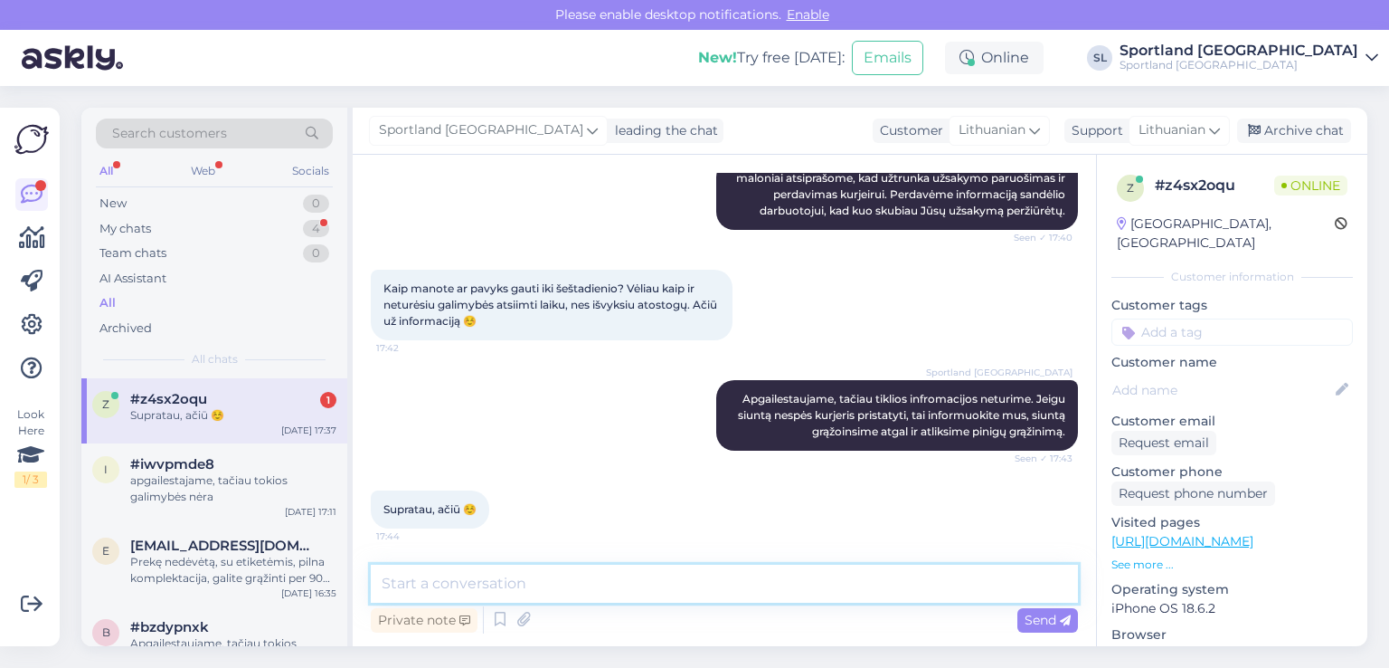
scroll to position [281, 0]
click at [524, 593] on textarea at bounding box center [724, 583] width 707 height 38
type textarea "Nėra už ką, geros Jums dienos :)"
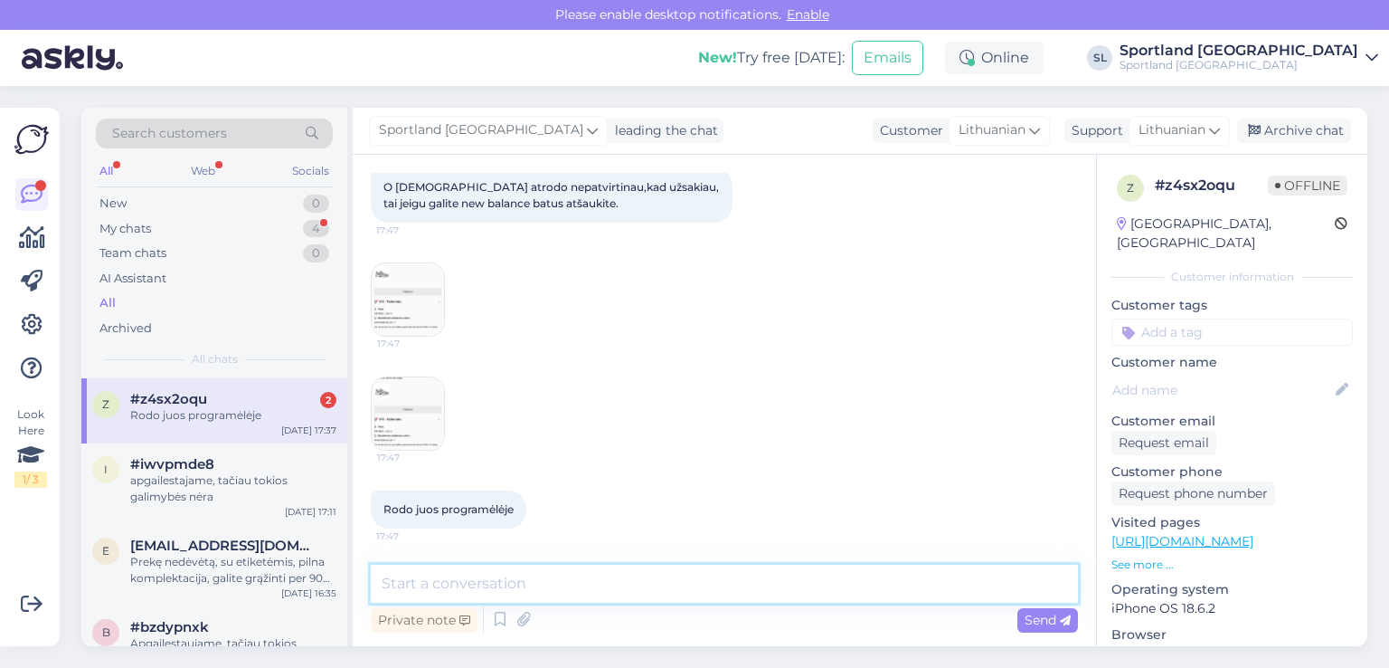
scroll to position [758, 0]
click at [626, 574] on textarea at bounding box center [724, 583] width 707 height 38
type textarea "patikrinsime"
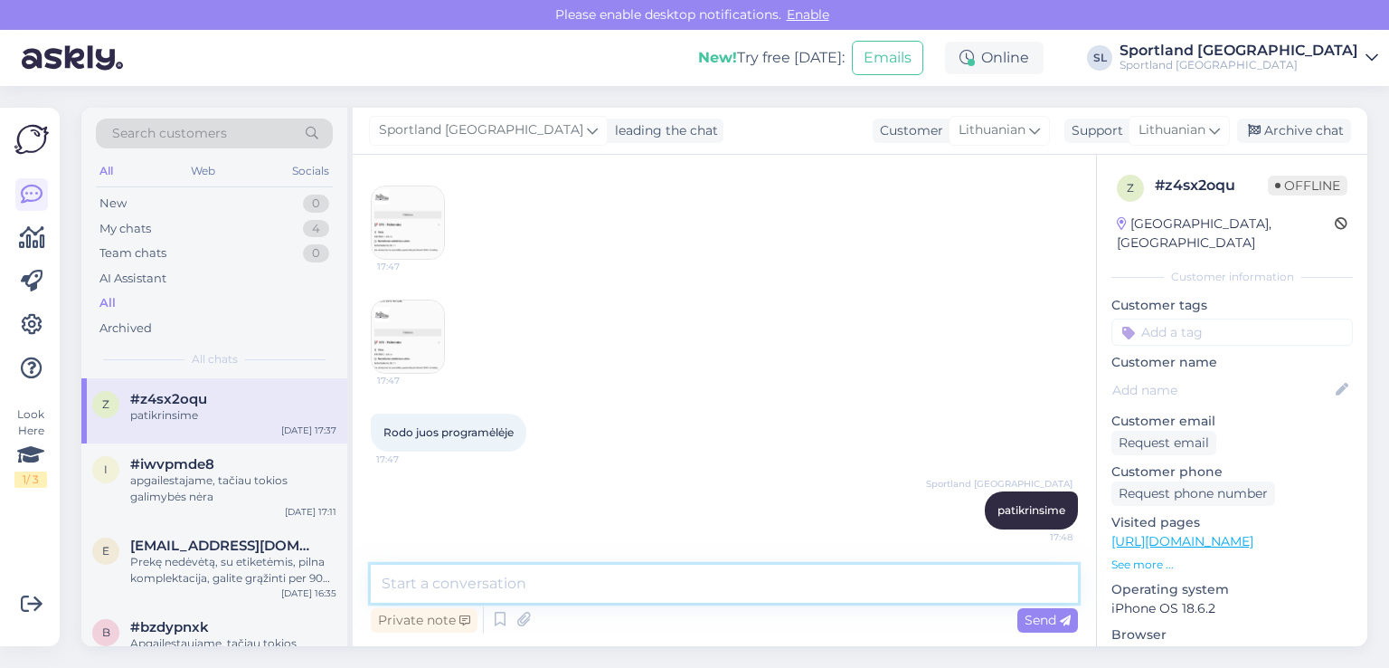
scroll to position [564, 0]
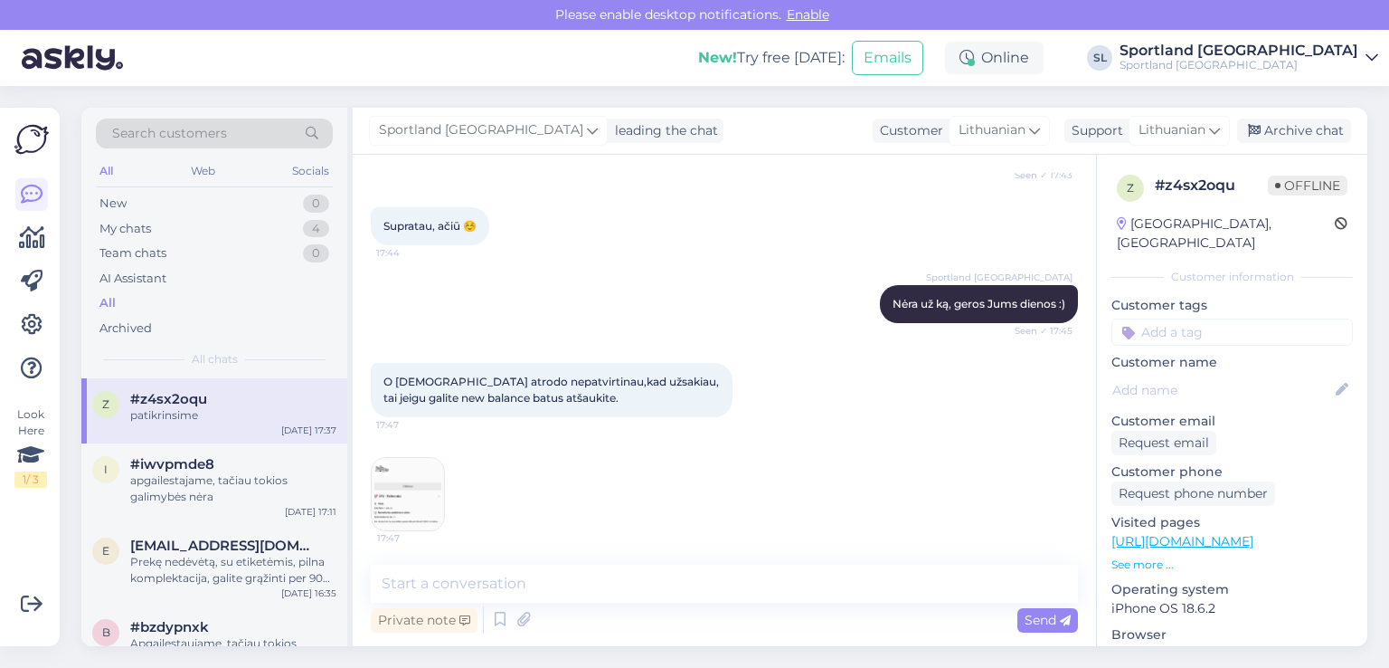
click at [383, 458] on img at bounding box center [408, 494] width 72 height 72
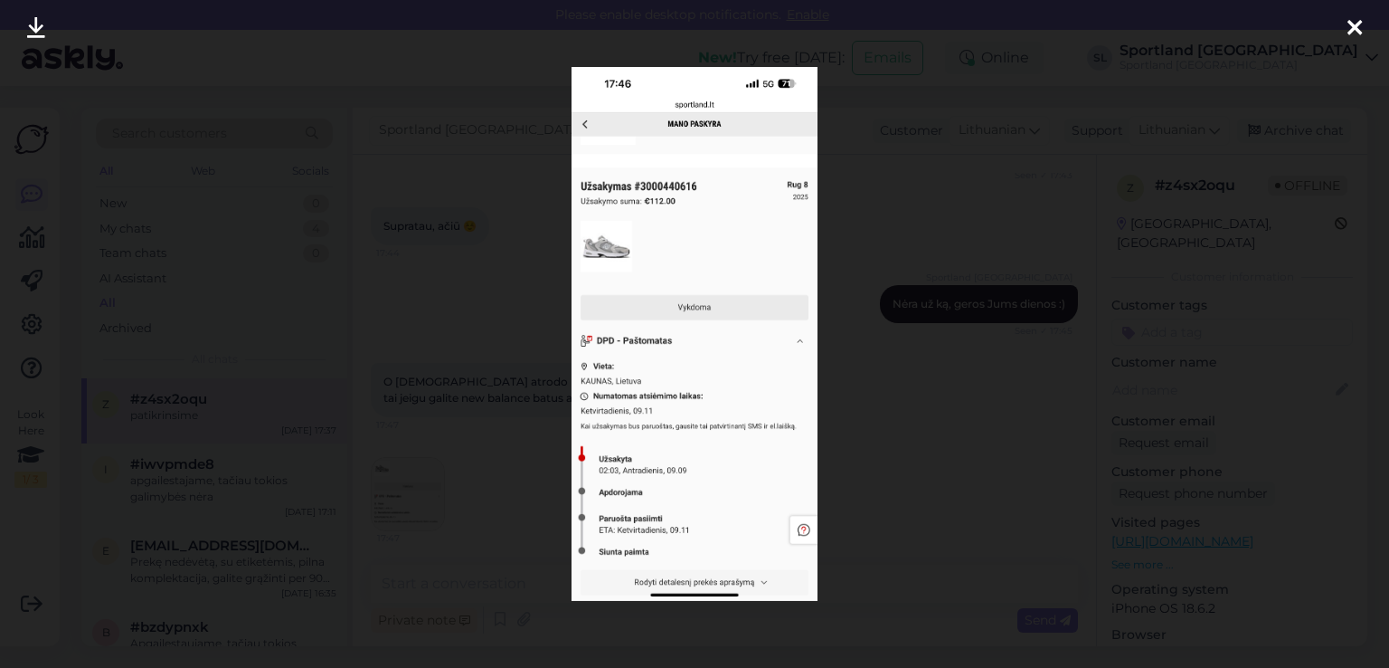
click at [1337, 31] on div at bounding box center [1355, 28] width 36 height 57
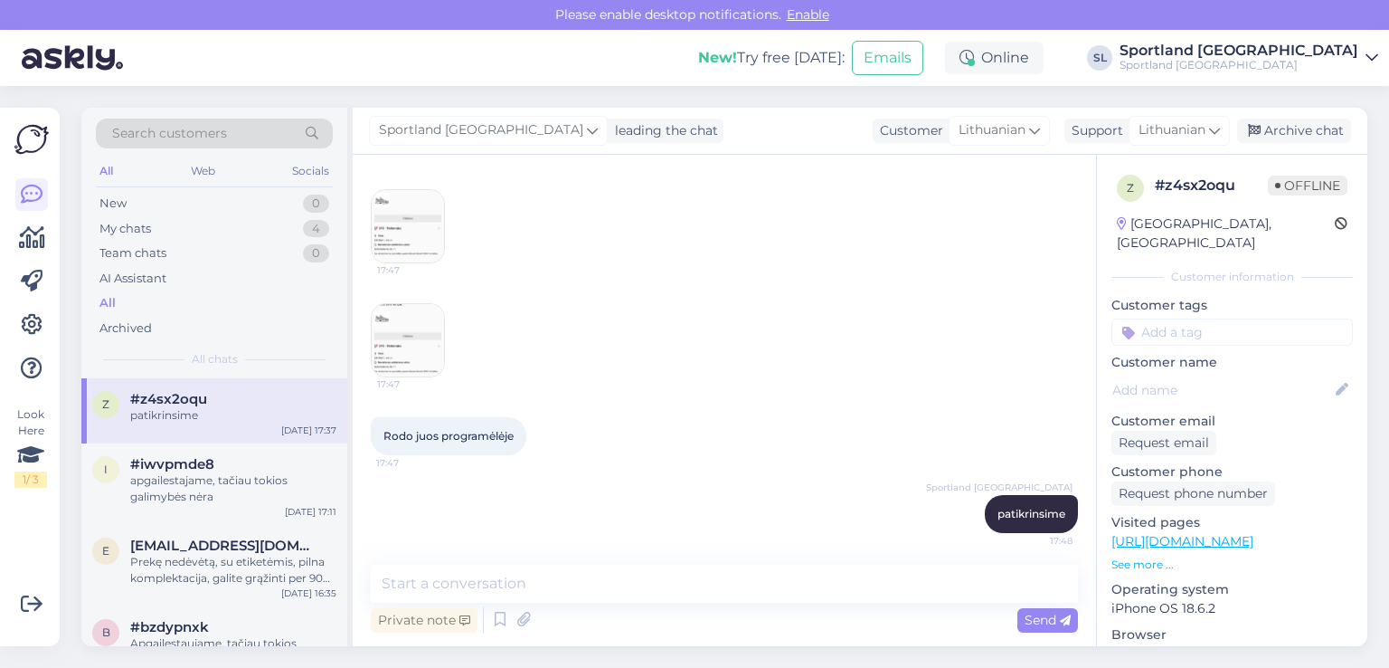
scroll to position [836, 0]
click at [384, 362] on img at bounding box center [408, 336] width 72 height 72
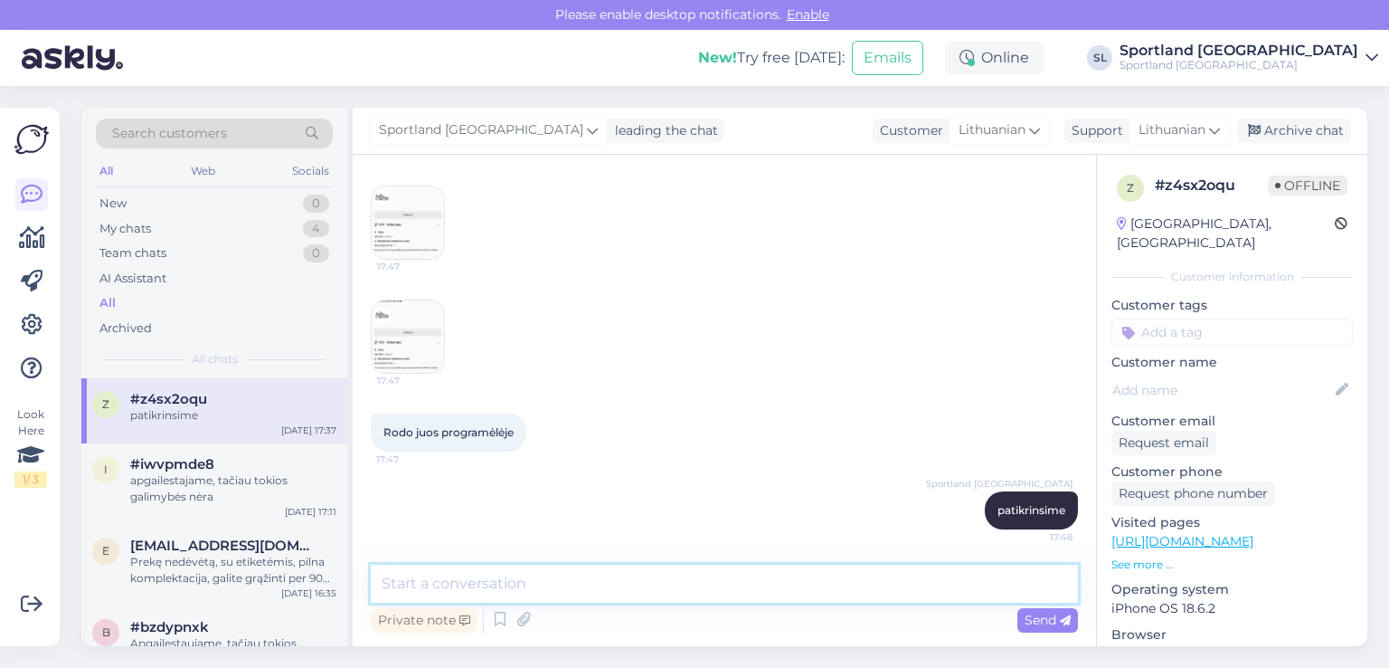
click at [625, 594] on textarea at bounding box center [724, 583] width 707 height 38
type textarea "u"
click at [382, 580] on textarea "užsakymai atšaukti" at bounding box center [724, 583] width 707 height 38
click at [651, 575] on textarea "nevykdomi užsakymai atšaukti" at bounding box center [724, 583] width 707 height 38
type textarea "nevykdomi užsakymai atšaukti :)"
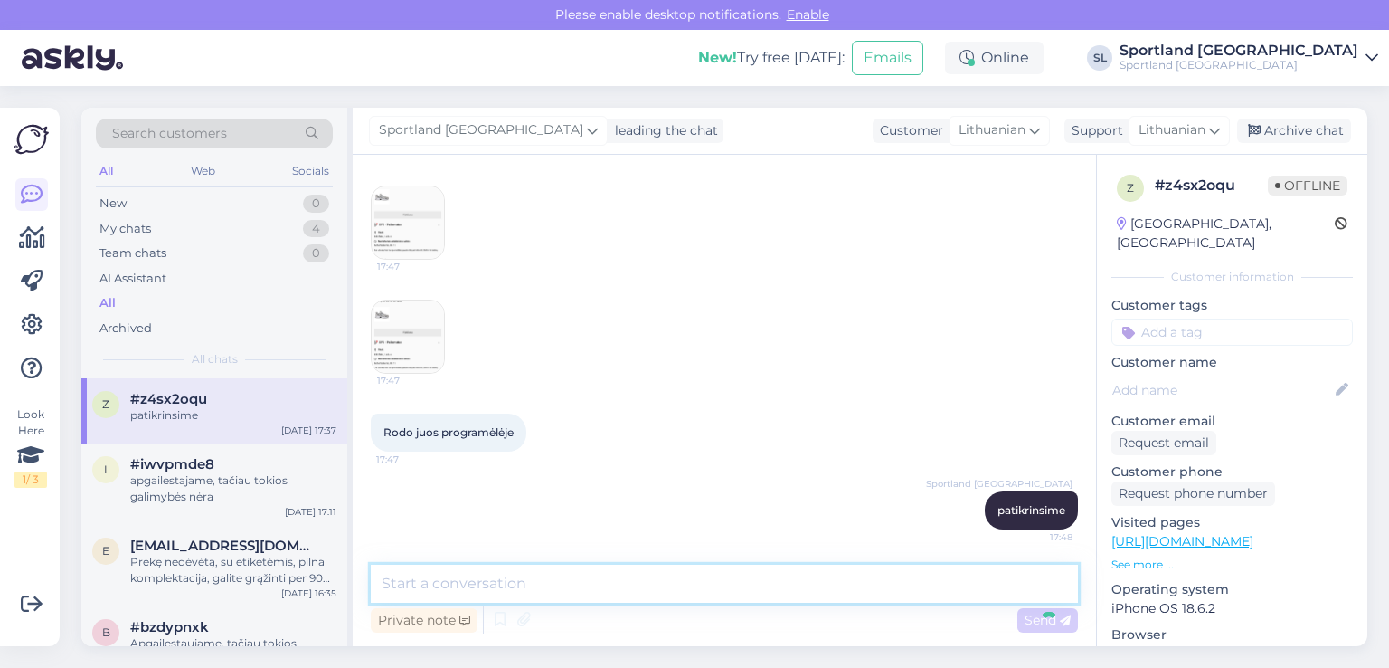
scroll to position [914, 0]
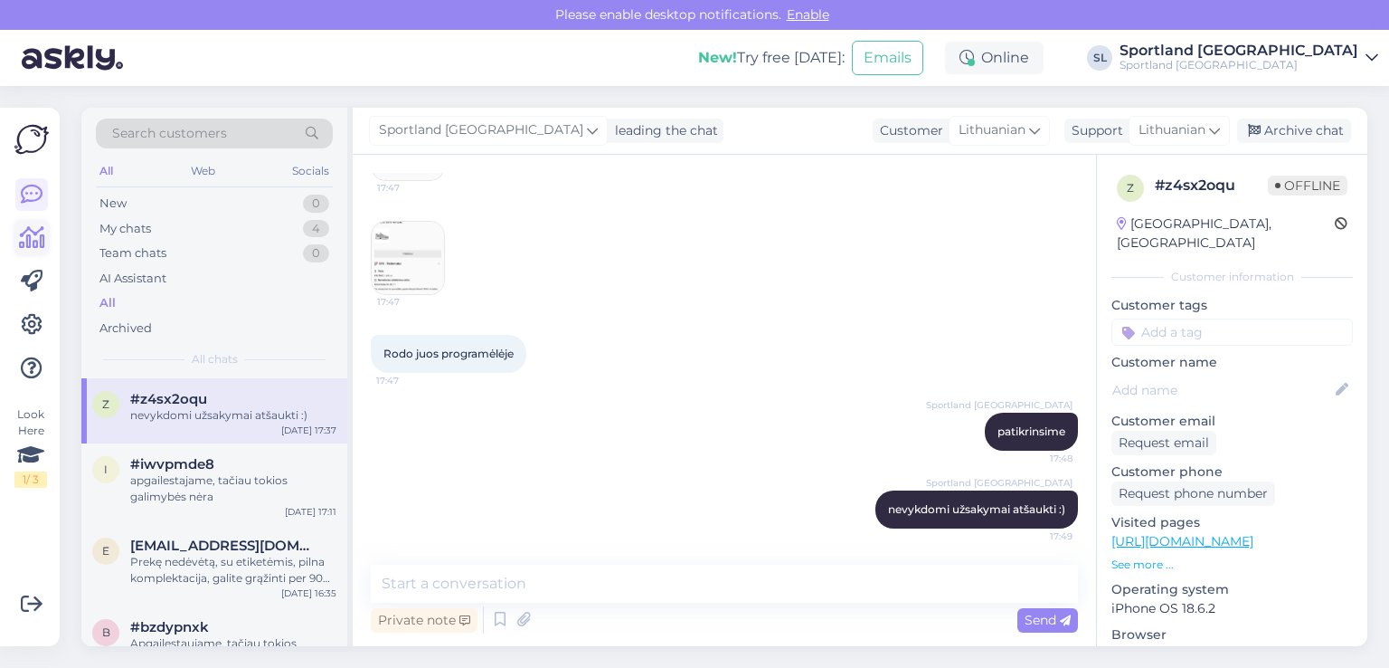
click at [42, 232] on icon at bounding box center [32, 238] width 26 height 22
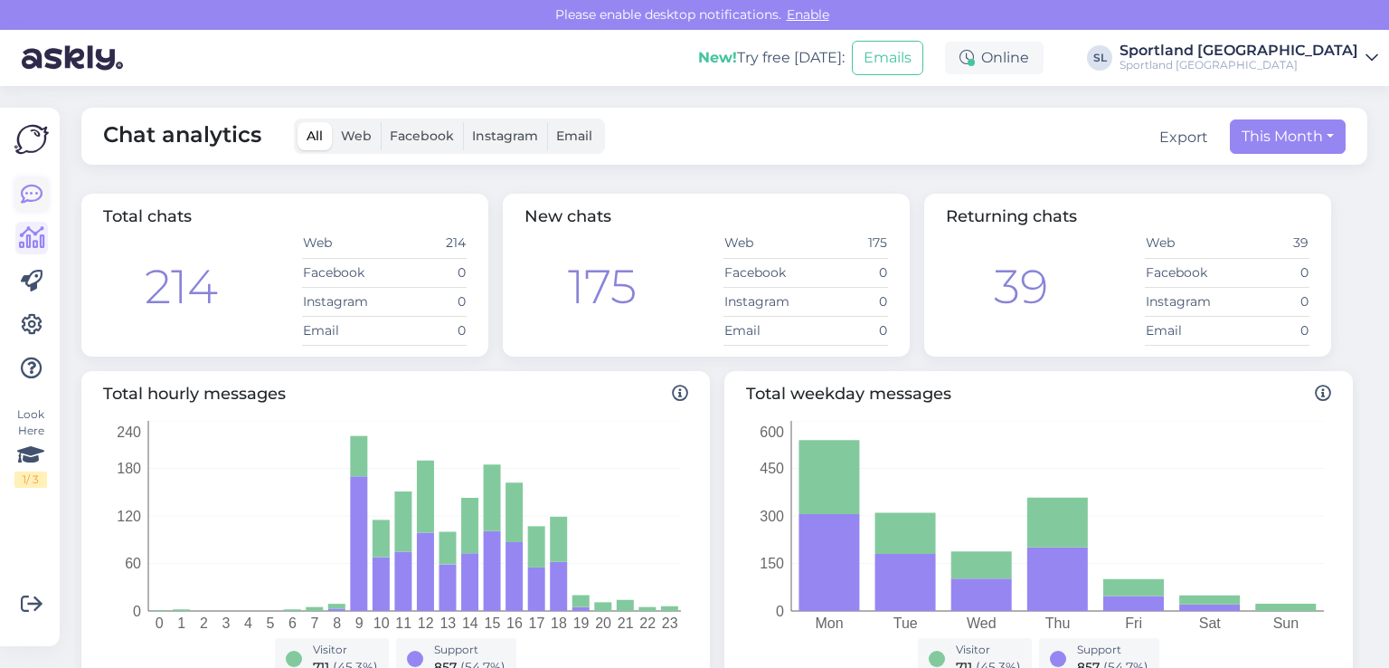
click at [30, 185] on icon at bounding box center [32, 195] width 22 height 22
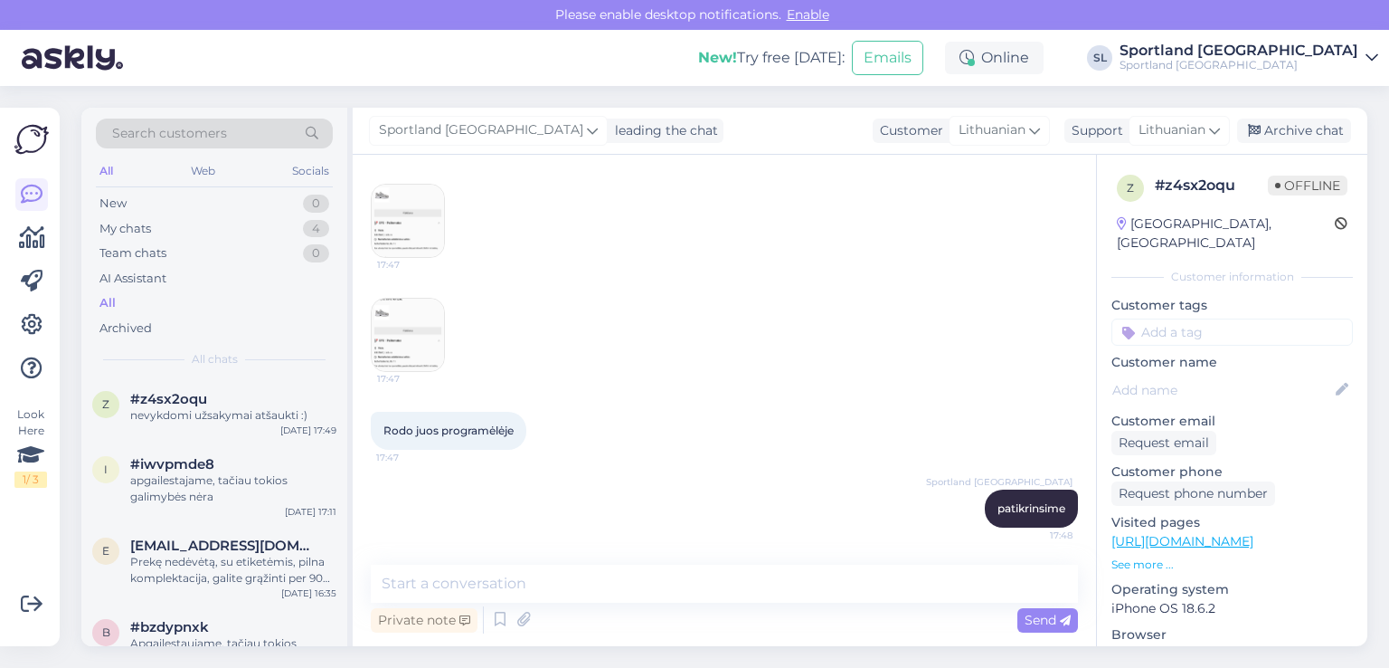
scroll to position [914, 0]
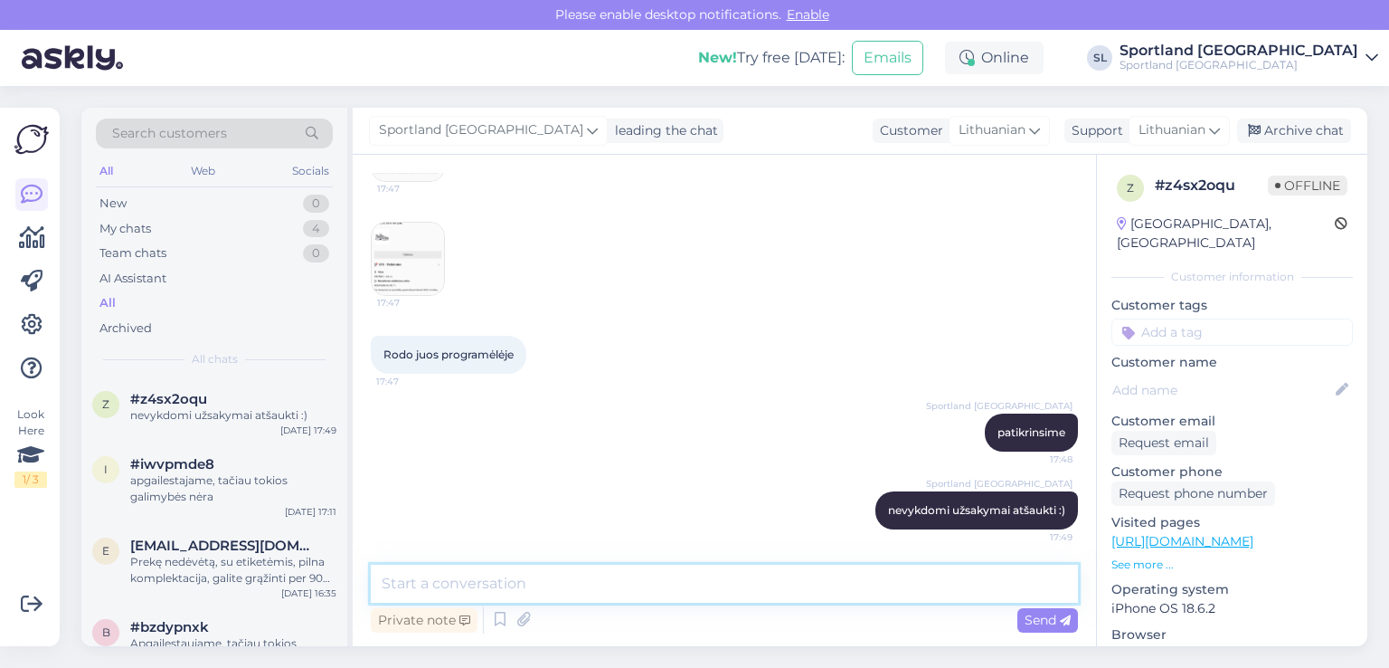
click at [644, 596] on textarea at bounding box center [724, 583] width 707 height 38
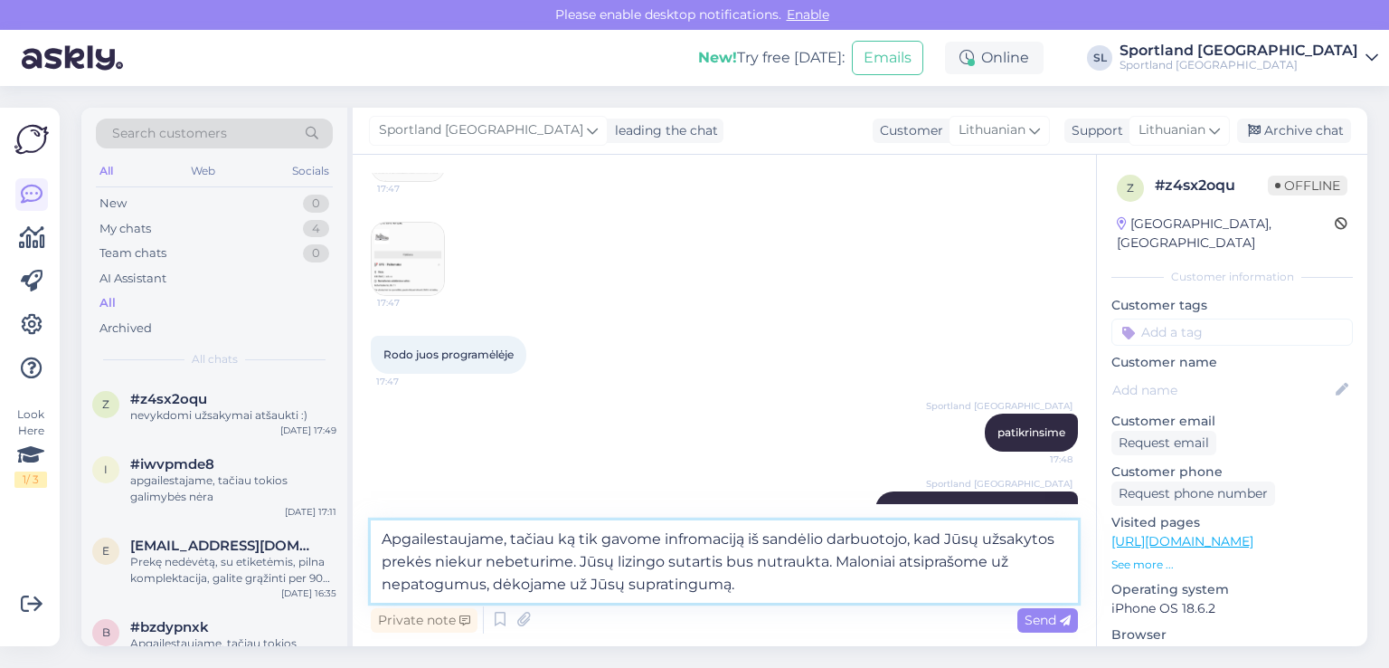
type textarea "Apgailestaujame, tačiau ką tik gavome infromaciją iš sandėlio darbuotojo, kad J…"
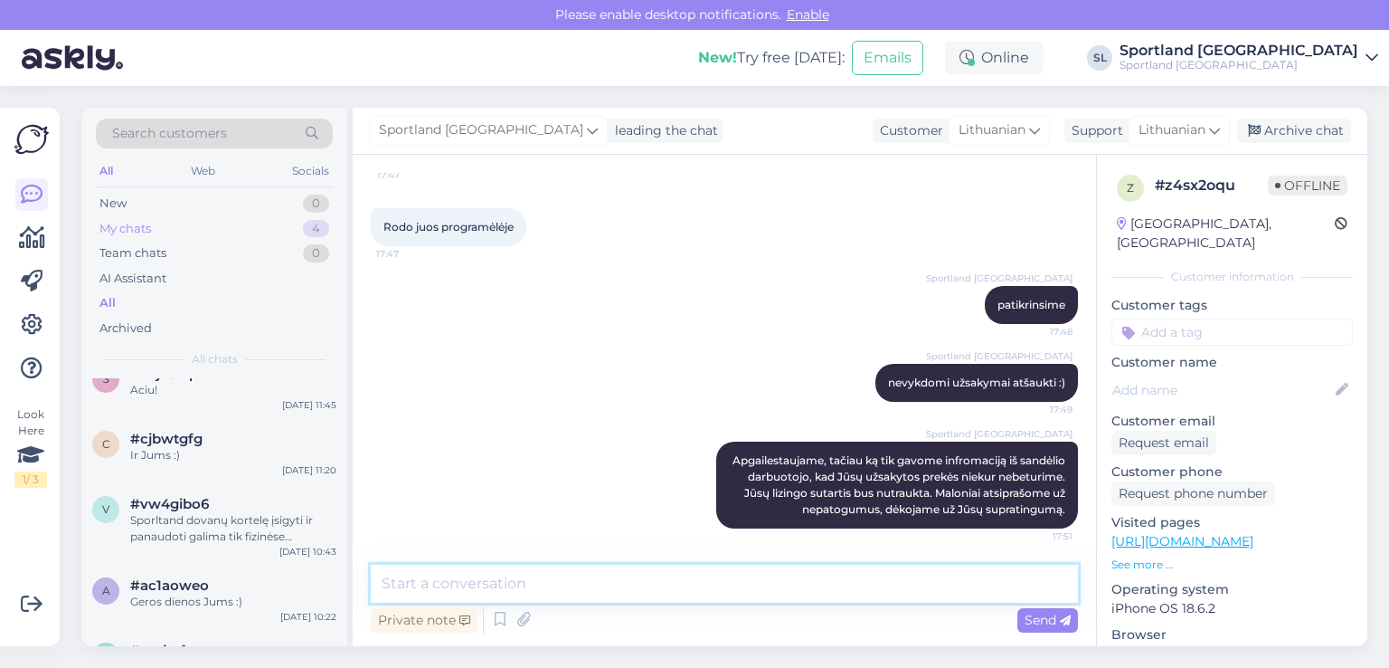
scroll to position [904, 0]
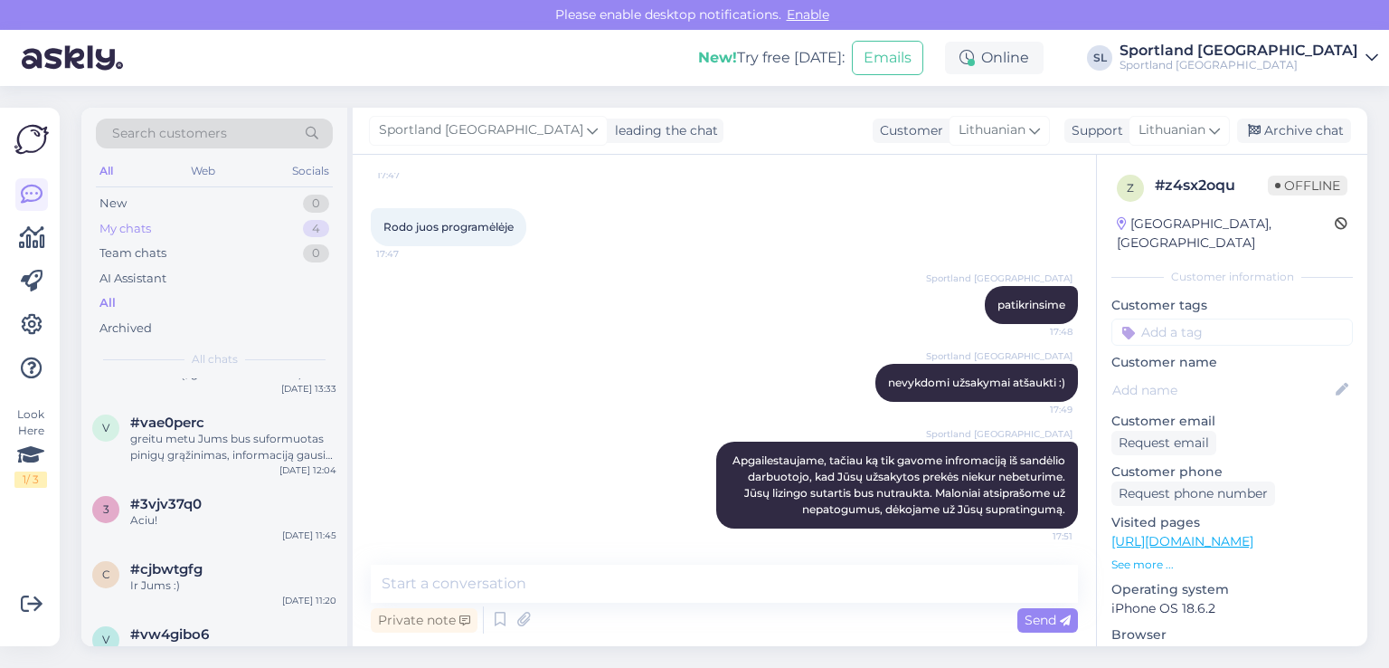
click at [135, 235] on div "My chats" at bounding box center [125, 229] width 52 height 18
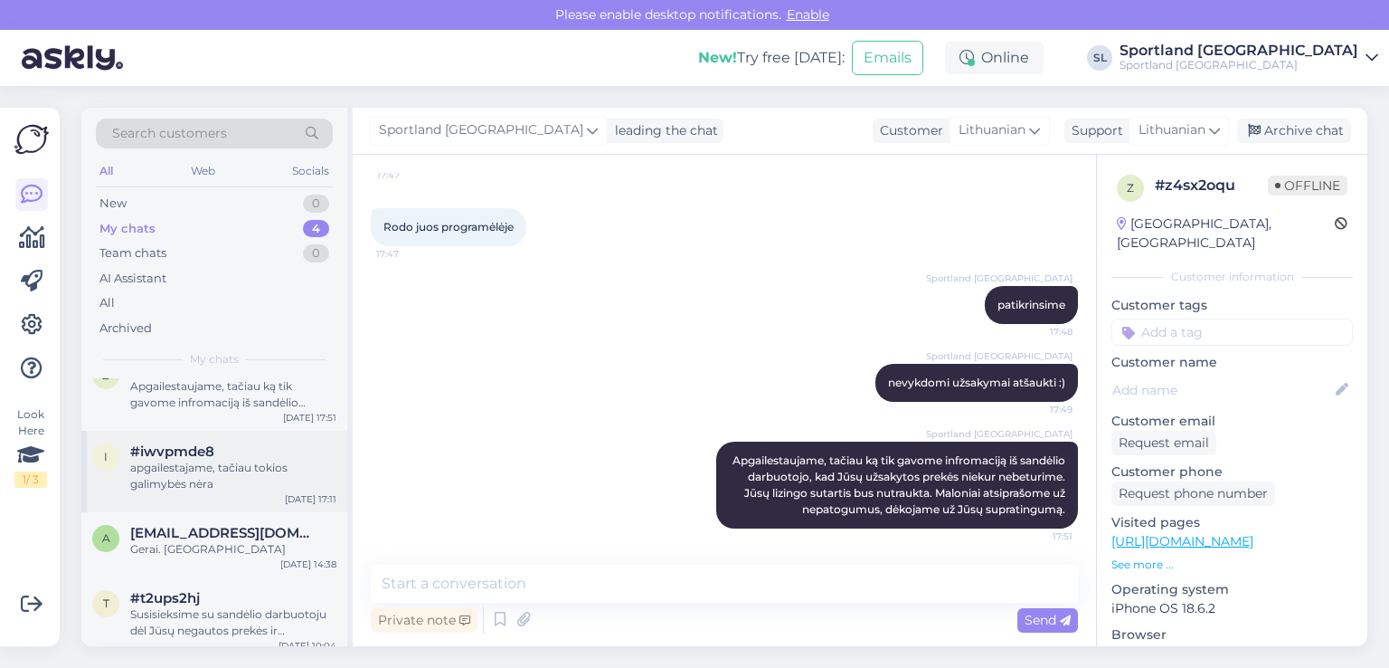
scroll to position [41, 0]
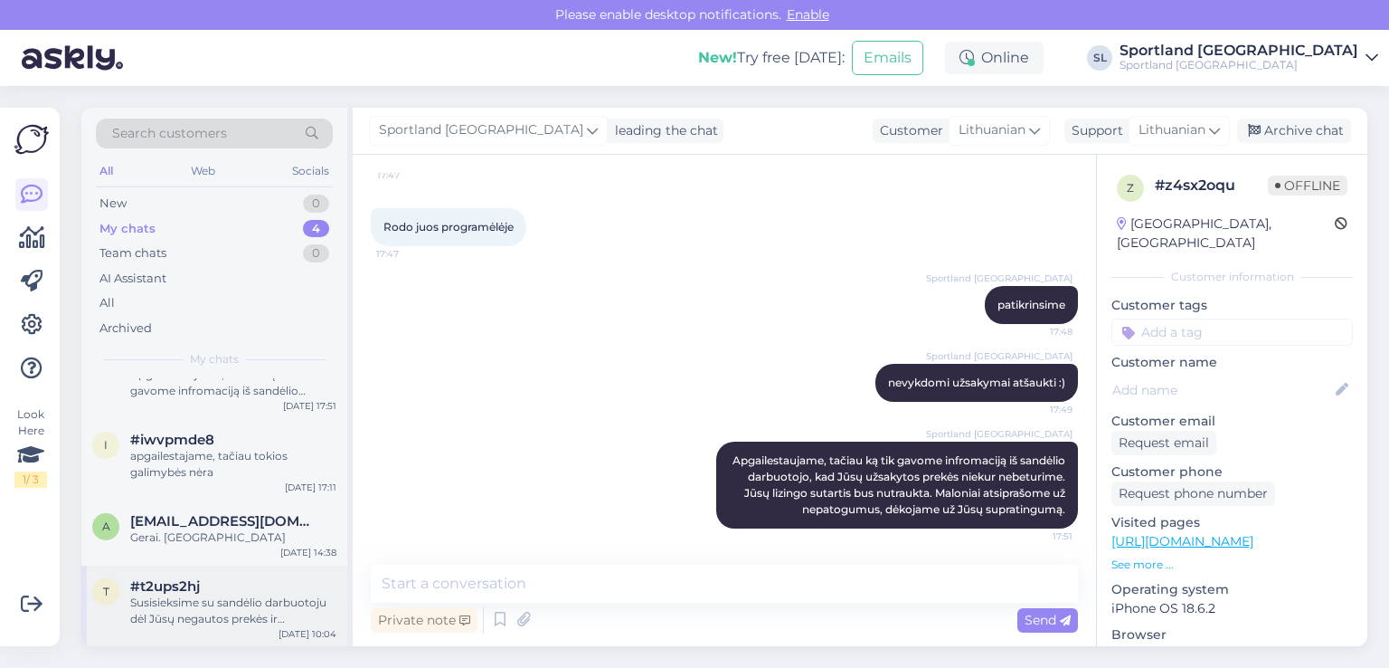
click at [194, 601] on div "Susisieksime su sandėlio darbuotoju dėl Jūsų negautos prekės ir Jus informuosim…" at bounding box center [233, 610] width 206 height 33
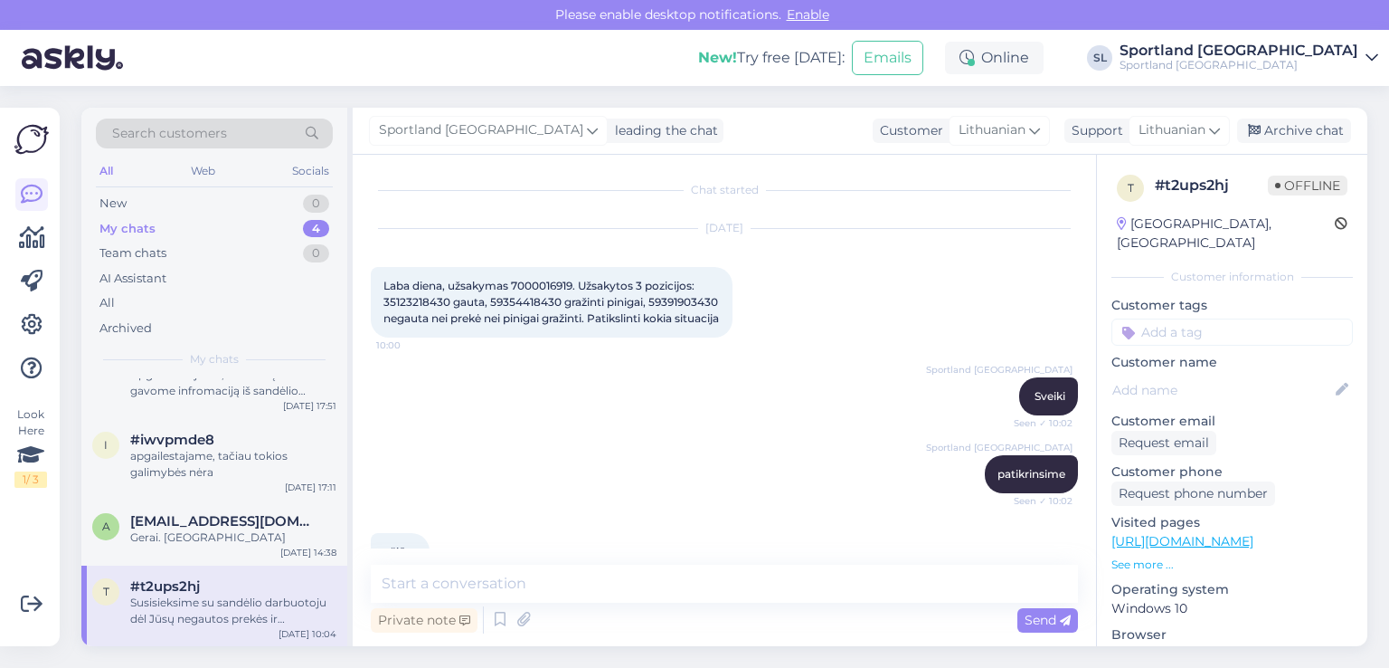
scroll to position [0, 0]
click at [1280, 135] on div "Archive chat" at bounding box center [1294, 130] width 114 height 24
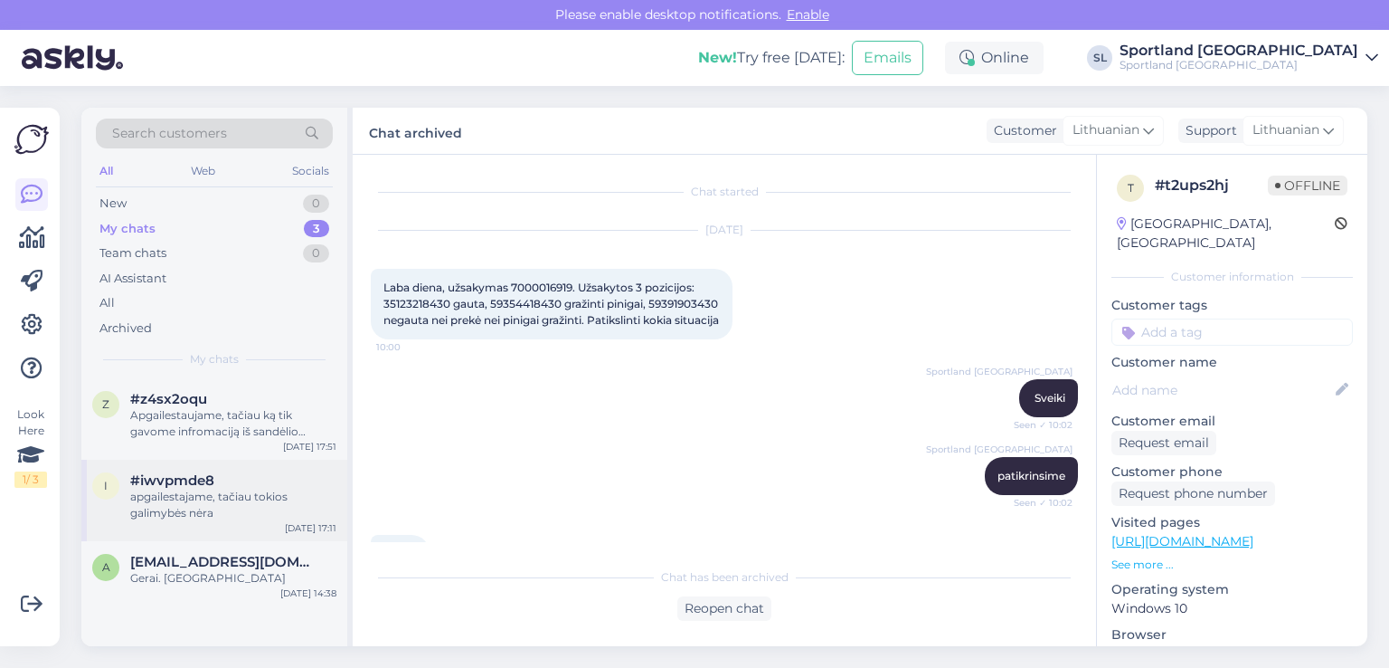
click at [185, 497] on div "apgailestajame, tačiau tokios galimybės nėra" at bounding box center [233, 504] width 206 height 33
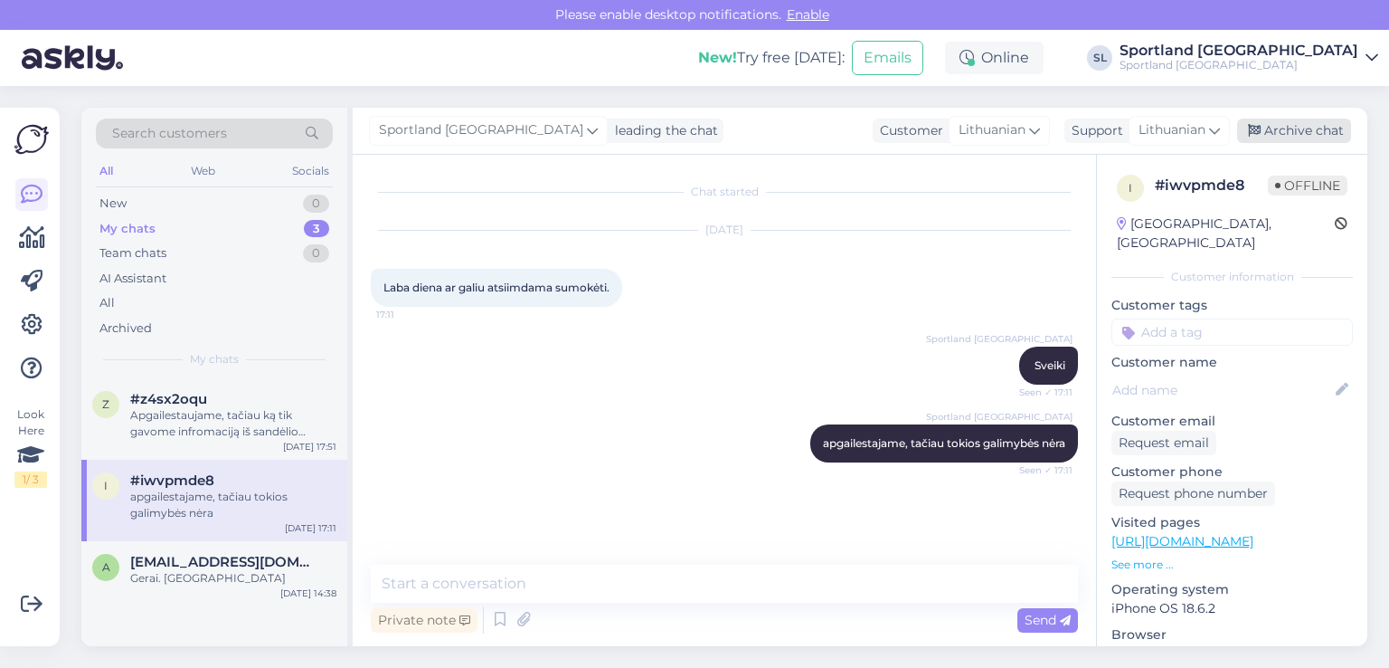
click at [1321, 126] on div "Archive chat" at bounding box center [1294, 130] width 114 height 24
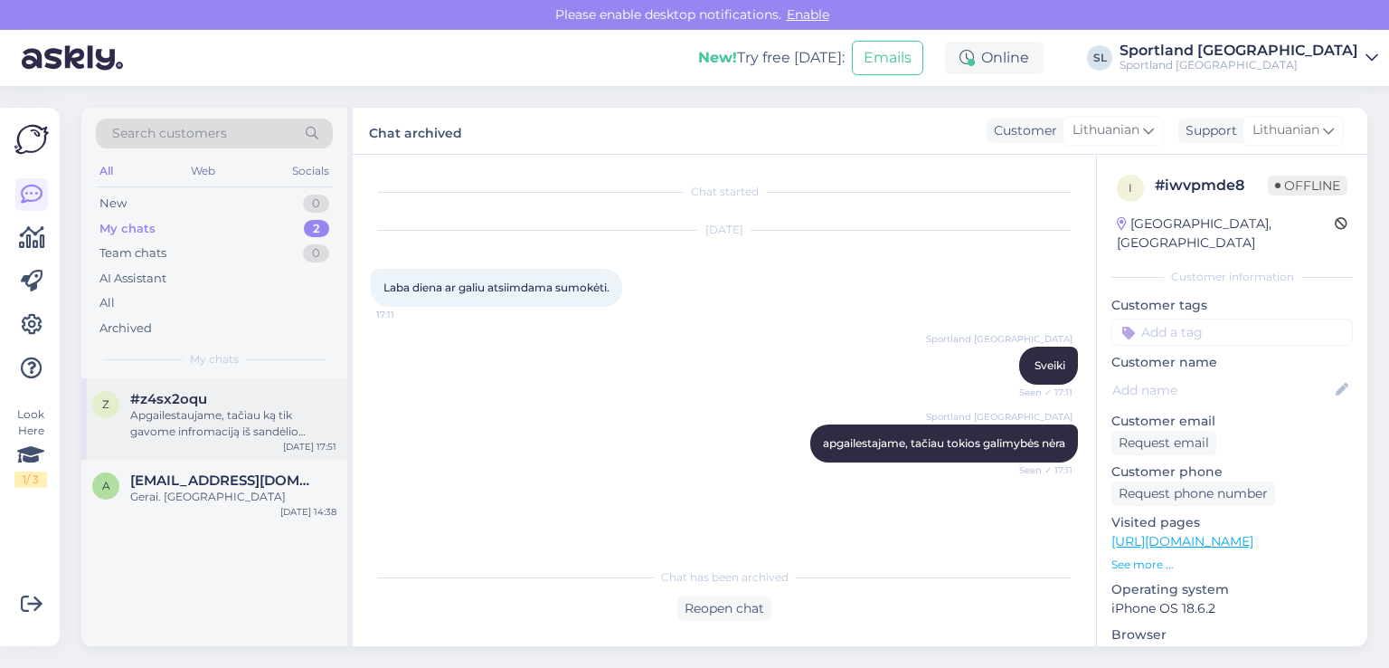
click at [170, 421] on div "Apgailestaujame, tačiau ką tik gavome infromaciją iš sandėlio darbuotojo, kad J…" at bounding box center [233, 423] width 206 height 33
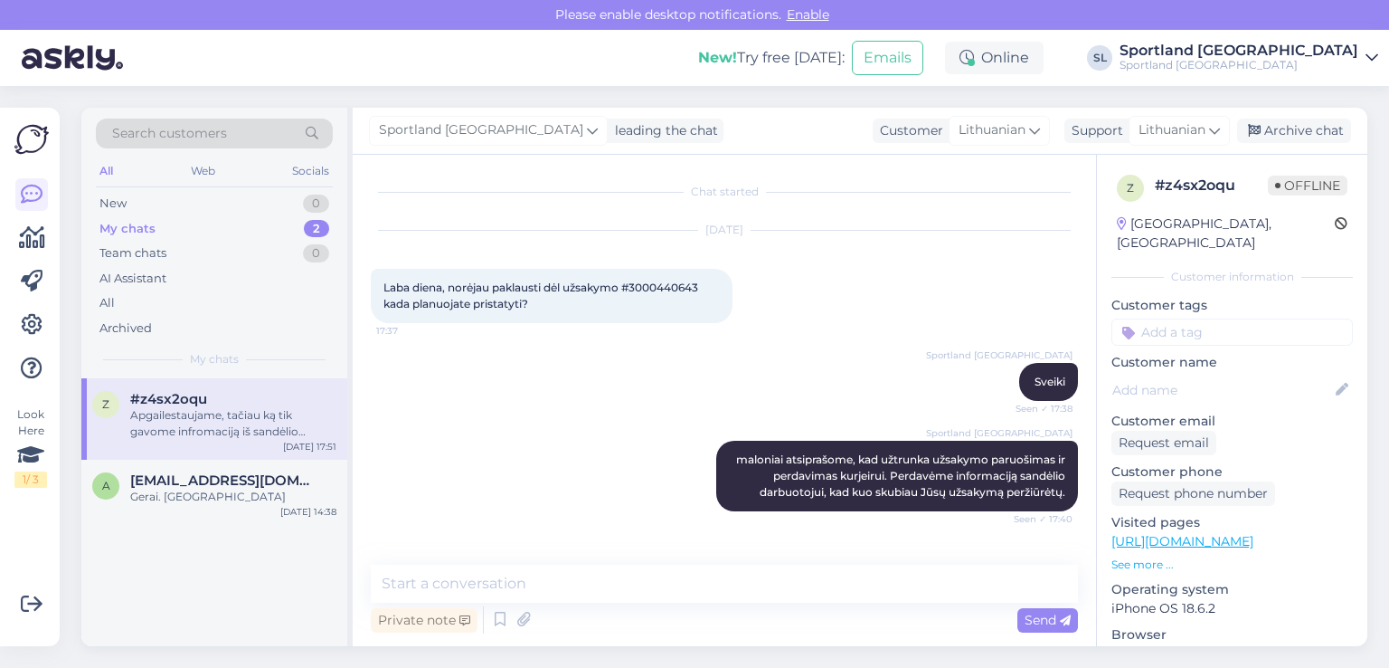
scroll to position [1056, 0]
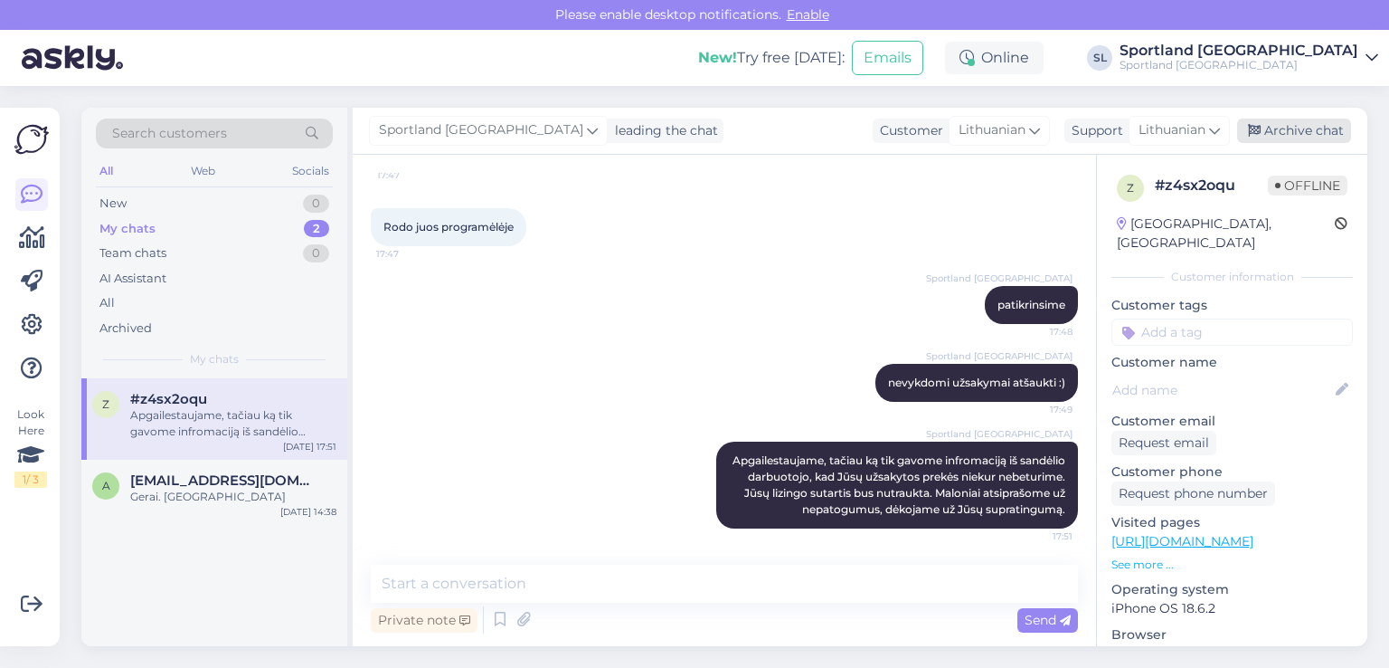
click at [1274, 138] on div "Archive chat" at bounding box center [1294, 130] width 114 height 24
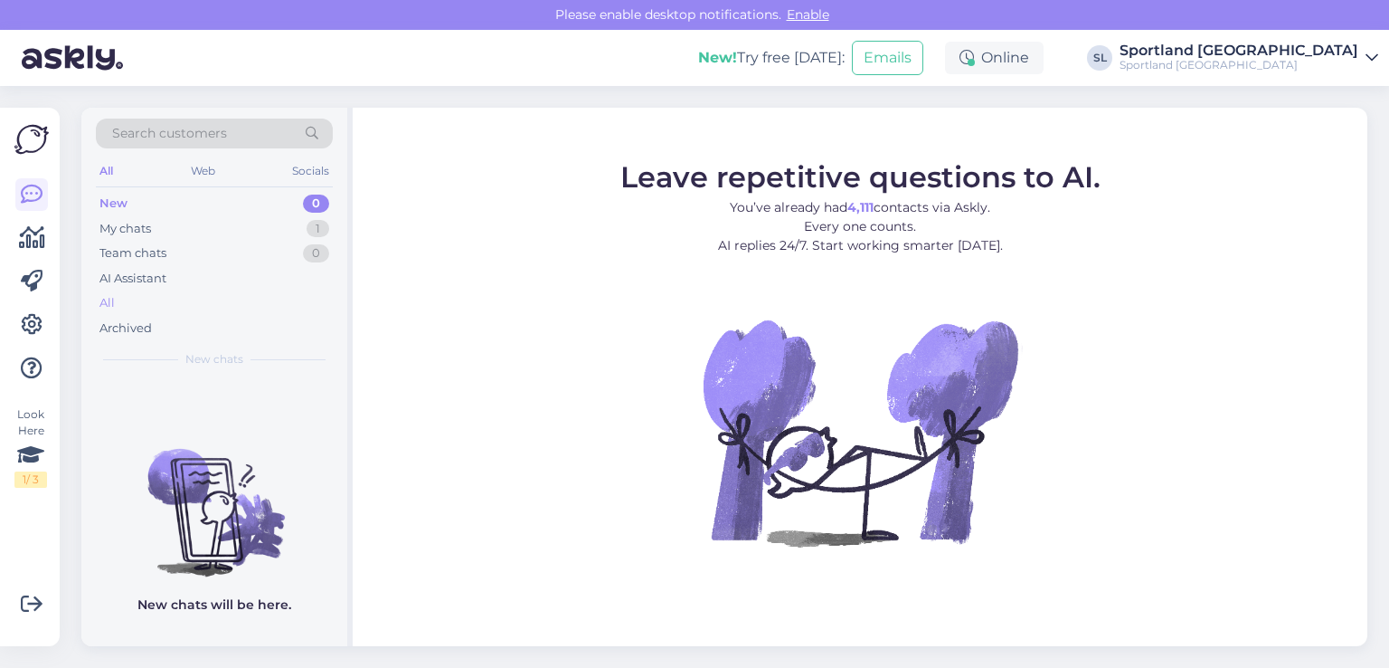
click at [110, 301] on div "All" at bounding box center [106, 303] width 15 height 18
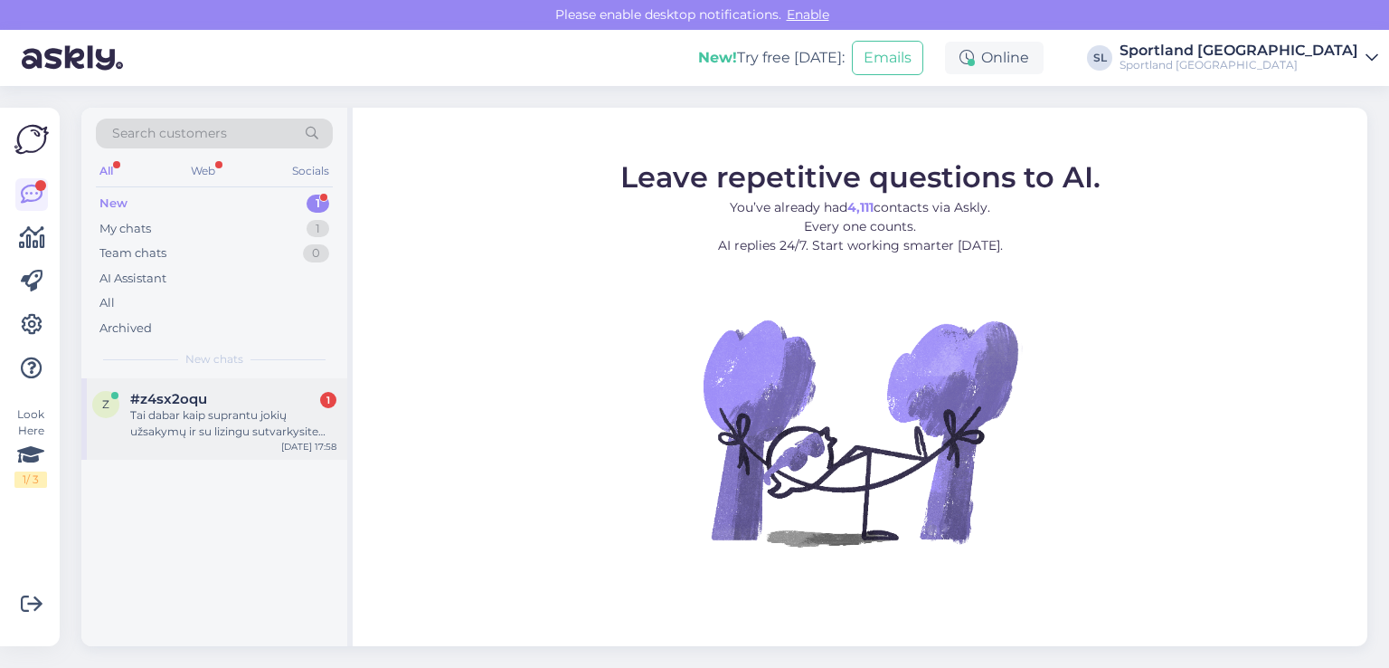
click at [251, 435] on div "Tai dabar kaip suprantu jokių užsakymų ir su lizingu sutvarkysite dalykus?" at bounding box center [233, 423] width 206 height 33
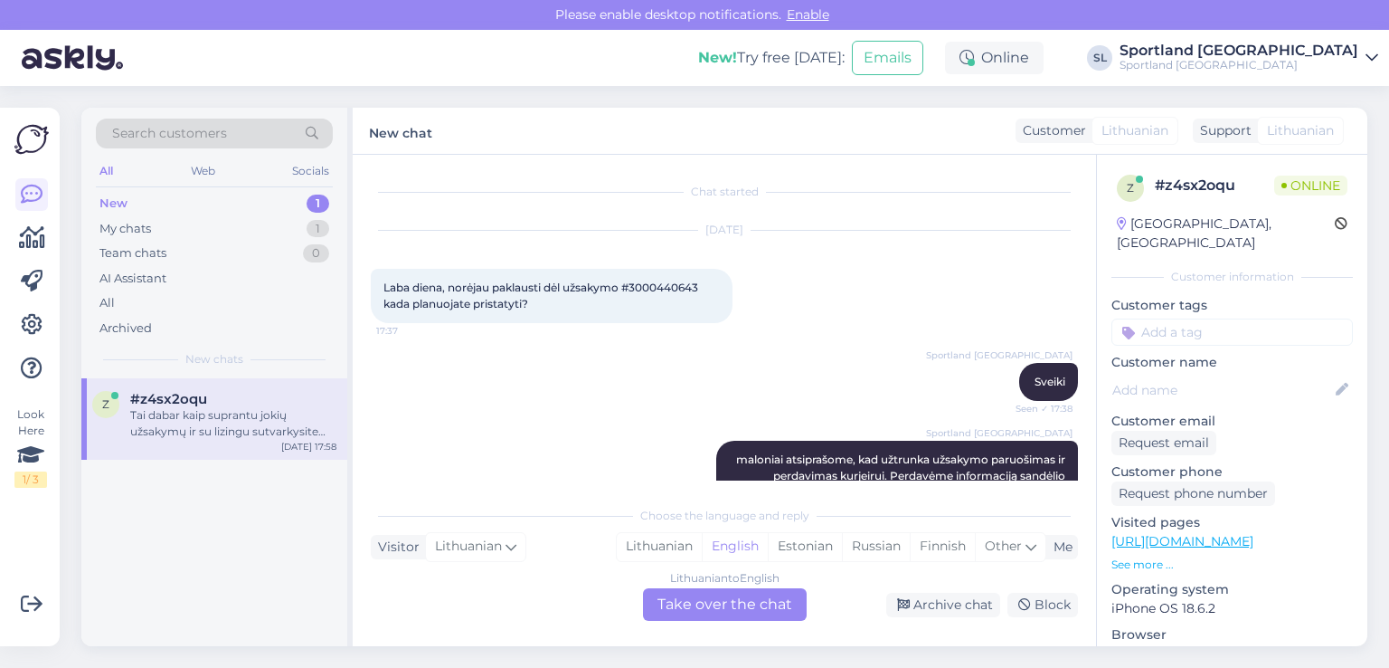
scroll to position [1218, 0]
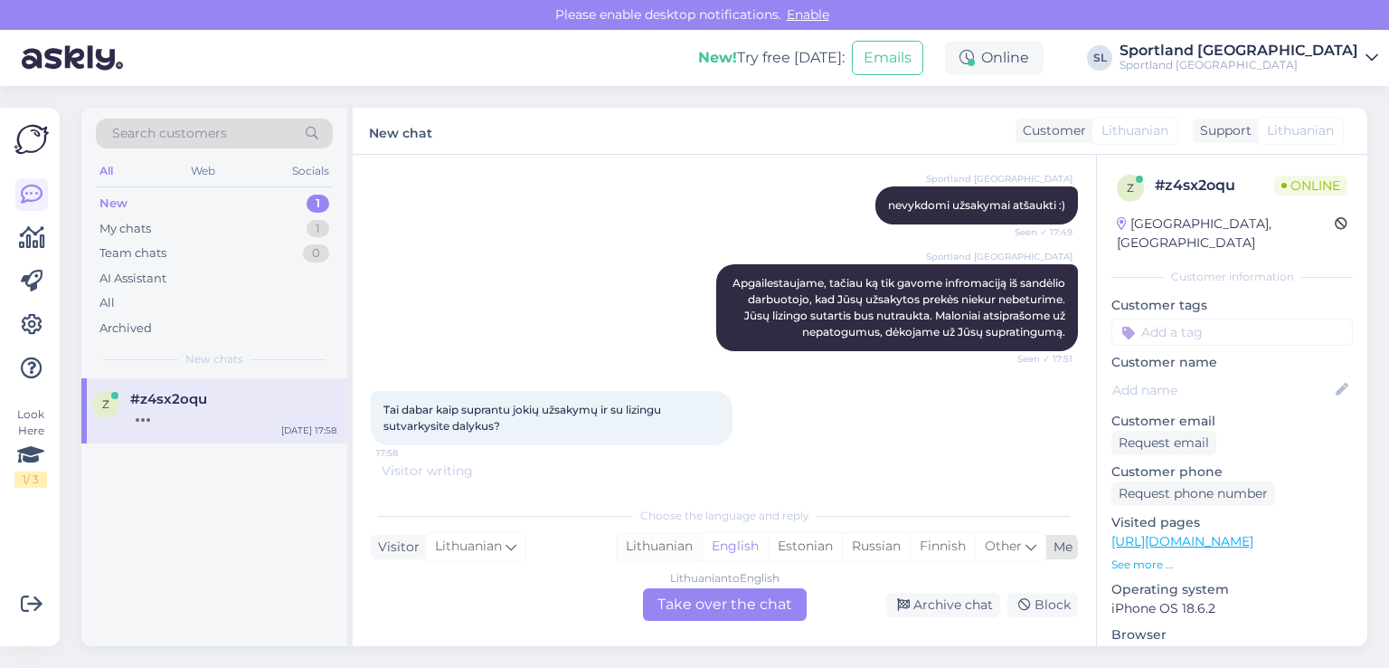
click at [667, 545] on div "Lithuanian" at bounding box center [659, 546] width 85 height 27
click at [701, 608] on div "Lithuanian to Lithuanian Take over the chat" at bounding box center [725, 604] width 164 height 33
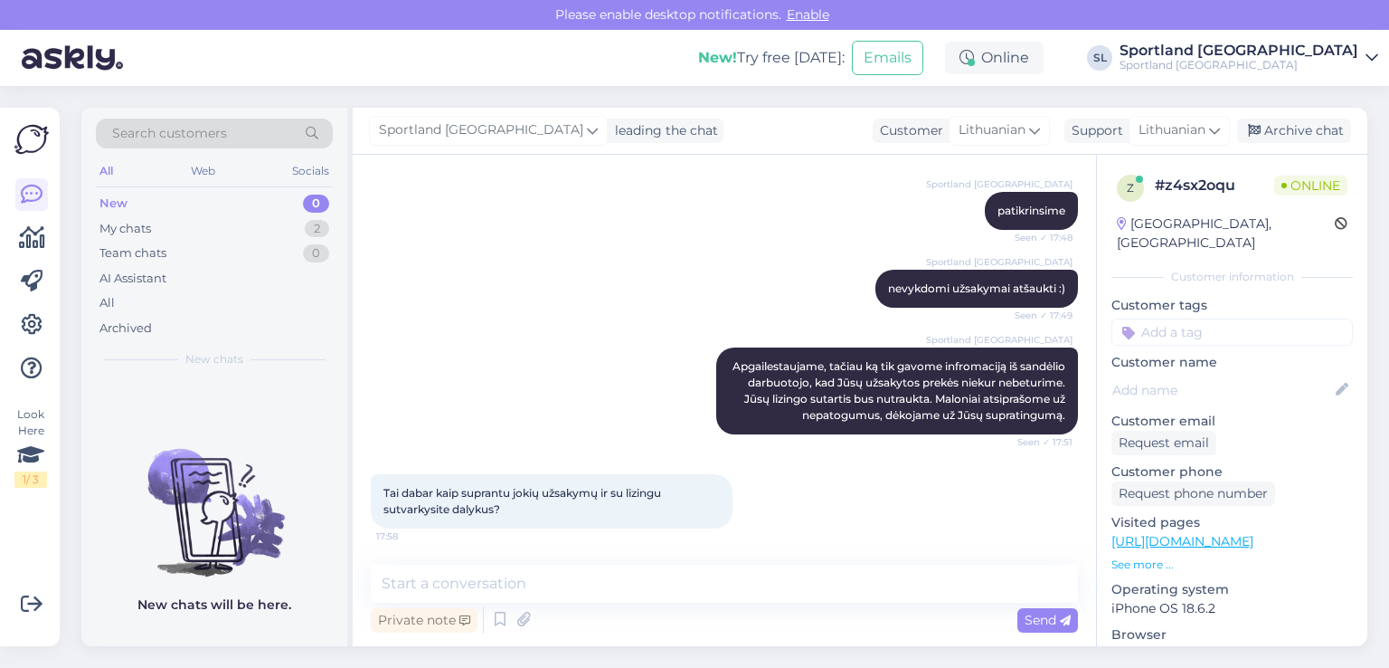
scroll to position [1151, 0]
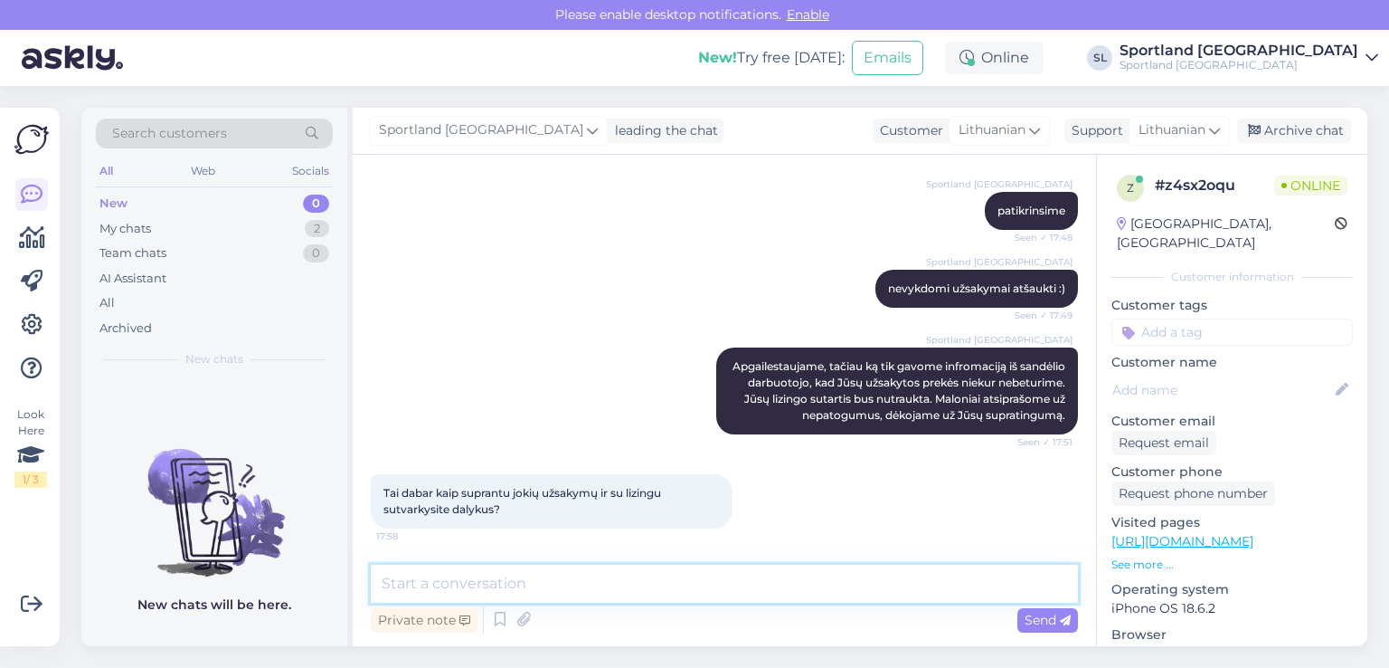
click at [538, 577] on textarea at bounding box center [724, 583] width 707 height 38
type textarea "Taip, lizingo sutartis bus nutraukta"
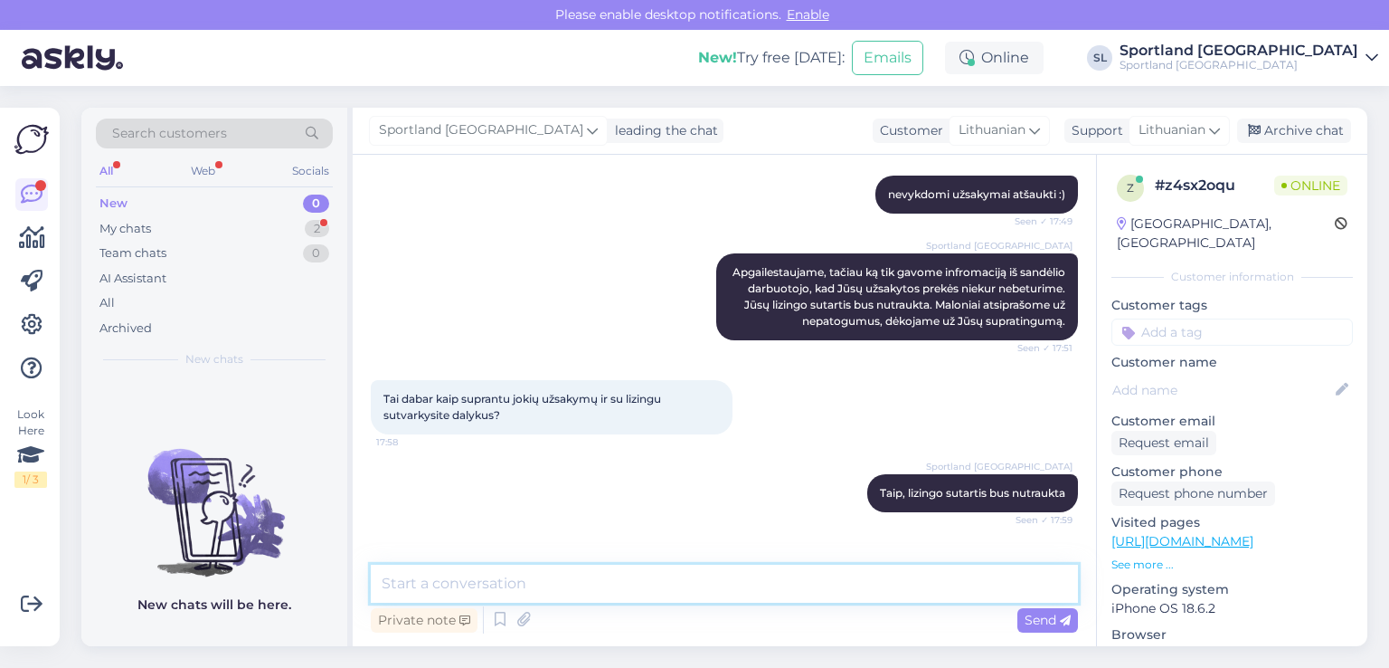
scroll to position [1306, 0]
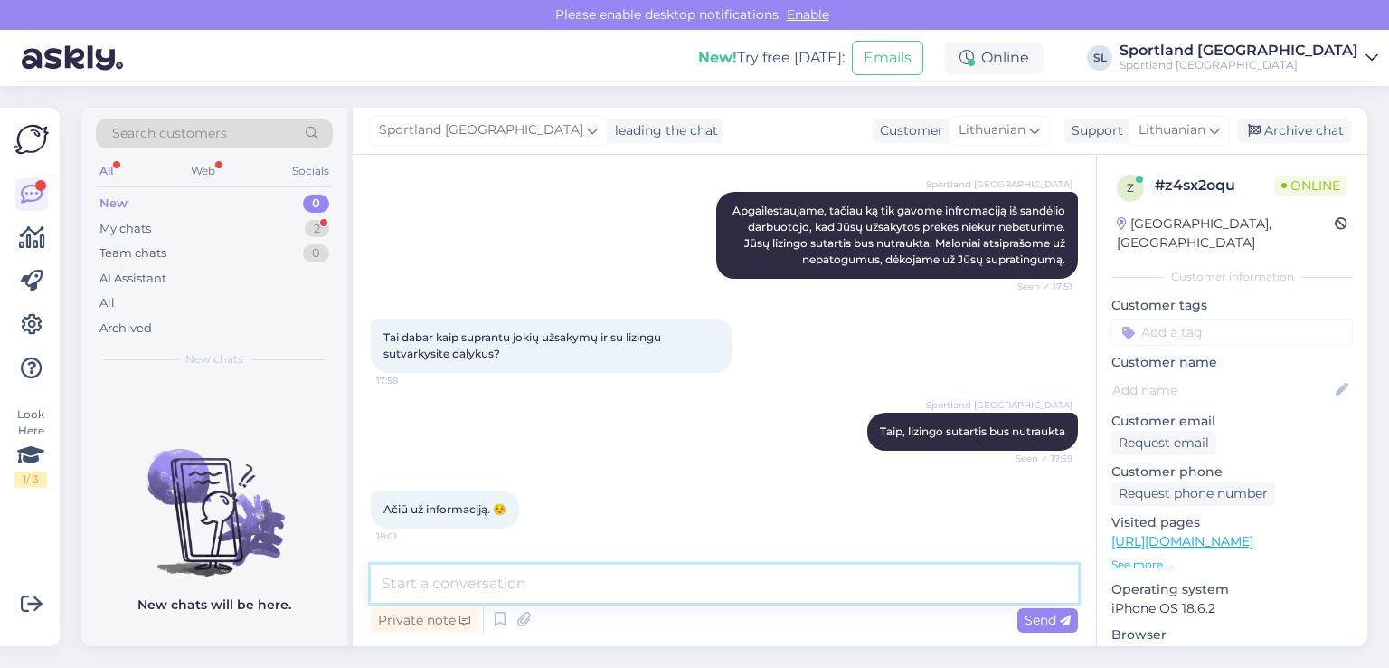
click at [581, 594] on textarea at bounding box center [724, 583] width 707 height 38
type textarea "Nėra už ką, [PERSON_NAME] vakaro :)"
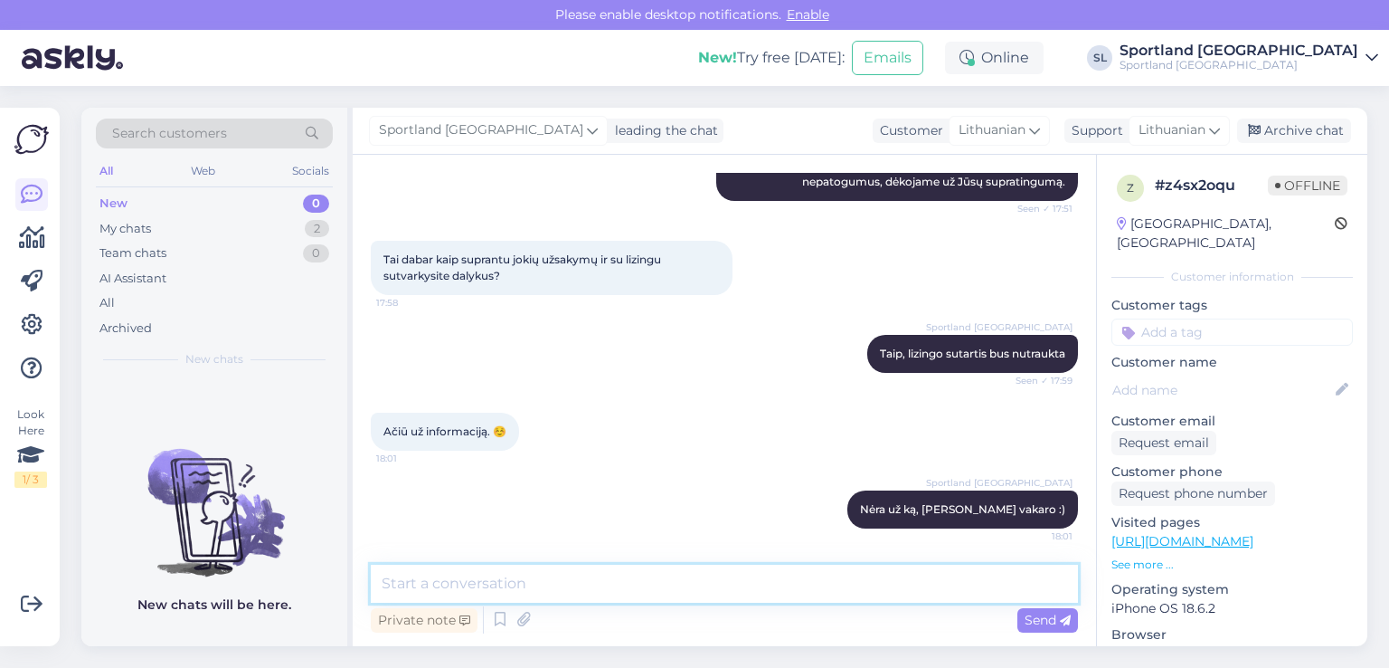
scroll to position [1384, 0]
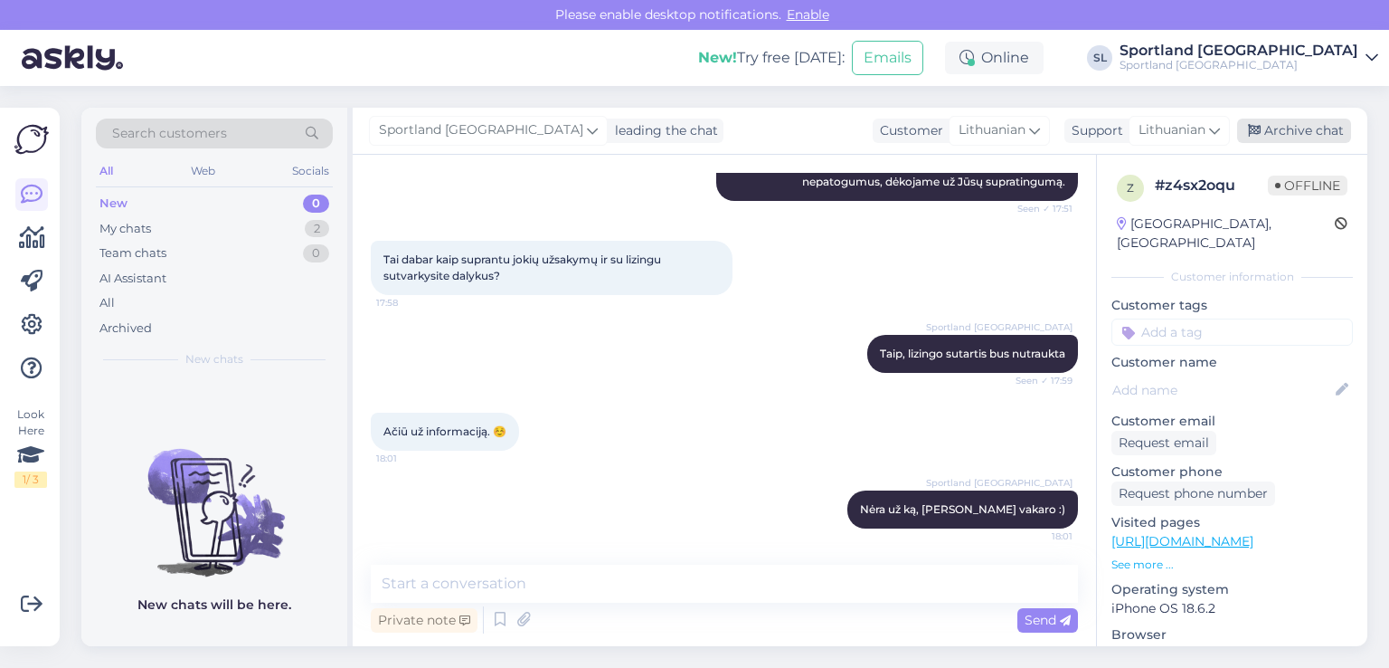
click at [1295, 132] on div "Archive chat" at bounding box center [1294, 130] width 114 height 24
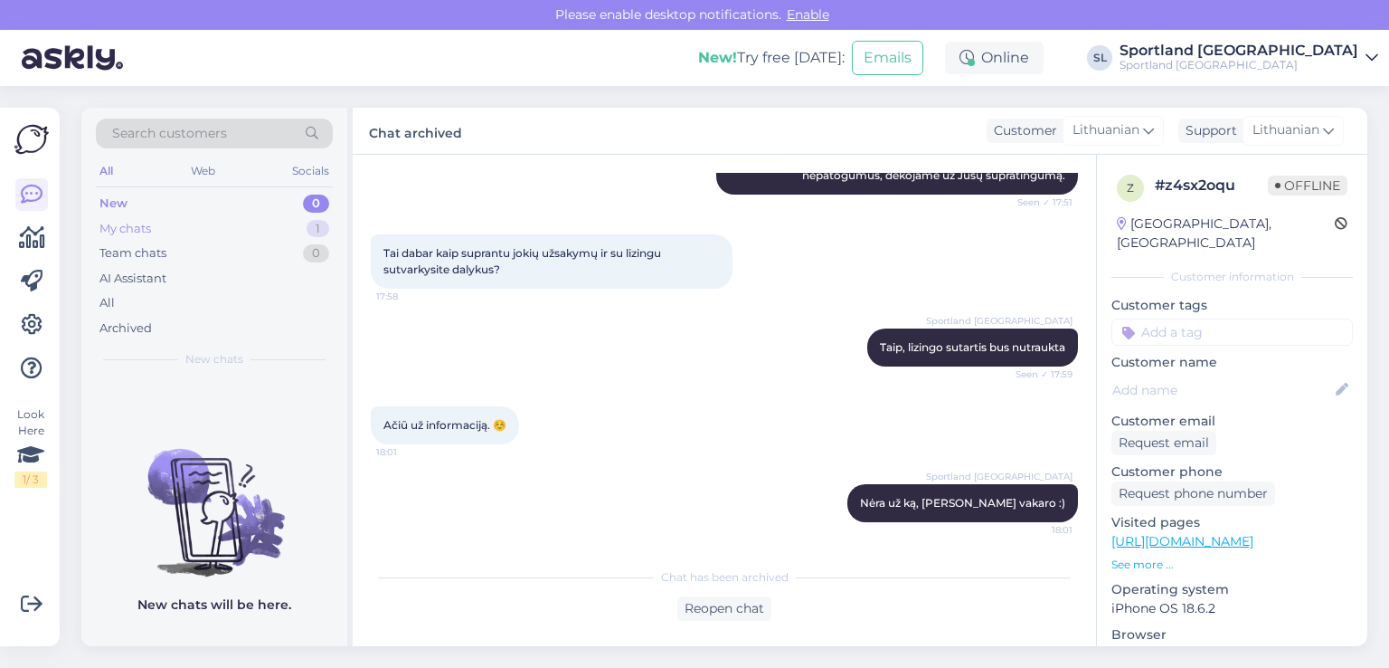
click at [181, 231] on div "My chats 1" at bounding box center [214, 228] width 237 height 25
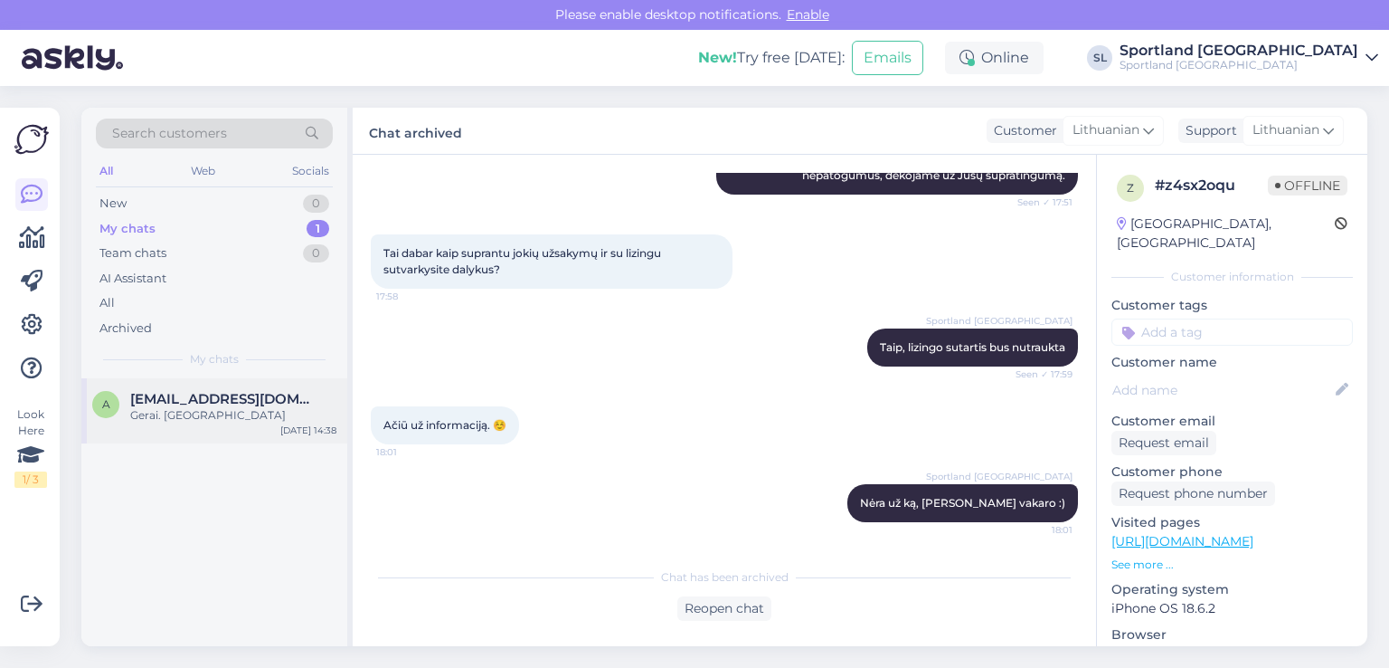
click at [208, 419] on div "Gerai. [GEOGRAPHIC_DATA]" at bounding box center [233, 415] width 206 height 16
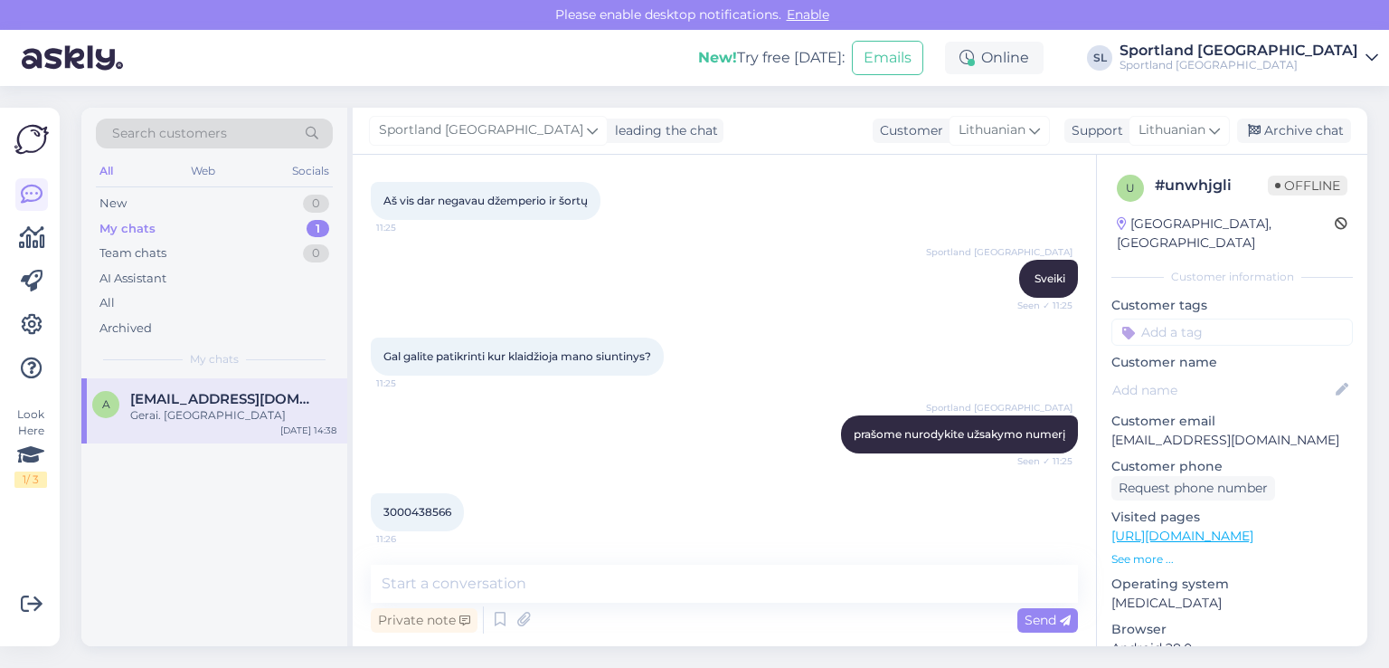
scroll to position [2460, 0]
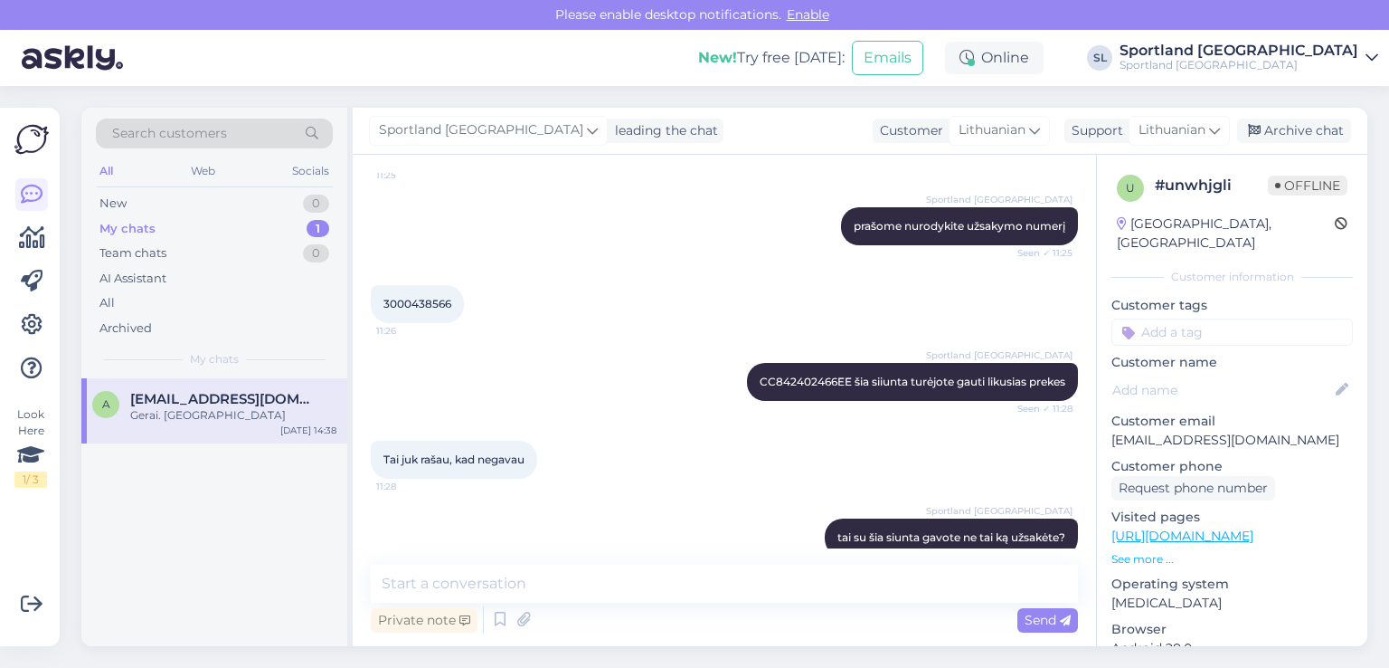
click at [419, 285] on div "3000438566 11:26" at bounding box center [417, 304] width 93 height 38
click at [412, 304] on span "3000438566" at bounding box center [418, 304] width 68 height 14
copy div "3000438566 11:26"
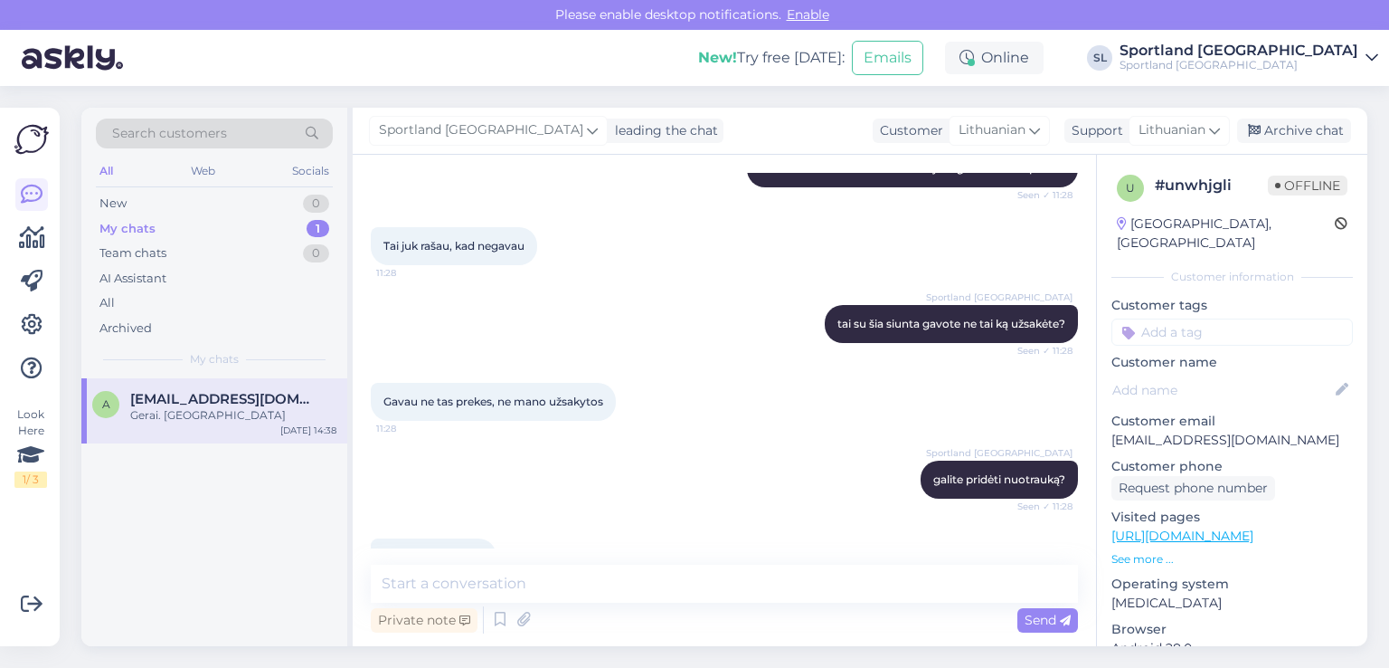
scroll to position [2370, 0]
